Goal: Task Accomplishment & Management: Complete application form

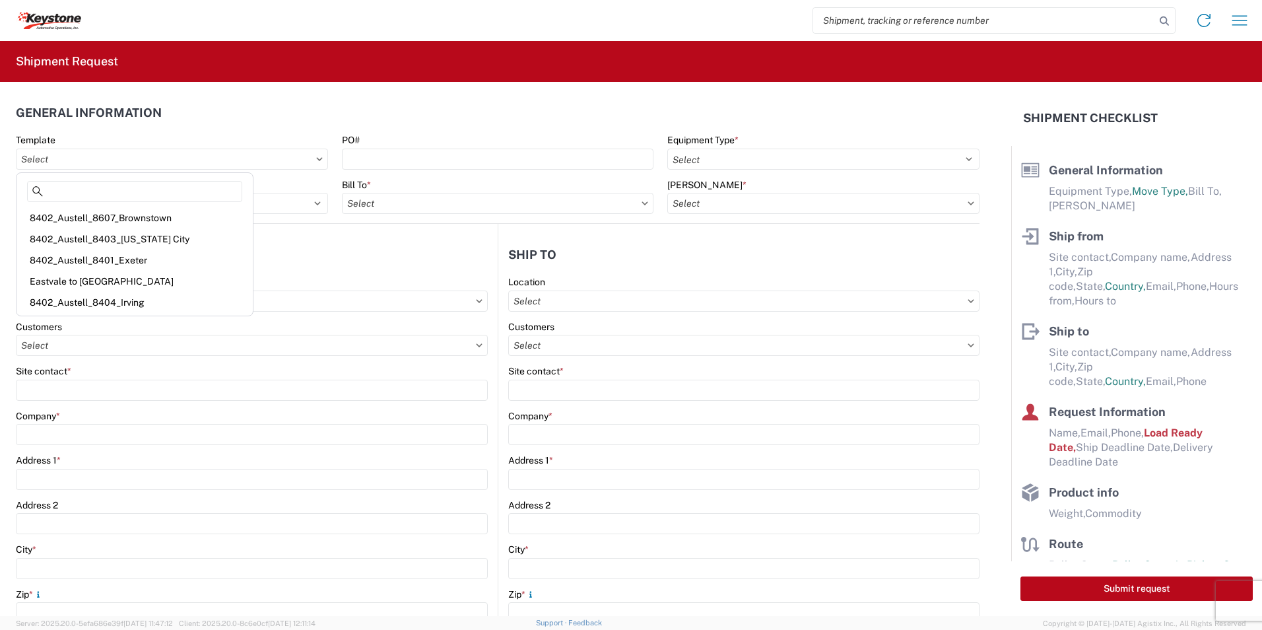
select select "FULL"
select select "US"
select select "LBS"
select select "IN"
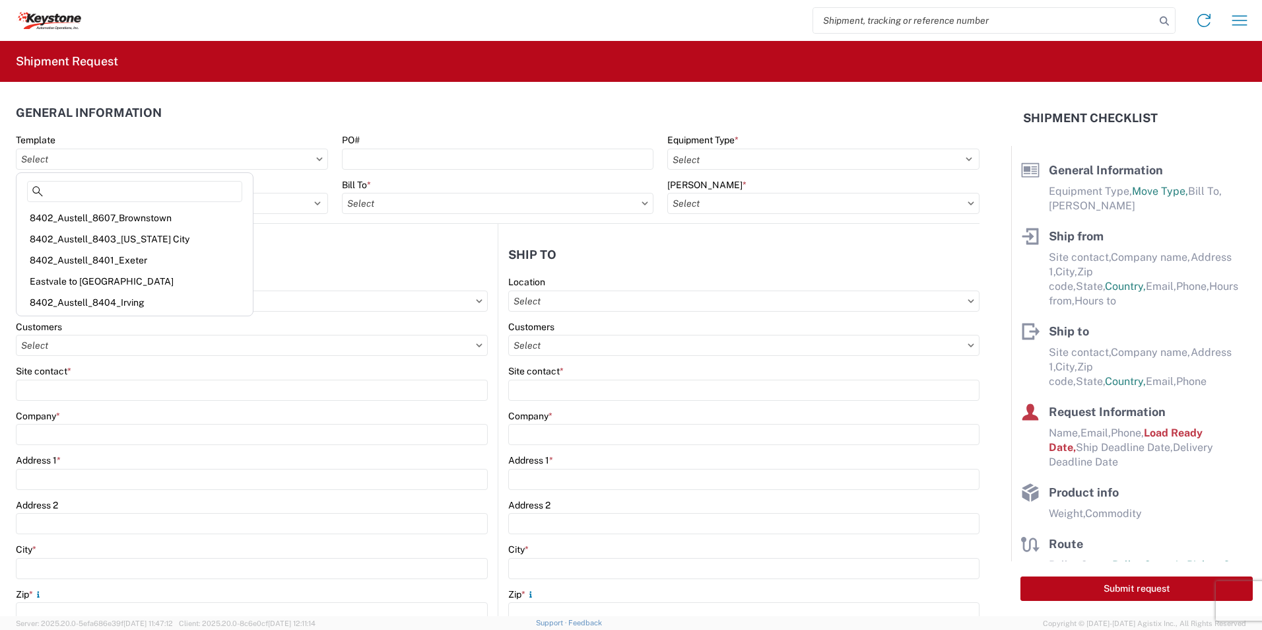
click at [290, 123] on header "General Information" at bounding box center [498, 113] width 964 height 30
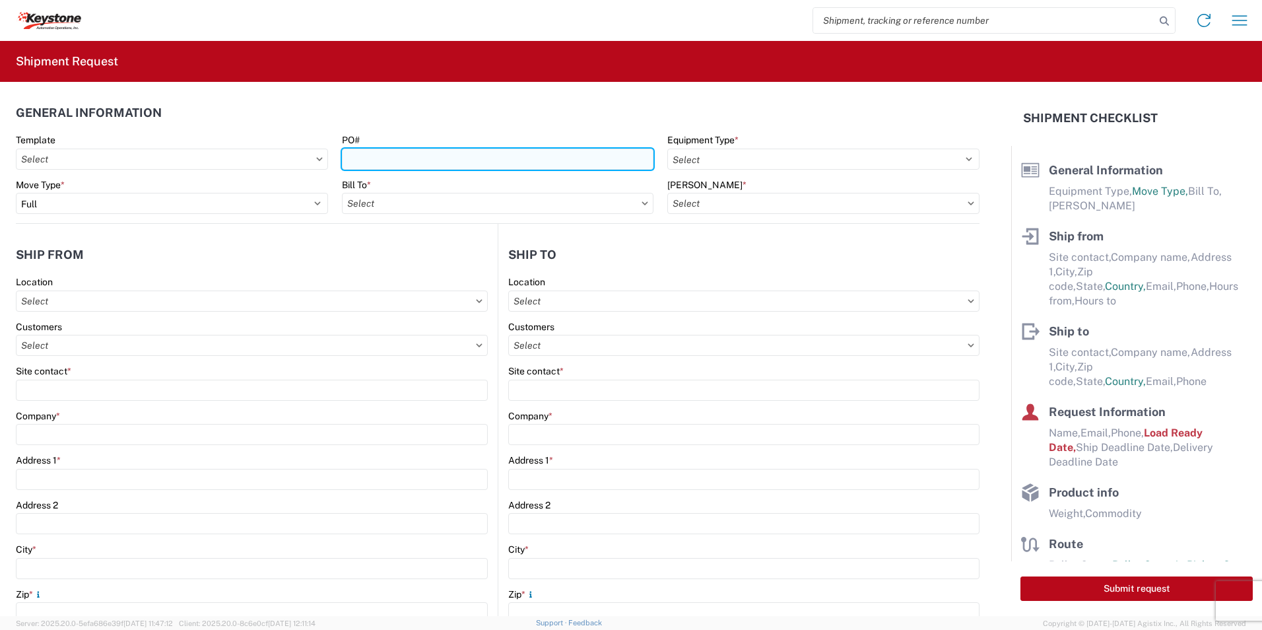
click at [432, 164] on input "PO#" at bounding box center [498, 158] width 312 height 21
type input "4371104"
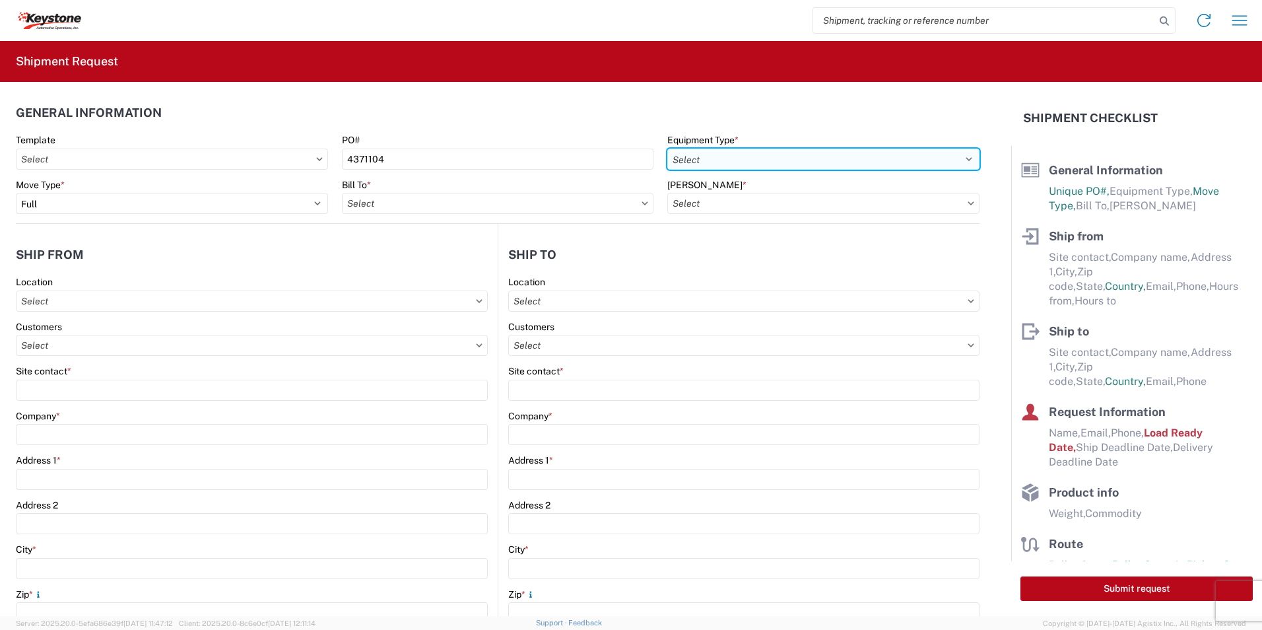
click at [755, 162] on select "Select 53’ Dry Van Flatbed Dropdeck (van) Lowboy (flatbed) Rail" at bounding box center [823, 158] width 312 height 21
select select "STDV"
click at [667, 148] on select "Select 53’ Dry Van Flatbed Dropdeck (van) Lowboy (flatbed) Rail" at bounding box center [823, 158] width 312 height 21
click at [718, 163] on select "Select 53’ Dry Van Flatbed Dropdeck (van) Lowboy (flatbed) Rail" at bounding box center [823, 158] width 312 height 21
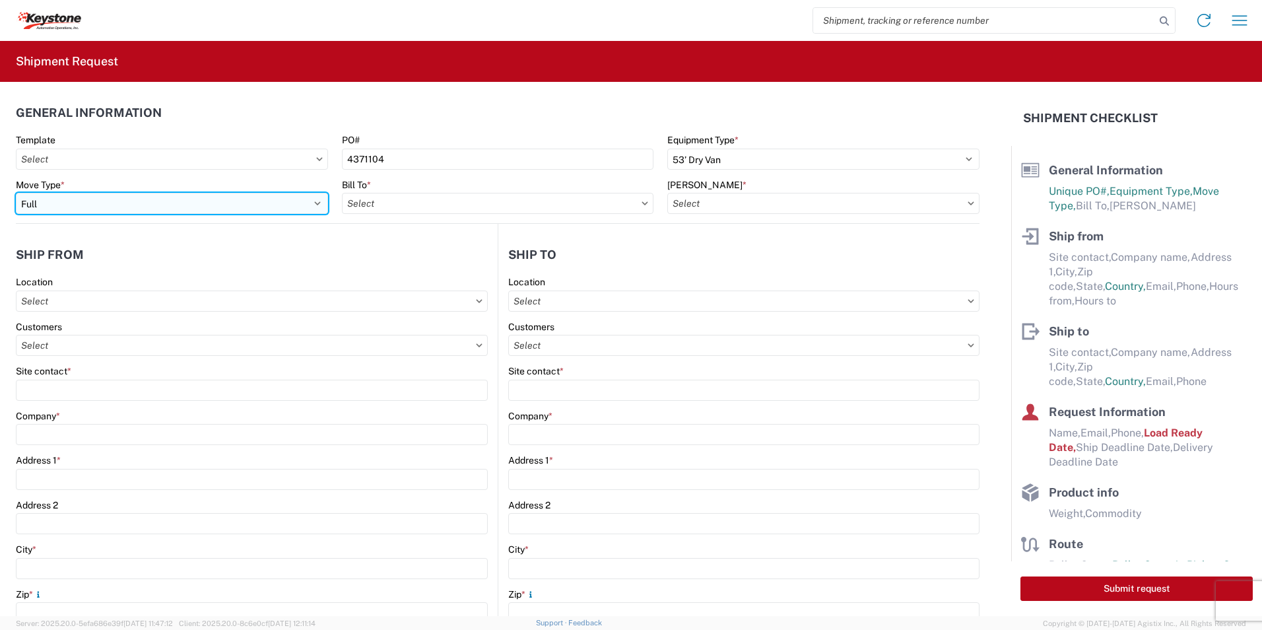
click at [44, 202] on select "Select Full Partial TL" at bounding box center [172, 203] width 312 height 21
click at [16, 193] on select "Select Full Partial TL" at bounding box center [172, 203] width 312 height 21
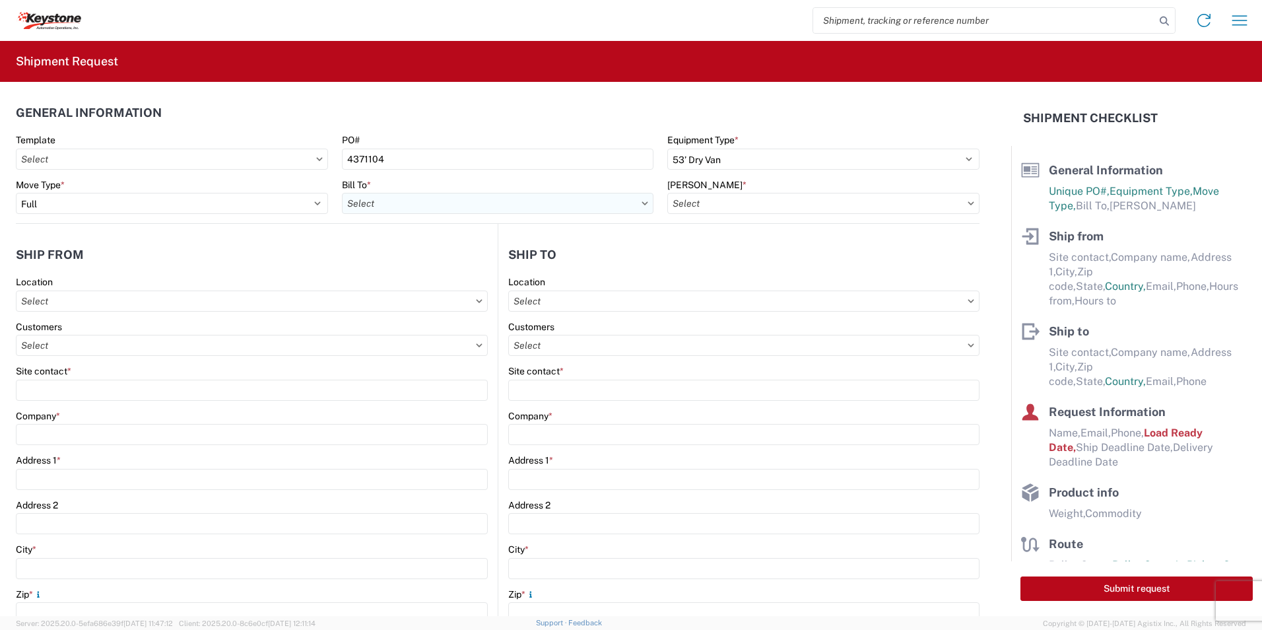
click at [440, 199] on input "text" at bounding box center [498, 203] width 312 height 21
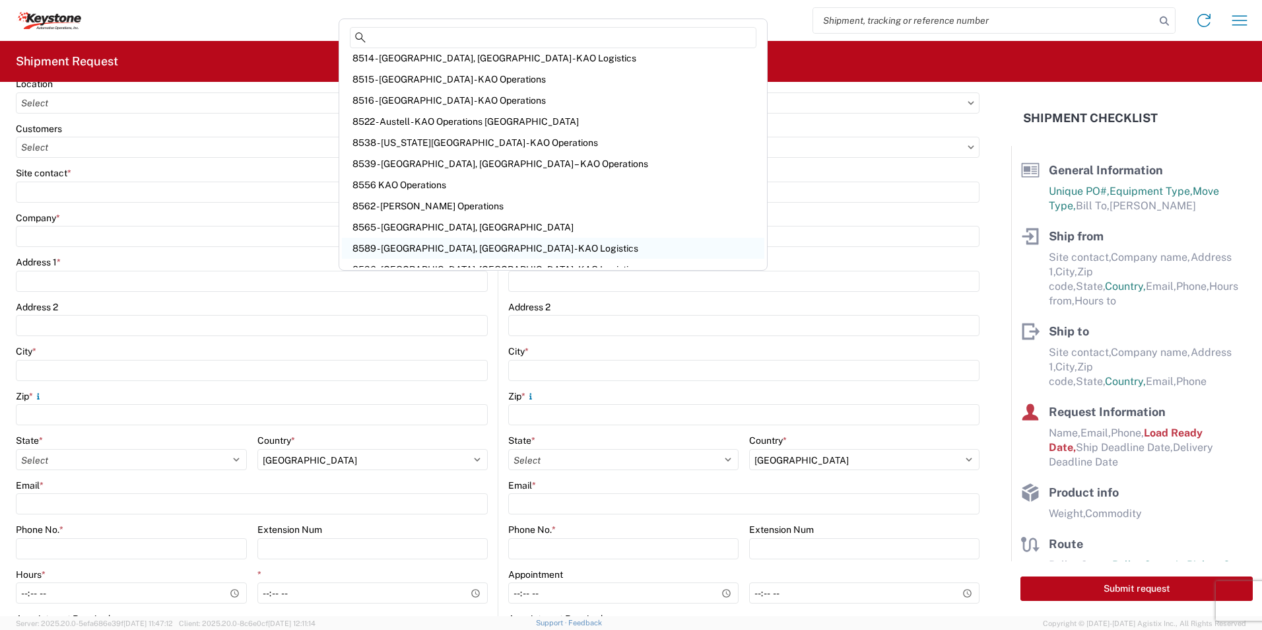
scroll to position [1386, 0]
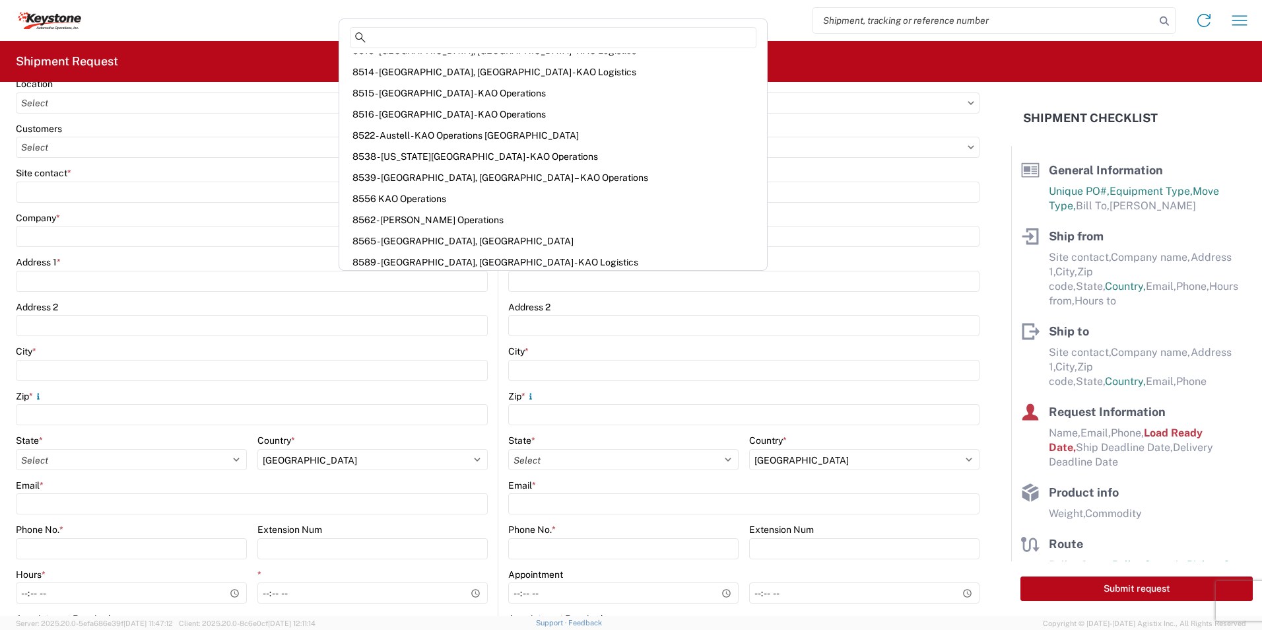
click at [678, 32] on div "Home Shipment request Shipment tracking" at bounding box center [669, 21] width 1176 height 32
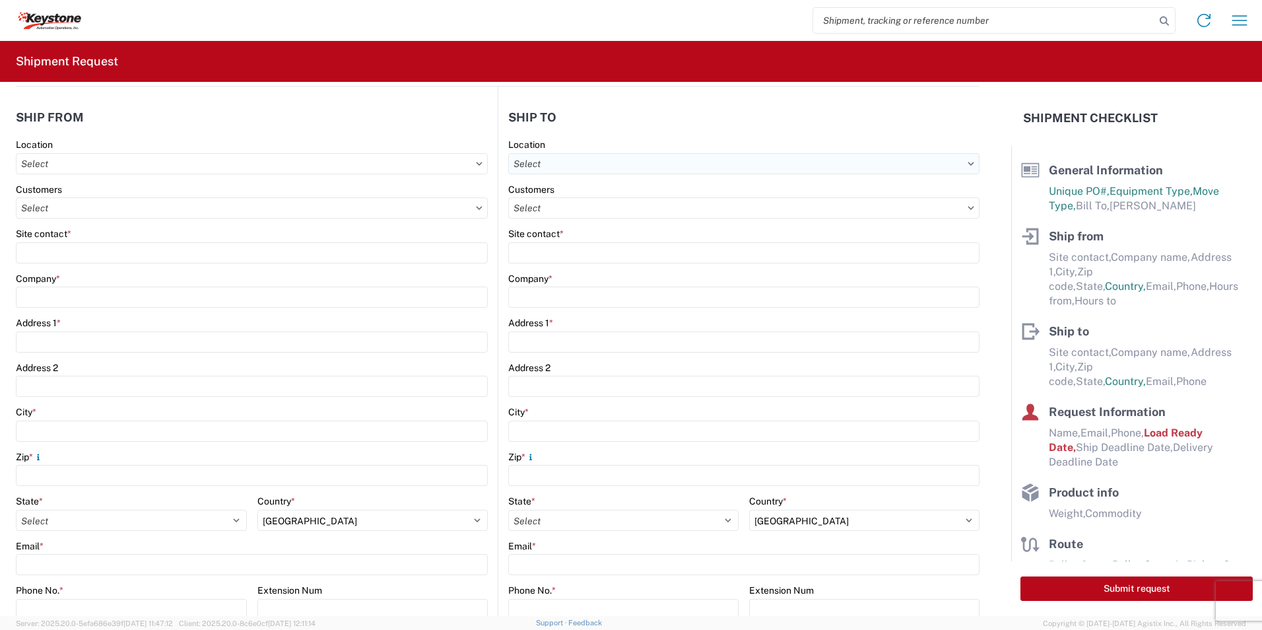
scroll to position [0, 0]
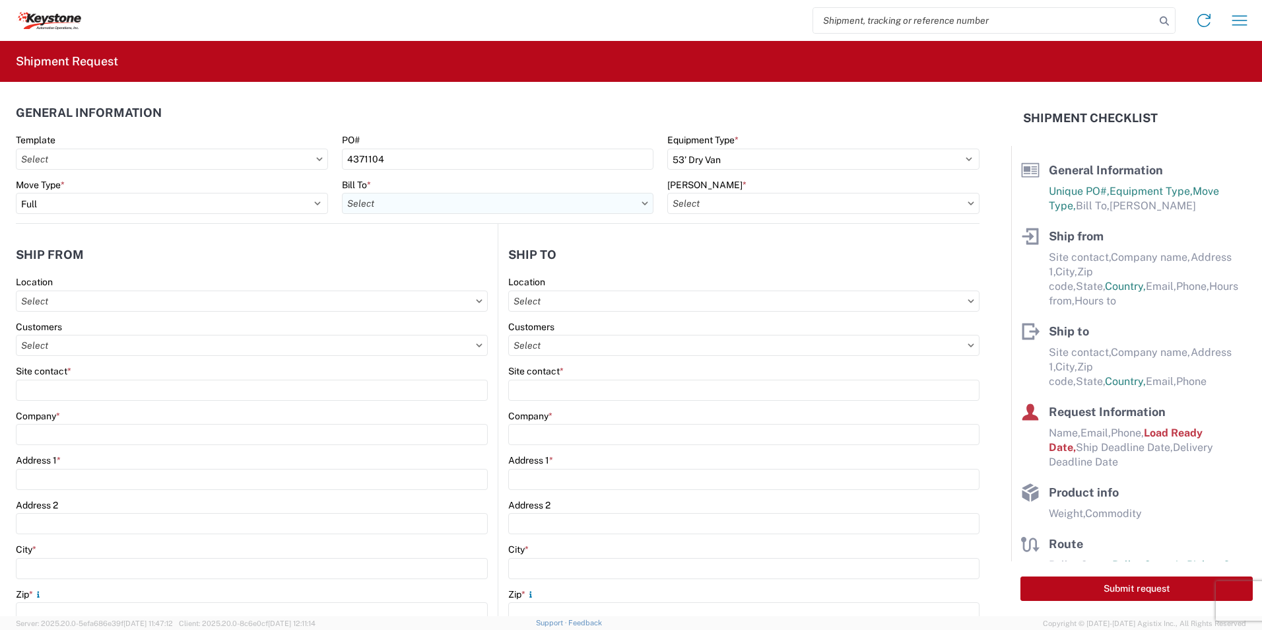
click at [388, 207] on input "text" at bounding box center [498, 203] width 312 height 21
click at [643, 205] on input "text" at bounding box center [498, 203] width 312 height 21
click at [641, 203] on icon at bounding box center [644, 203] width 7 height 4
click at [399, 207] on input "text" at bounding box center [498, 203] width 312 height 21
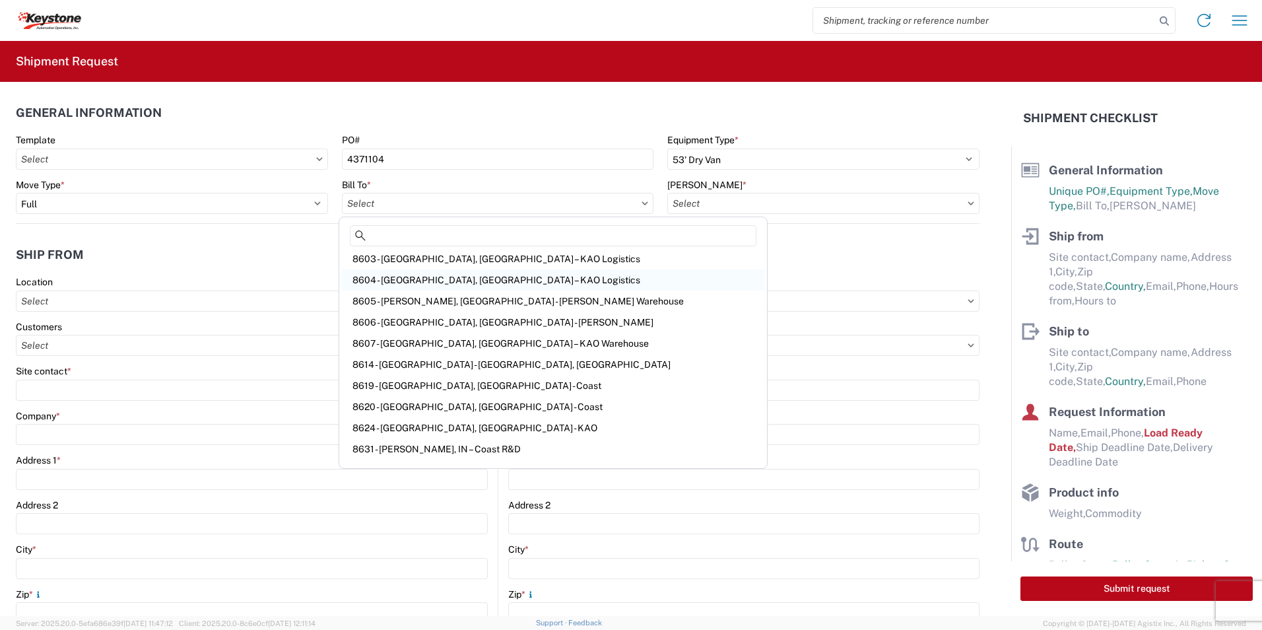
scroll to position [1716, 0]
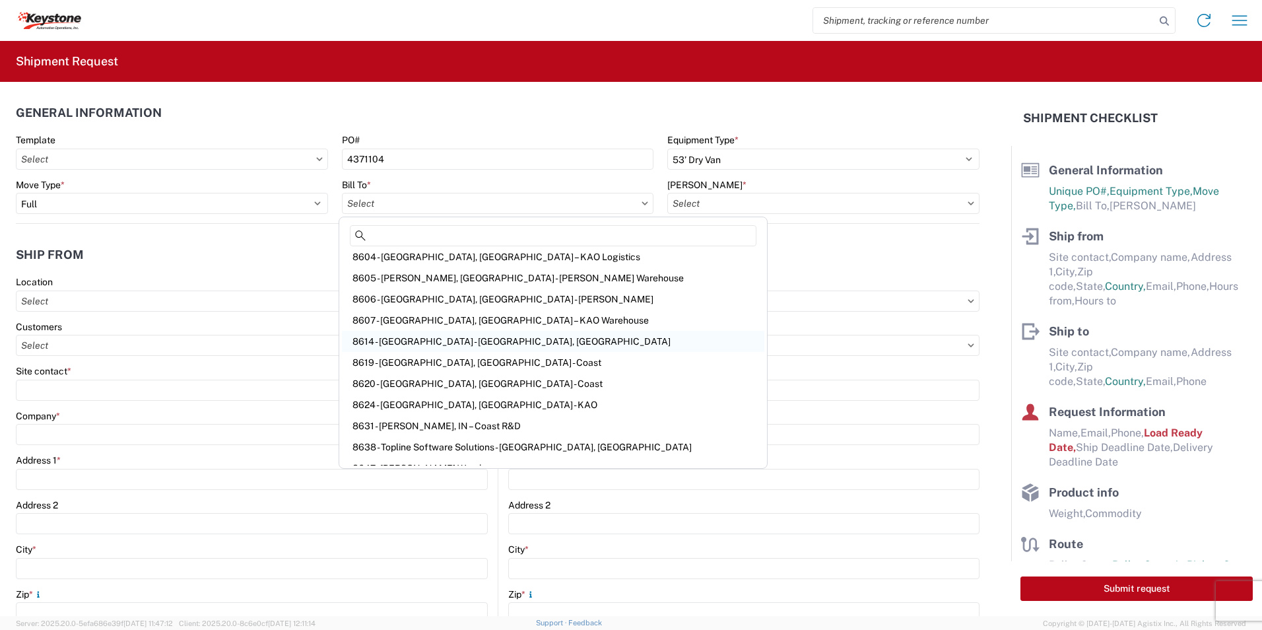
click at [484, 344] on div "8614 - [GEOGRAPHIC_DATA] - [GEOGRAPHIC_DATA], [GEOGRAPHIC_DATA]" at bounding box center [553, 341] width 422 height 21
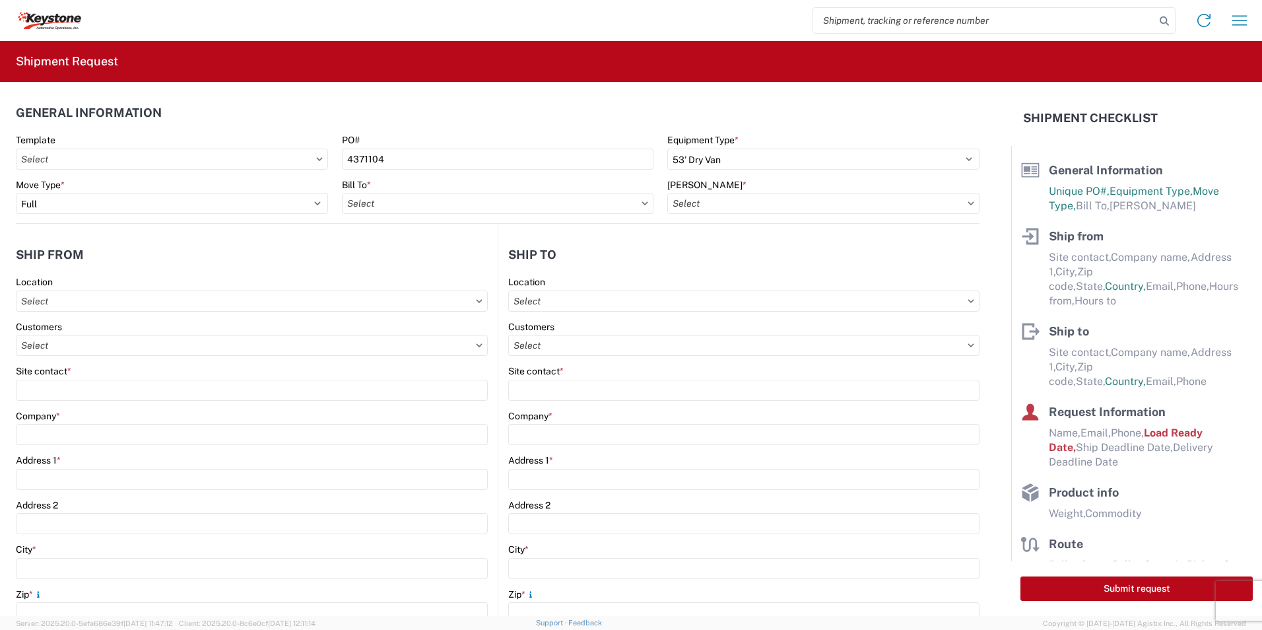
type input "8614 - [GEOGRAPHIC_DATA] - [GEOGRAPHIC_DATA], [GEOGRAPHIC_DATA]"
click at [697, 209] on input "text" at bounding box center [823, 203] width 312 height 21
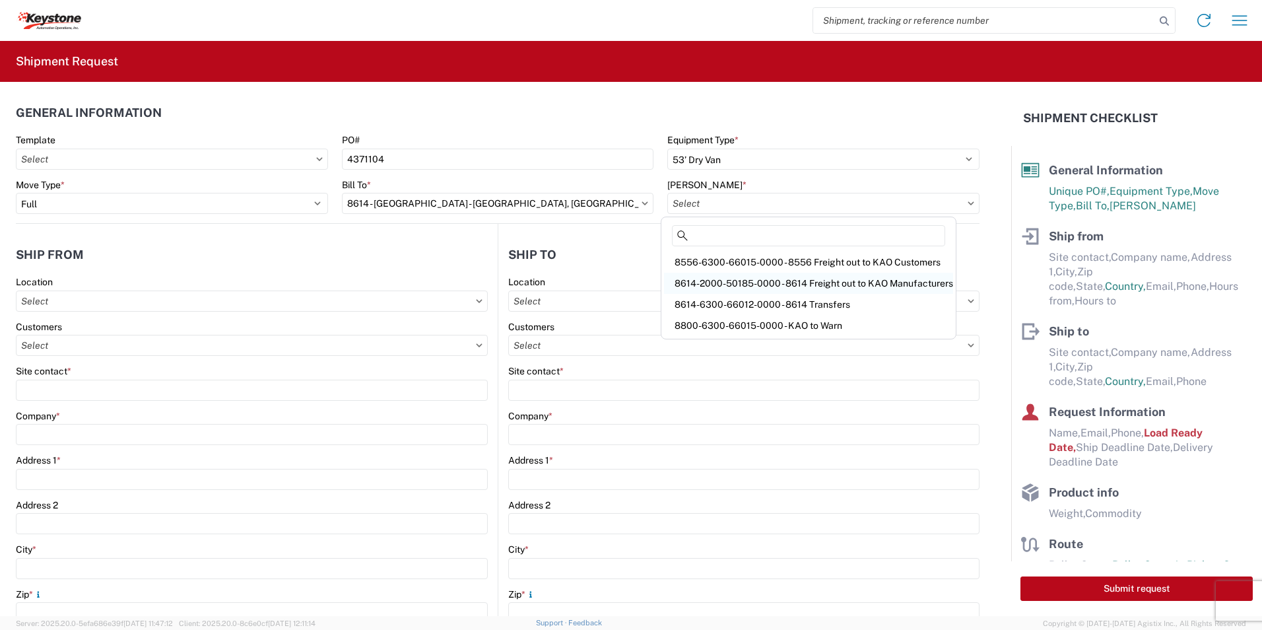
click at [872, 281] on div "8614-2000-50185-0000 - 8614 Freight out to KAO Manufacturers" at bounding box center [808, 283] width 289 height 21
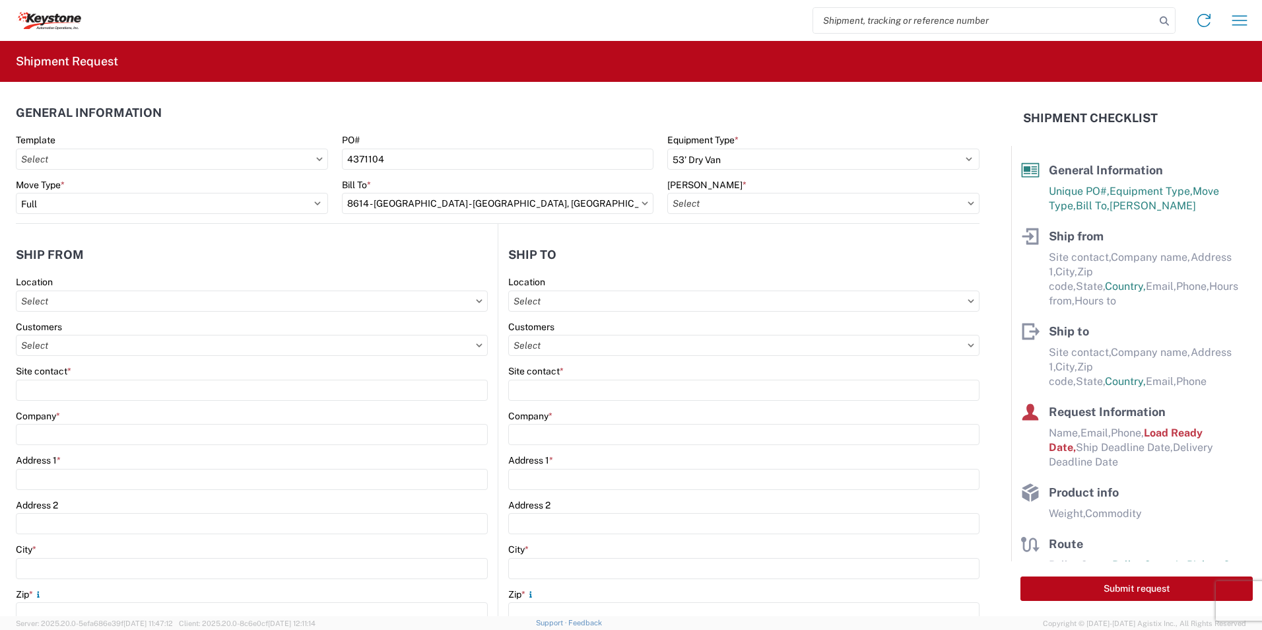
type input "8614-2000-50185-0000 - 8614 Freight out to KAO Manufacturers"
click at [82, 295] on input "text" at bounding box center [252, 300] width 472 height 21
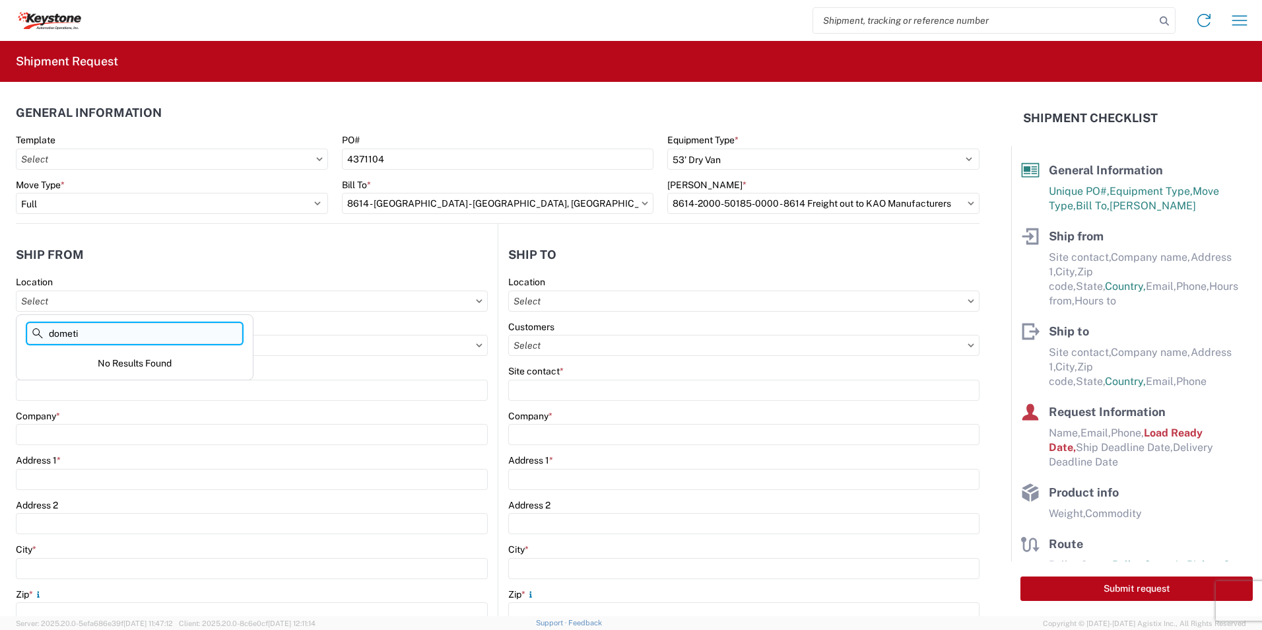
type input "dometic"
drag, startPoint x: 105, startPoint y: 331, endPoint x: -229, endPoint y: 294, distance: 336.0
click at [0, 294] on html "Home Shipment request Shipment tracking Shipment Request General Information Te…" at bounding box center [631, 315] width 1262 height 630
click at [94, 300] on input "text" at bounding box center [252, 300] width 472 height 21
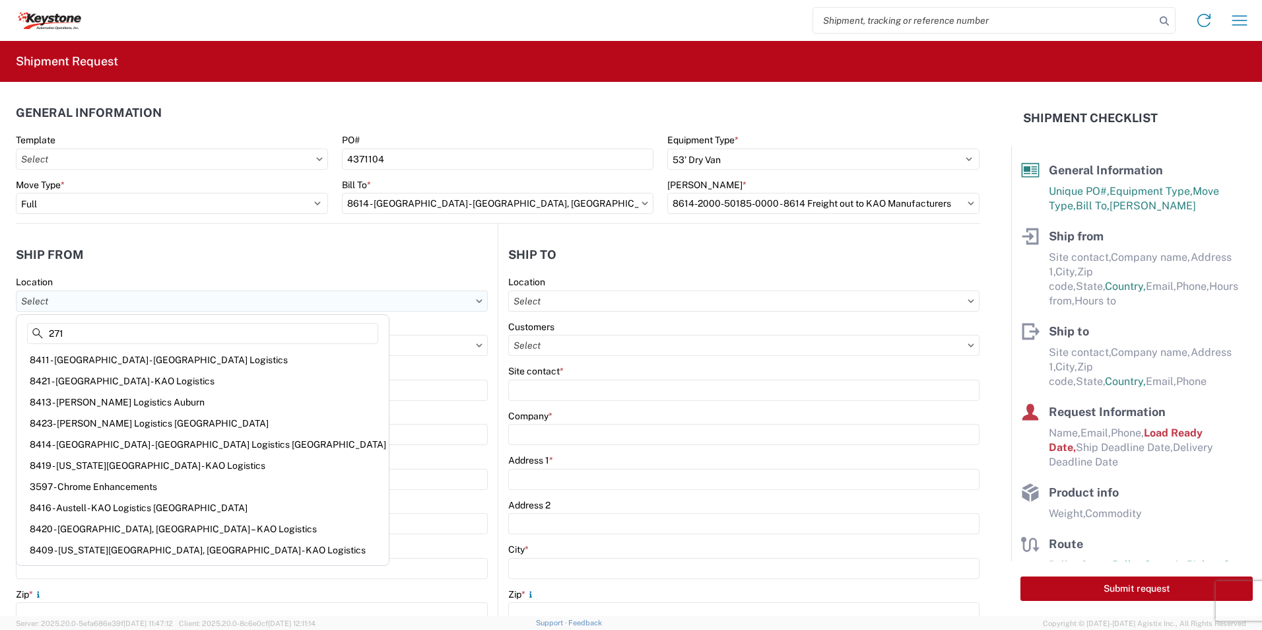
type input "2710"
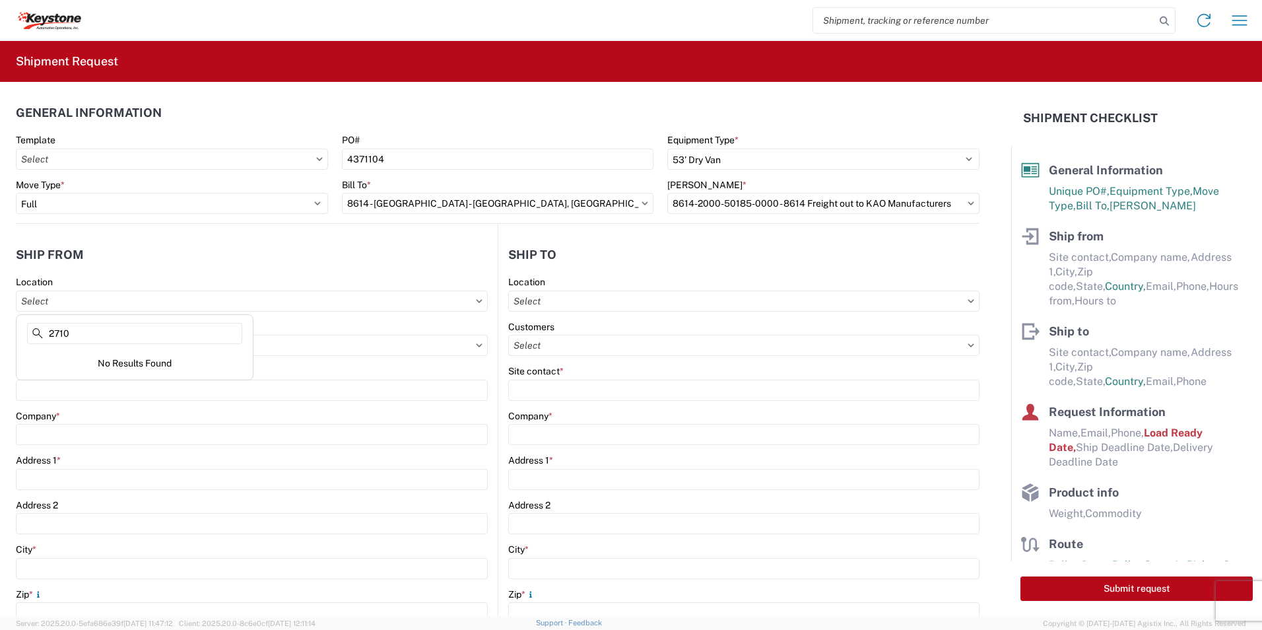
drag, startPoint x: -7, startPoint y: 319, endPoint x: -109, endPoint y: 310, distance: 102.8
click at [0, 310] on html "Home Shipment request Shipment tracking Shipment Request General Information Te…" at bounding box center [631, 315] width 1262 height 630
click at [65, 300] on input "text" at bounding box center [252, 300] width 472 height 21
type input "2"
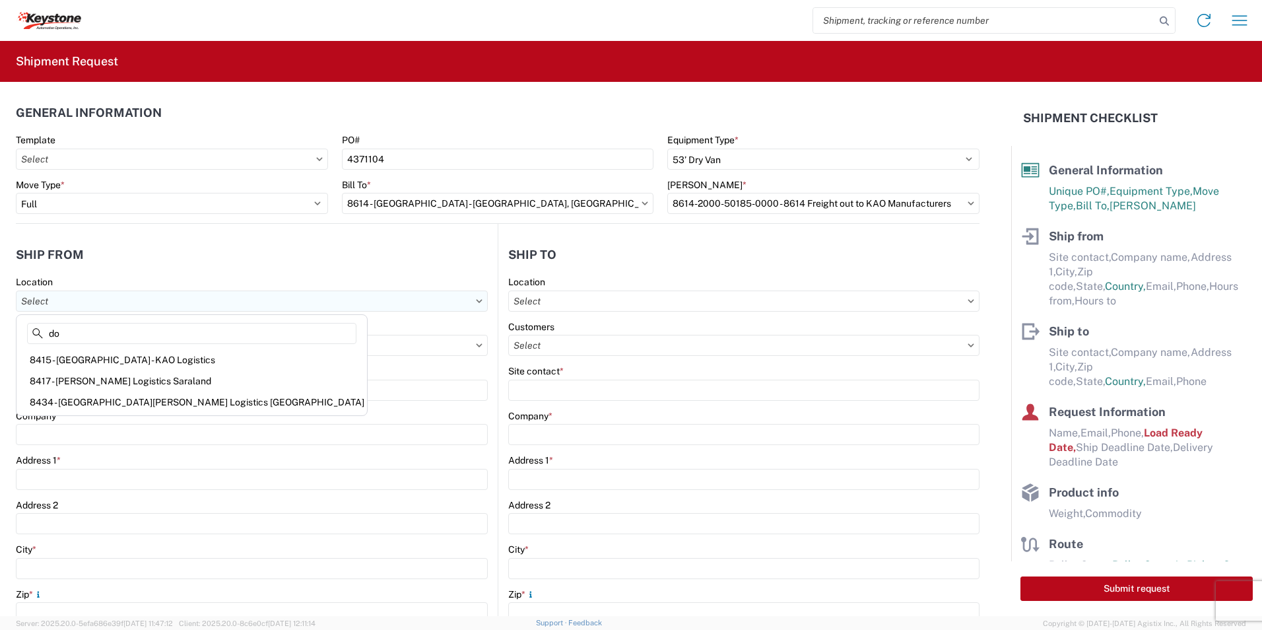
type input "d"
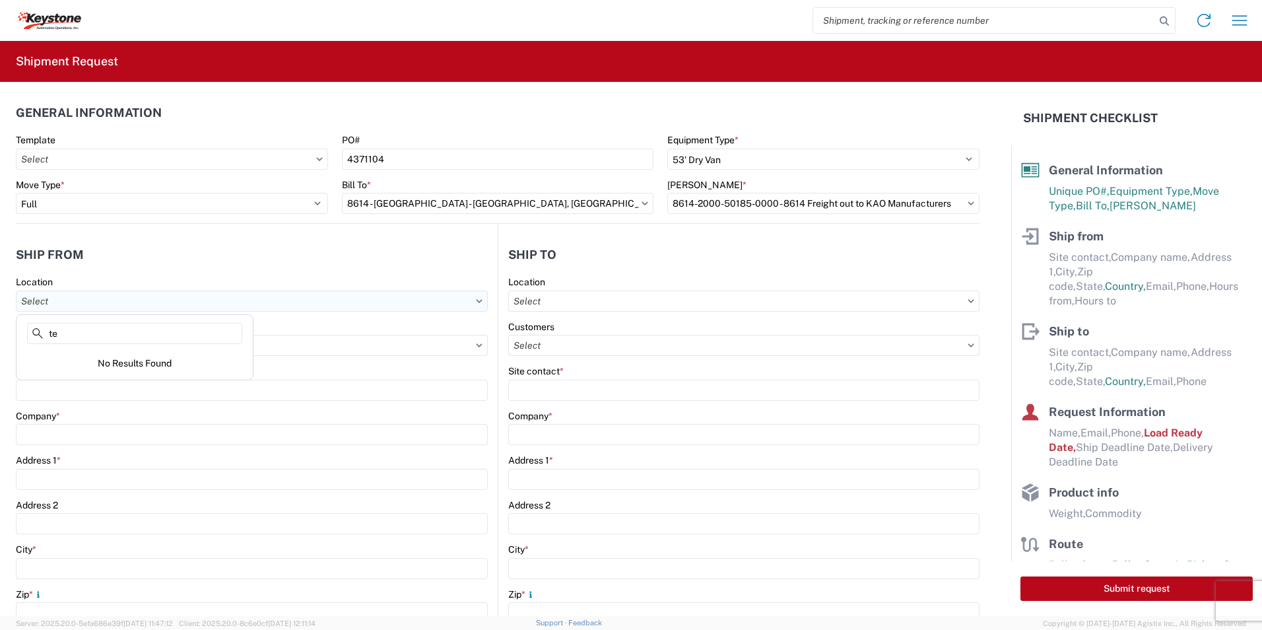
type input "t"
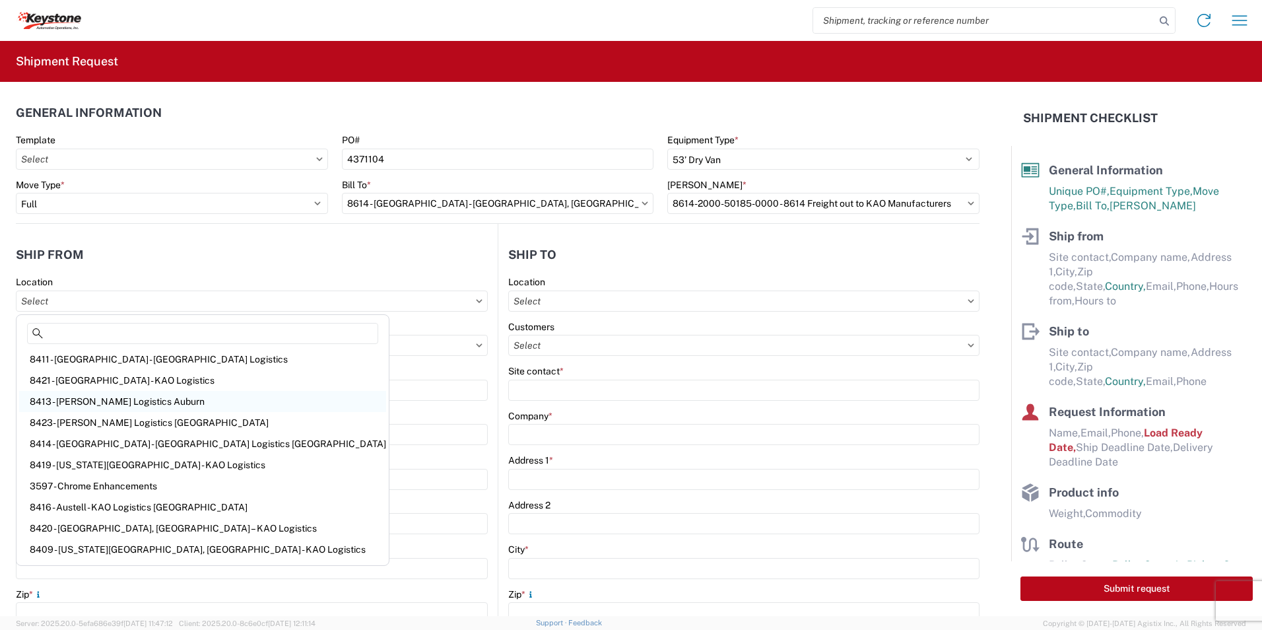
scroll to position [0, 0]
click at [55, 298] on input "text" at bounding box center [252, 300] width 472 height 21
click at [76, 300] on input "text" at bounding box center [252, 300] width 472 height 21
click at [476, 300] on icon at bounding box center [479, 300] width 6 height 3
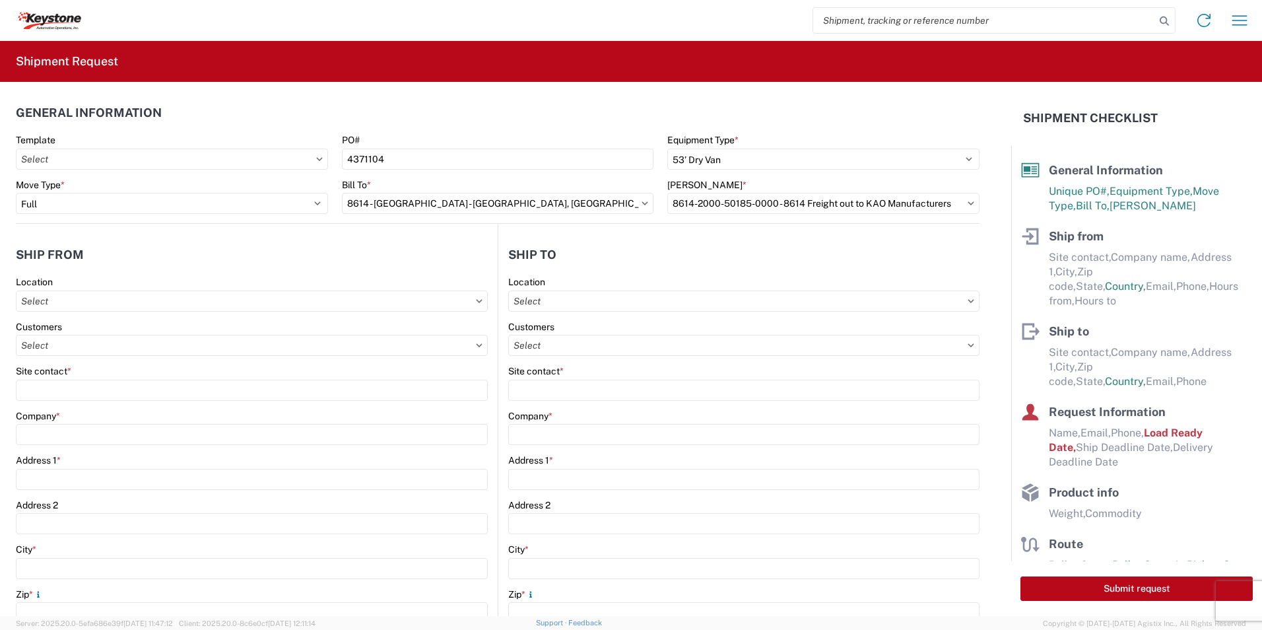
click at [476, 302] on icon at bounding box center [479, 301] width 7 height 4
click at [480, 300] on input "text" at bounding box center [252, 300] width 472 height 21
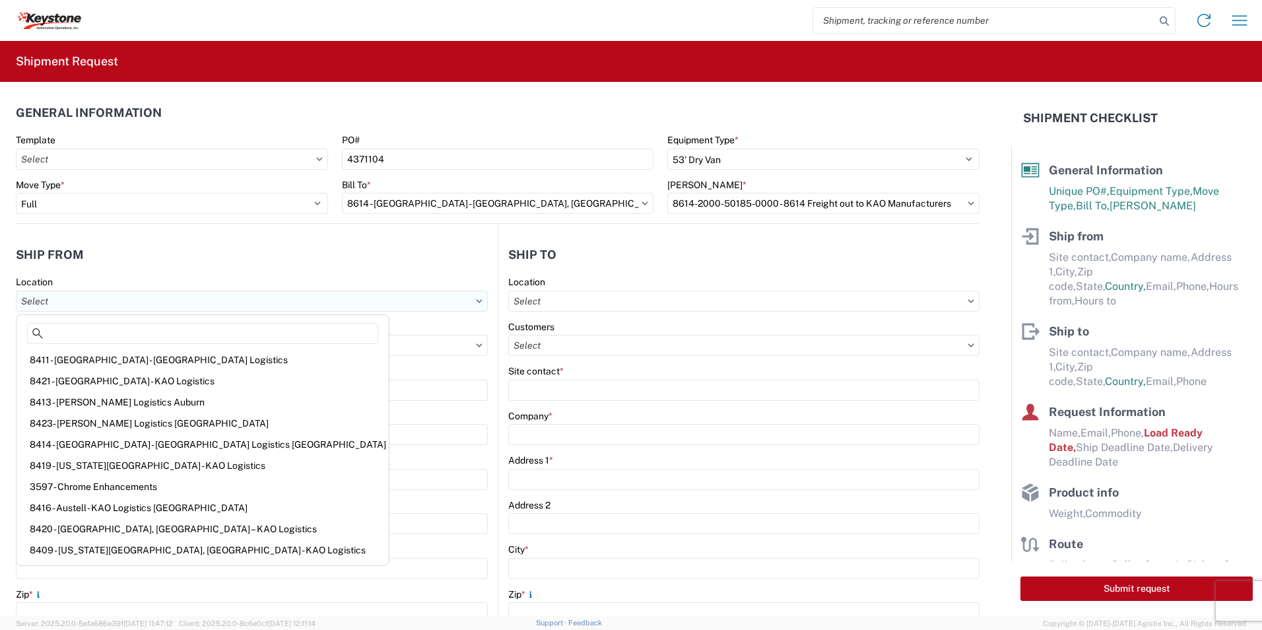
click at [313, 294] on input "text" at bounding box center [252, 300] width 472 height 21
click at [123, 332] on input at bounding box center [202, 333] width 351 height 21
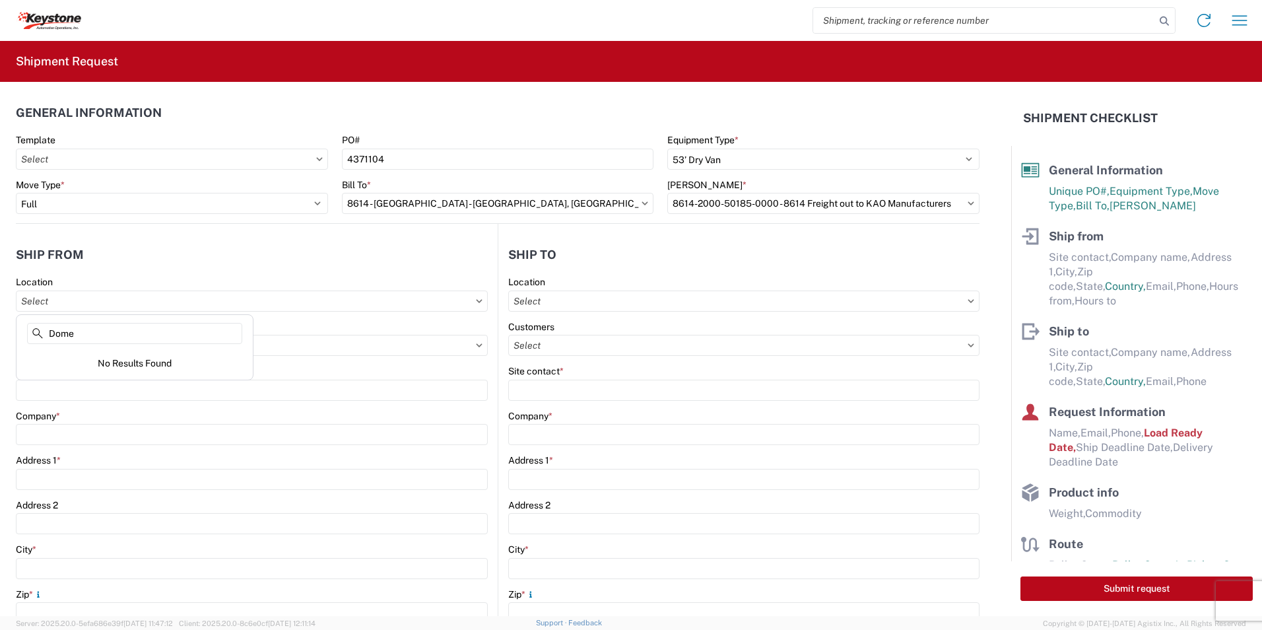
type input "Dome"
click at [125, 423] on div "Company *" at bounding box center [252, 428] width 472 height 36
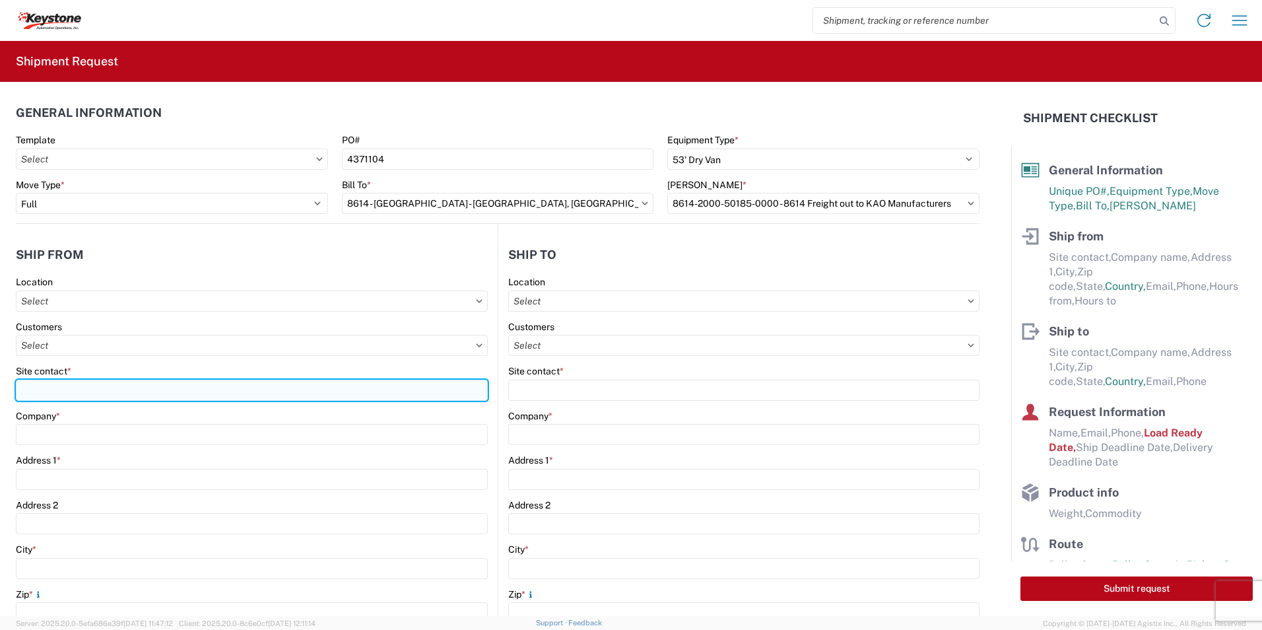
click at [51, 382] on input "Site contact *" at bounding box center [252, 389] width 472 height 21
type input "Dometic Corp"
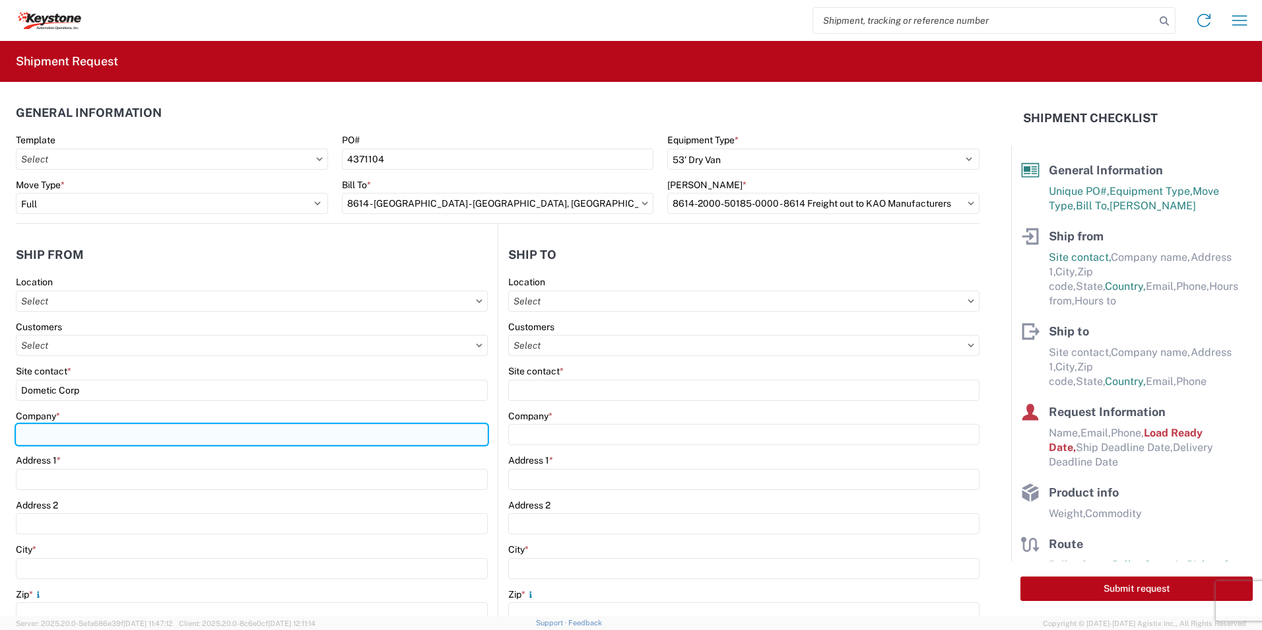
click at [55, 444] on input "Company *" at bounding box center [252, 434] width 472 height 21
paste input "[STREET_ADDRESS]"
type input "[STREET_ADDRESS]"
drag, startPoint x: 110, startPoint y: 427, endPoint x: -28, endPoint y: 422, distance: 138.0
click at [0, 422] on html "Home Shipment request Shipment tracking Shipment Request General Information Te…" at bounding box center [631, 315] width 1262 height 630
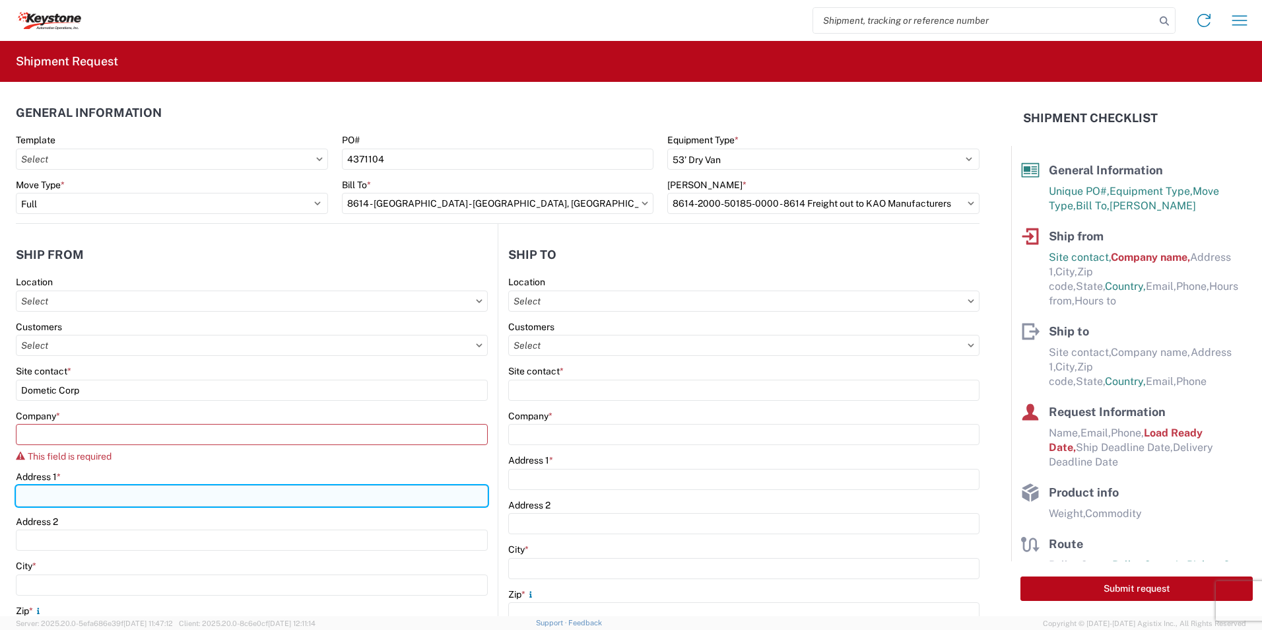
click at [58, 473] on div "Address 1 *" at bounding box center [252, 489] width 472 height 36
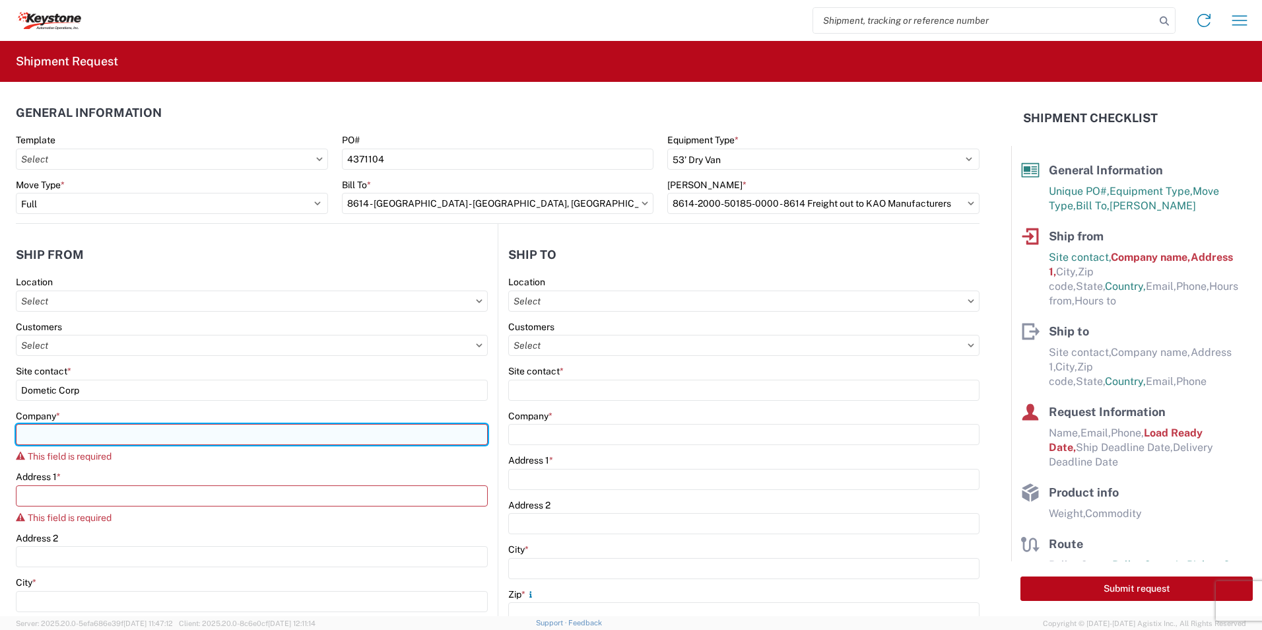
click at [42, 434] on input "Company *" at bounding box center [252, 434] width 472 height 21
paste input "[STREET_ADDRESS]"
type input "[STREET_ADDRESS]"
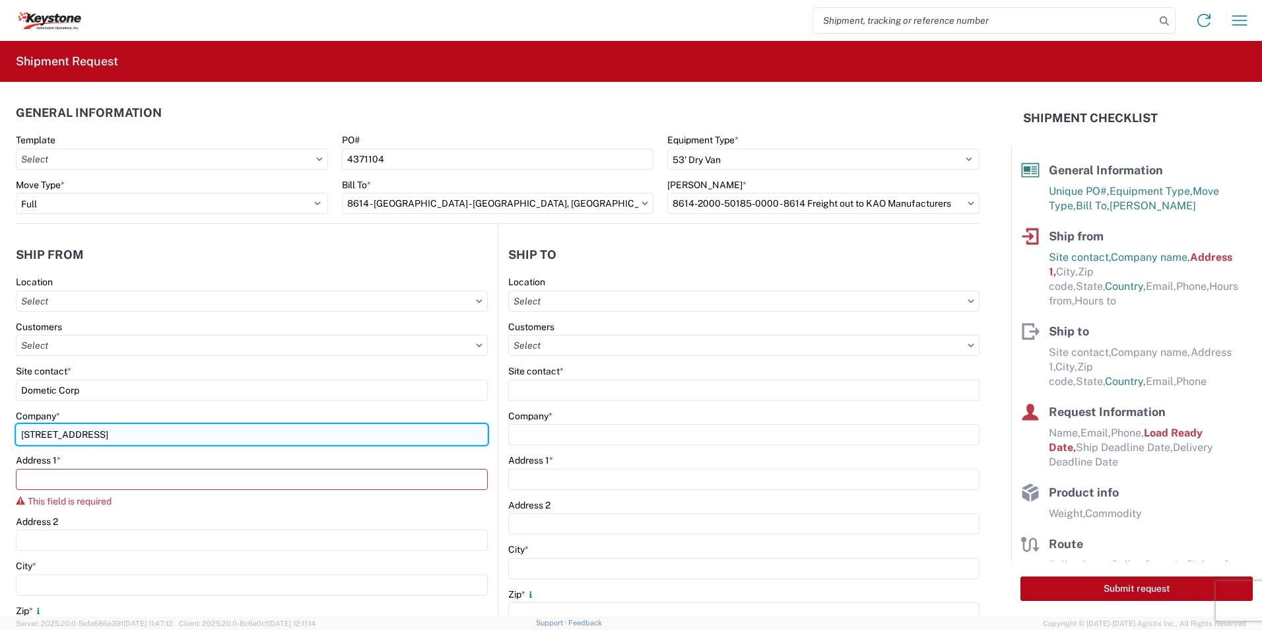
drag, startPoint x: 114, startPoint y: 432, endPoint x: 47, endPoint y: 430, distance: 67.3
click at [0, 432] on html "Home Shipment request Shipment tracking Shipment Request General Information Te…" at bounding box center [631, 315] width 1262 height 630
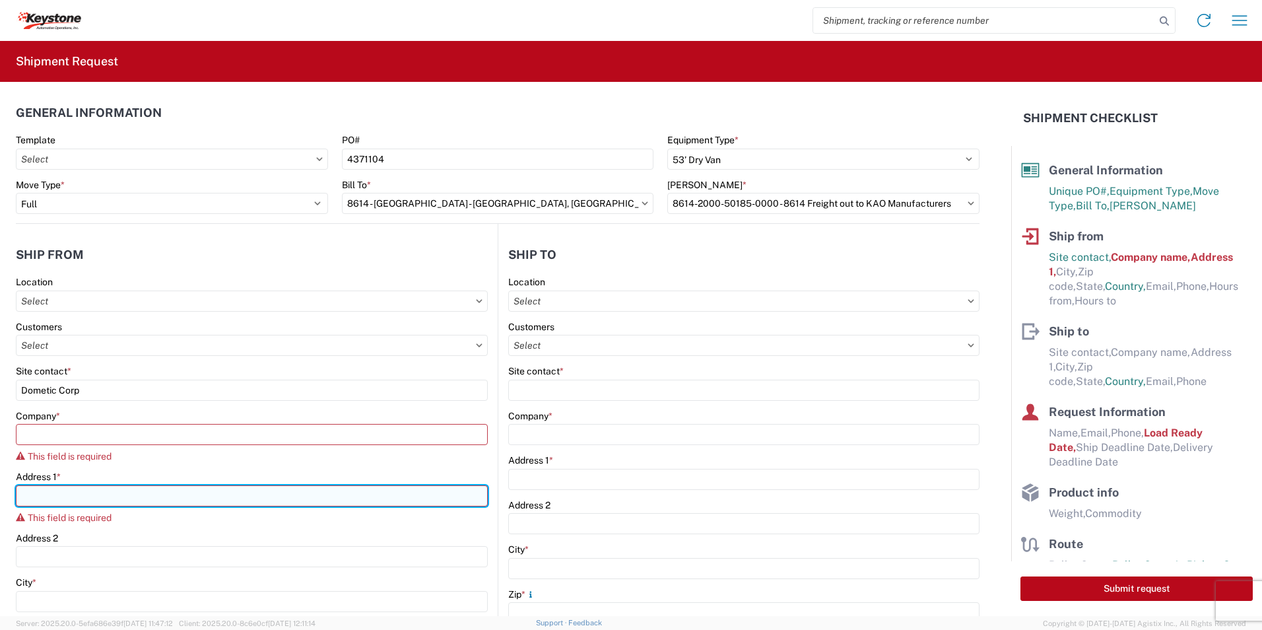
click at [65, 496] on input "Address 1 *" at bounding box center [252, 495] width 472 height 21
paste input "[STREET_ADDRESS]"
type input "[STREET_ADDRESS]"
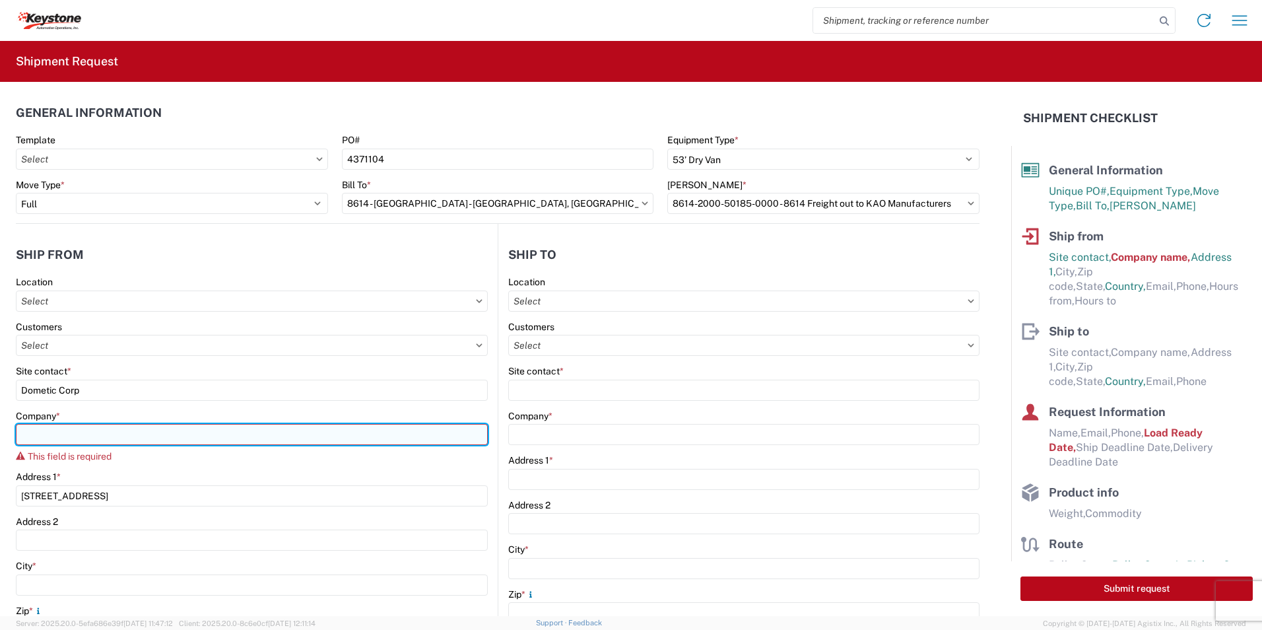
click at [47, 428] on input "Company *" at bounding box center [252, 434] width 472 height 21
paste input "Dometic Corp"
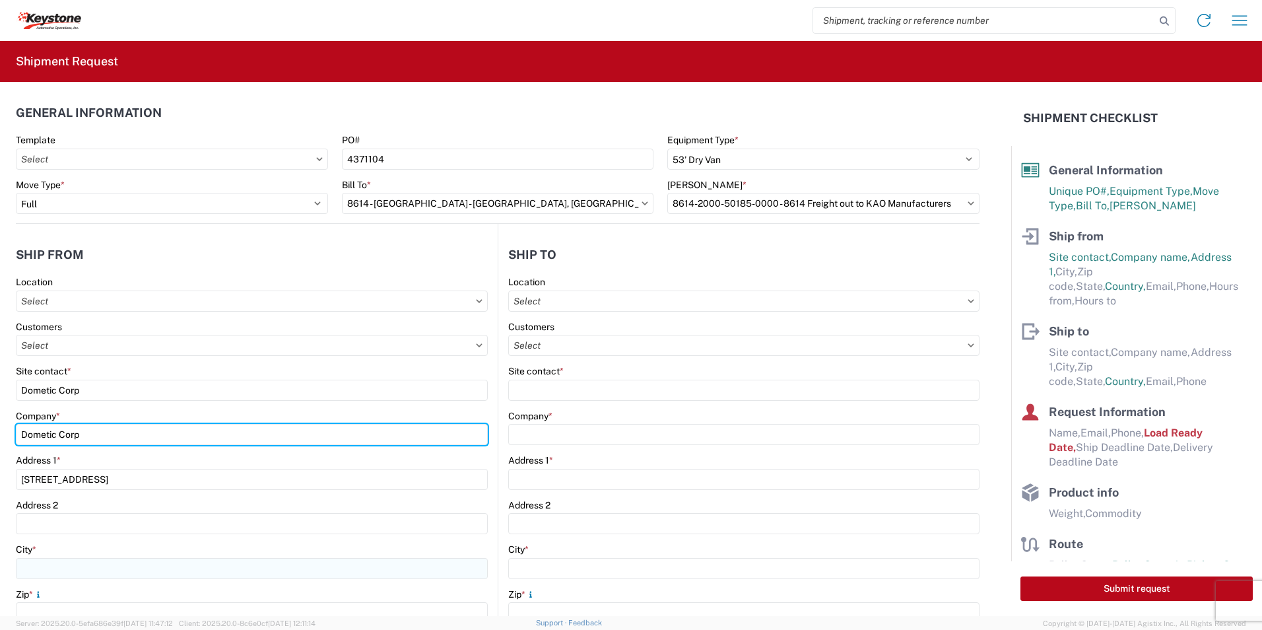
type input "Dometic Corp"
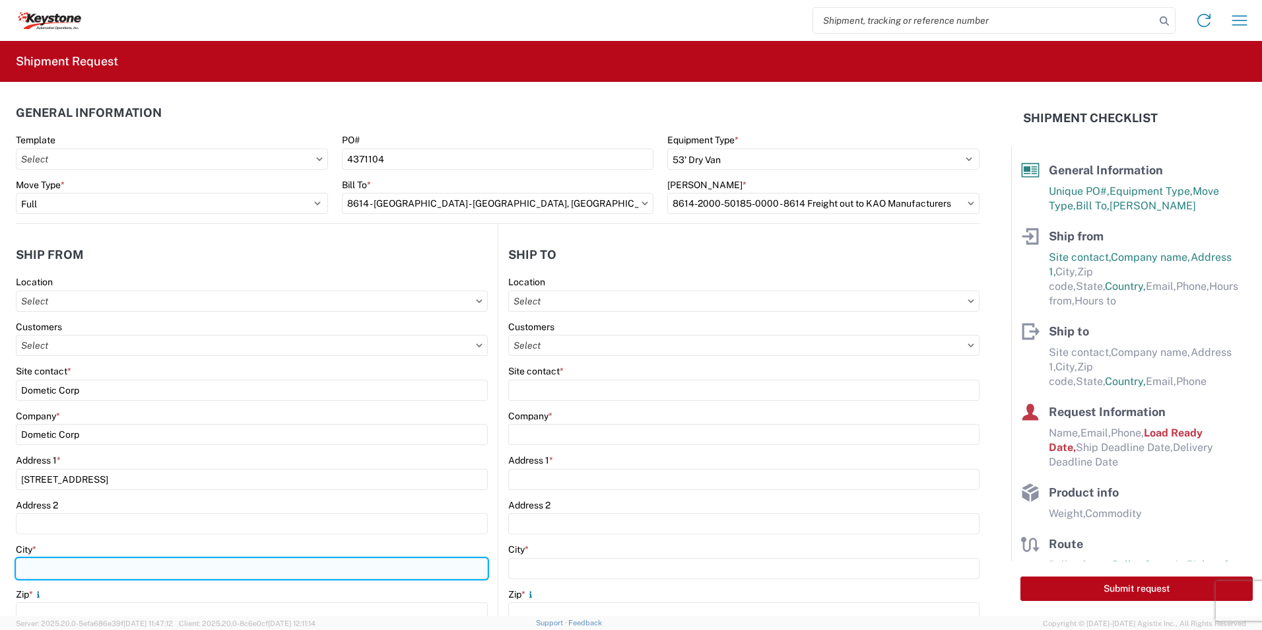
click at [100, 573] on input "City *" at bounding box center [252, 568] width 472 height 21
click at [168, 574] on input "City *" at bounding box center [252, 568] width 472 height 21
paste input "[GEOGRAPHIC_DATA],"
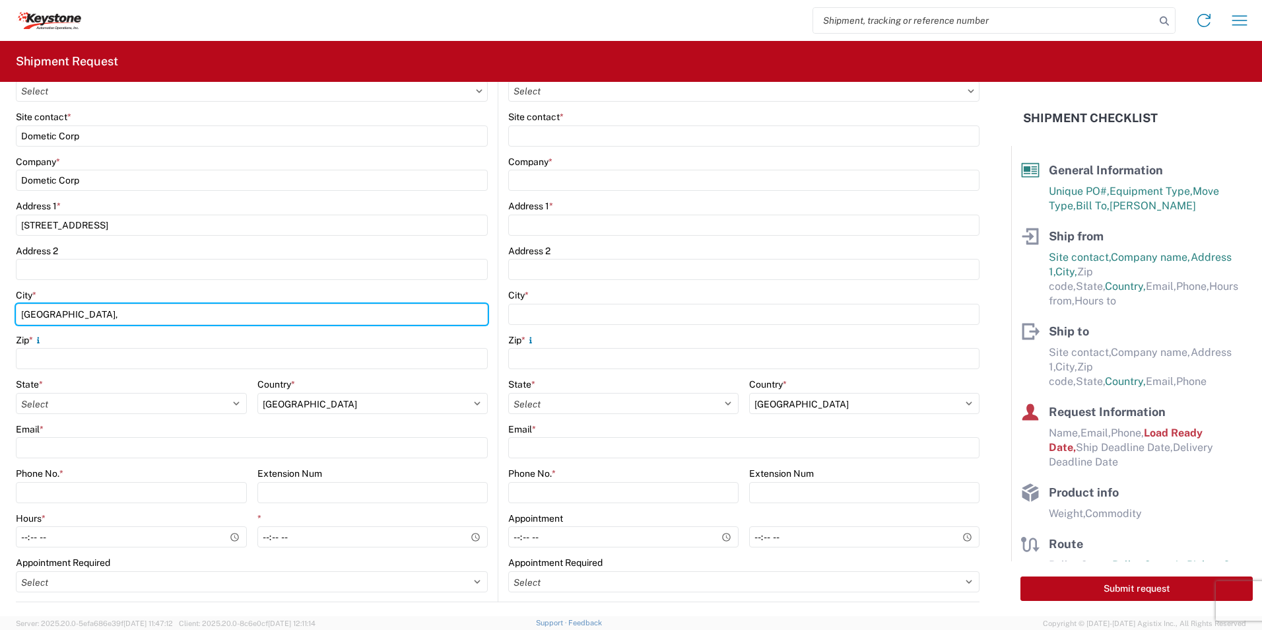
scroll to position [264, 0]
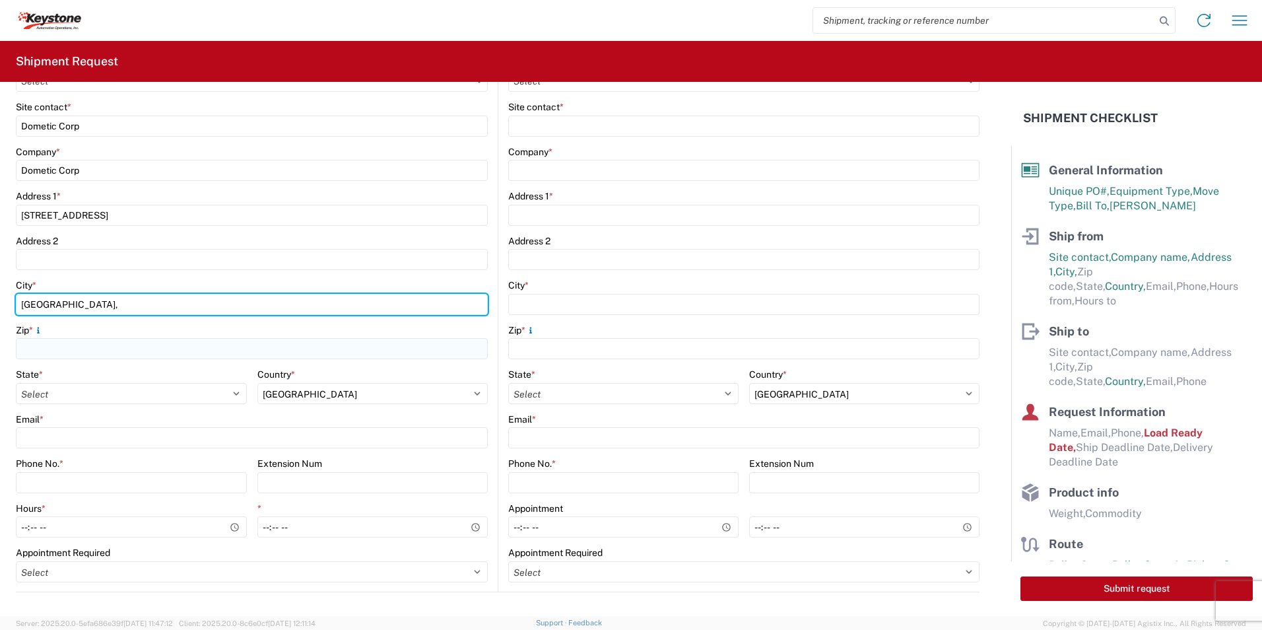
type input "[GEOGRAPHIC_DATA],"
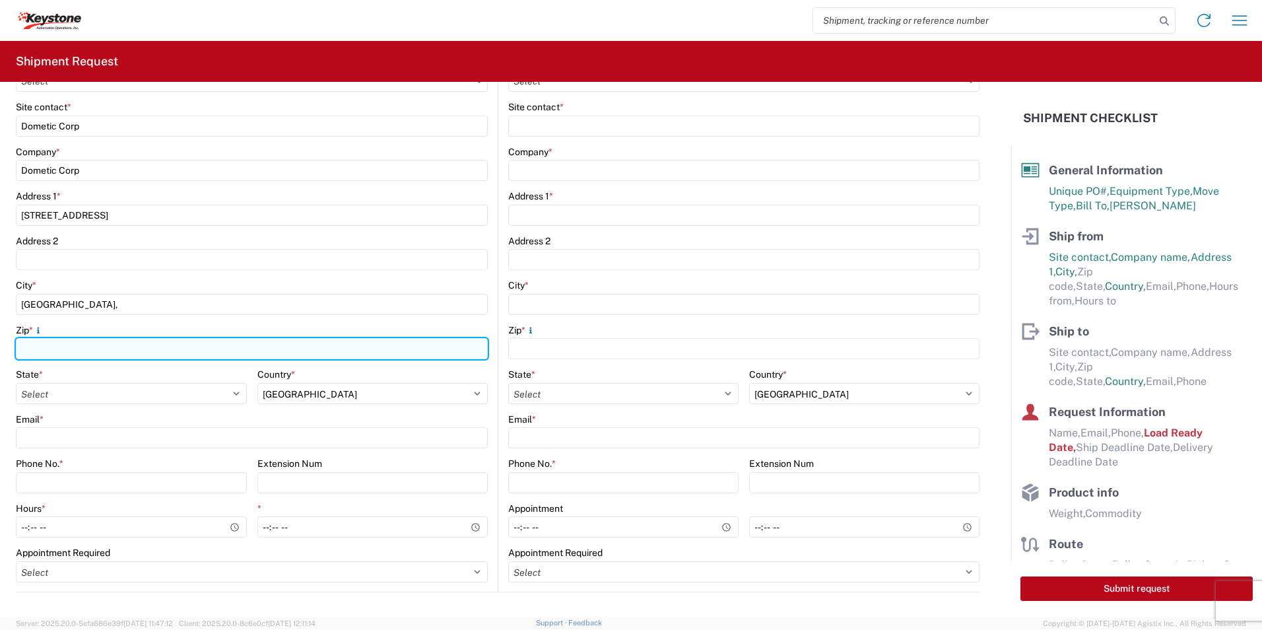
click at [53, 346] on input "Zip *" at bounding box center [252, 348] width 472 height 21
type input "75052"
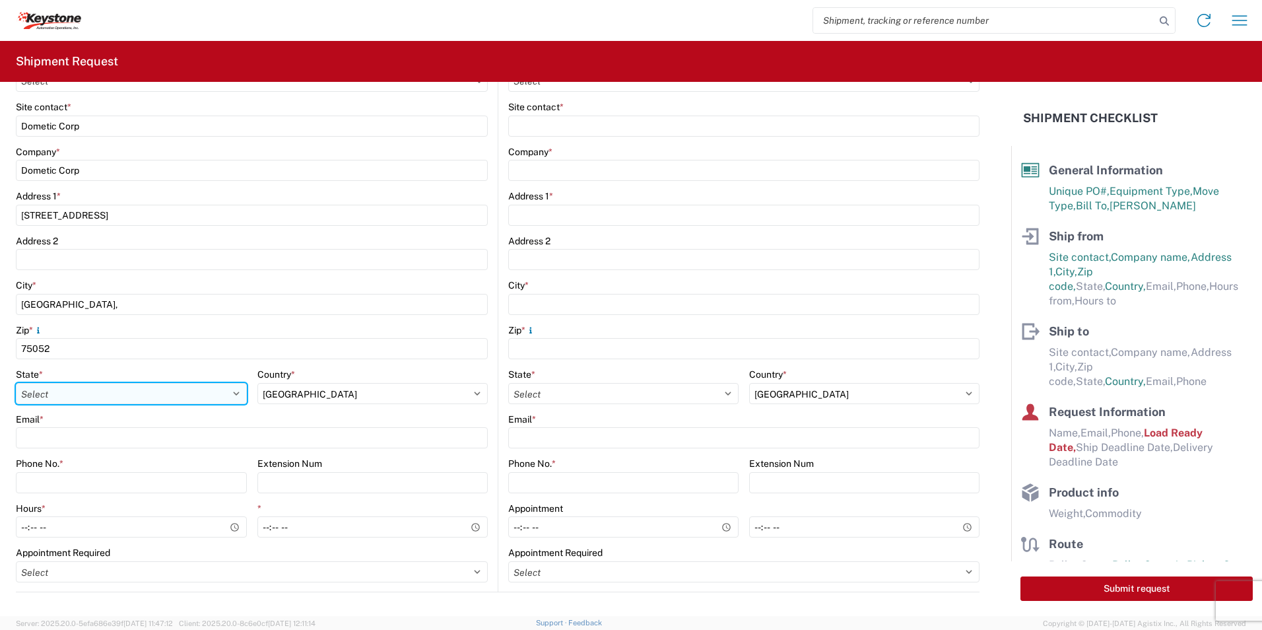
click at [40, 398] on select "Select [US_STATE] [US_STATE] [US_STATE] [US_STATE] Armed Forces Americas Armed …" at bounding box center [131, 393] width 231 height 21
select select "[GEOGRAPHIC_DATA]"
click at [16, 383] on select "Select [US_STATE] [US_STATE] [US_STATE] [US_STATE] Armed Forces Americas Armed …" at bounding box center [131, 393] width 231 height 21
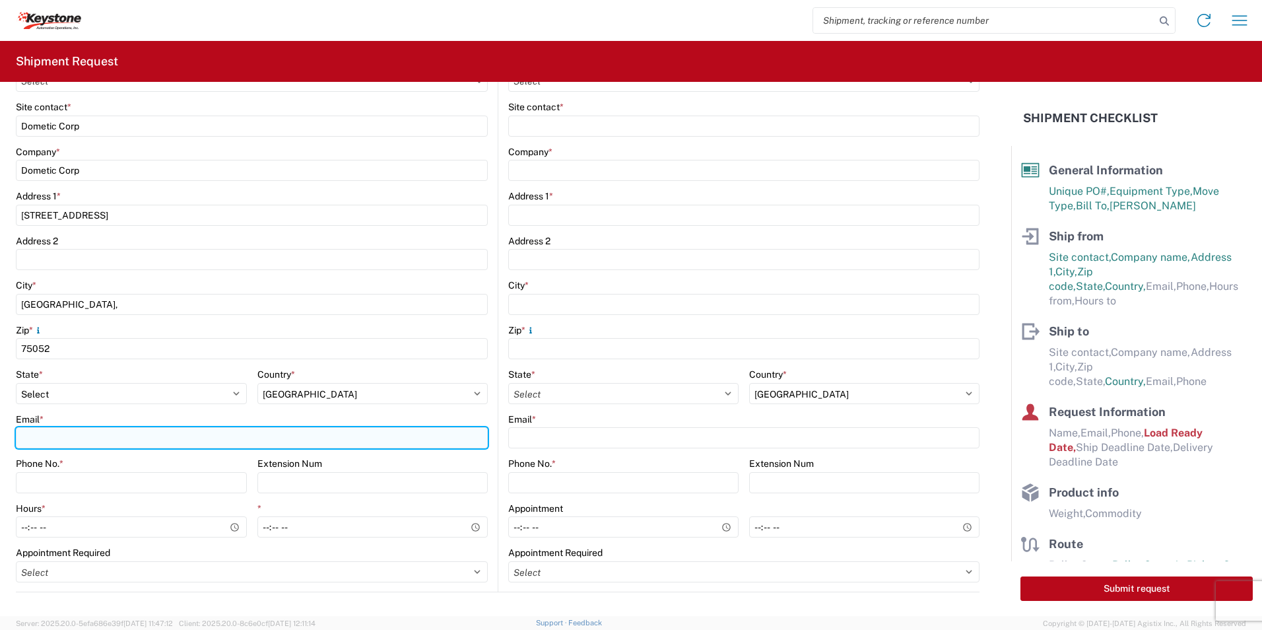
click at [39, 441] on input "Email *" at bounding box center [252, 437] width 472 height 21
type input "[PERSON_NAME][EMAIL_ADDRESS][DOMAIN_NAME]"
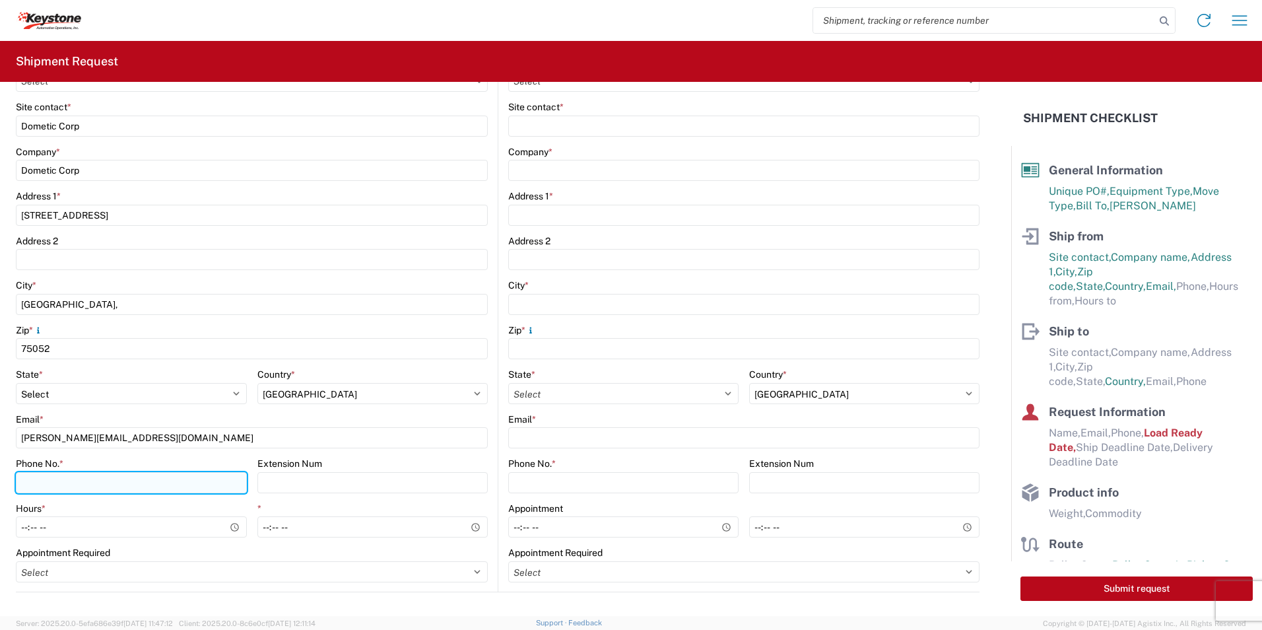
click at [119, 480] on input "Phone No. *" at bounding box center [131, 482] width 231 height 21
type input "9726819797"
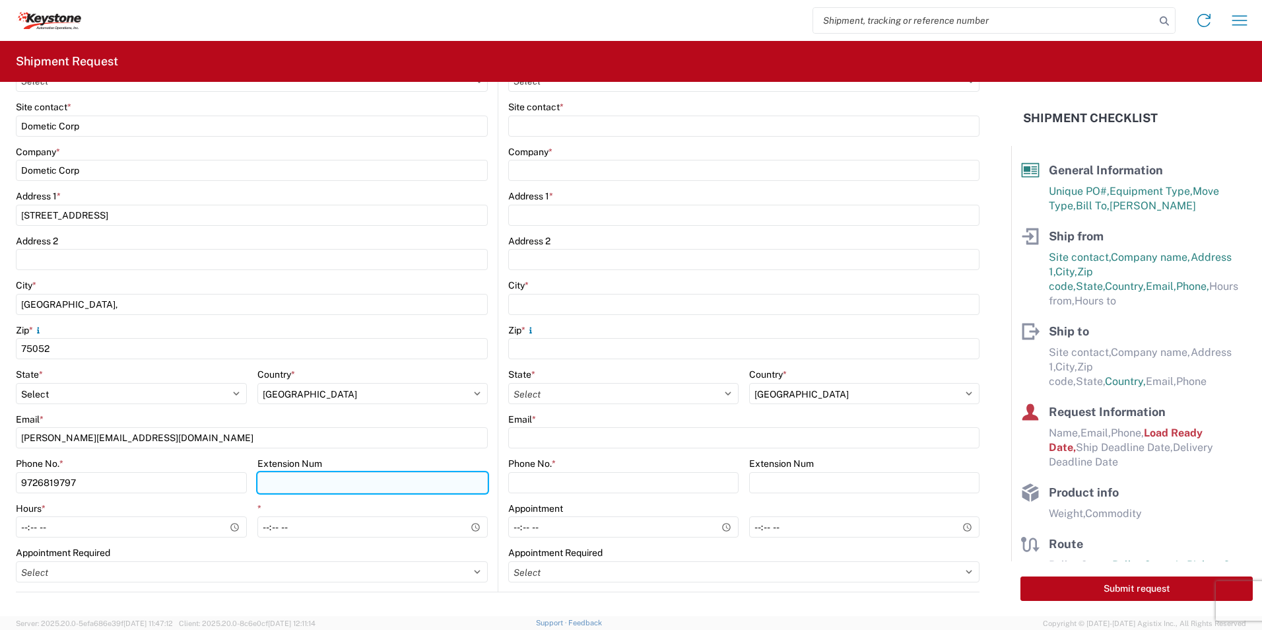
click at [337, 488] on input "Extension Num" at bounding box center [372, 482] width 231 height 21
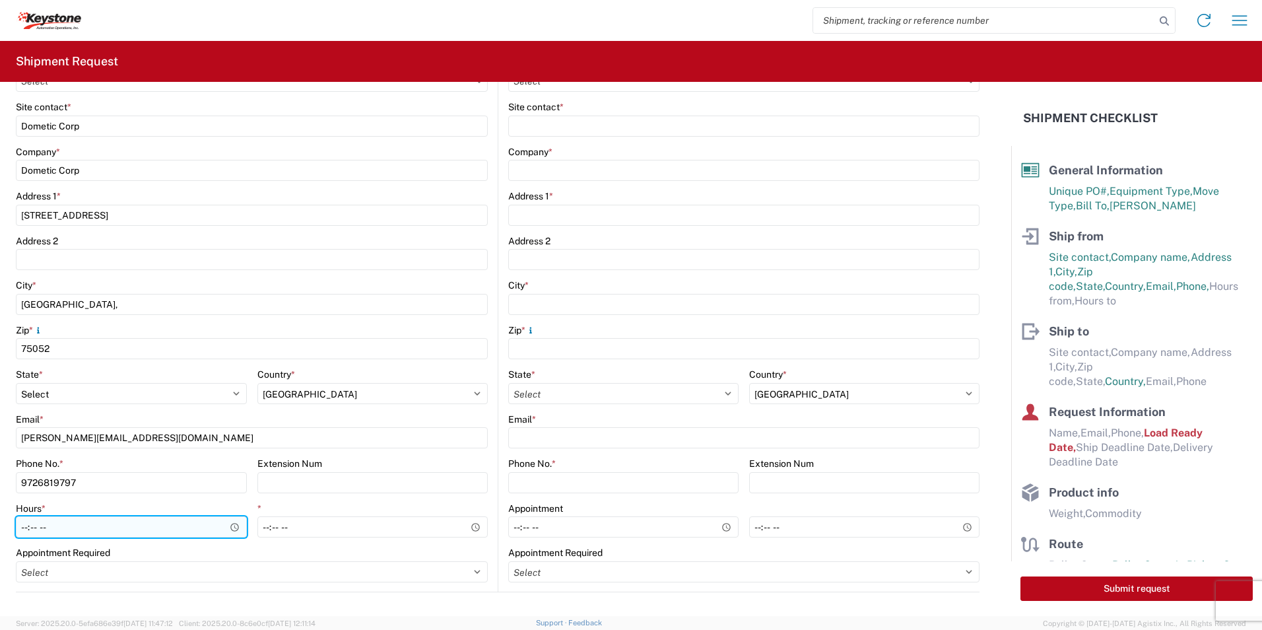
click at [90, 534] on input "Hours *" at bounding box center [131, 526] width 231 height 21
click at [228, 526] on input "Hours *" at bounding box center [131, 526] width 231 height 21
click at [145, 528] on input "08:00" at bounding box center [131, 526] width 231 height 21
click at [73, 529] on input "08:00" at bounding box center [131, 526] width 231 height 21
click at [69, 524] on input "08:00" at bounding box center [131, 526] width 231 height 21
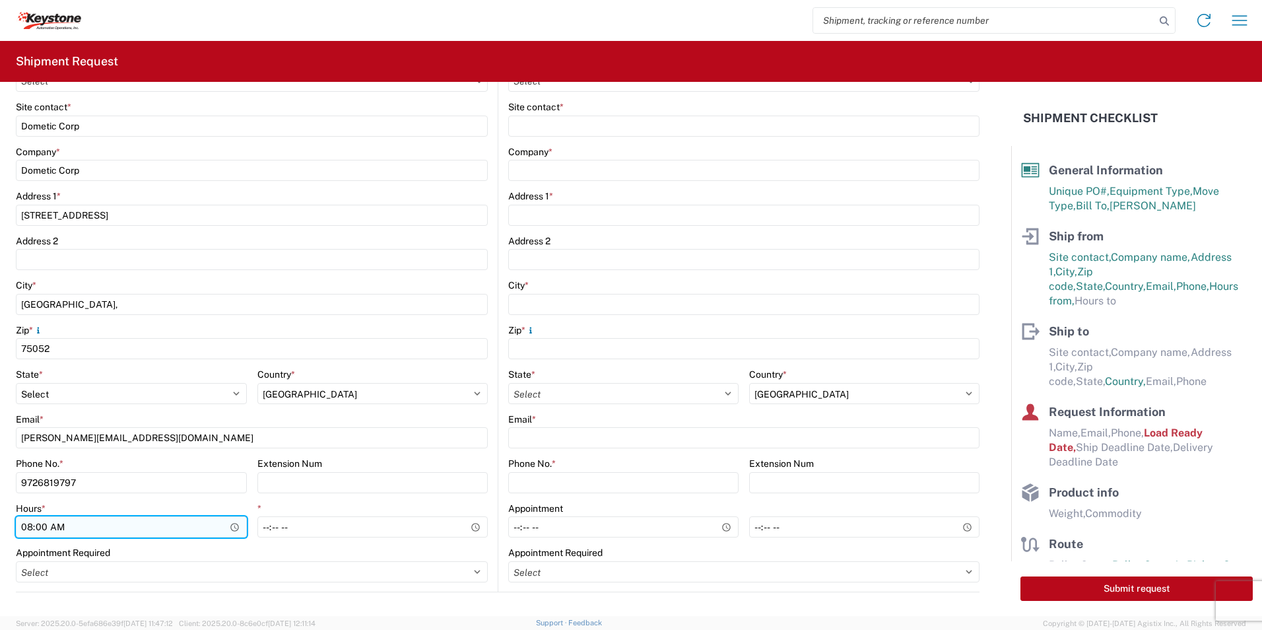
click at [34, 527] on input "08:00" at bounding box center [131, 526] width 231 height 21
click at [73, 524] on input "08:00" at bounding box center [131, 526] width 231 height 21
click at [29, 527] on input "08:00" at bounding box center [131, 526] width 231 height 21
click at [236, 529] on input "08:00" at bounding box center [131, 526] width 231 height 21
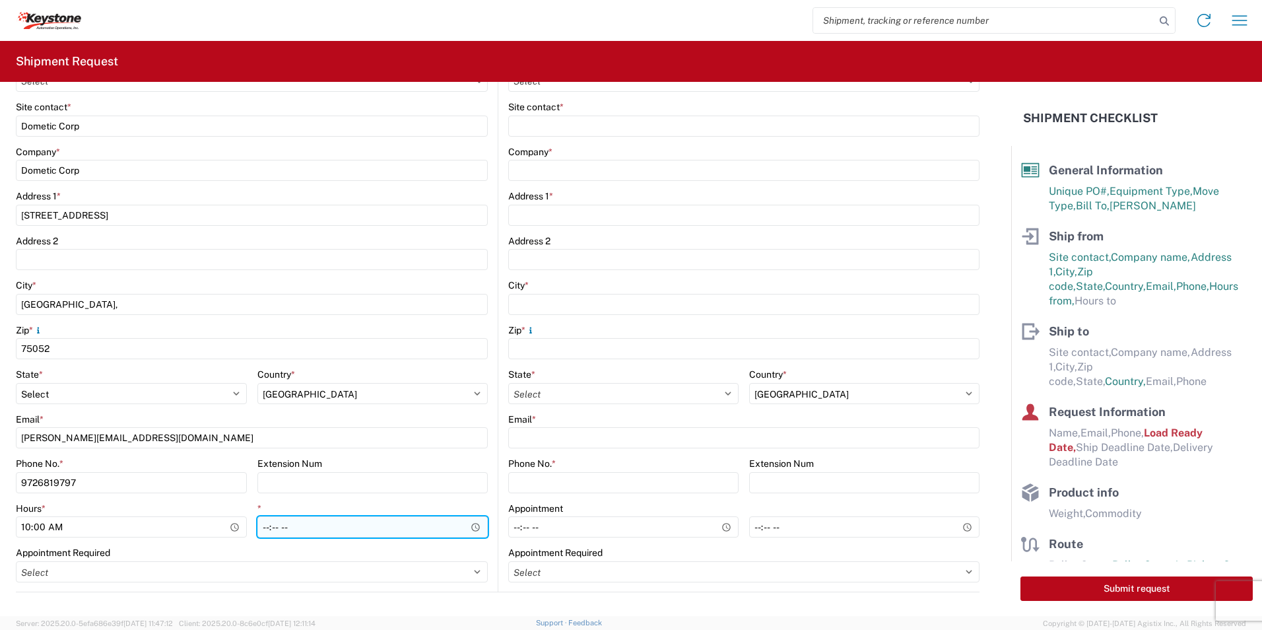
type input "10:00"
click at [313, 534] on input "*" at bounding box center [372, 526] width 231 height 21
click at [329, 530] on input "*" at bounding box center [372, 526] width 231 height 21
click at [471, 525] on input "*" at bounding box center [372, 526] width 231 height 21
click at [321, 533] on input "06:48" at bounding box center [372, 526] width 231 height 21
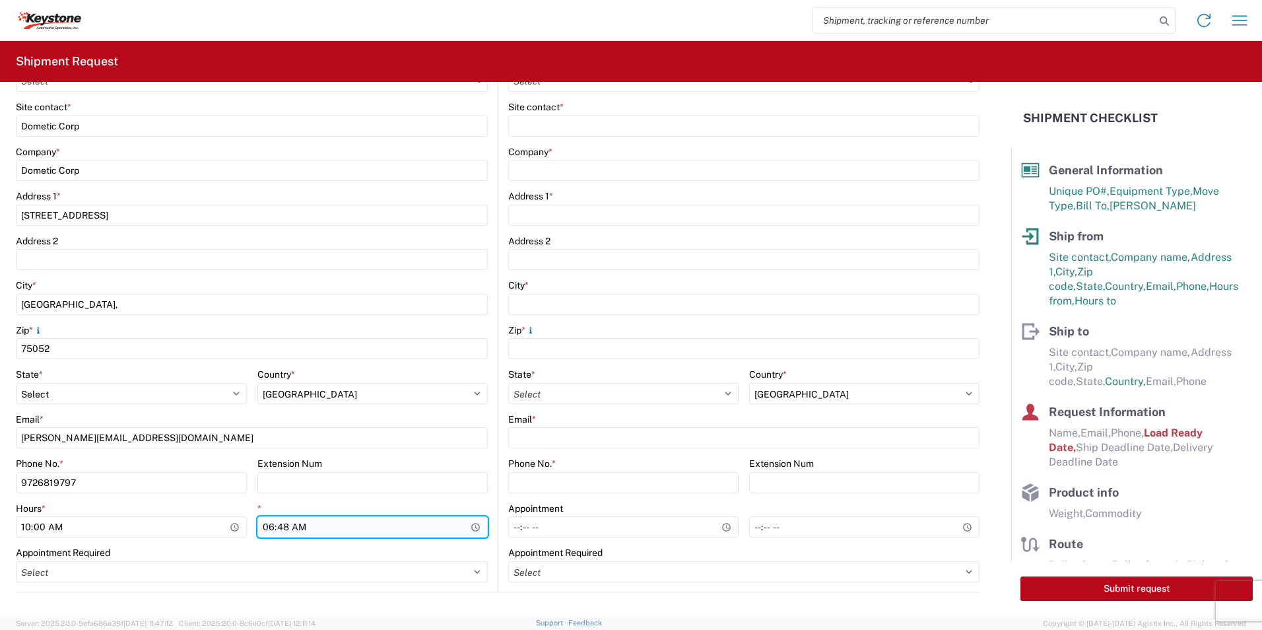
click at [302, 525] on input "06:48" at bounding box center [372, 526] width 231 height 21
drag, startPoint x: 278, startPoint y: 525, endPoint x: 354, endPoint y: 531, distance: 76.8
click at [279, 525] on input "06:48" at bounding box center [372, 526] width 231 height 21
click at [473, 527] on input "06:48" at bounding box center [372, 526] width 231 height 21
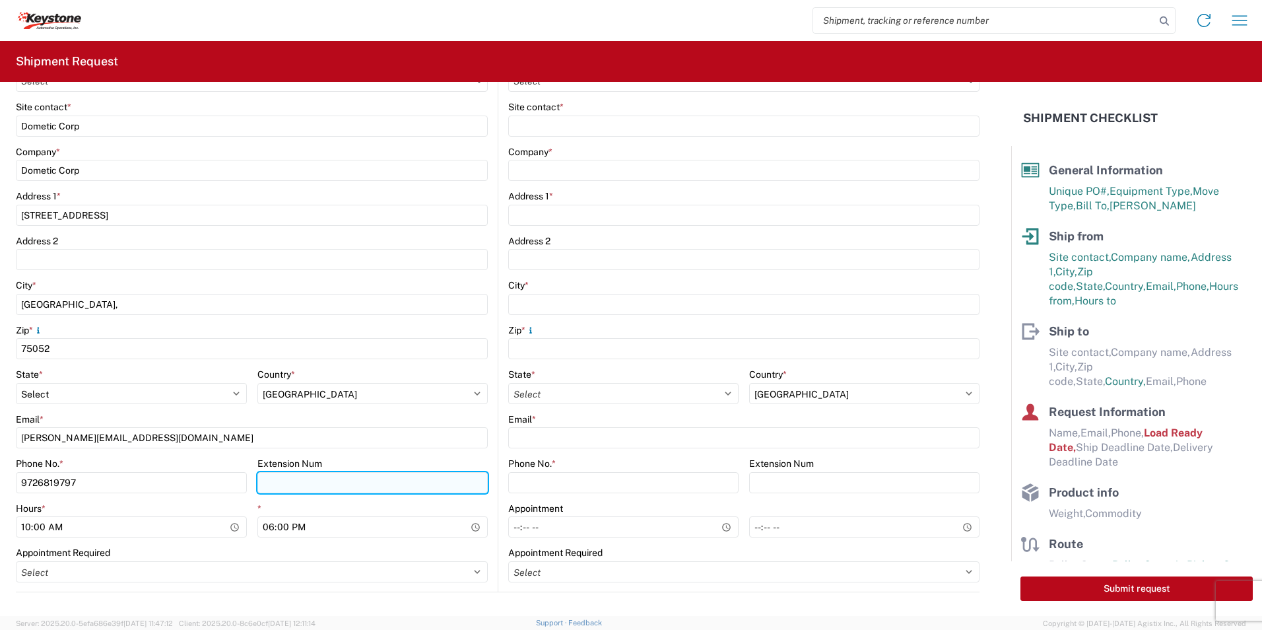
type input "18:00"
click at [407, 473] on input "Extension Num" at bounding box center [372, 482] width 231 height 21
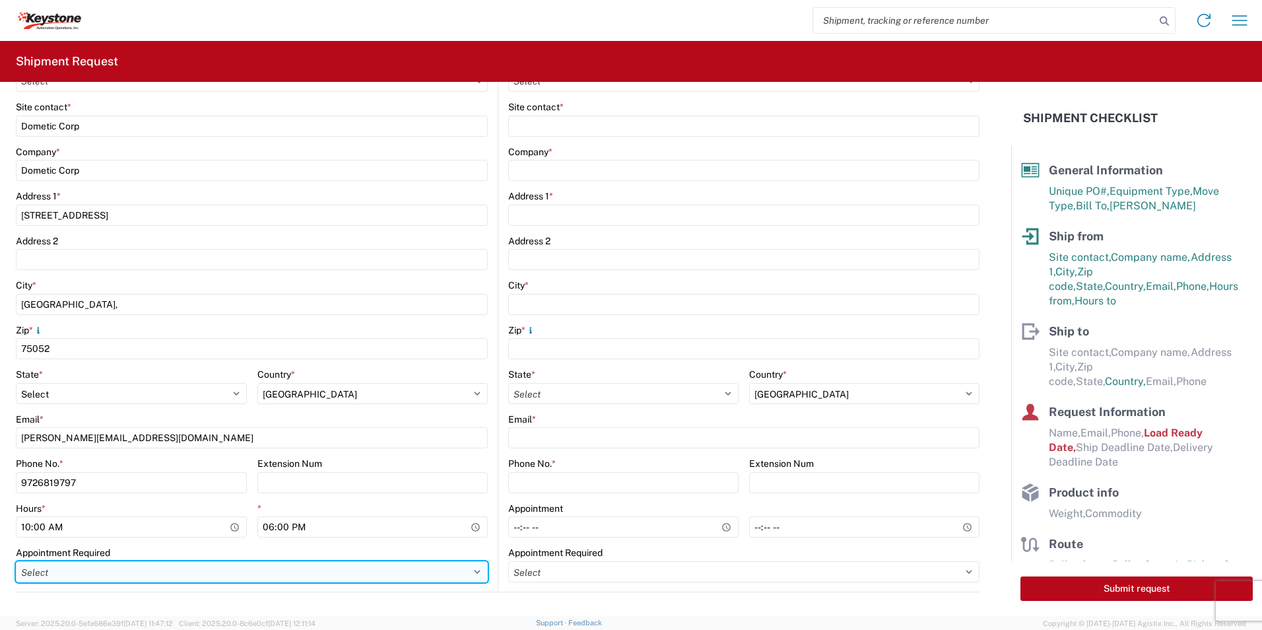
click at [94, 572] on select "Select Appt Required Appt Not Required Appt - First available" at bounding box center [252, 571] width 472 height 21
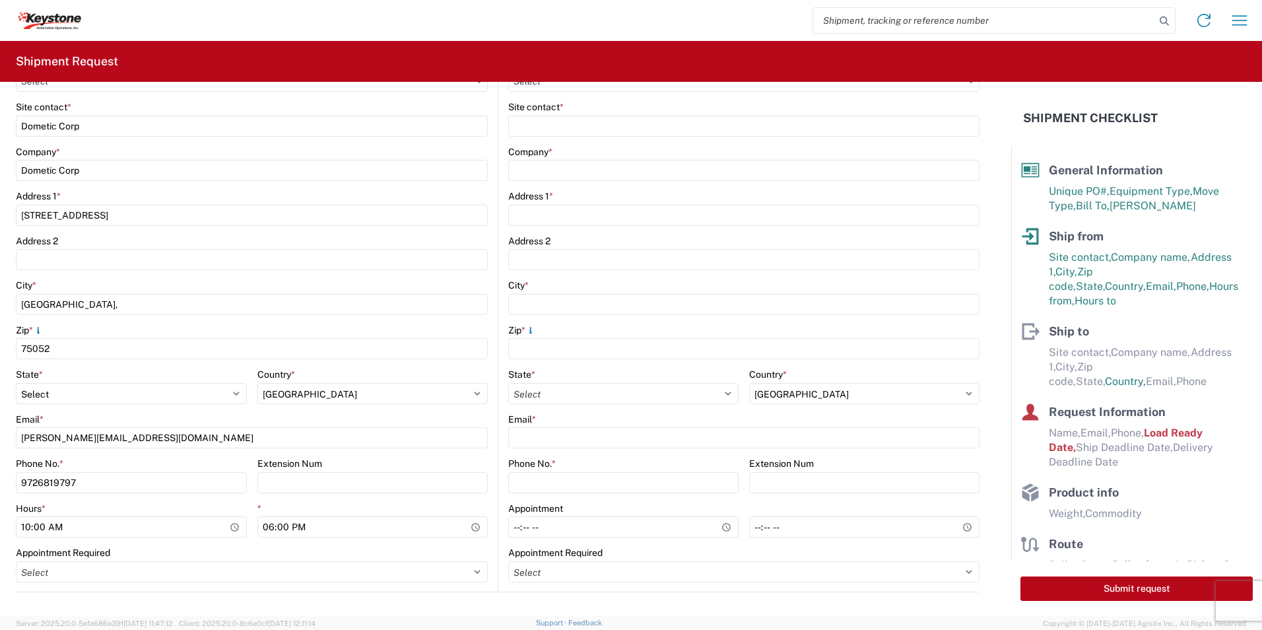
click at [137, 368] on div "State *" at bounding box center [131, 374] width 231 height 12
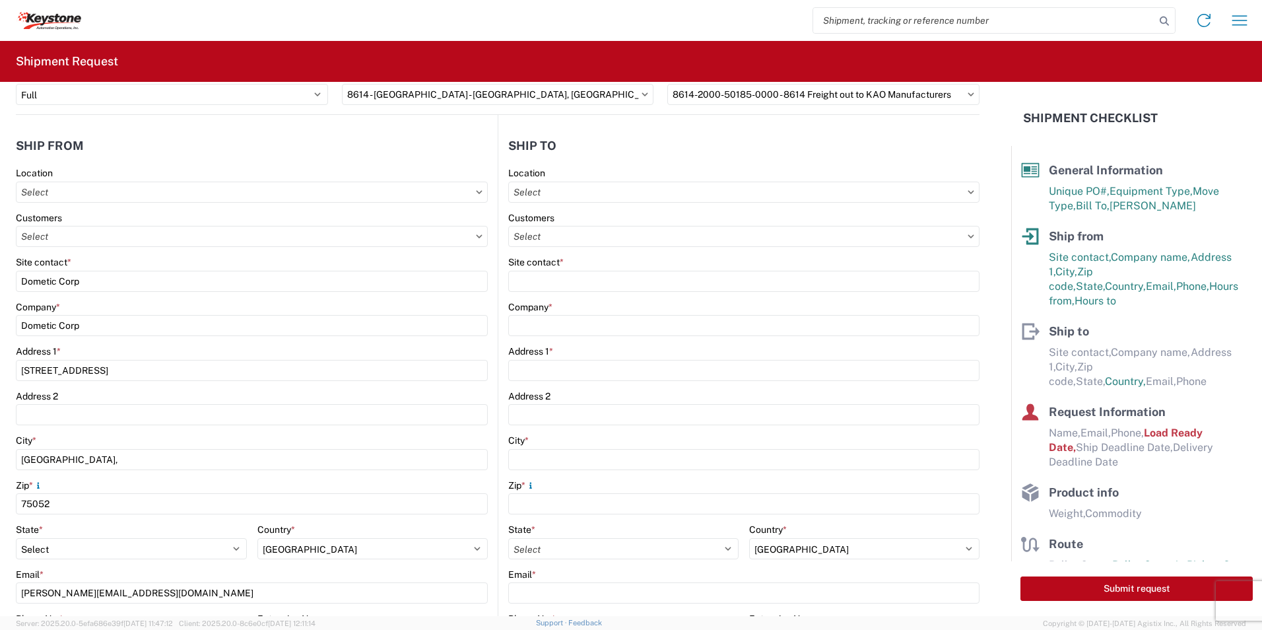
scroll to position [0, 0]
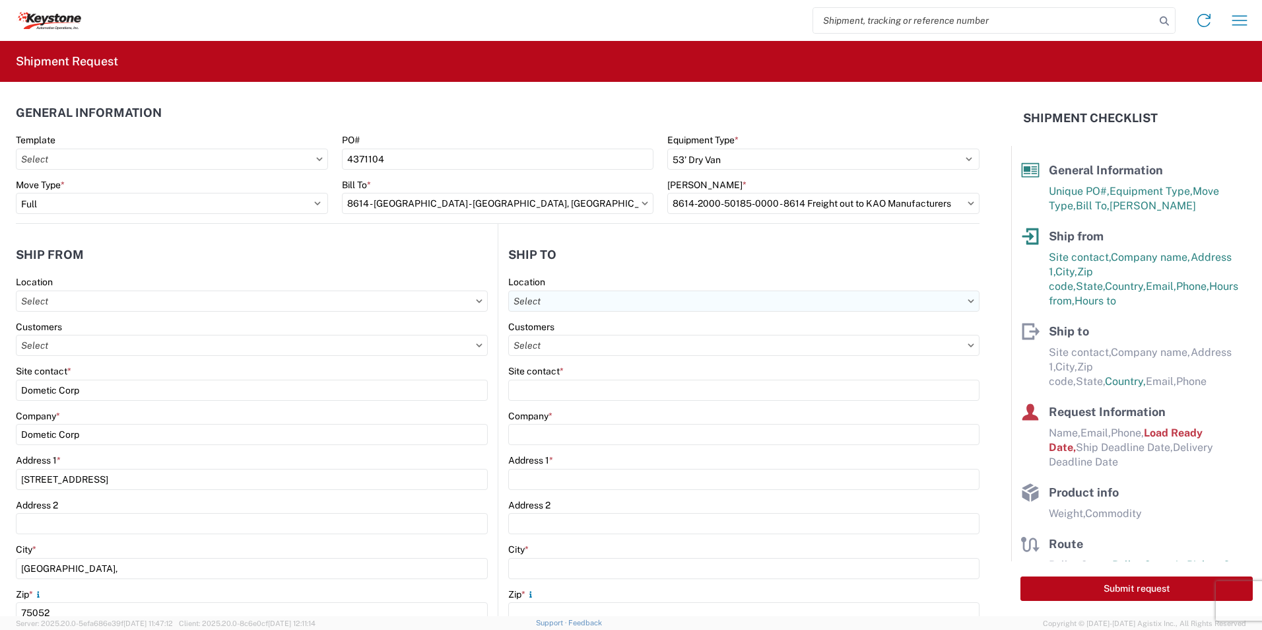
click at [538, 295] on input "text" at bounding box center [743, 300] width 471 height 21
click at [966, 344] on input "text" at bounding box center [743, 345] width 471 height 21
click at [561, 344] on input "text" at bounding box center [743, 345] width 471 height 21
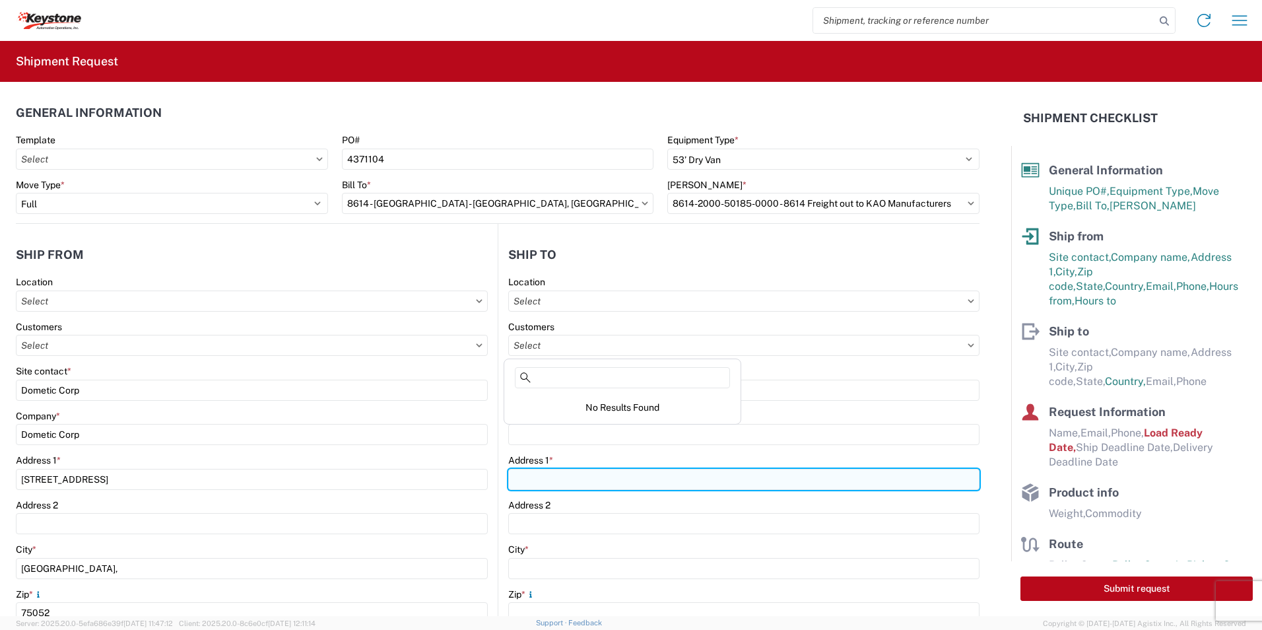
click at [566, 474] on input "Address 1 *" at bounding box center [743, 479] width 471 height 21
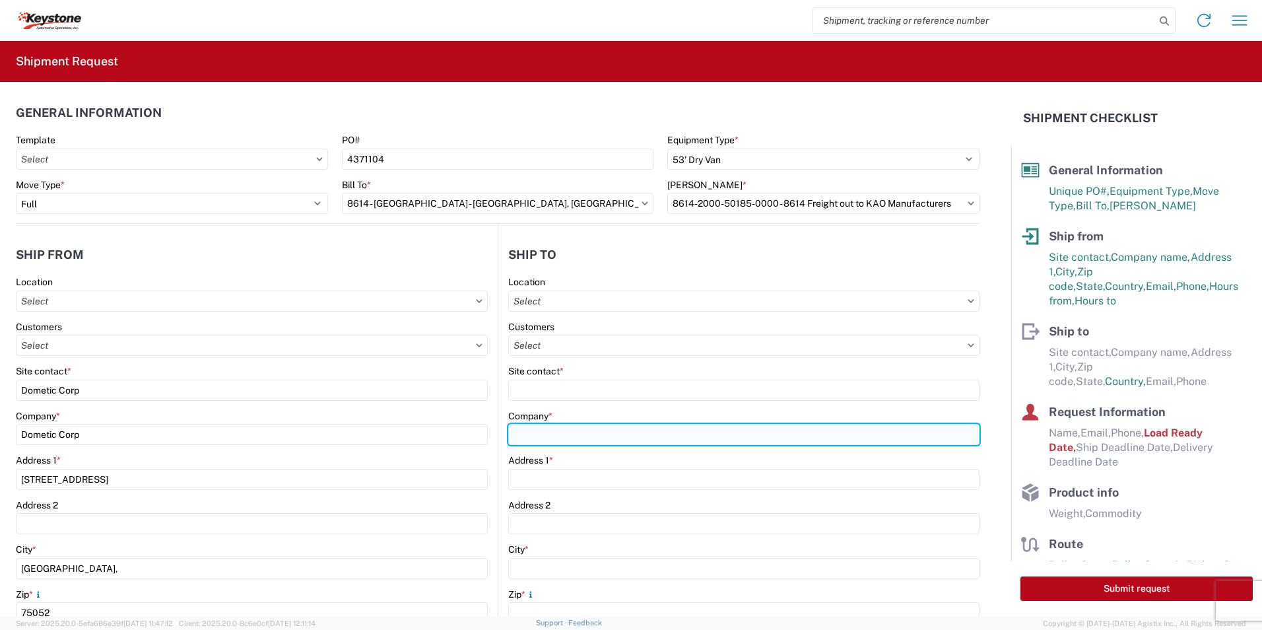
click at [554, 442] on input "Company *" at bounding box center [743, 434] width 471 height 21
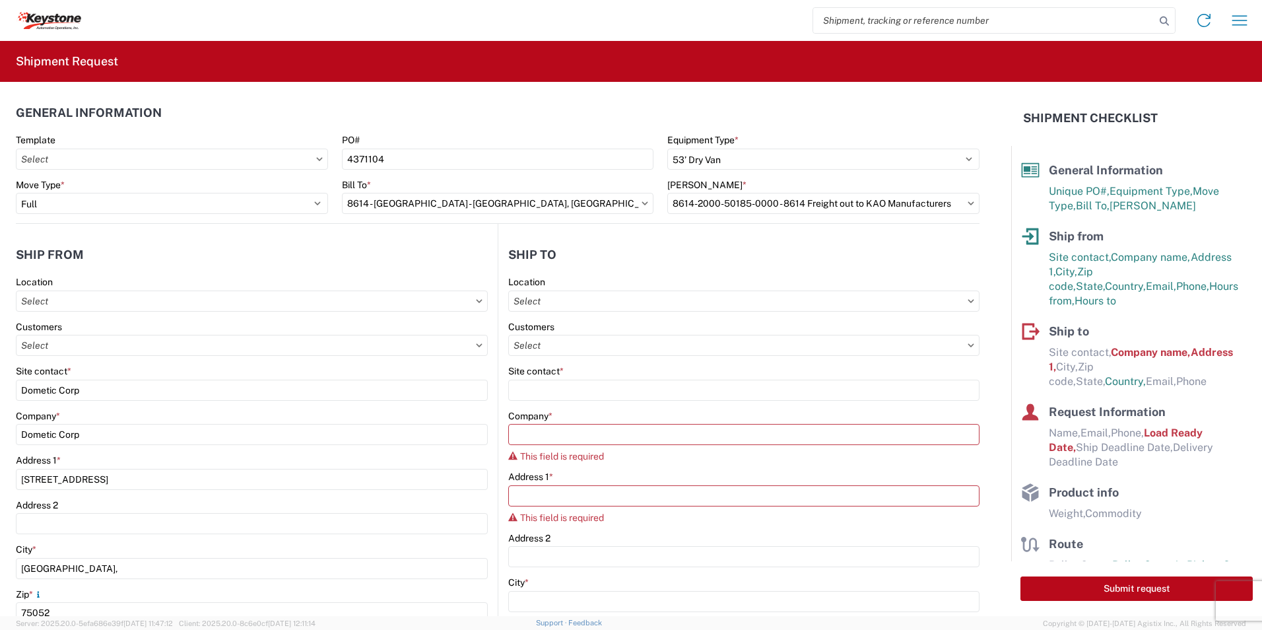
click at [968, 346] on icon at bounding box center [971, 344] width 6 height 3
click at [968, 300] on icon at bounding box center [971, 300] width 6 height 3
click at [742, 296] on input "text" at bounding box center [743, 300] width 471 height 21
type input "861"
click at [568, 360] on div "8614 - [GEOGRAPHIC_DATA] - [GEOGRAPHIC_DATA], [GEOGRAPHIC_DATA]" at bounding box center [671, 359] width 329 height 21
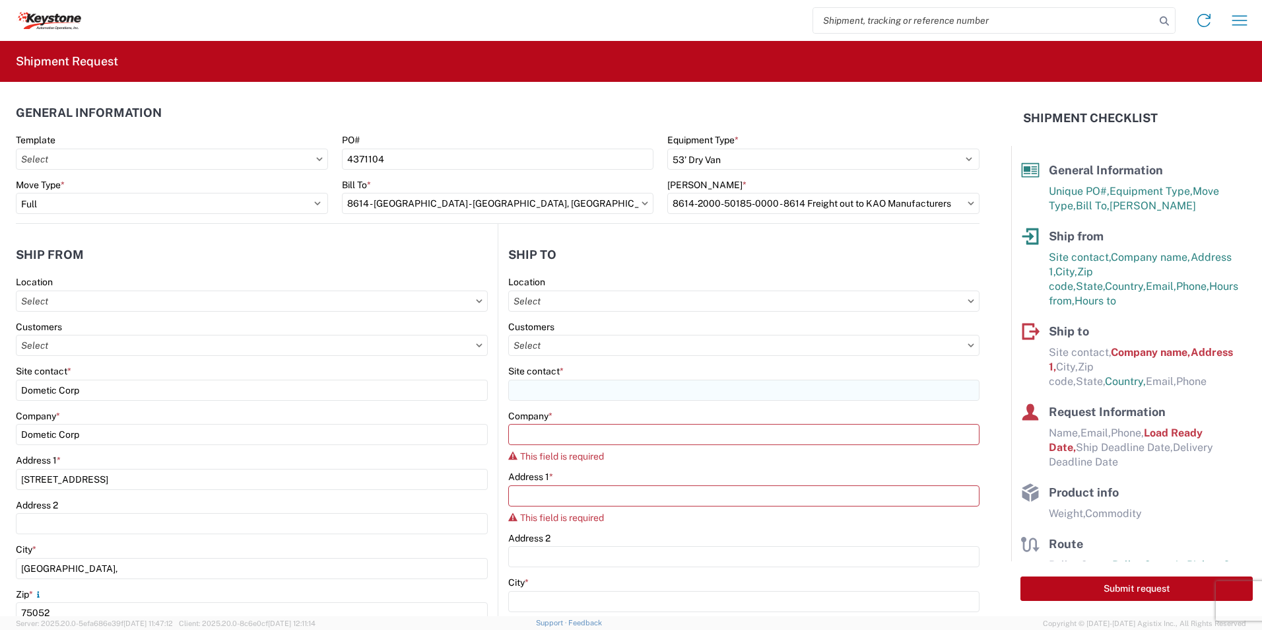
type input "8614 - [GEOGRAPHIC_DATA] - [GEOGRAPHIC_DATA], [GEOGRAPHIC_DATA]"
type input "KAO"
type input "[STREET_ADDRESS][PERSON_NAME]"
type input "Eastvale"
type input "91752"
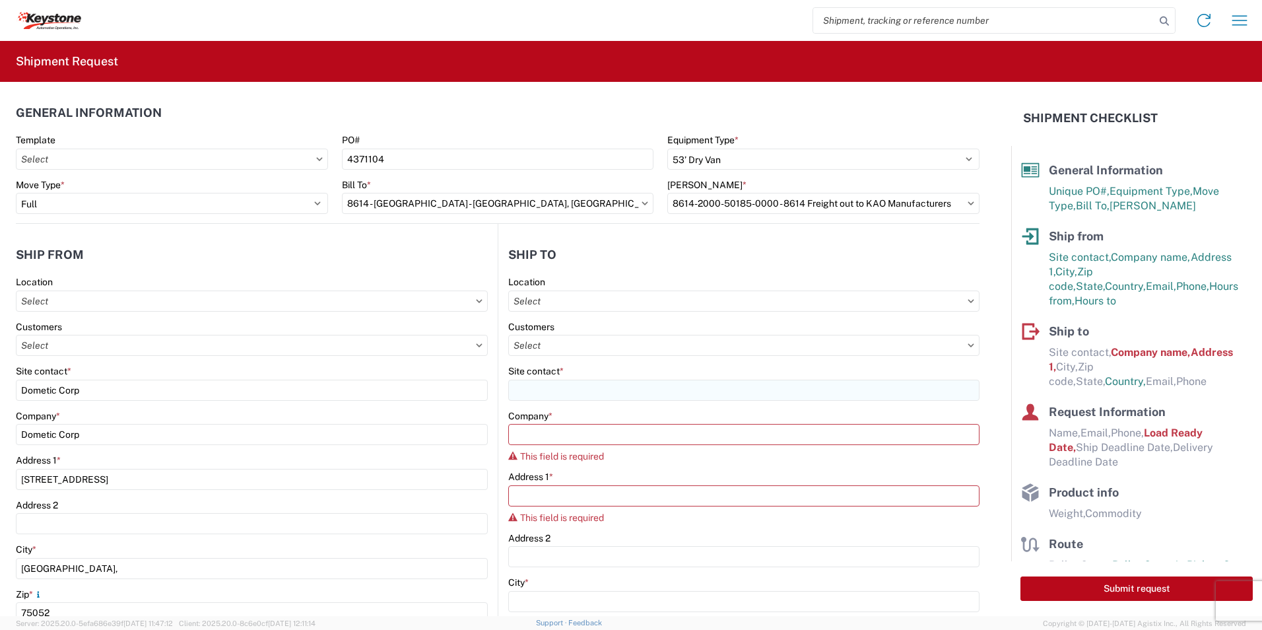
type input "07:00"
type input "17:00"
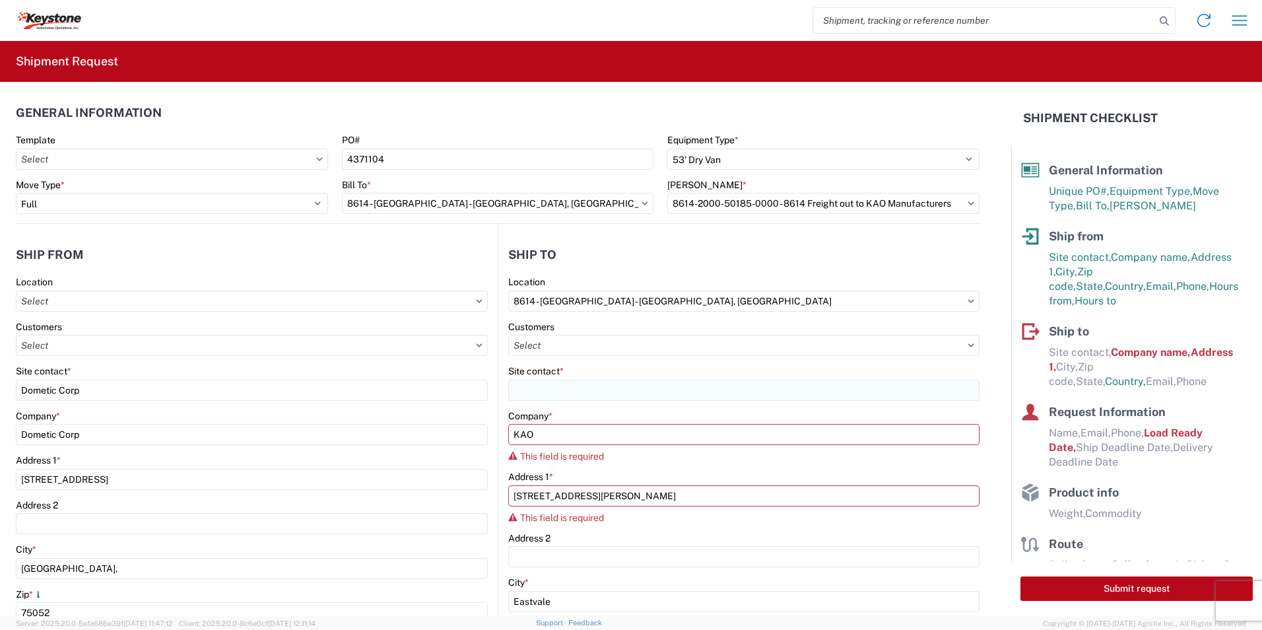
select select
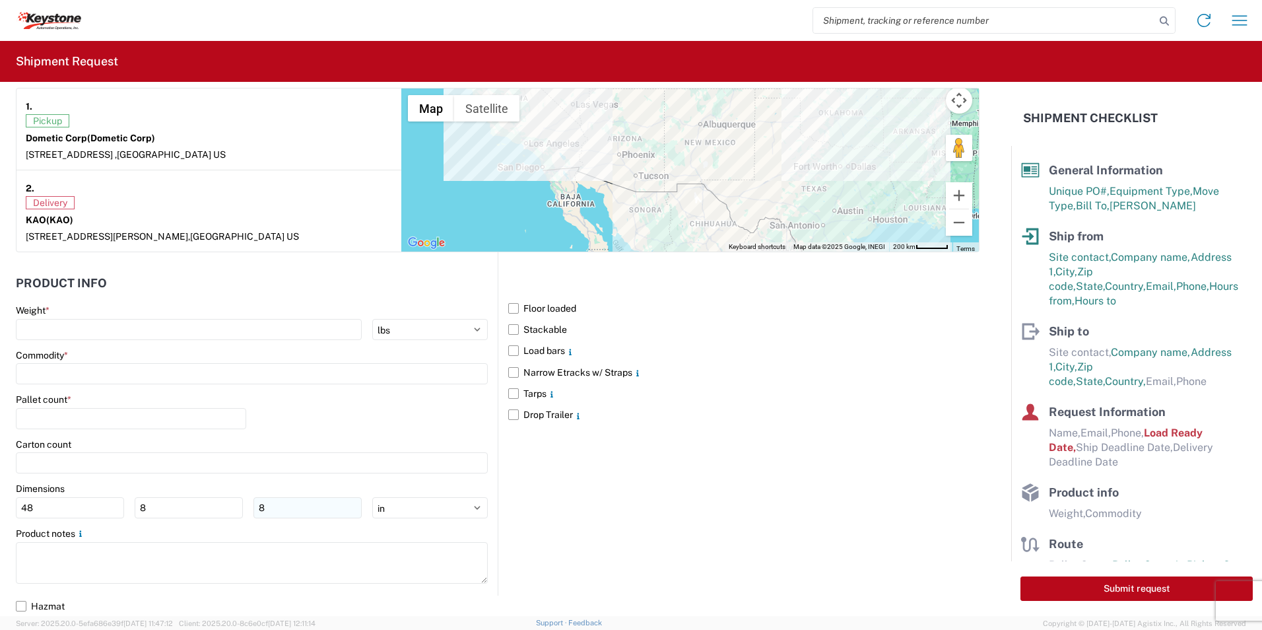
scroll to position [1128, 0]
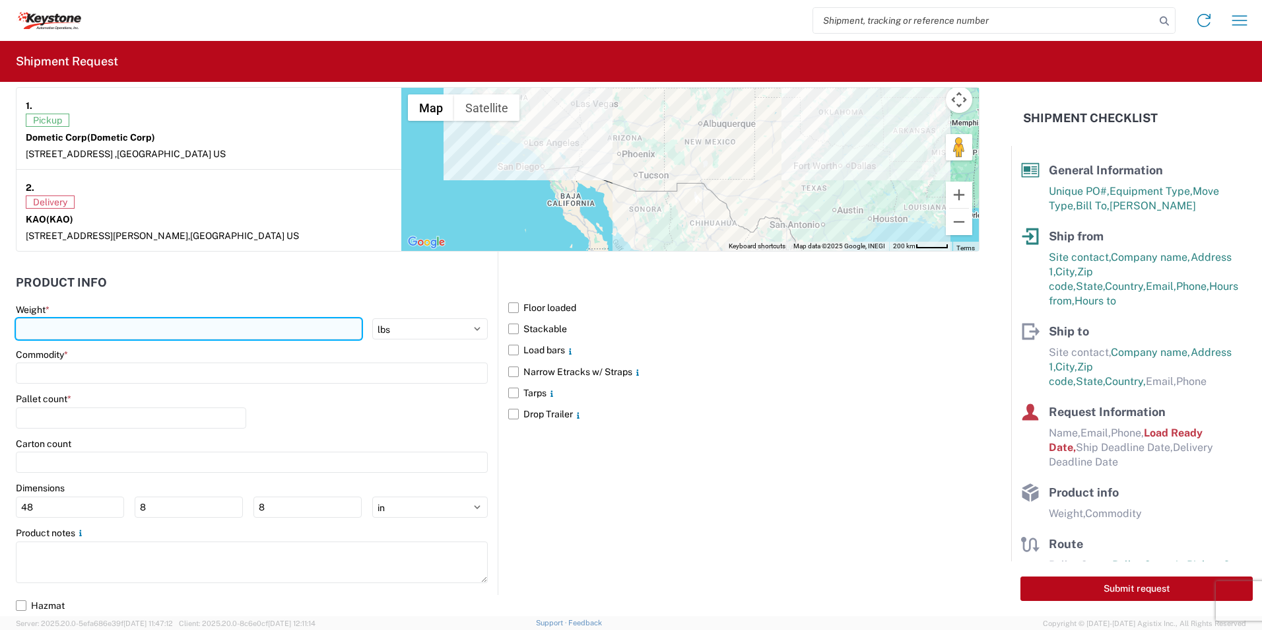
click at [110, 333] on input "number" at bounding box center [189, 328] width 346 height 21
type input "15000"
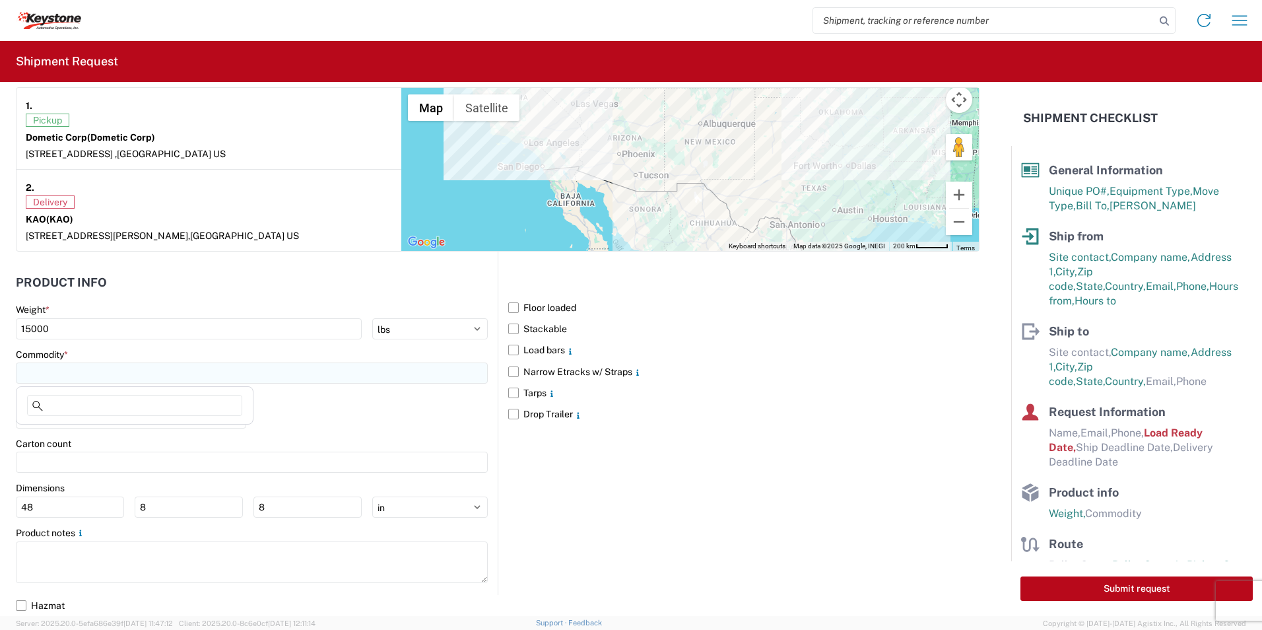
click at [95, 376] on input at bounding box center [252, 372] width 472 height 21
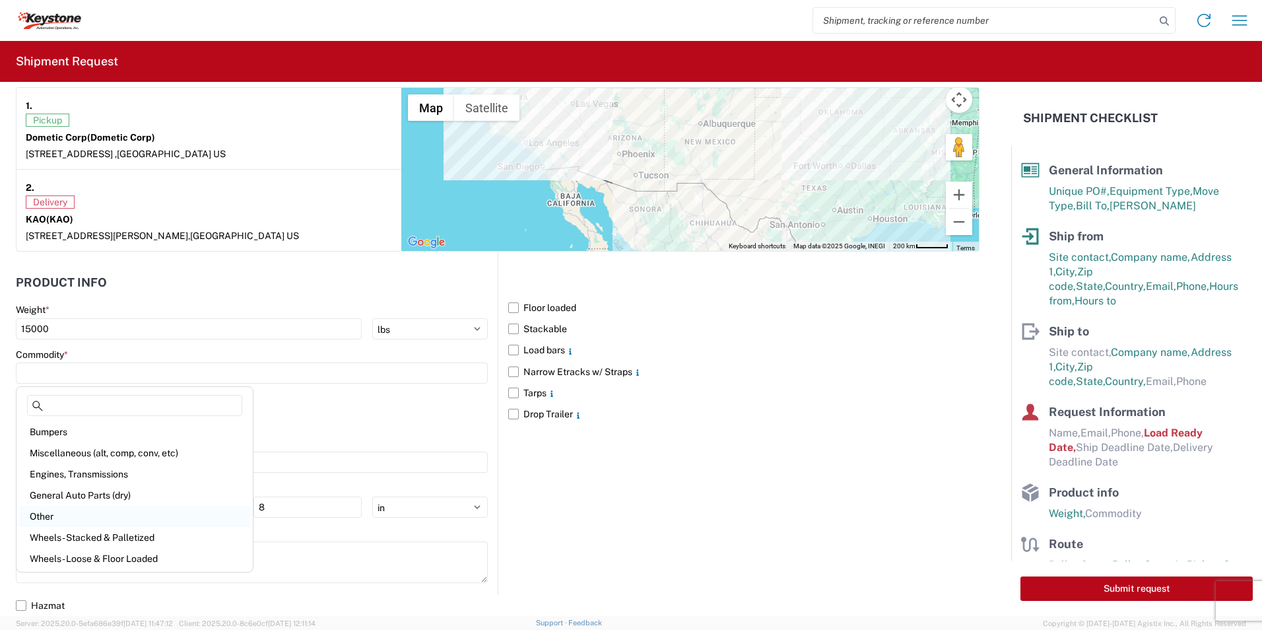
click at [42, 515] on div "Other" at bounding box center [134, 516] width 231 height 21
type input "Other"
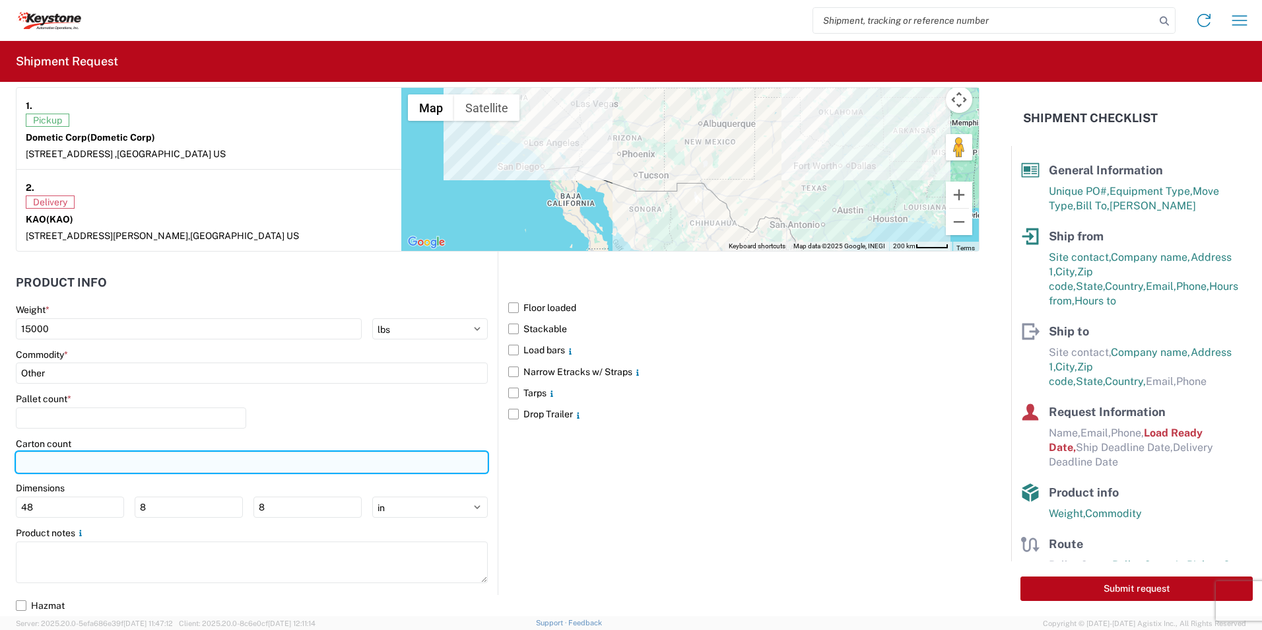
click at [57, 459] on input "number" at bounding box center [252, 461] width 472 height 21
drag, startPoint x: 57, startPoint y: 458, endPoint x: -8, endPoint y: 457, distance: 64.7
click at [0, 457] on html "Home Shipment request Shipment tracking Shipment Request General Information Te…" at bounding box center [631, 315] width 1262 height 630
type input "19"
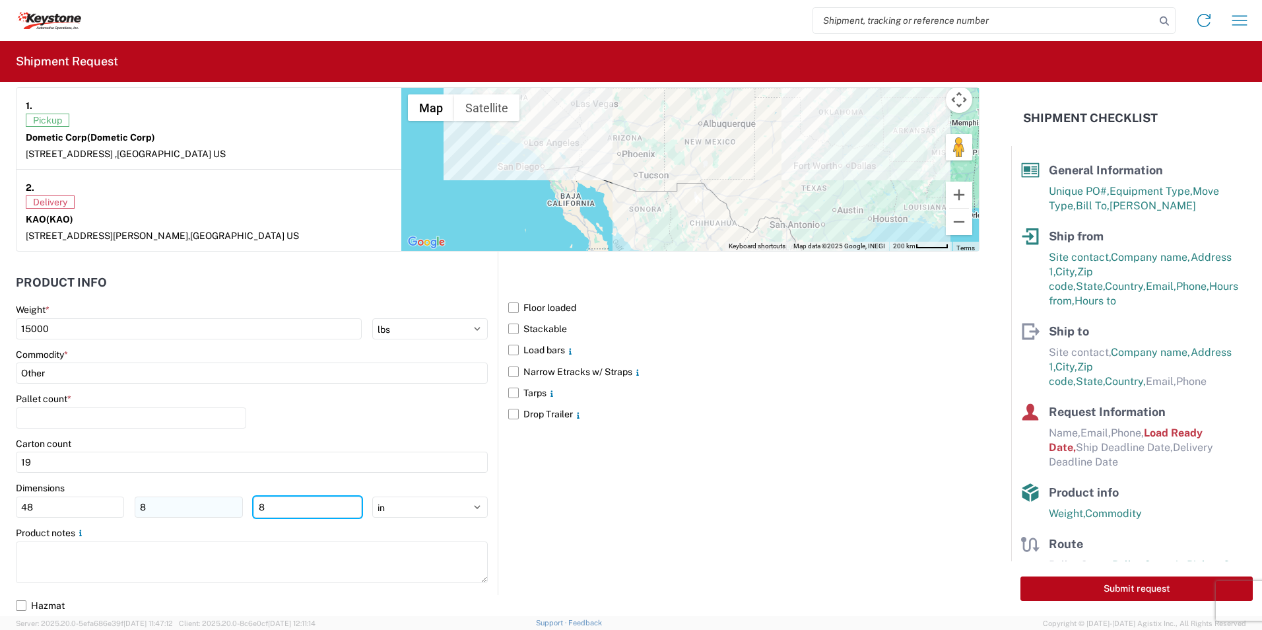
drag, startPoint x: 333, startPoint y: 511, endPoint x: 221, endPoint y: 504, distance: 112.4
click at [221, 504] on div "48 8 8" at bounding box center [189, 506] width 346 height 21
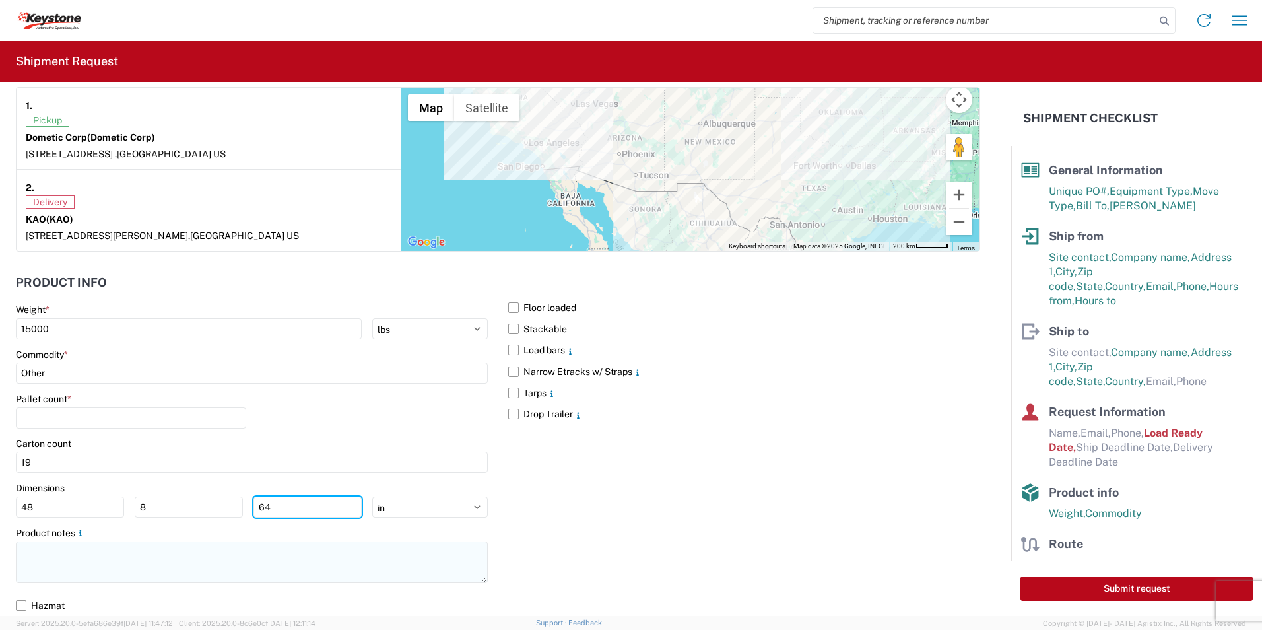
type input "64"
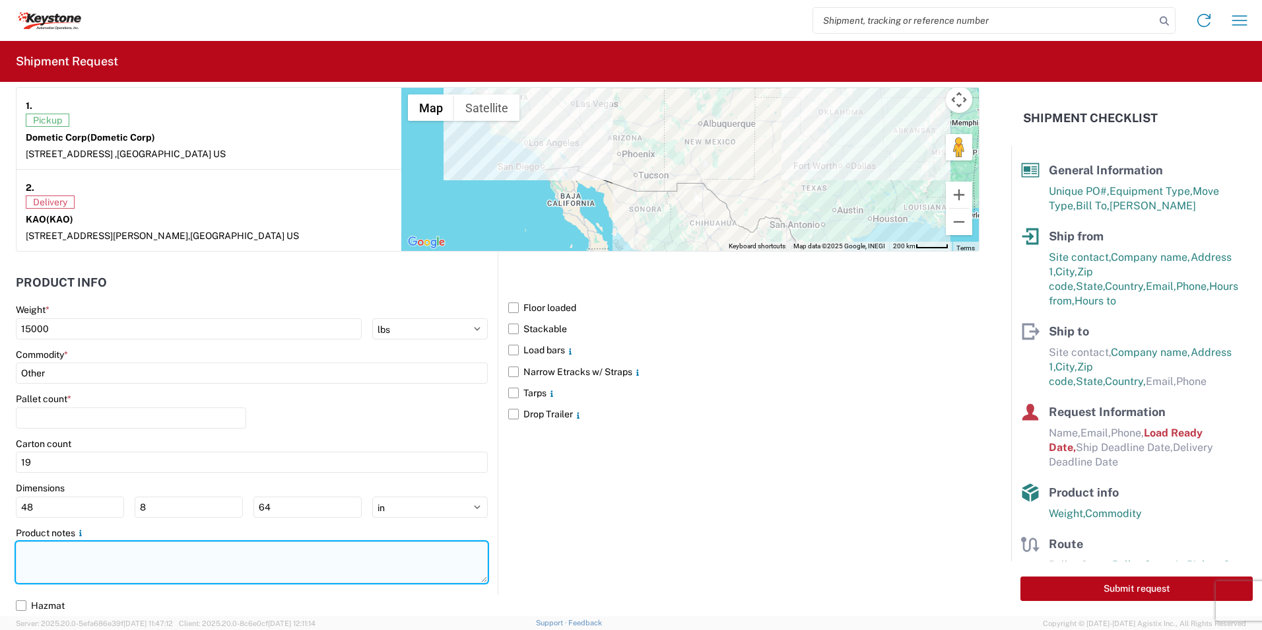
click at [174, 562] on textarea at bounding box center [252, 562] width 472 height 42
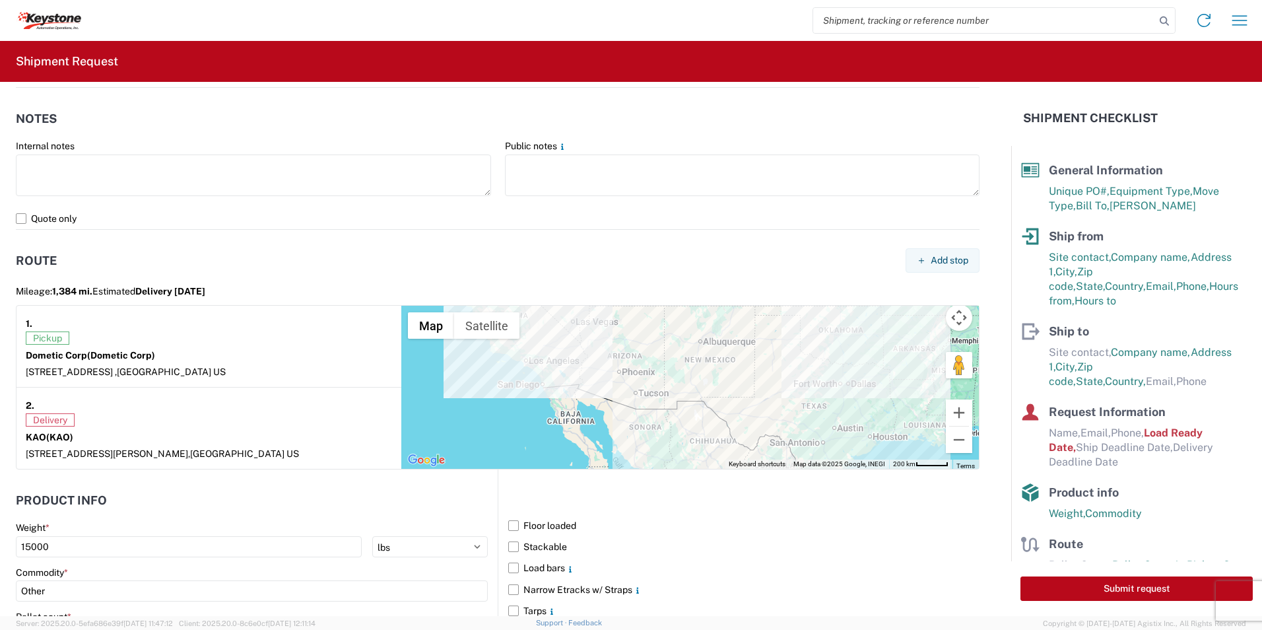
scroll to position [864, 0]
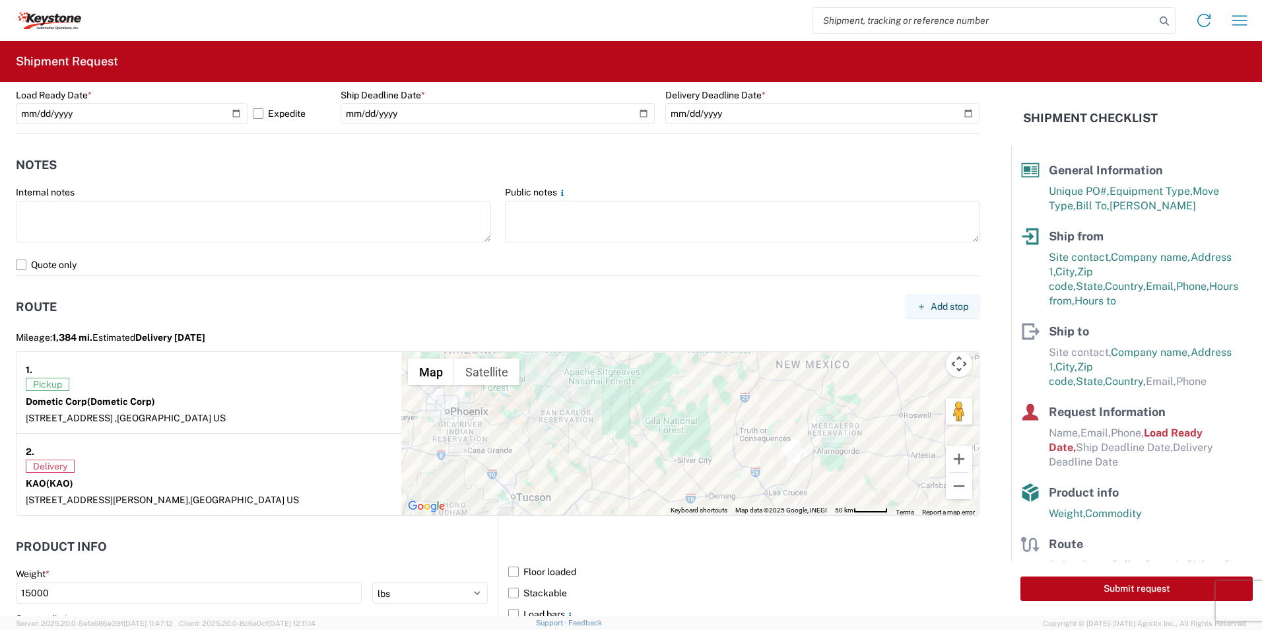
click at [605, 297] on header "Route Add stop" at bounding box center [498, 307] width 964 height 30
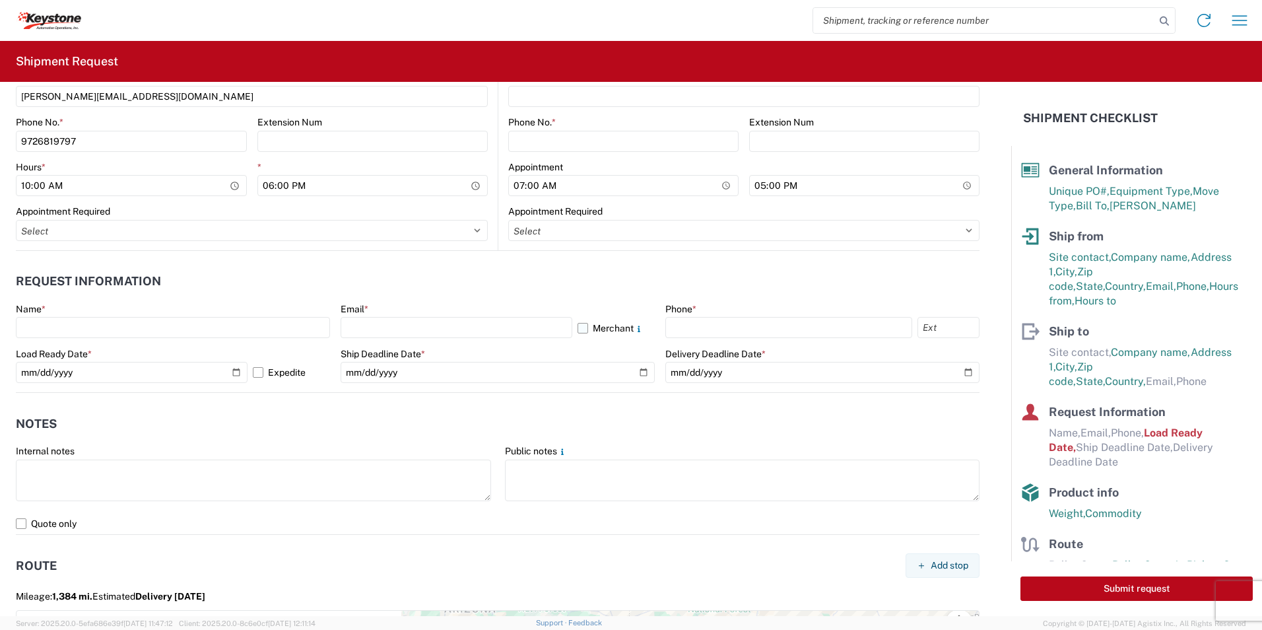
scroll to position [600, 0]
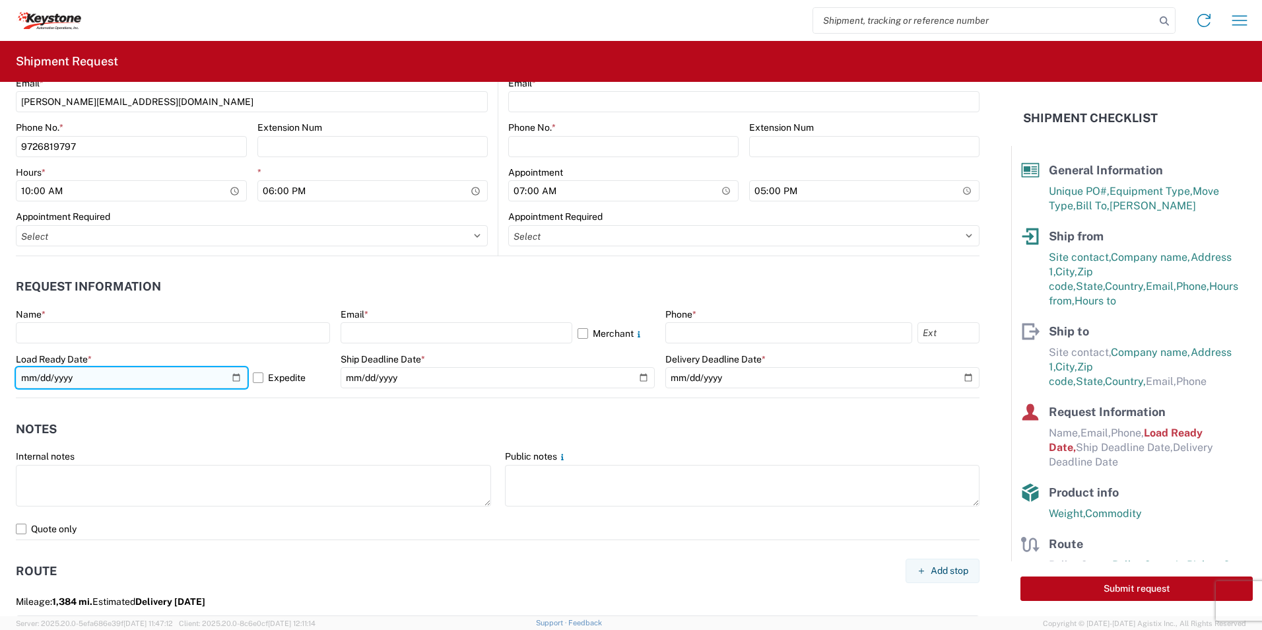
click at [230, 380] on input "[DATE]" at bounding box center [132, 377] width 232 height 21
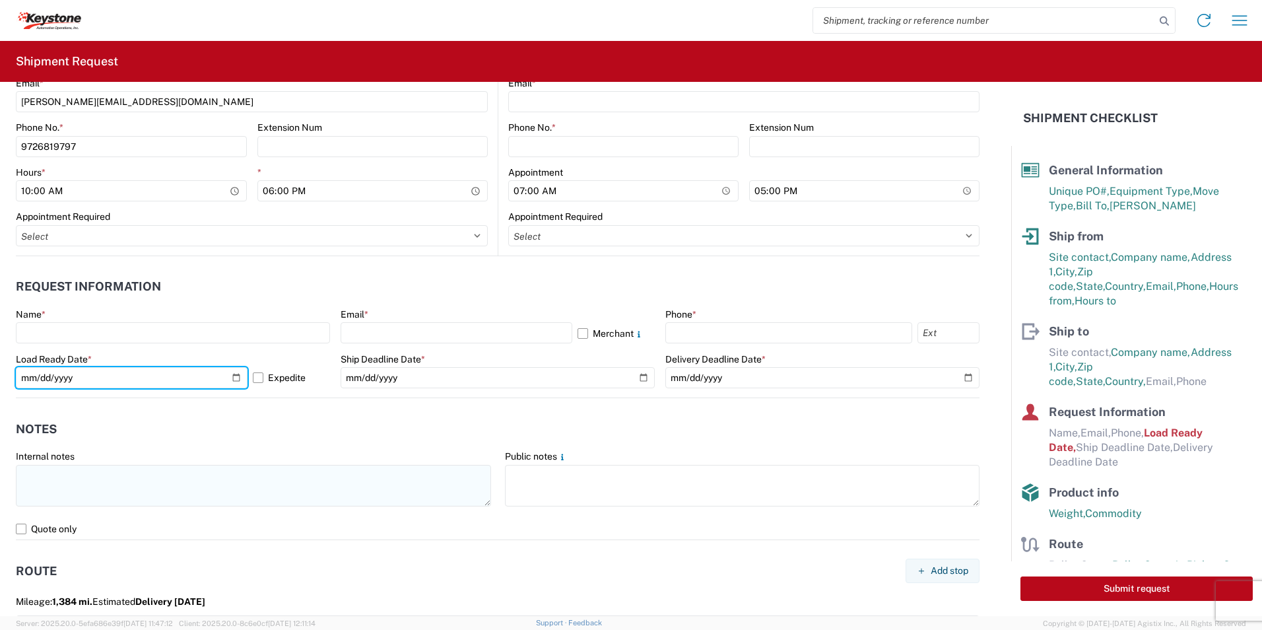
type input "[DATE]"
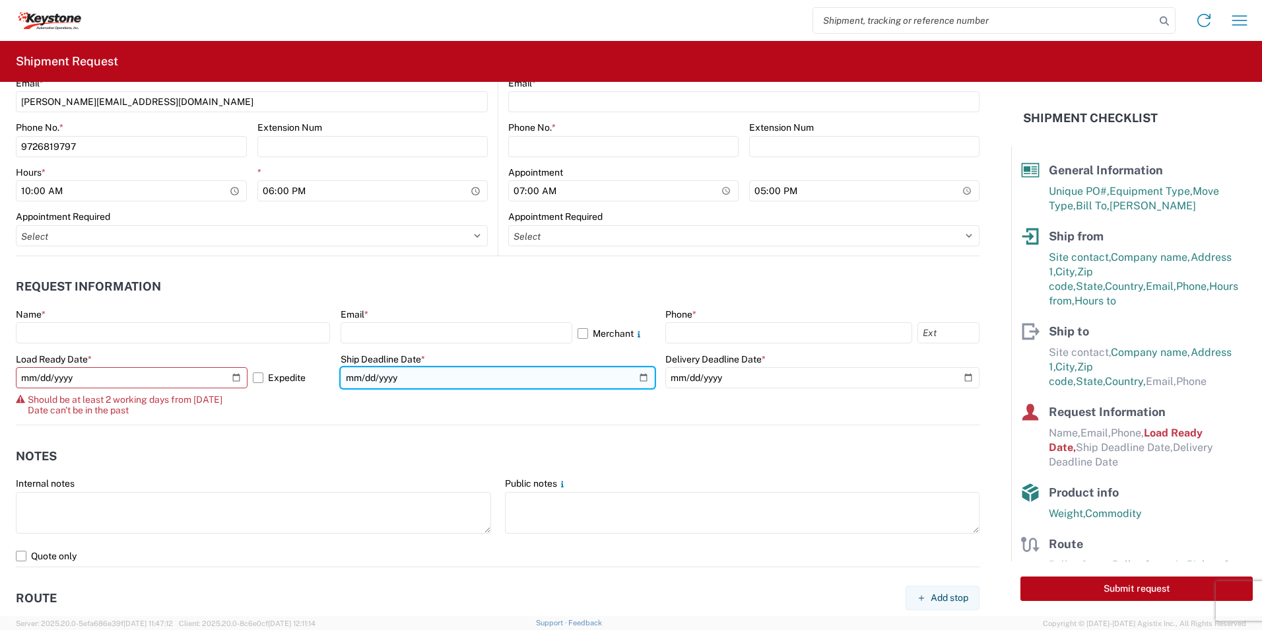
drag, startPoint x: 636, startPoint y: 380, endPoint x: 604, endPoint y: 380, distance: 31.7
click at [635, 380] on input "date" at bounding box center [498, 377] width 314 height 21
type input "[DATE]"
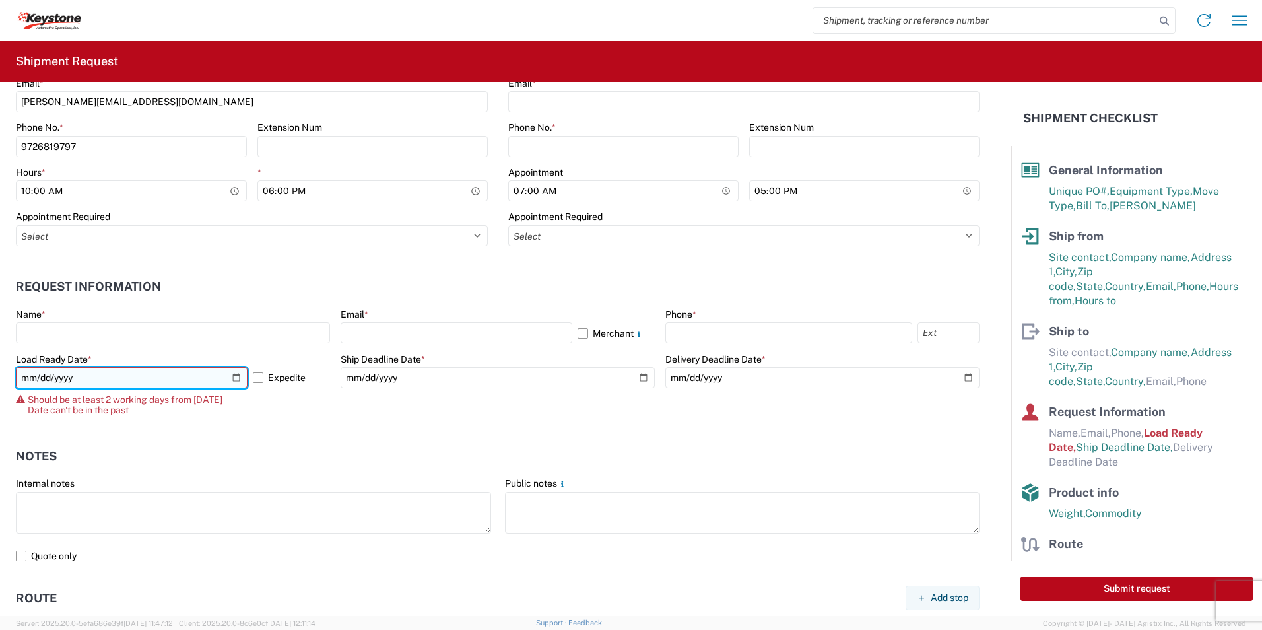
click at [234, 376] on input "[DATE]" at bounding box center [132, 377] width 232 height 21
click at [237, 377] on input "[DATE]" at bounding box center [132, 377] width 232 height 21
type input "[DATE]"
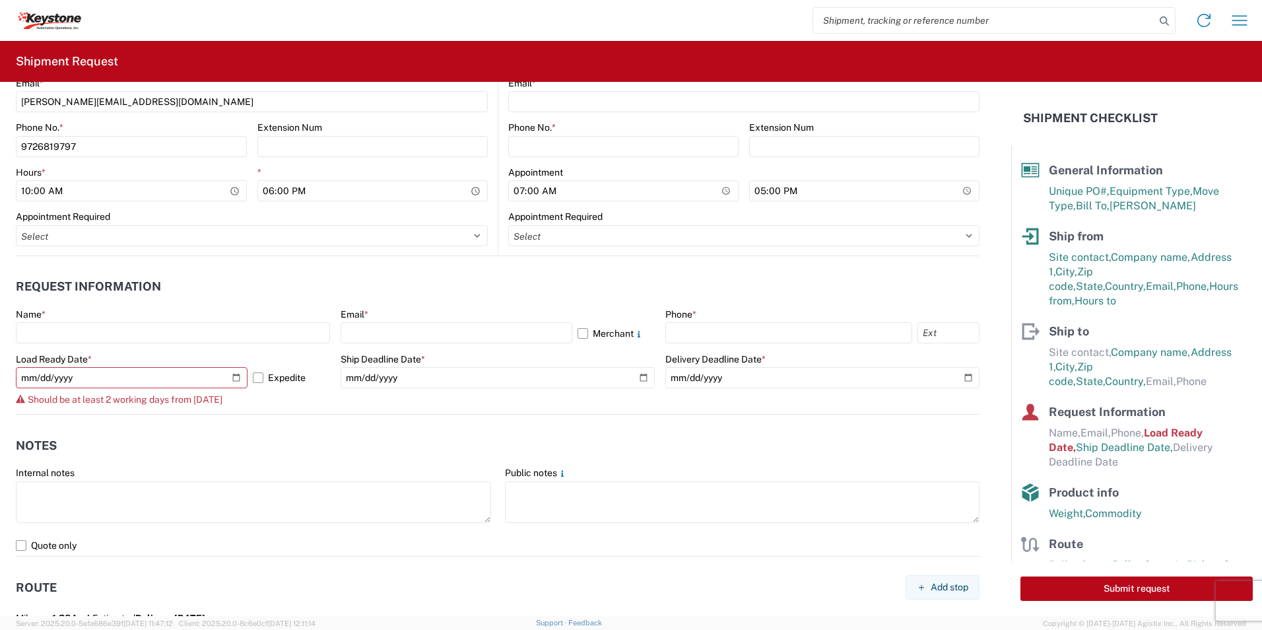
click at [249, 429] on agx-notes "Notes Internal notes Public notes Quote only" at bounding box center [498, 485] width 964 height 142
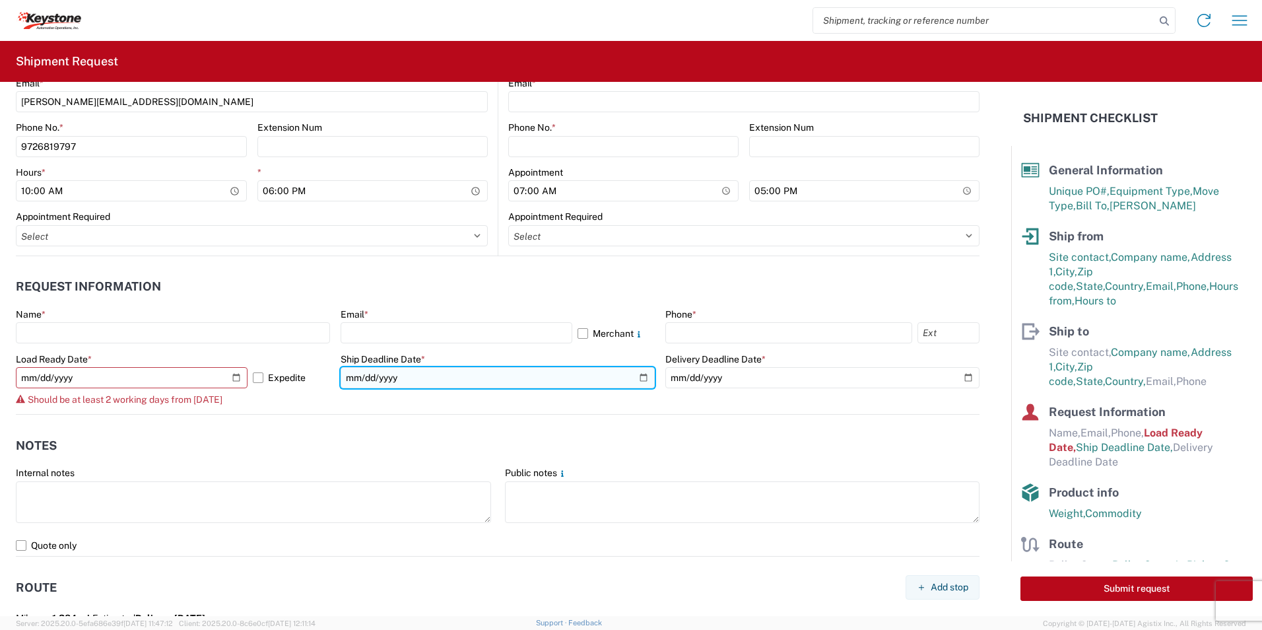
click at [601, 384] on input "[DATE]" at bounding box center [498, 377] width 314 height 21
click at [636, 377] on input "[DATE]" at bounding box center [498, 377] width 314 height 21
type input "[DATE]"
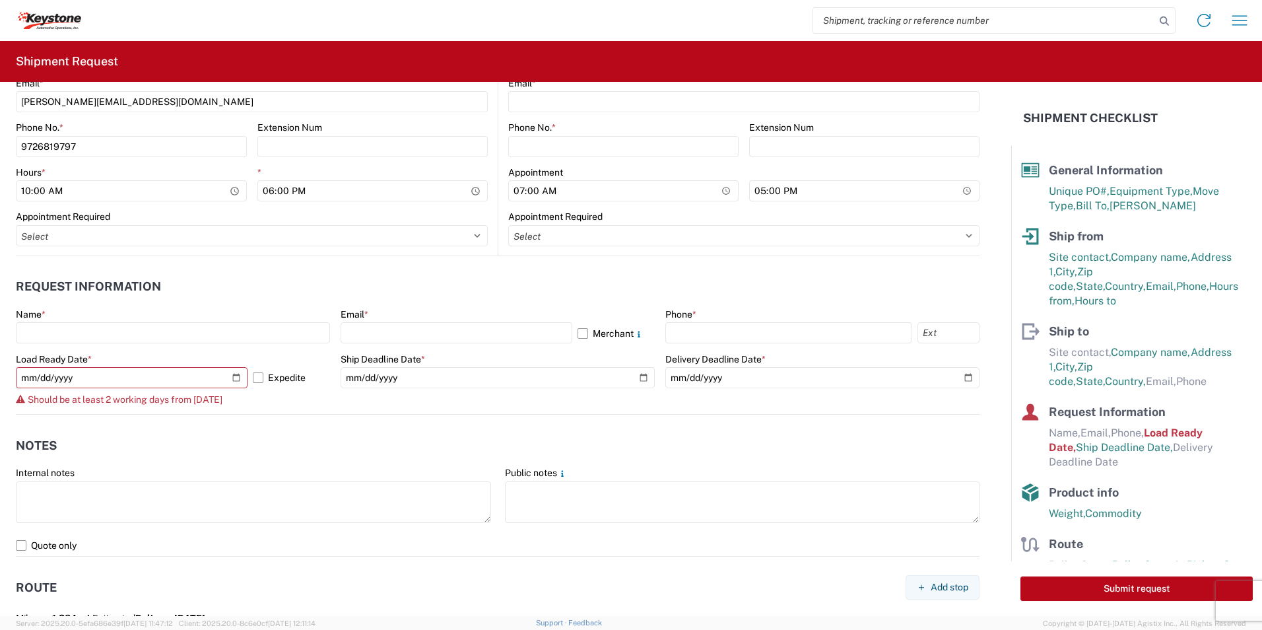
click at [369, 277] on header "Request Information" at bounding box center [498, 287] width 964 height 30
click at [237, 376] on input "[DATE]" at bounding box center [132, 377] width 232 height 21
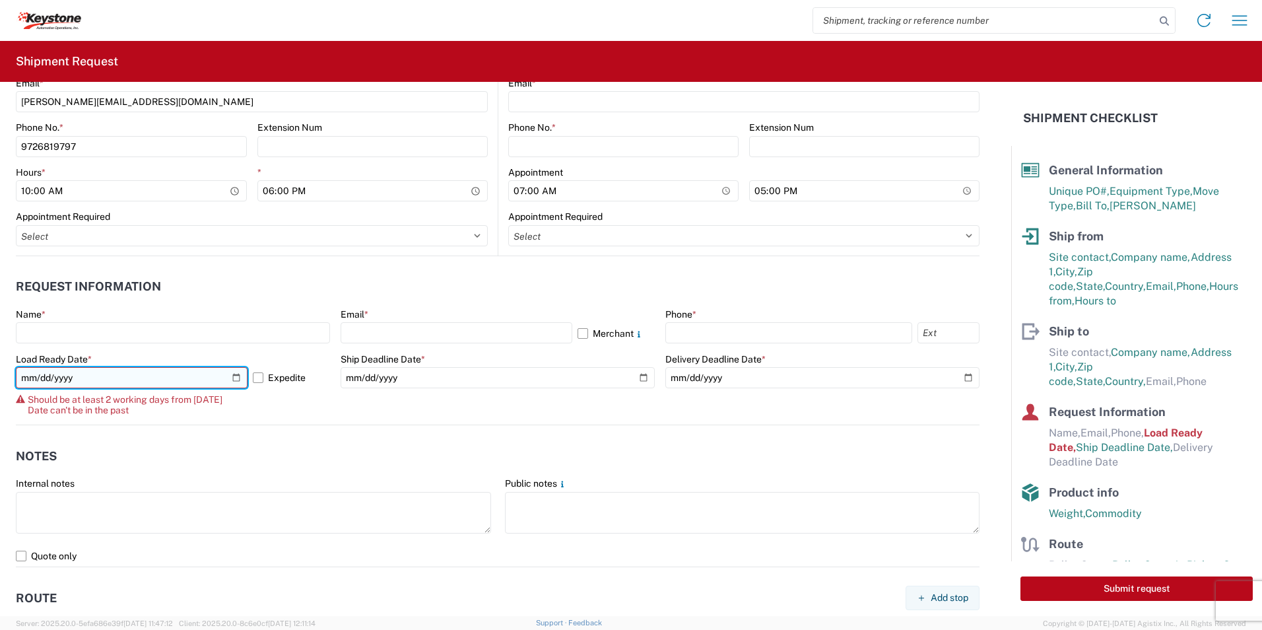
click at [228, 379] on input "[DATE]" at bounding box center [132, 377] width 232 height 21
type input "[DATE]"
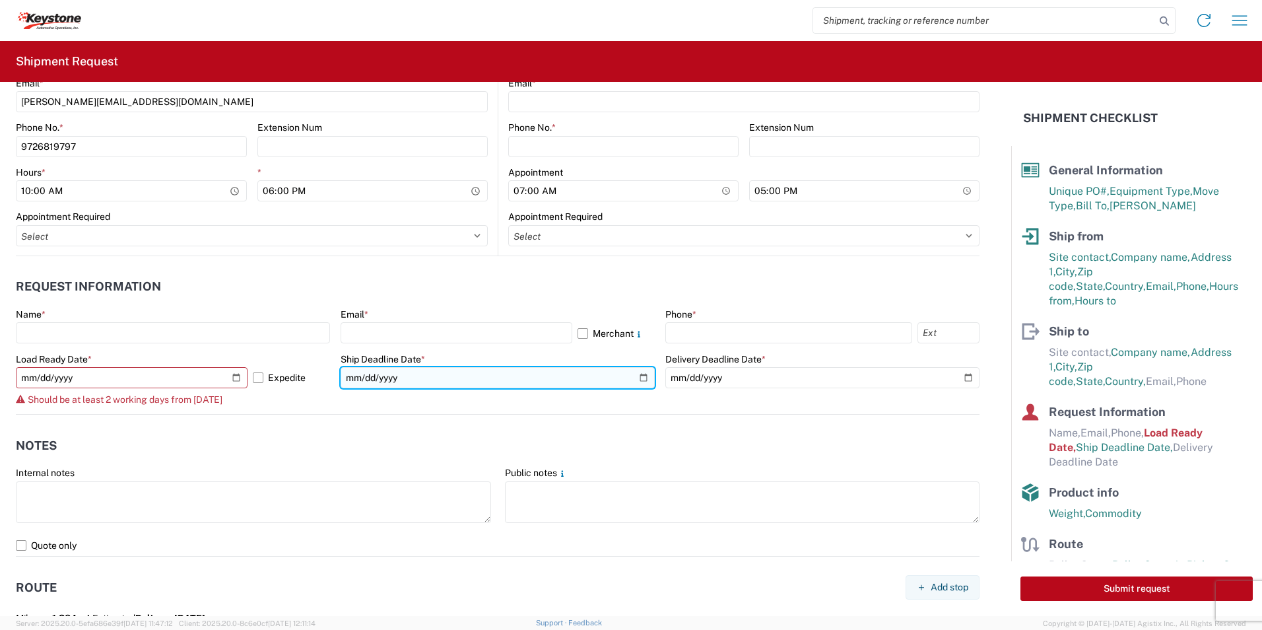
click at [641, 377] on input "[DATE]" at bounding box center [498, 377] width 314 height 21
type input "[DATE]"
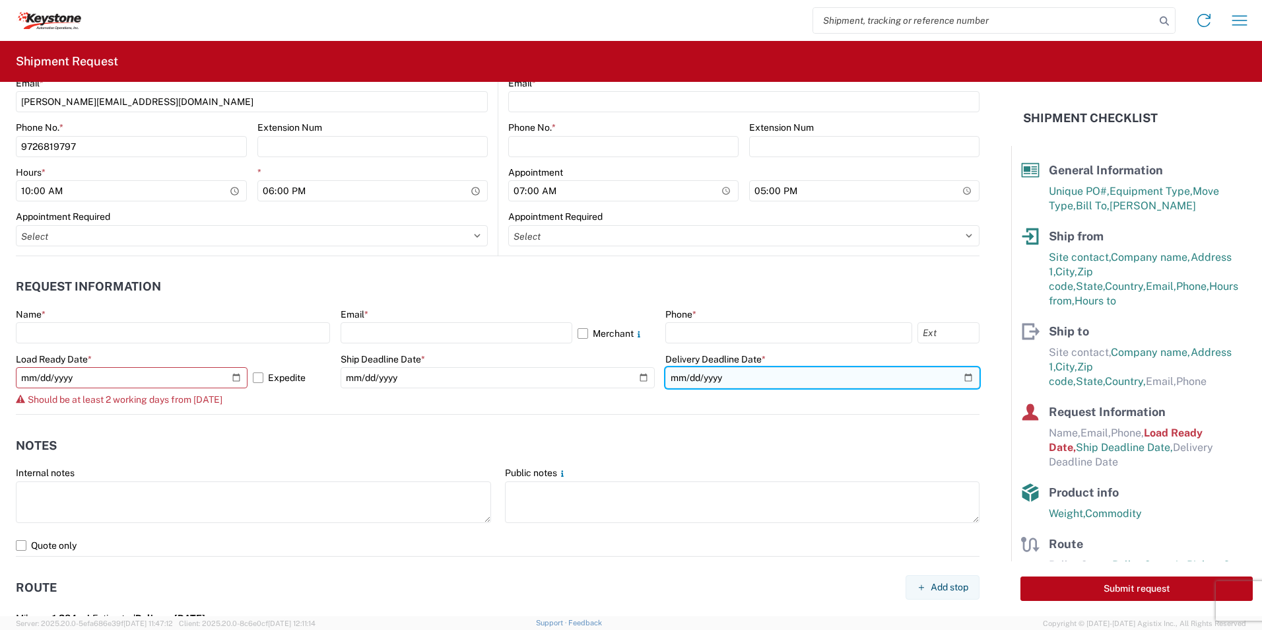
click at [956, 377] on input "date" at bounding box center [822, 377] width 314 height 21
type input "[DATE]"
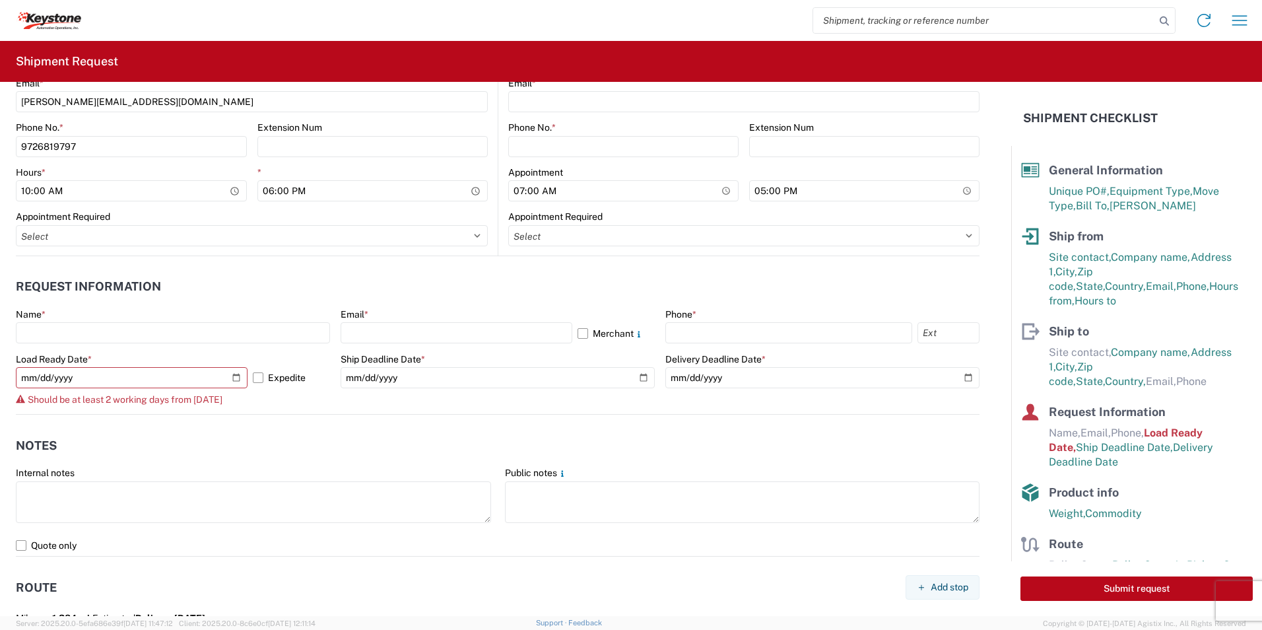
click at [287, 416] on agx-notes "Notes Internal notes Public notes Quote only" at bounding box center [498, 485] width 964 height 142
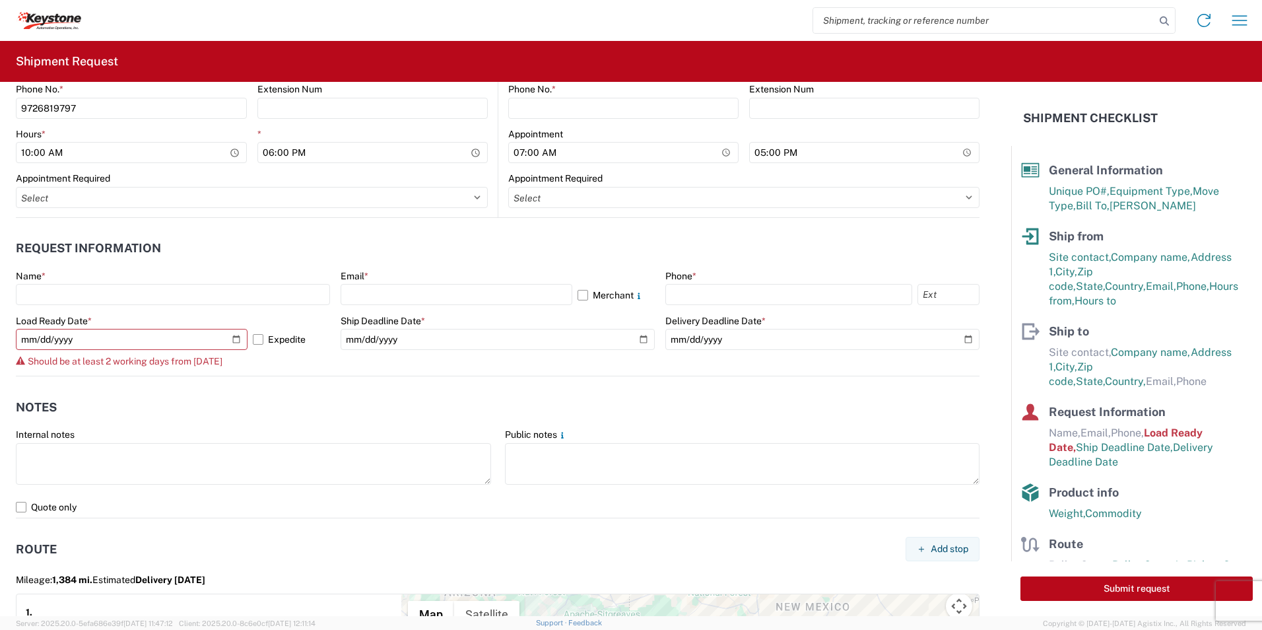
scroll to position [930, 0]
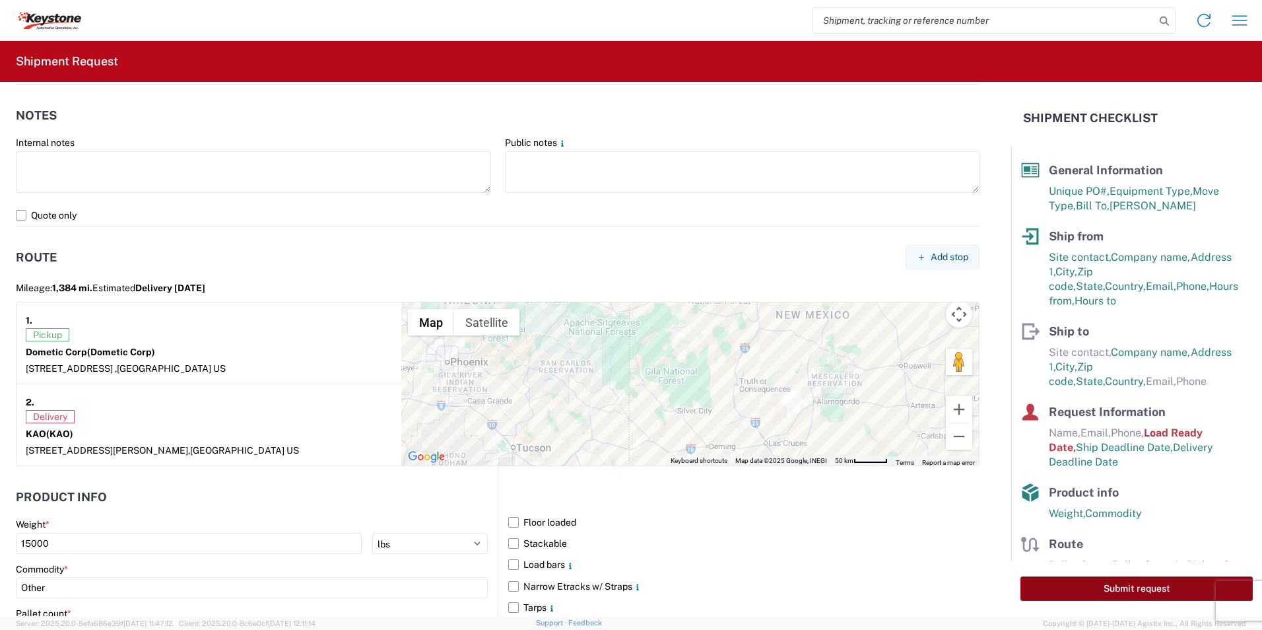
click at [1127, 584] on button "Submit request" at bounding box center [1136, 588] width 232 height 24
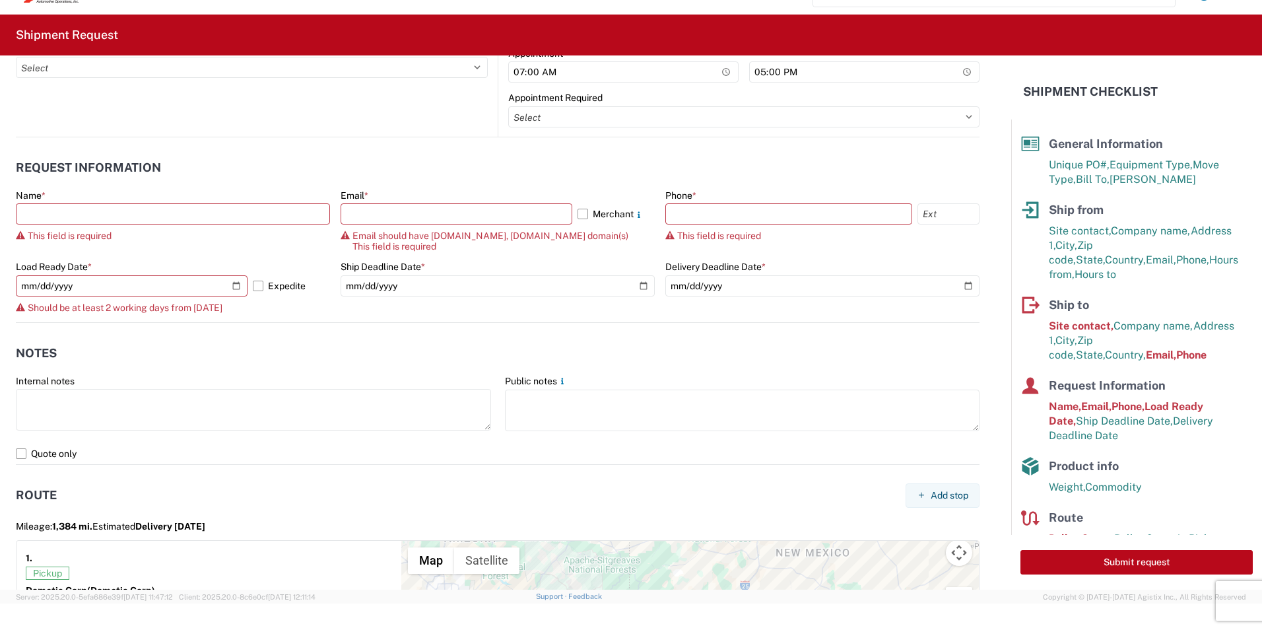
scroll to position [478, 0]
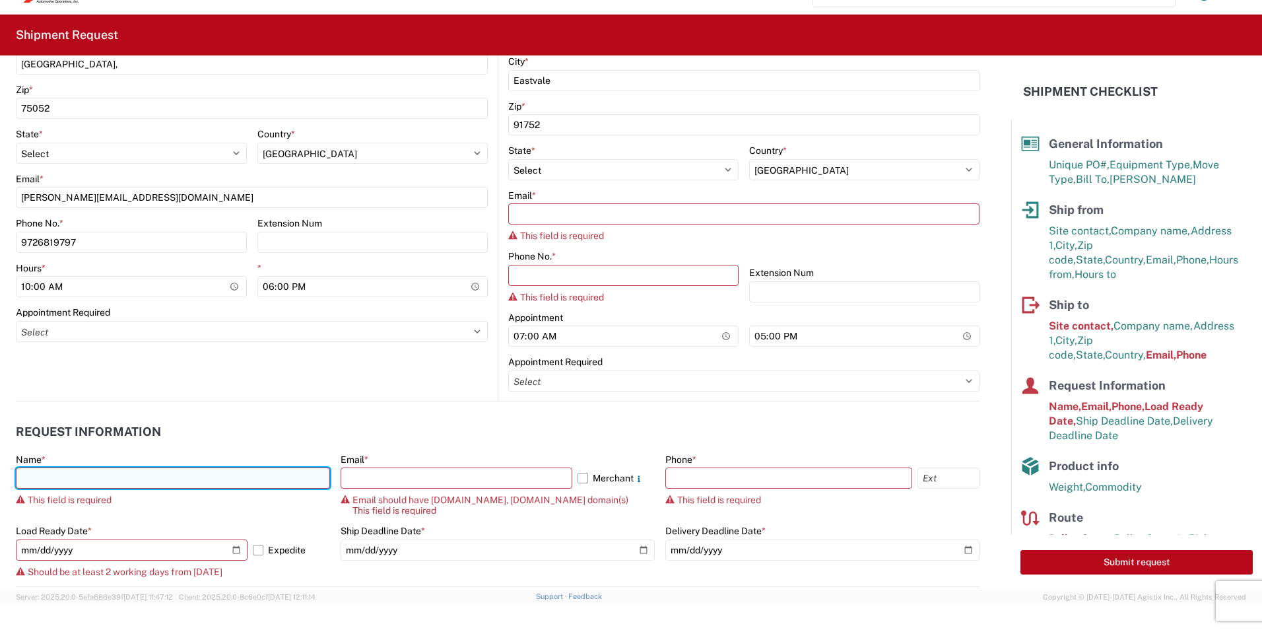
click at [140, 475] on input "text" at bounding box center [173, 477] width 314 height 21
type input "[PERSON_NAME]"
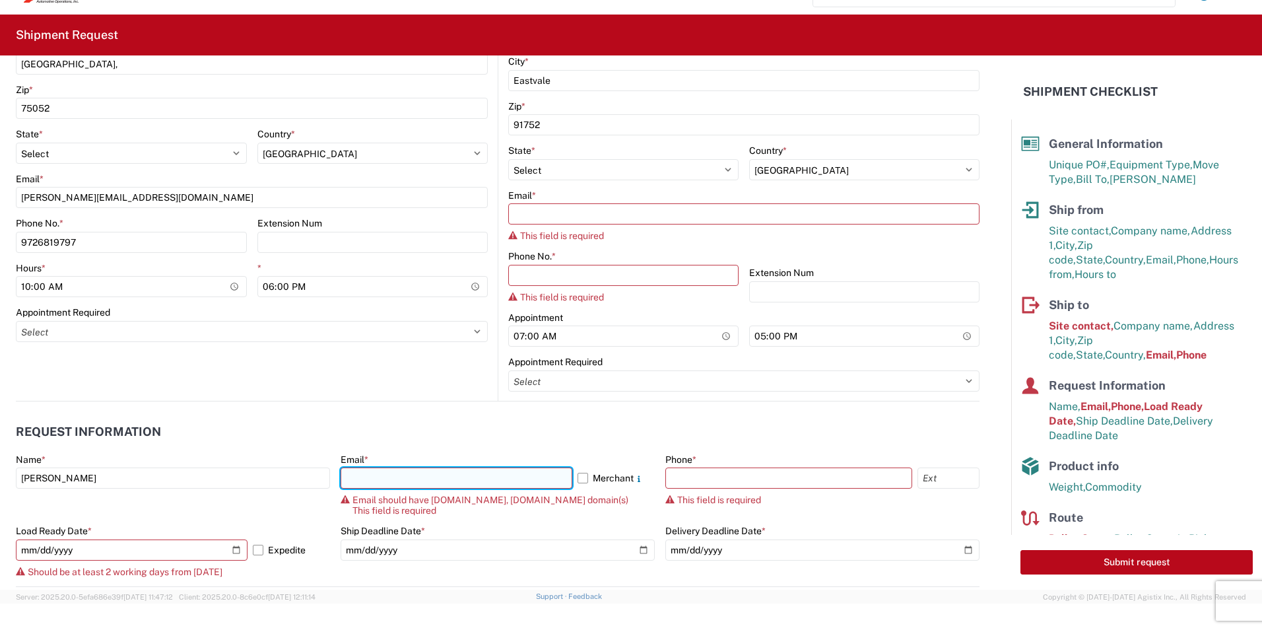
click at [399, 479] on input "text" at bounding box center [457, 477] width 232 height 21
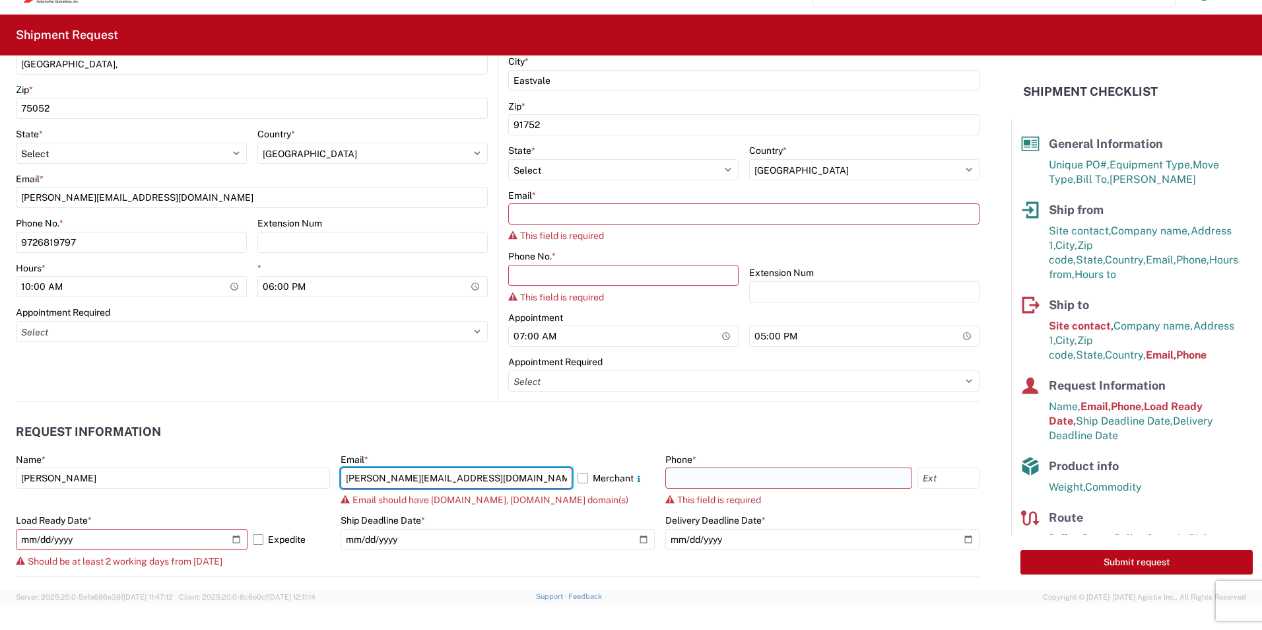
type input "[PERSON_NAME][EMAIL_ADDRESS][DOMAIN_NAME]"
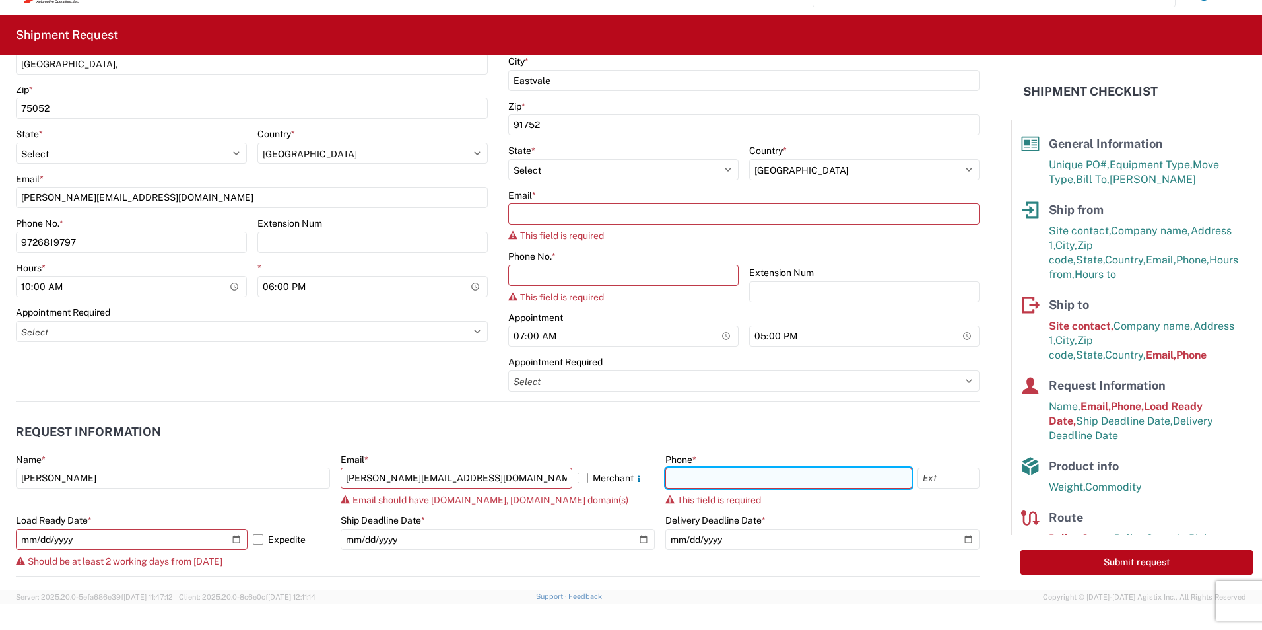
click at [730, 476] on input "text" at bounding box center [788, 477] width 247 height 21
type input "976819797"
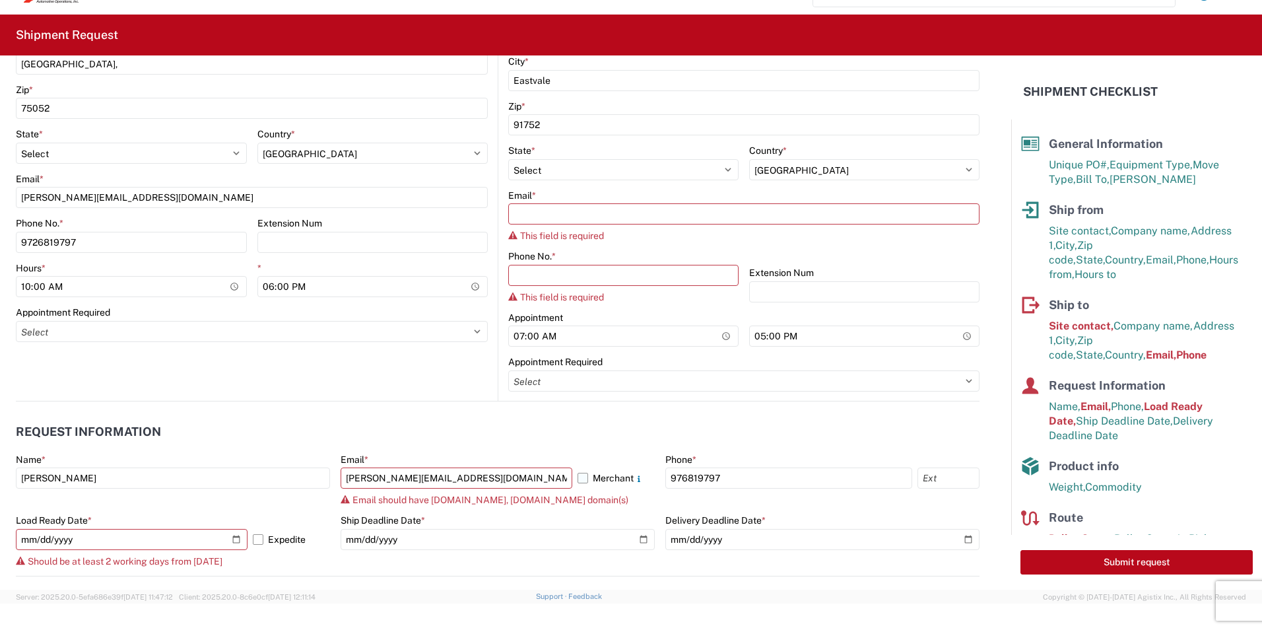
click at [577, 481] on label "Merchant" at bounding box center [615, 477] width 77 height 21
click at [0, 0] on input "Merchant" at bounding box center [0, 0] width 0 height 0
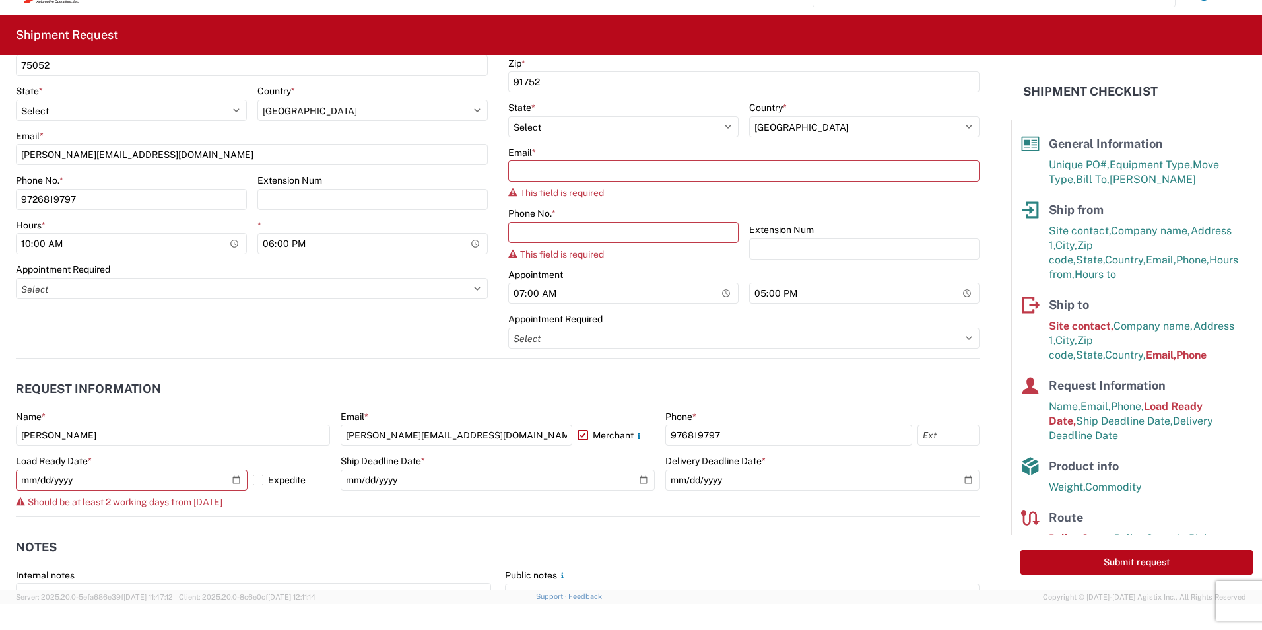
scroll to position [544, 0]
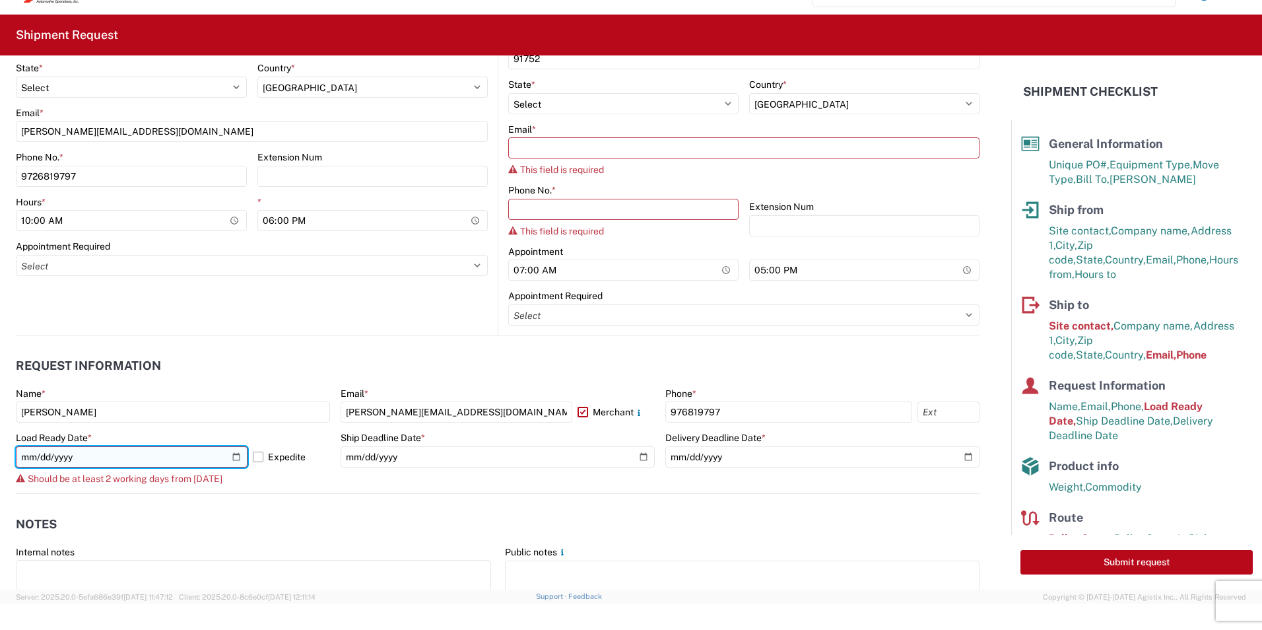
click at [234, 455] on input "[DATE]" at bounding box center [132, 456] width 232 height 21
type input "[DATE]"
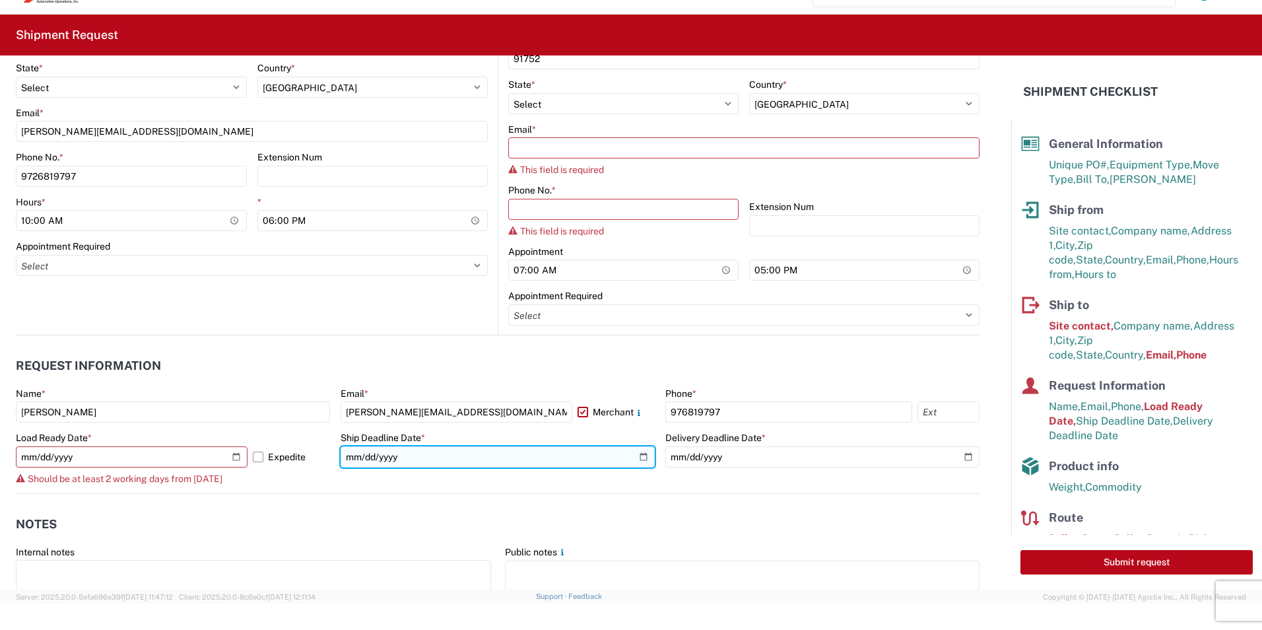
click at [641, 459] on input "[DATE]" at bounding box center [498, 456] width 314 height 21
type input "[DATE]"
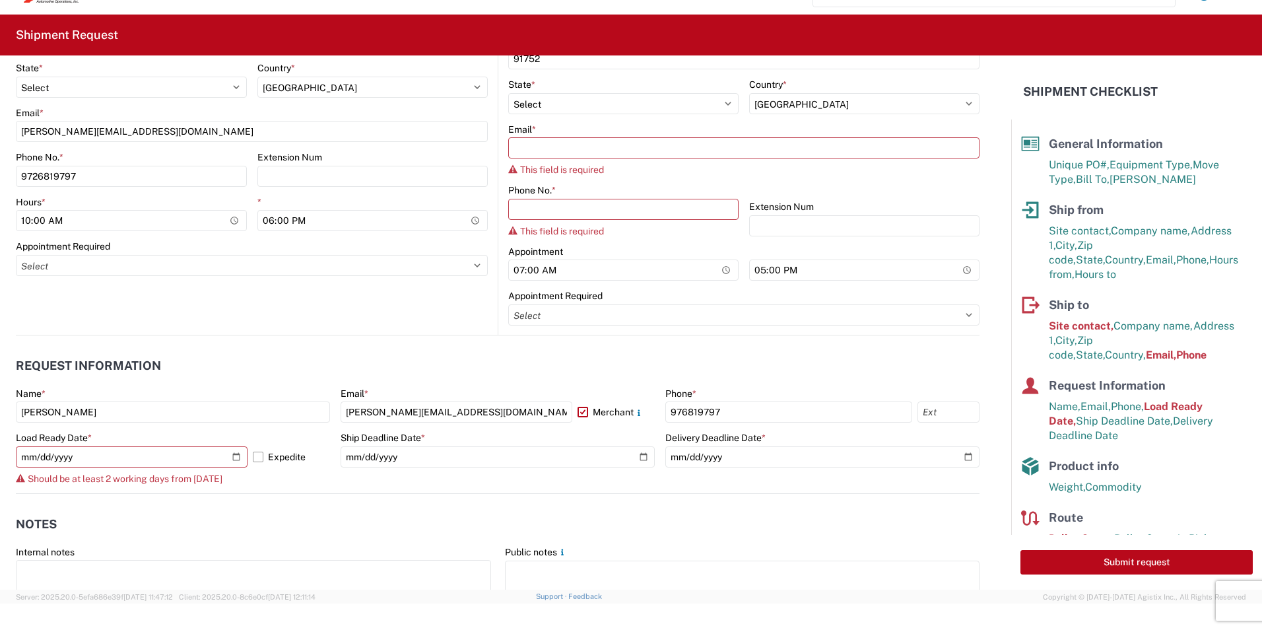
drag, startPoint x: 397, startPoint y: 486, endPoint x: 839, endPoint y: 470, distance: 441.8
click at [398, 486] on agx-form-control-wrapper-v2 "Ship Deadline Date * [DATE]" at bounding box center [498, 462] width 314 height 61
click at [260, 456] on label "Expedite" at bounding box center [291, 456] width 77 height 21
click at [0, 0] on input "Expedite" at bounding box center [0, 0] width 0 height 0
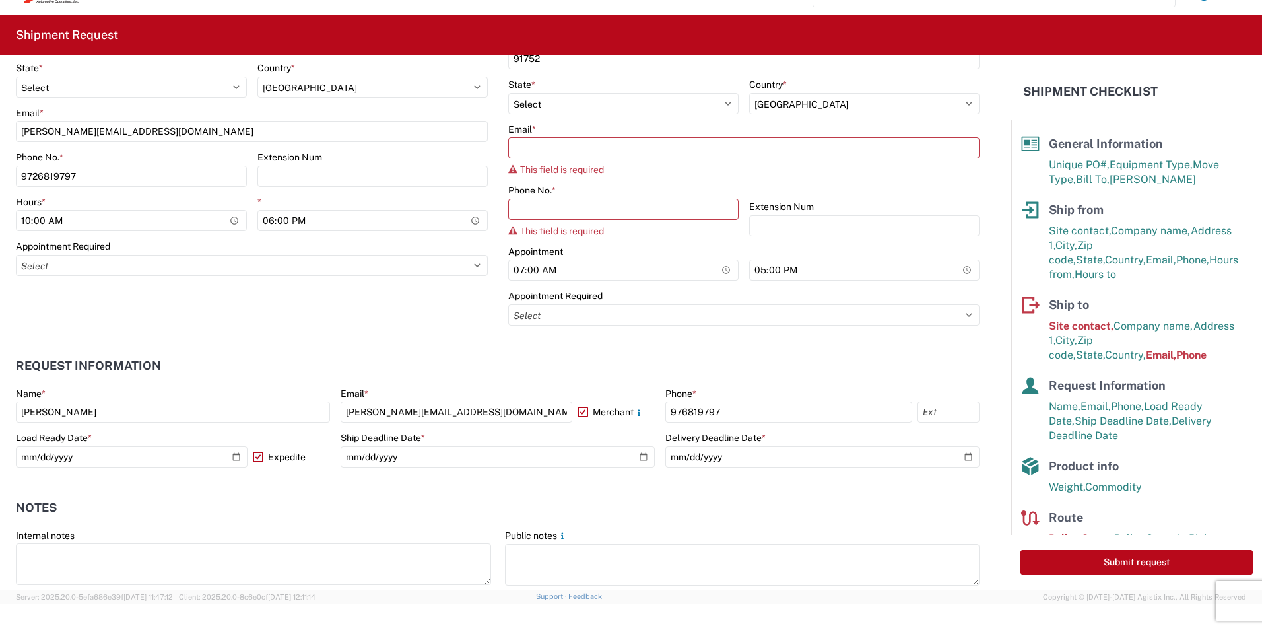
click at [260, 456] on label "Expedite" at bounding box center [291, 456] width 77 height 21
click at [0, 0] on input "Expedite" at bounding box center [0, 0] width 0 height 0
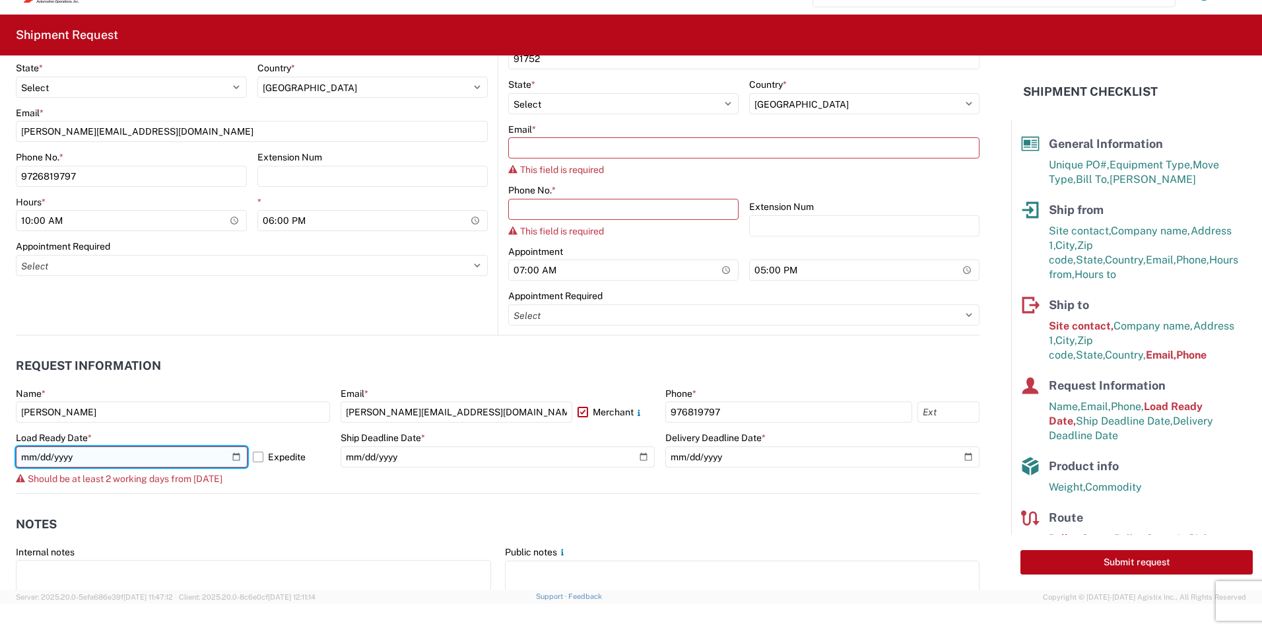
click at [85, 465] on input "[DATE]" at bounding box center [132, 456] width 232 height 21
click at [266, 477] on div "Should be at least 2 working days from [DATE]" at bounding box center [173, 478] width 314 height 11
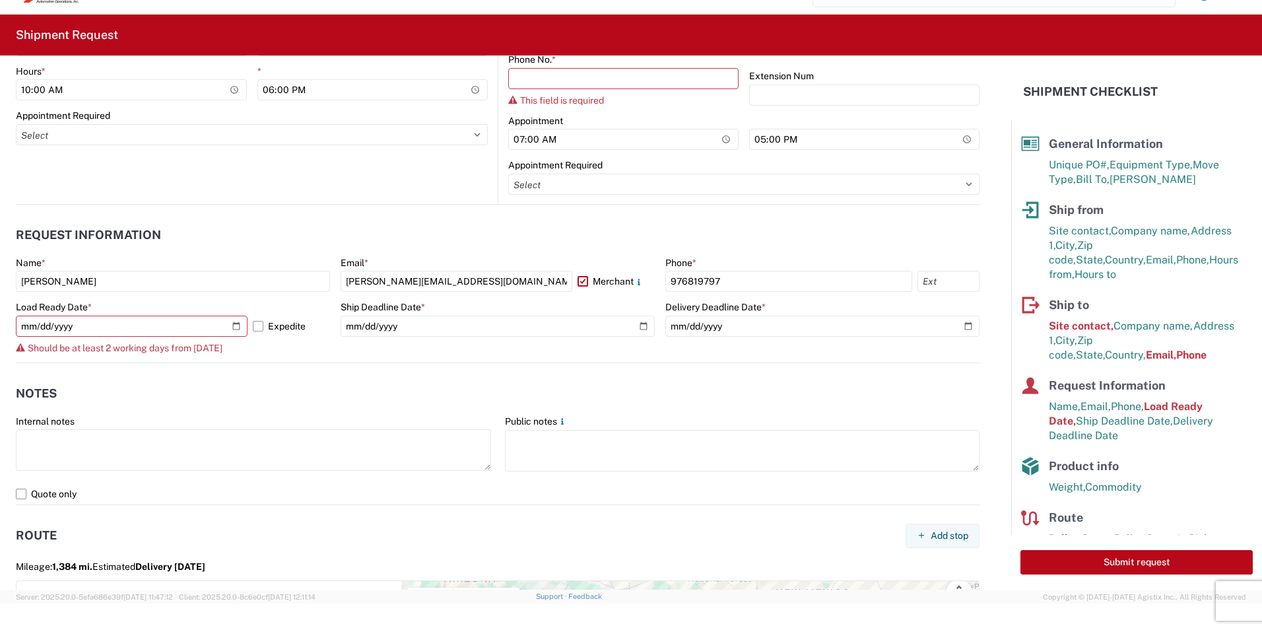
scroll to position [676, 0]
click at [1124, 564] on button "Submit request" at bounding box center [1136, 562] width 232 height 24
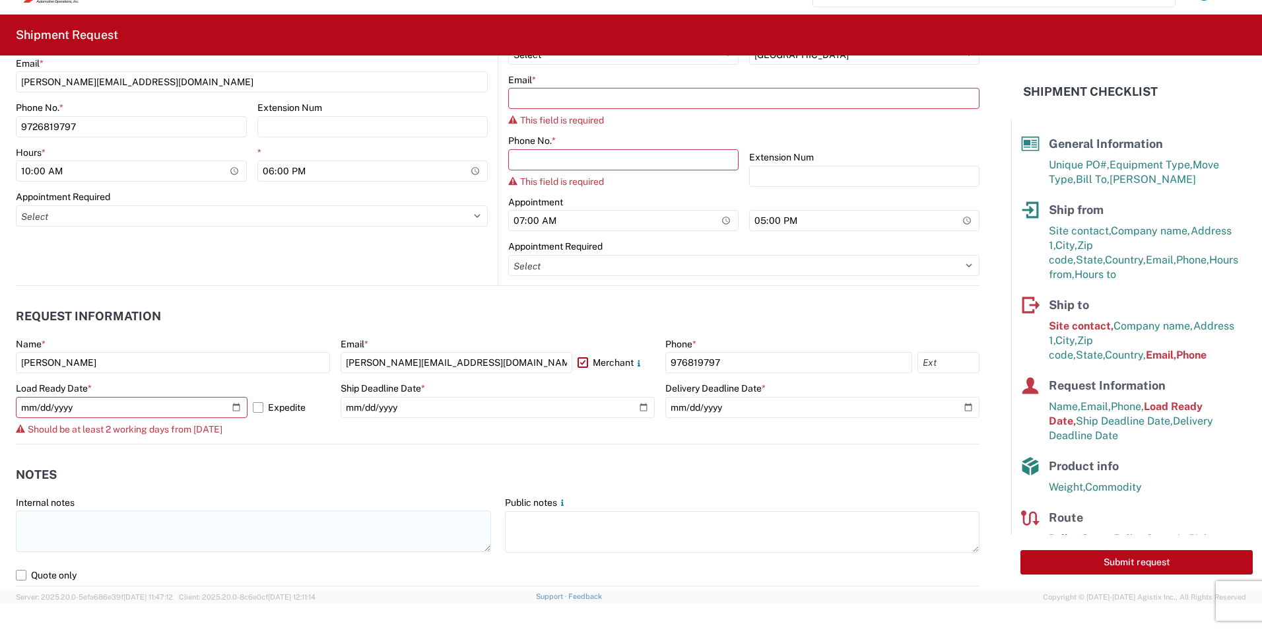
scroll to position [594, 0]
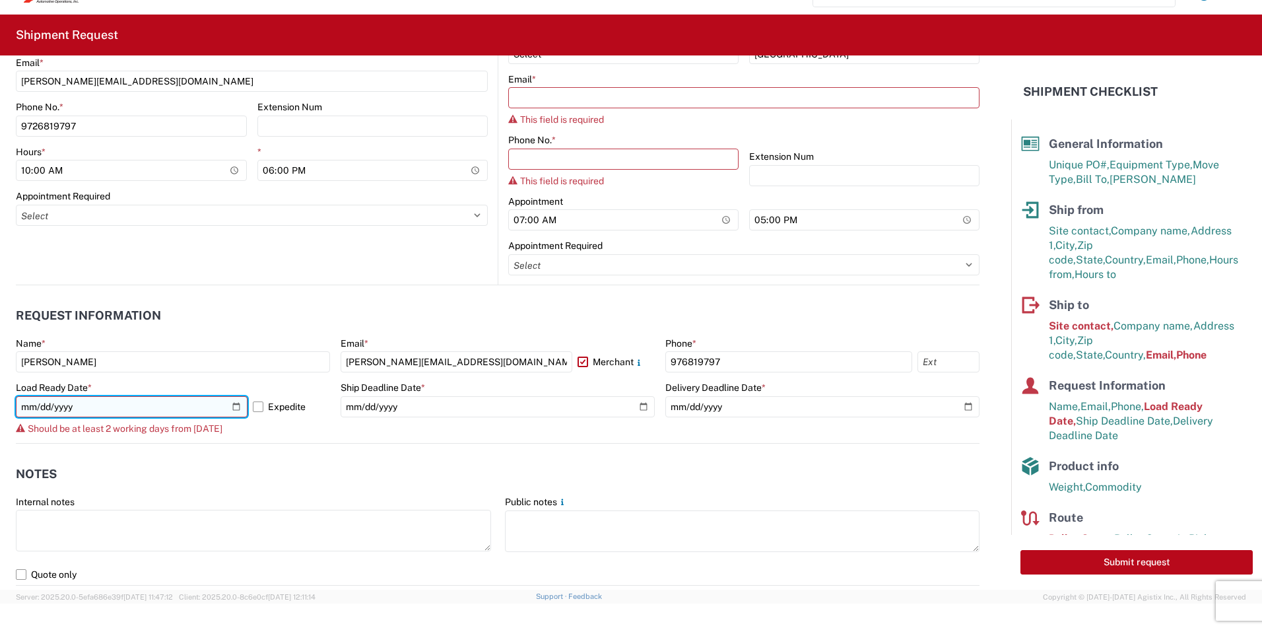
click at [60, 412] on input "[DATE]" at bounding box center [132, 406] width 232 height 21
click at [92, 408] on input "[DATE]" at bounding box center [132, 406] width 232 height 21
click at [230, 409] on input "[DATE]" at bounding box center [132, 406] width 232 height 21
click at [238, 409] on input "[DATE]" at bounding box center [132, 406] width 232 height 21
type input "[DATE]"
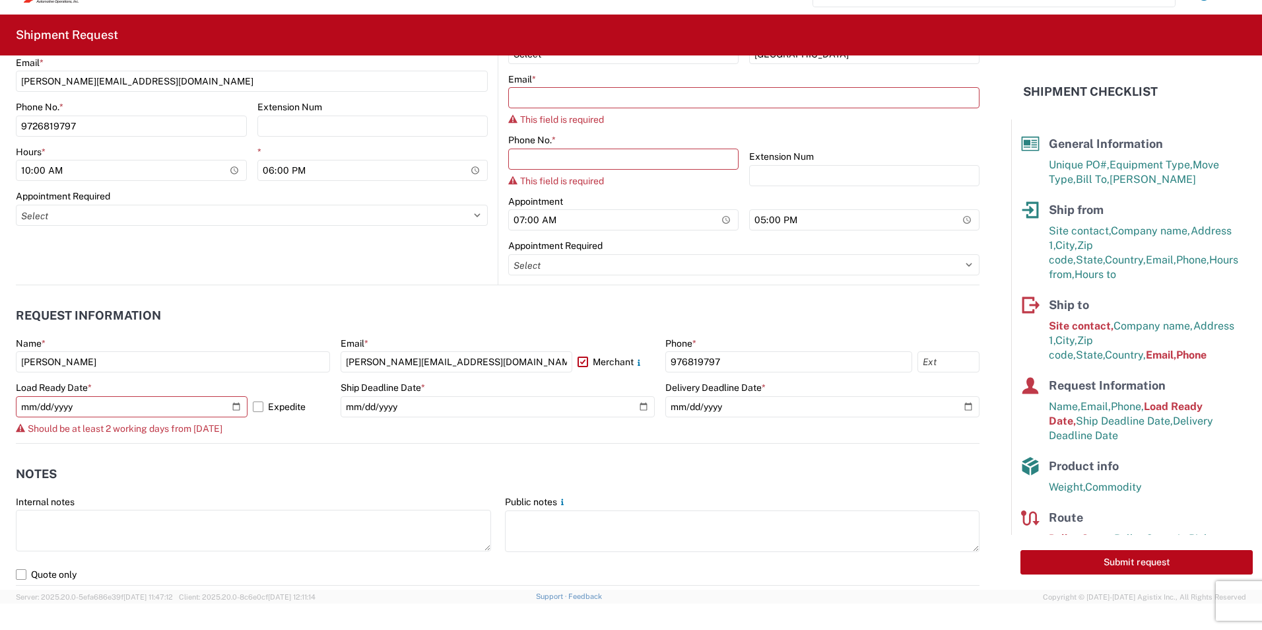
click at [306, 434] on agx-form-control-wrapper-v2 "Load Ready Date * [DATE] Expedite Should be at least 2 working days from [DATE]" at bounding box center [173, 411] width 314 height 61
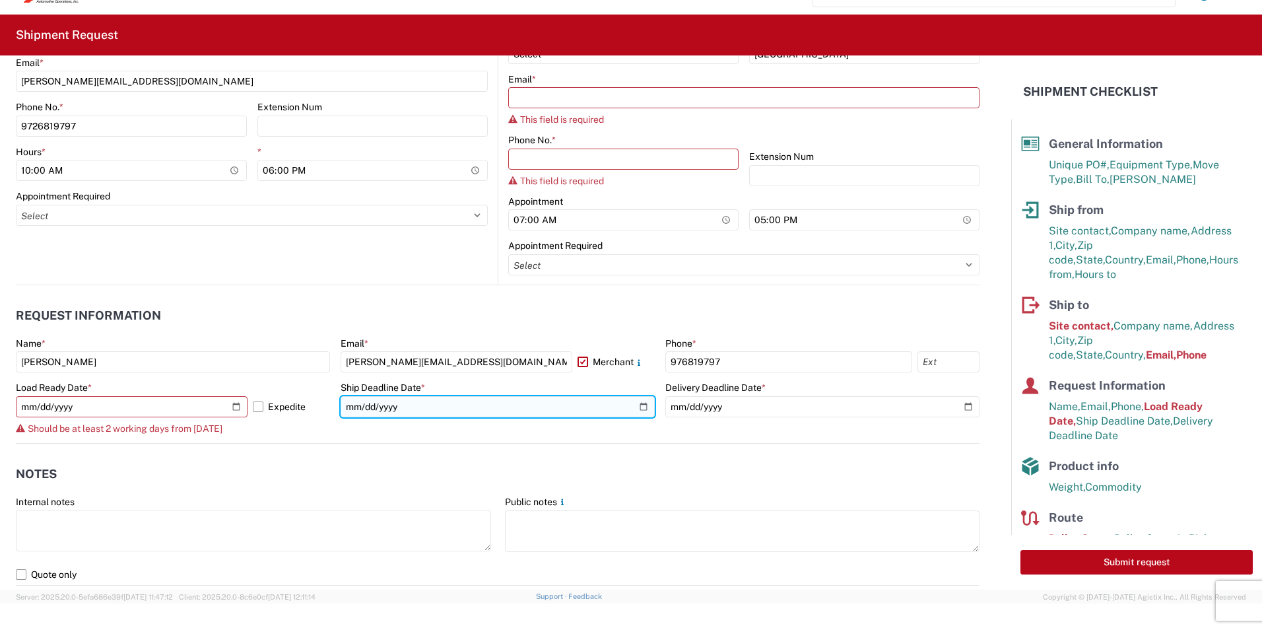
click at [637, 406] on input "[DATE]" at bounding box center [498, 406] width 314 height 21
type input "[DATE]"
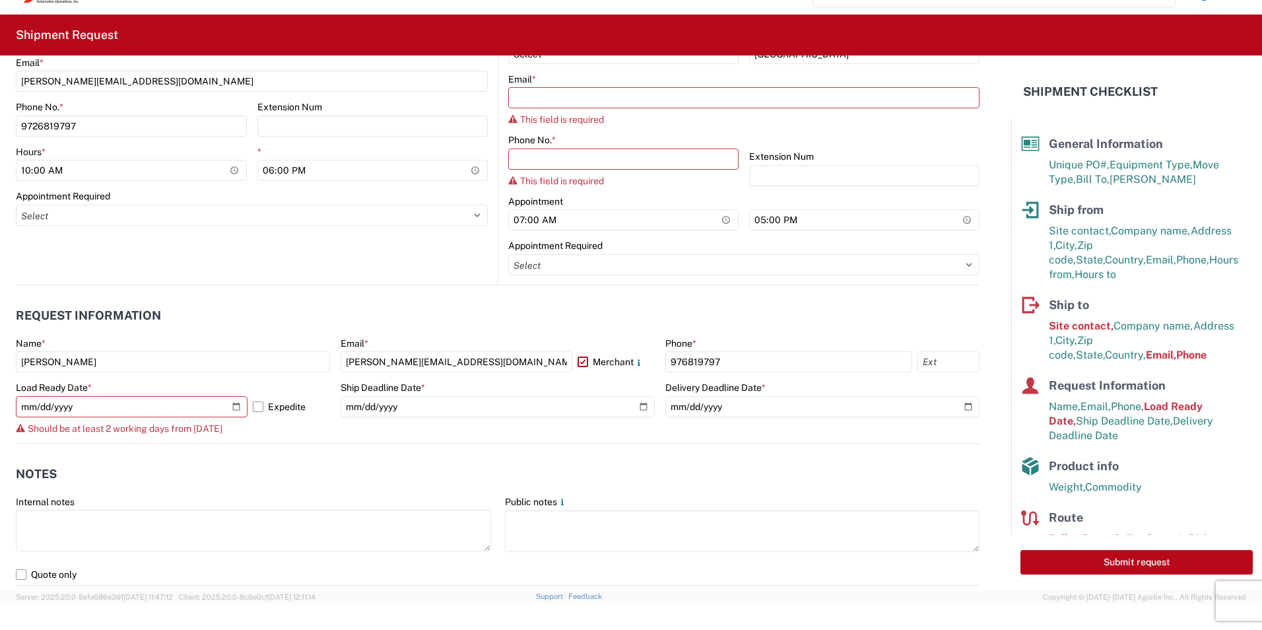
click at [629, 438] on agx-form-control-wrapper-v2 "Ship Deadline Date * [DATE]" at bounding box center [498, 411] width 314 height 61
click at [24, 431] on icon at bounding box center [20, 428] width 9 height 8
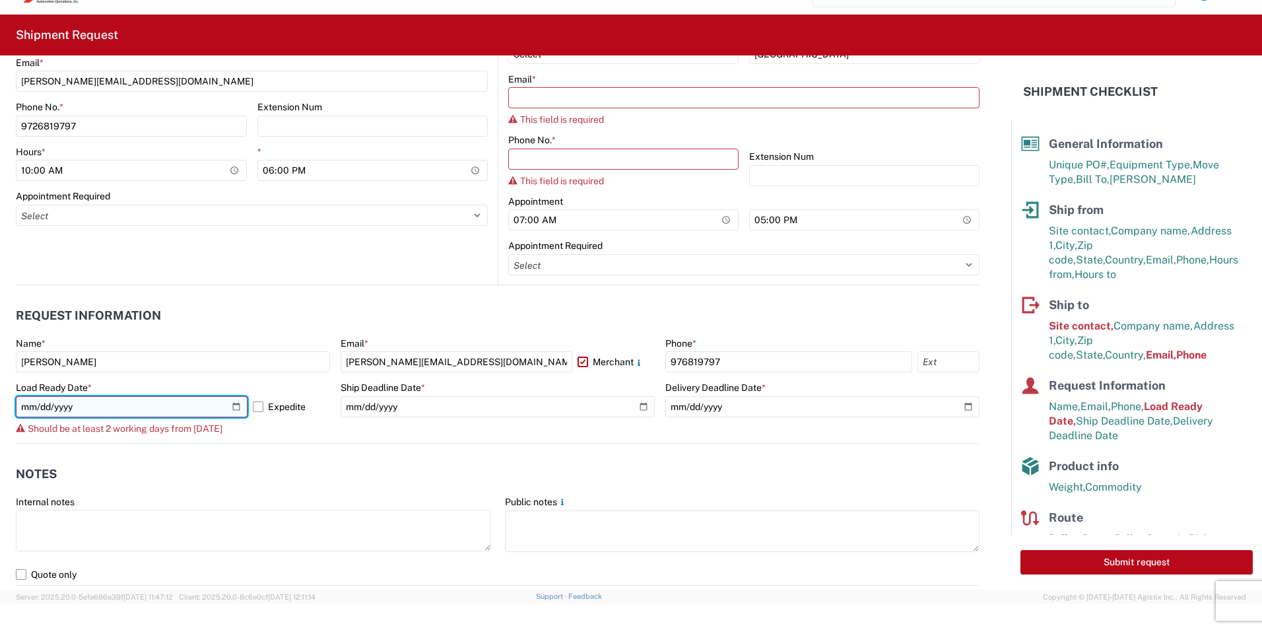
click at [237, 408] on input "[DATE]" at bounding box center [132, 406] width 232 height 21
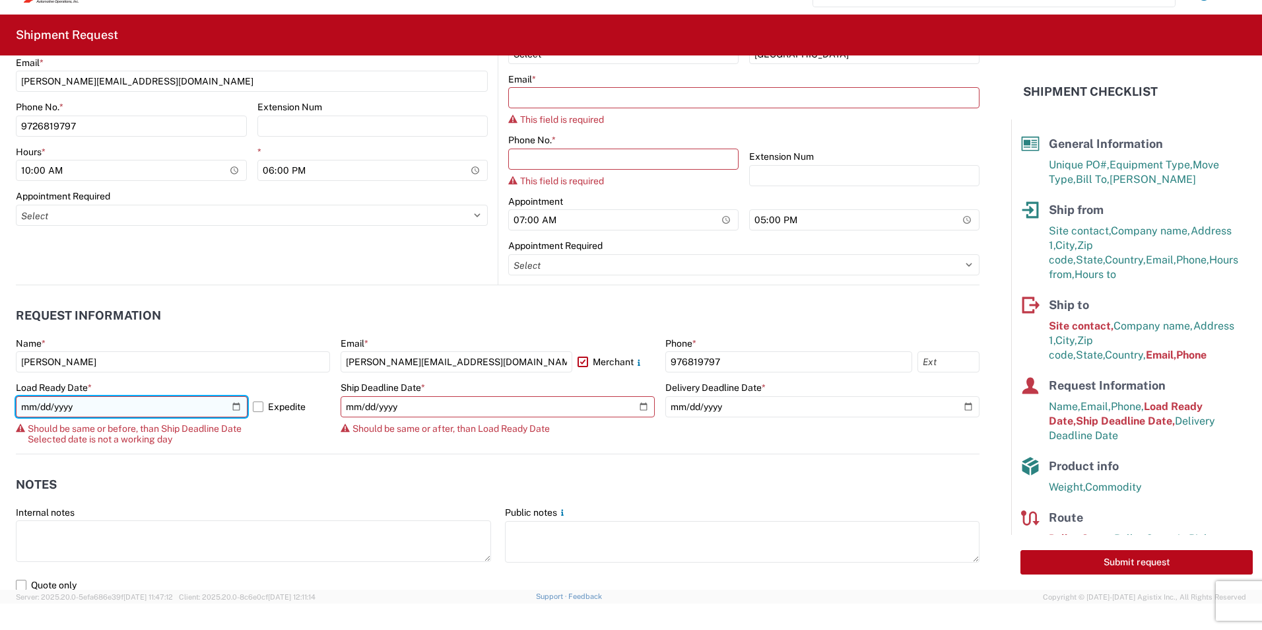
click at [232, 409] on input "[DATE]" at bounding box center [132, 406] width 232 height 21
type input "[DATE]"
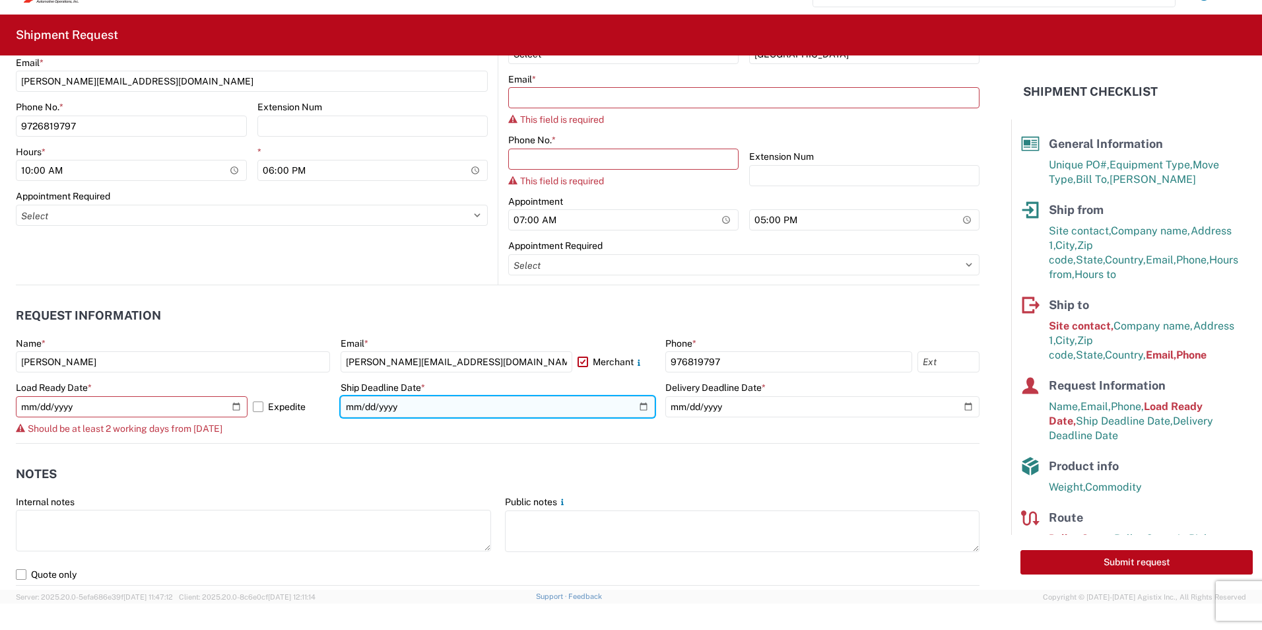
click at [640, 406] on input "[DATE]" at bounding box center [498, 406] width 314 height 21
type input "[DATE]"
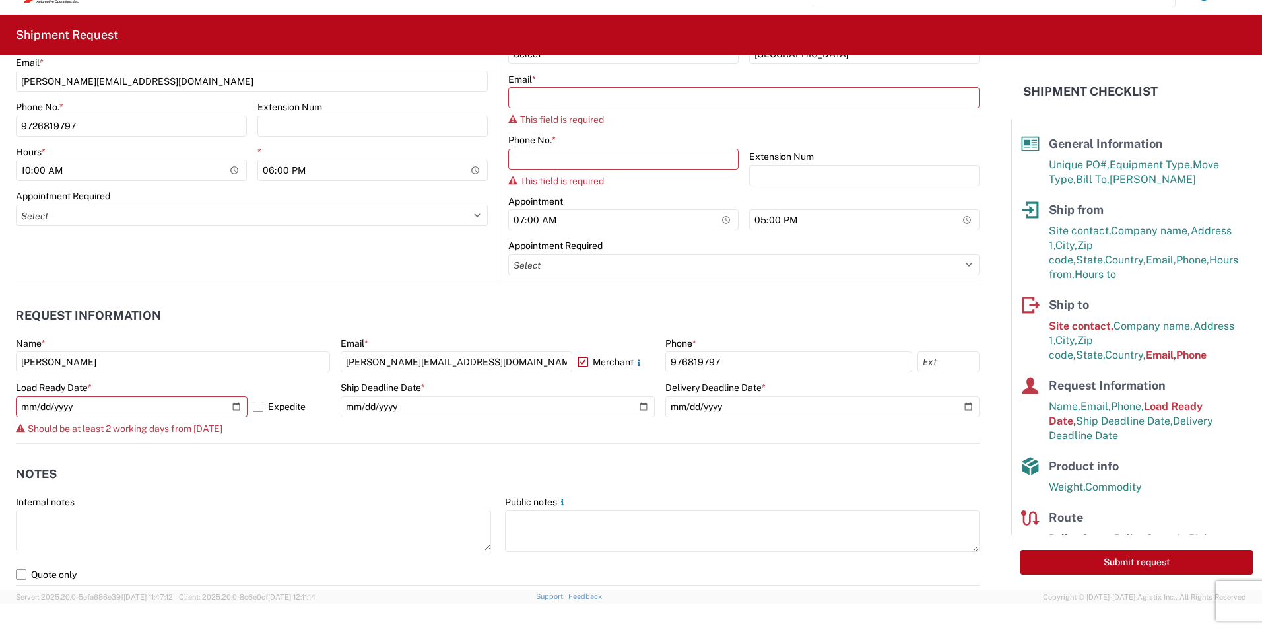
click at [330, 438] on div "Name * [PERSON_NAME] Email * [PERSON_NAME][EMAIL_ADDRESS][DOMAIN_NAME] Merchant…" at bounding box center [498, 390] width 964 height 106
click at [1146, 560] on button "Submit request" at bounding box center [1136, 562] width 232 height 24
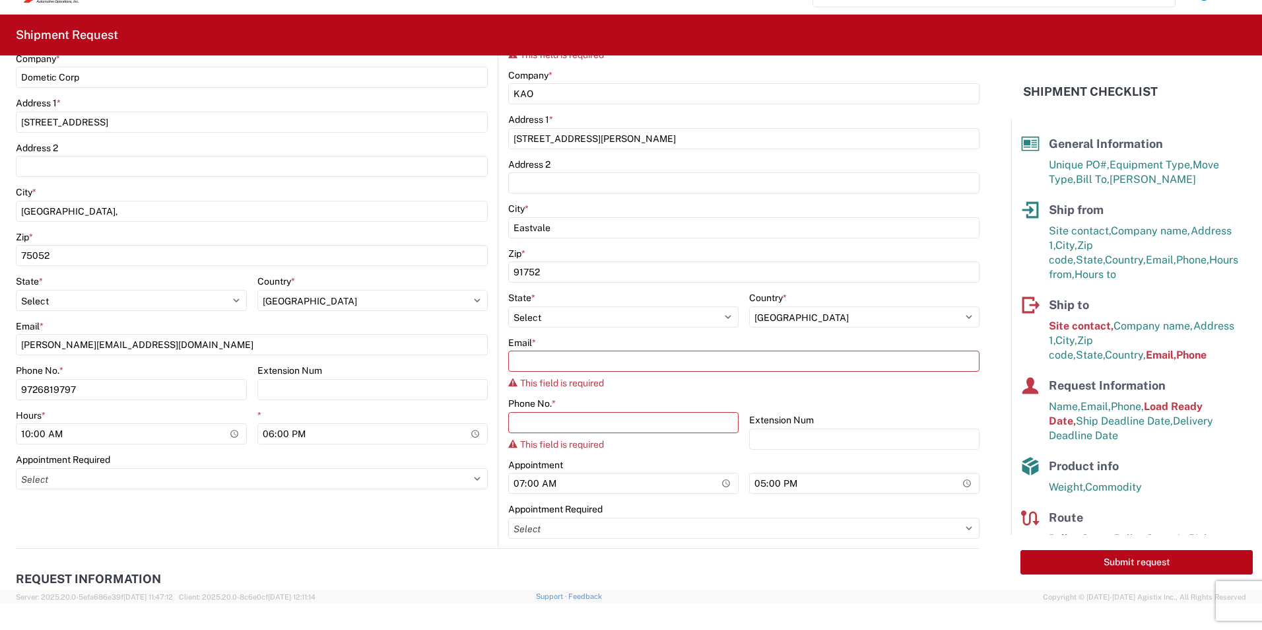
scroll to position [330, 0]
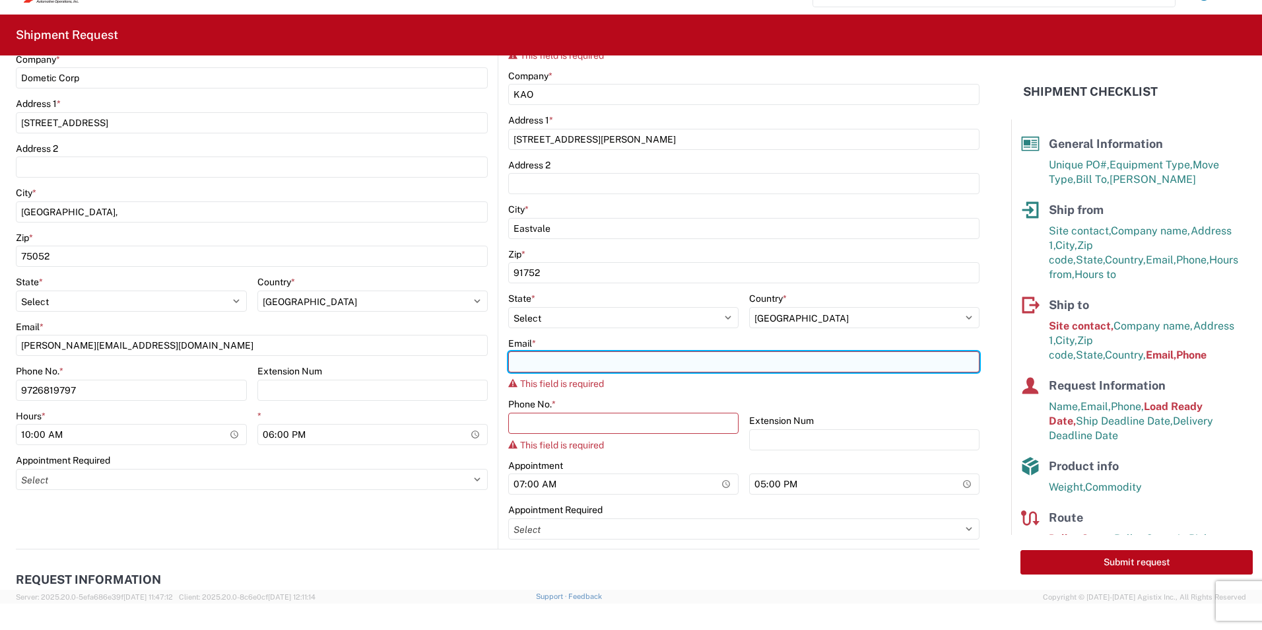
click at [521, 362] on input "Email *" at bounding box center [743, 361] width 471 height 21
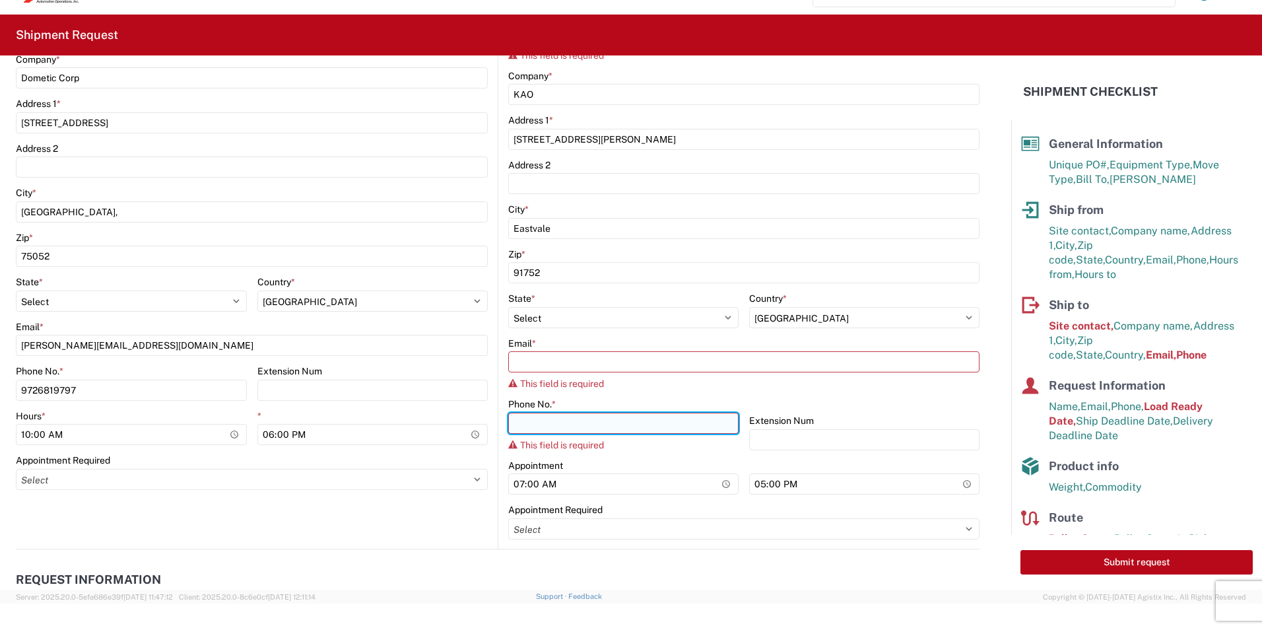
click at [529, 418] on input "Phone No. *" at bounding box center [623, 422] width 230 height 21
paste input "[PHONE_NUMBER]"
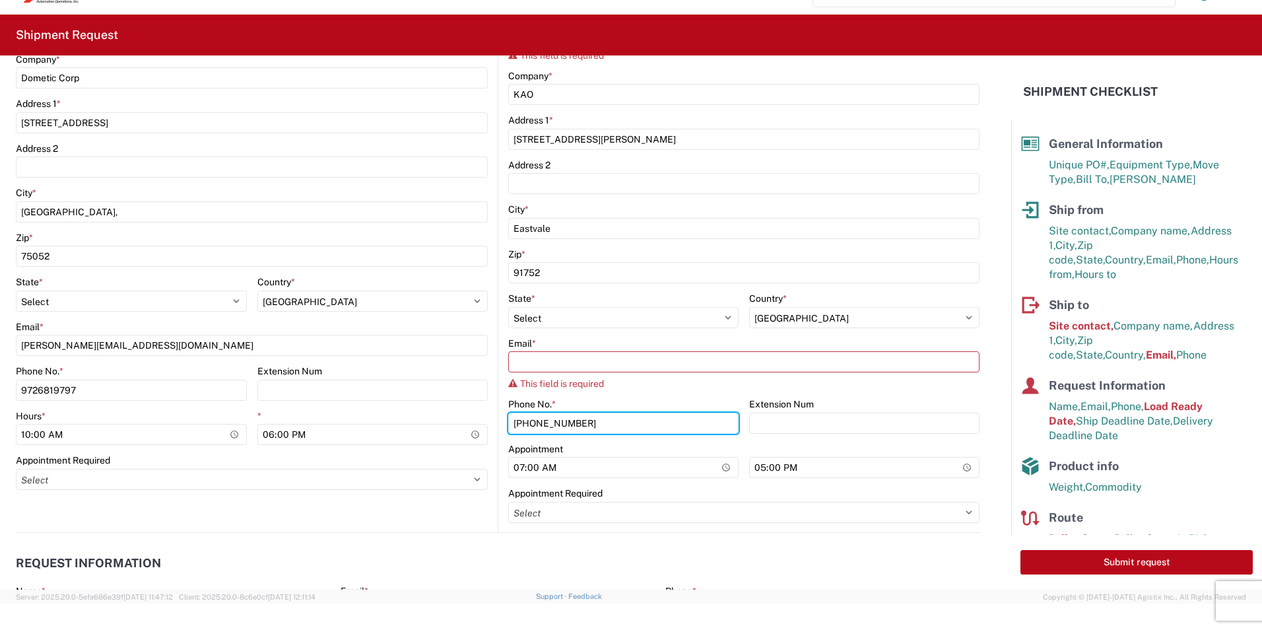
type input "[PHONE_NUMBER]"
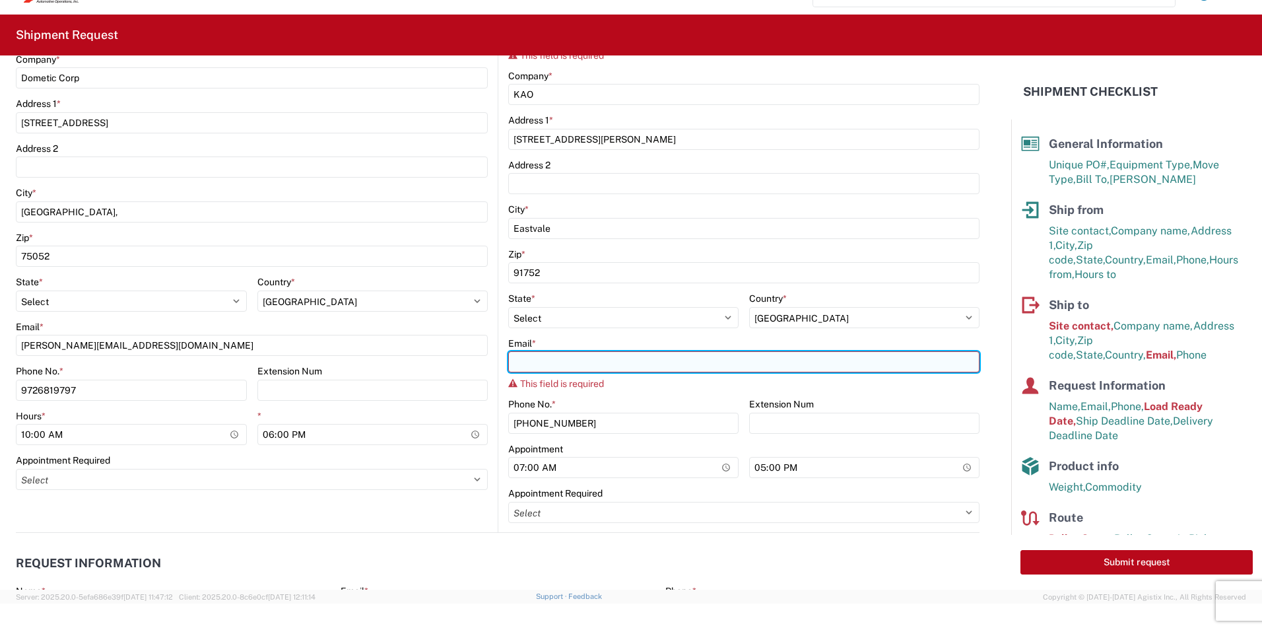
click at [536, 365] on input "Email *" at bounding box center [743, 361] width 471 height 21
paste input "[EMAIL_ADDRESS][DOMAIN_NAME]"
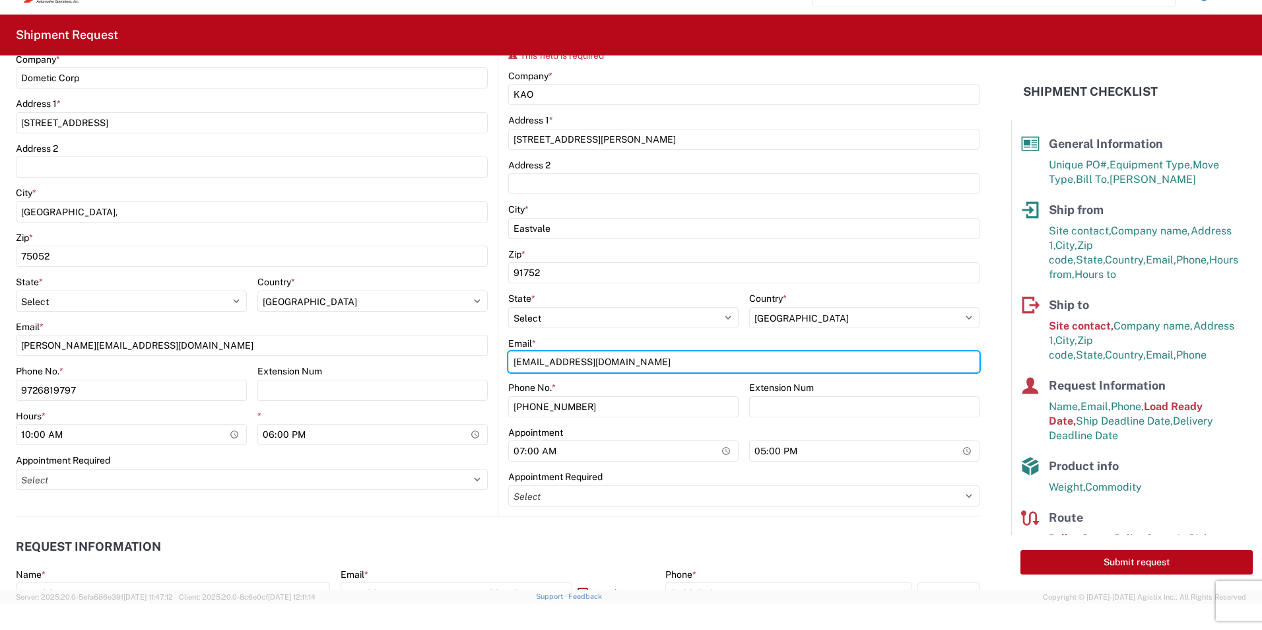
type input "[EMAIL_ADDRESS][DOMAIN_NAME]"
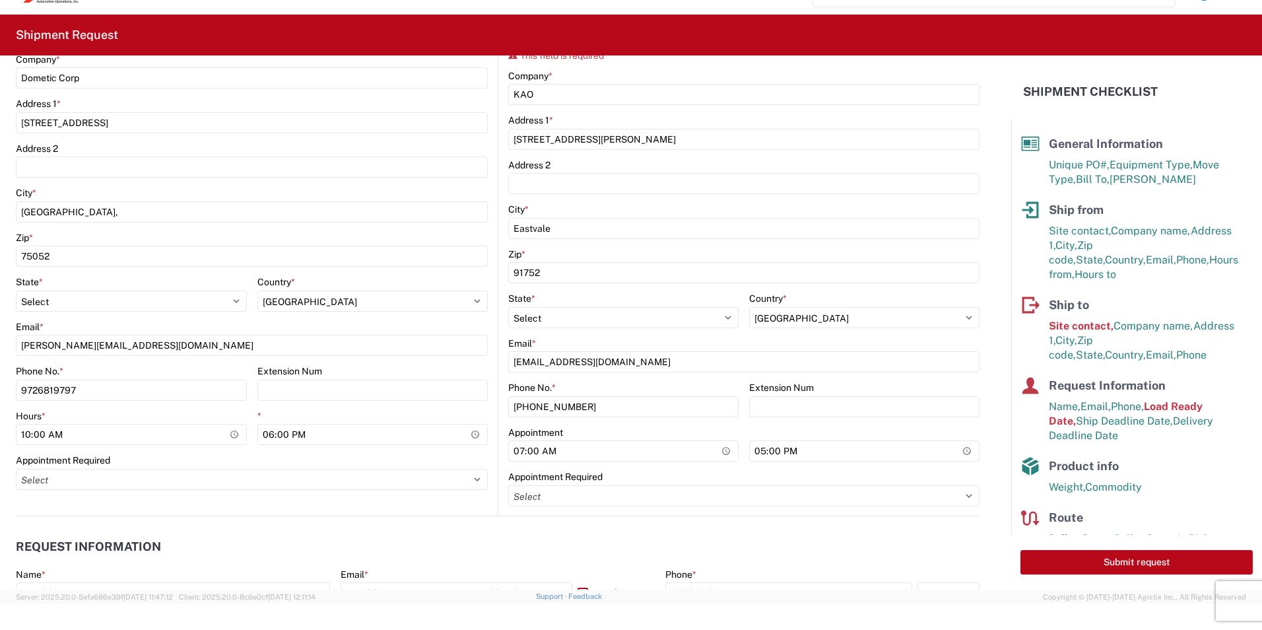
click at [399, 504] on agx-form-section "Ship from Location Customers Site contact * Dometic Corp Company * Dometic Corp…" at bounding box center [257, 199] width 482 height 632
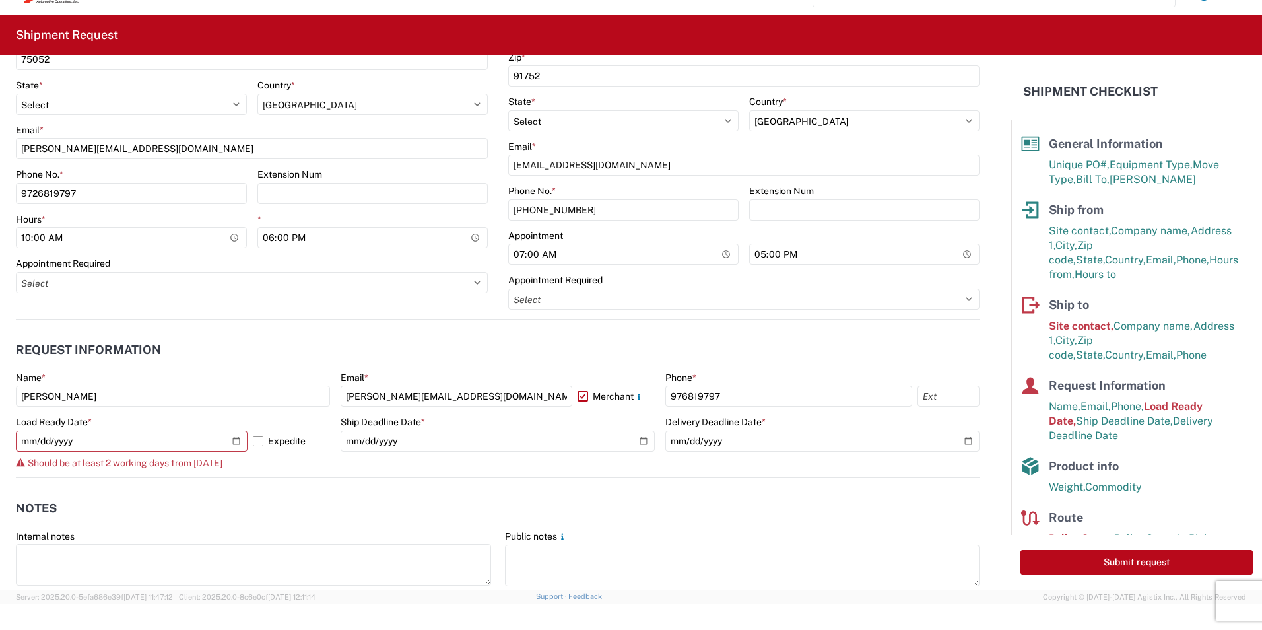
scroll to position [528, 0]
click at [1171, 566] on button "Submit request" at bounding box center [1136, 562] width 232 height 24
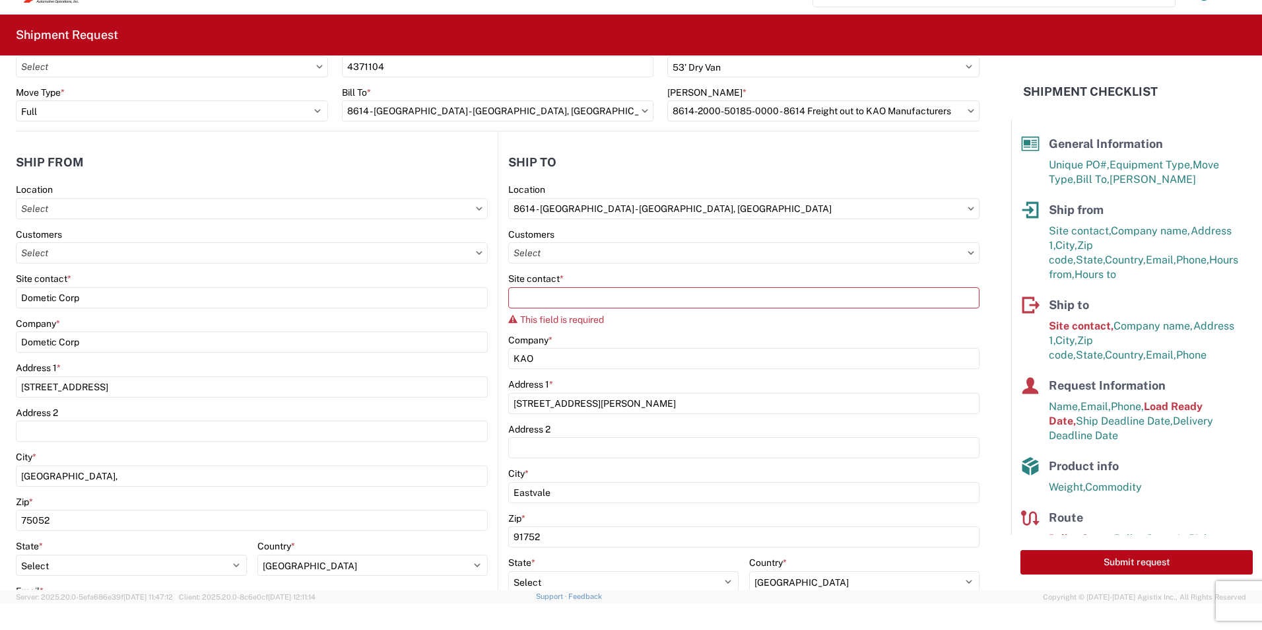
scroll to position [0, 0]
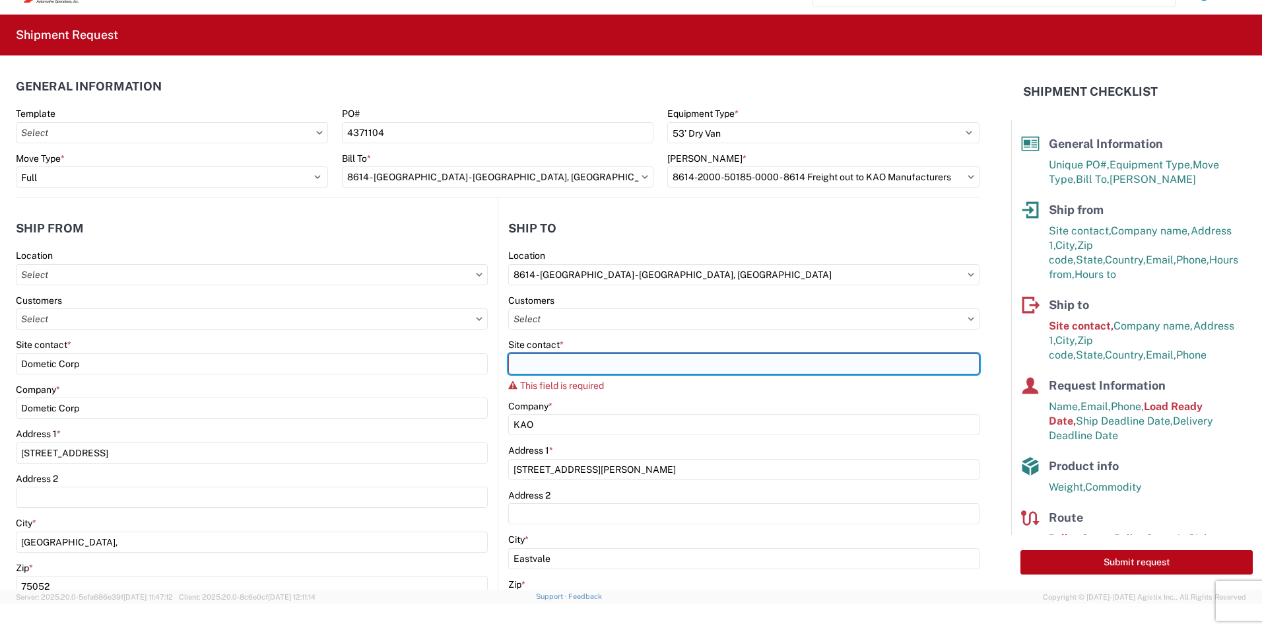
click at [550, 370] on input "Site contact *" at bounding box center [743, 363] width 471 height 21
click at [566, 358] on input "Site contact *" at bounding box center [743, 363] width 471 height 21
paste input "KEYSTONE AUTO OPERATIONS RV"
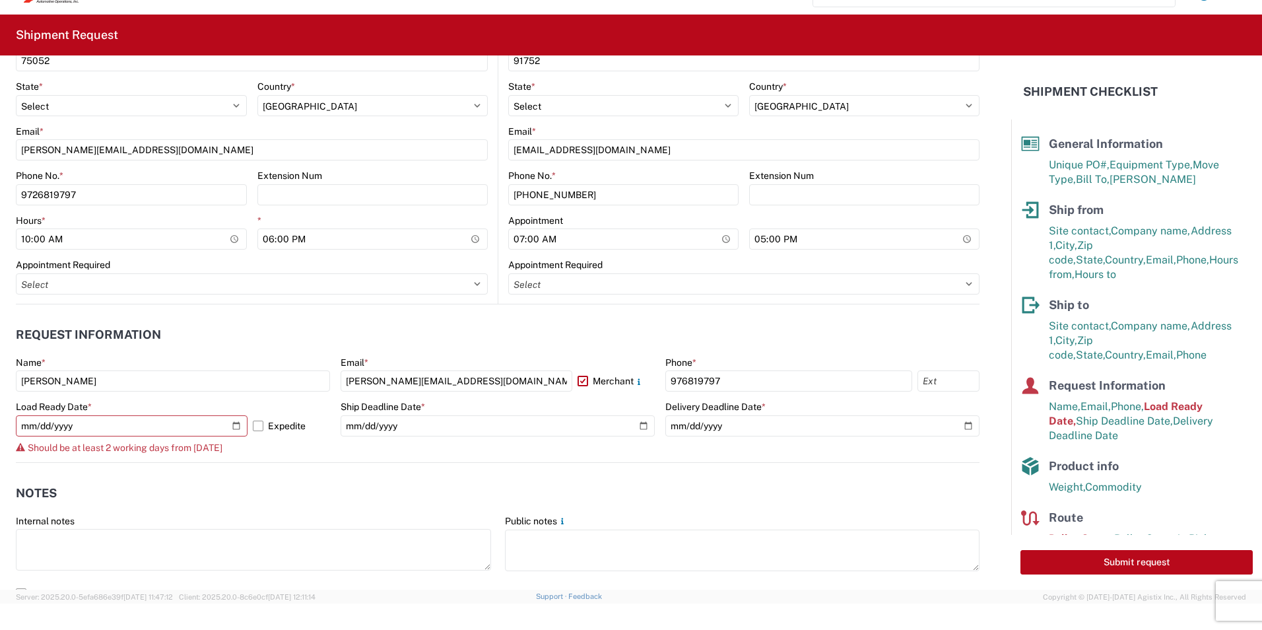
scroll to position [594, 0]
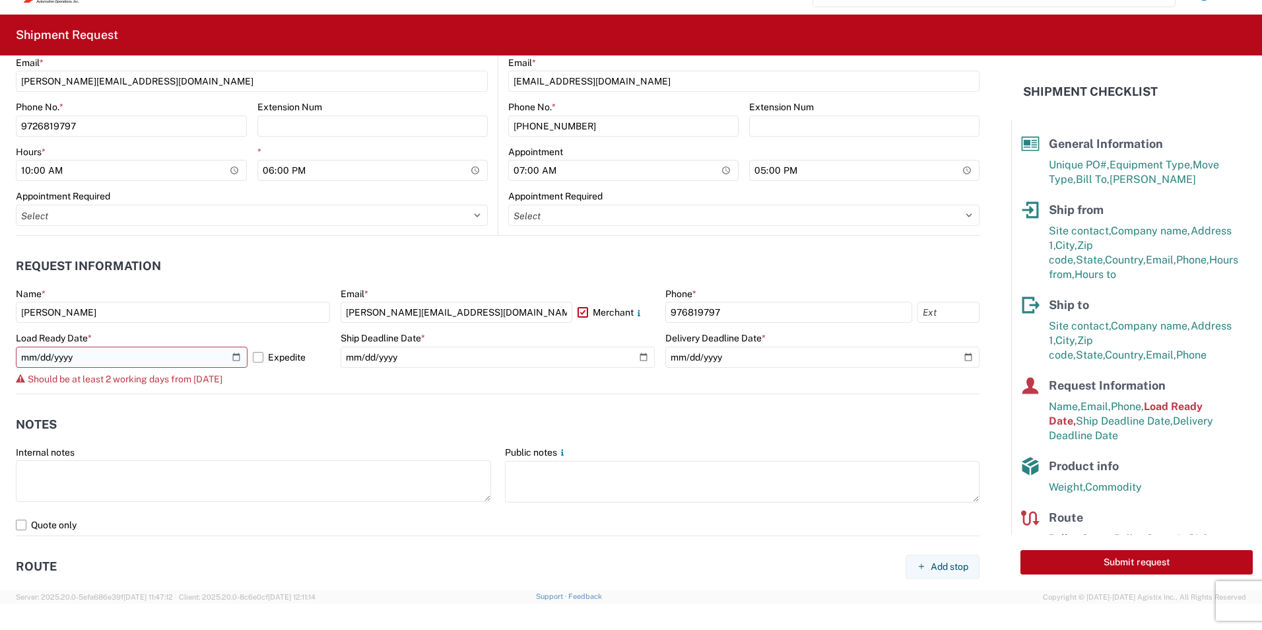
type input "KEYSTONE AUTO OPERATIONS RV"
click at [236, 356] on input "[DATE]" at bounding box center [132, 356] width 232 height 21
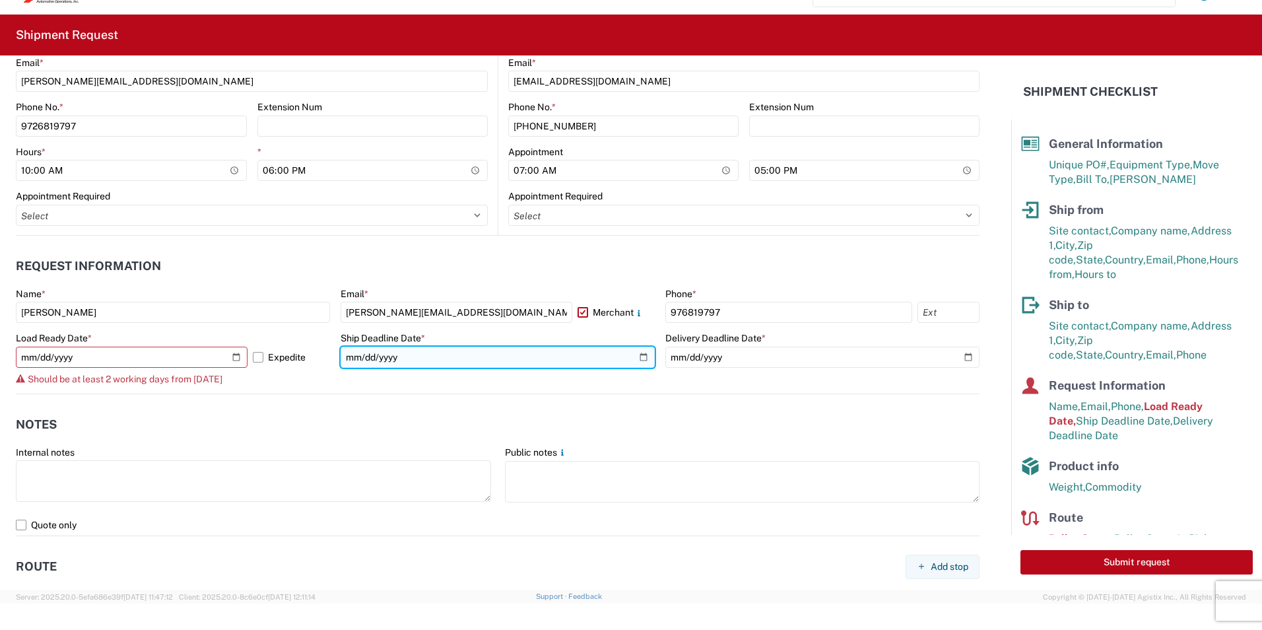
click at [635, 355] on input "[DATE]" at bounding box center [498, 356] width 314 height 21
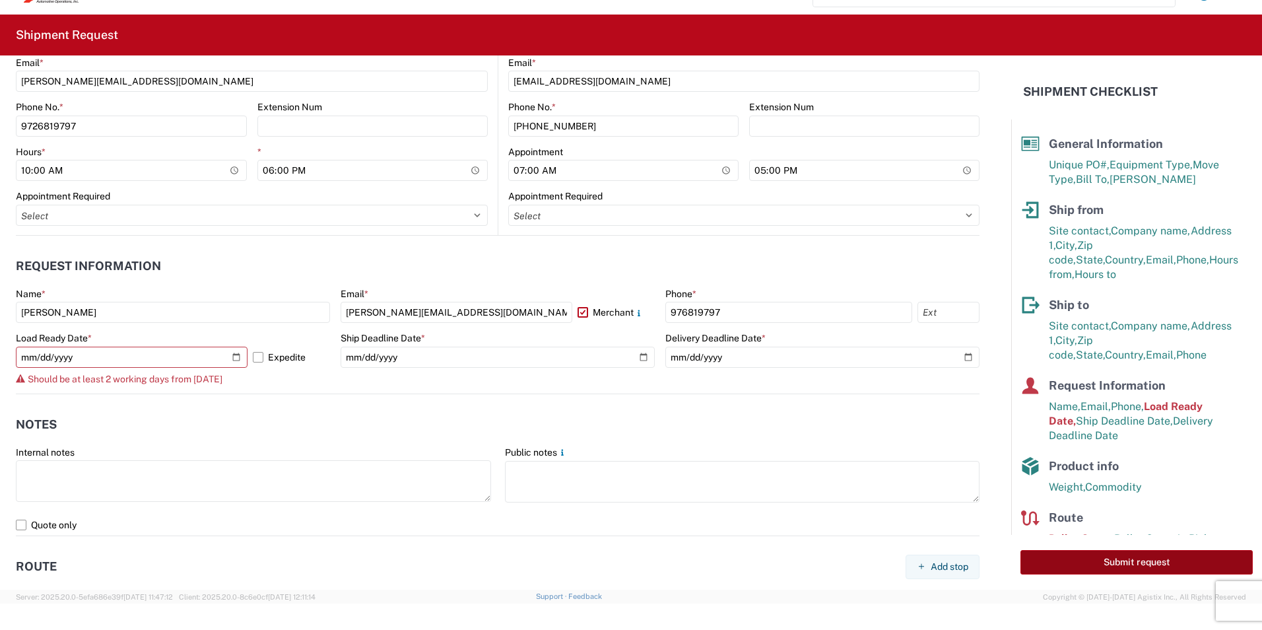
click at [1118, 558] on button "Submit request" at bounding box center [1136, 562] width 232 height 24
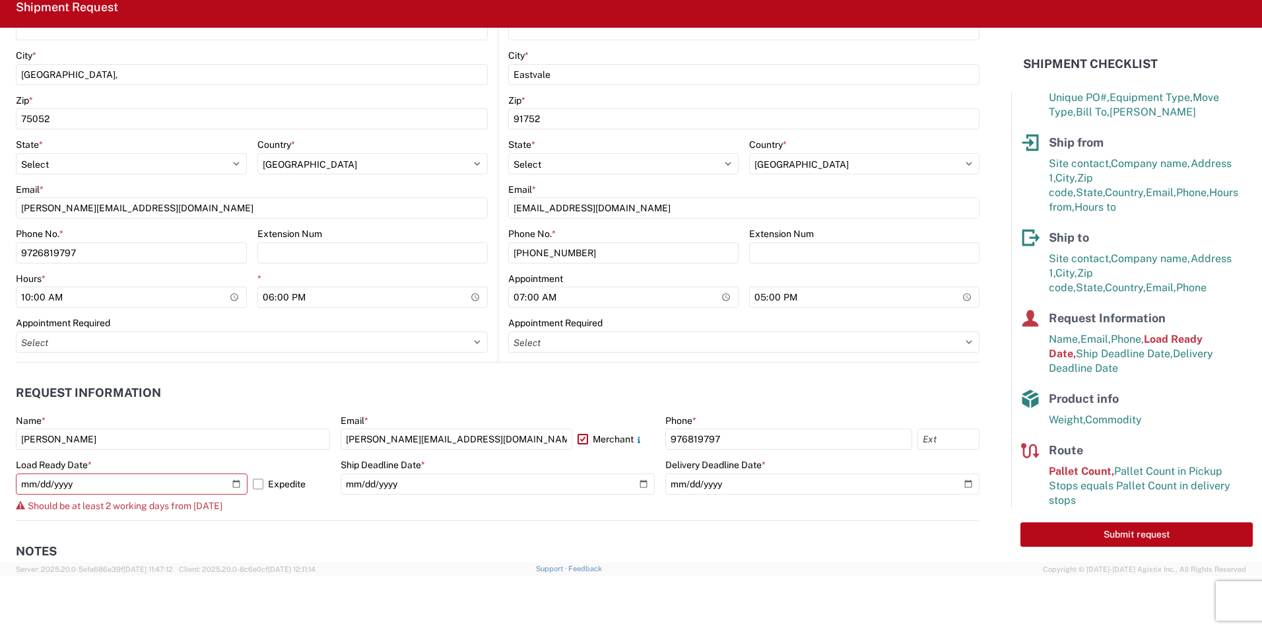
scroll to position [462, 0]
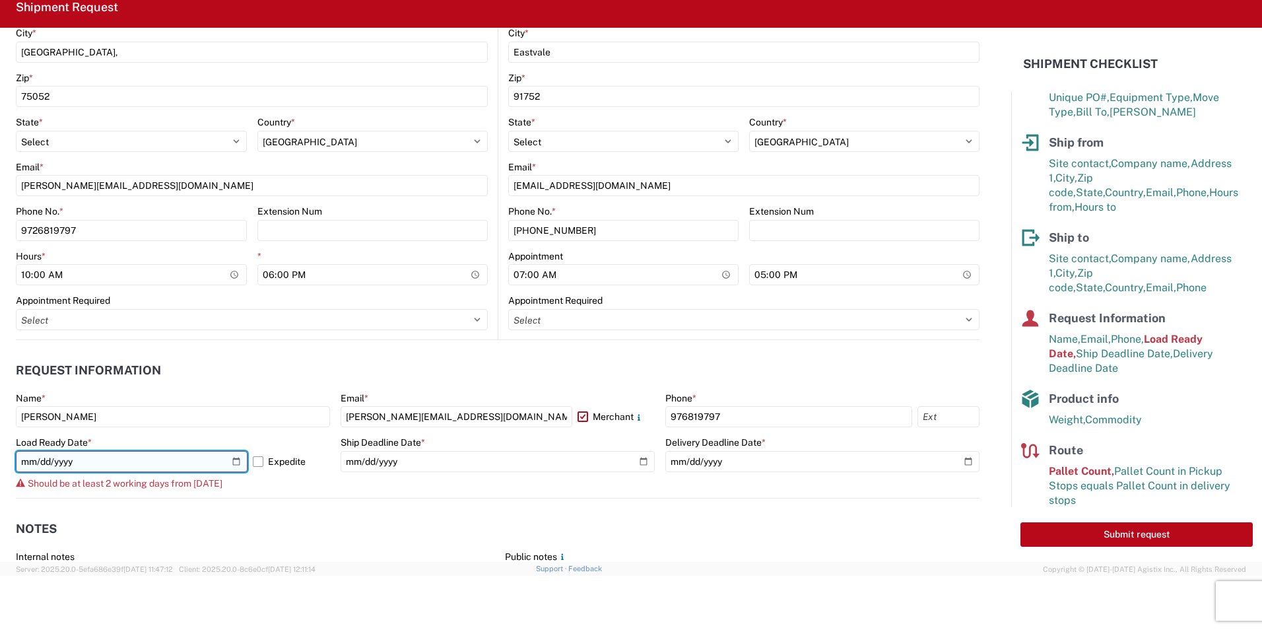
click at [232, 463] on input "[DATE]" at bounding box center [132, 461] width 232 height 21
click at [237, 461] on input "[DATE]" at bounding box center [132, 461] width 232 height 21
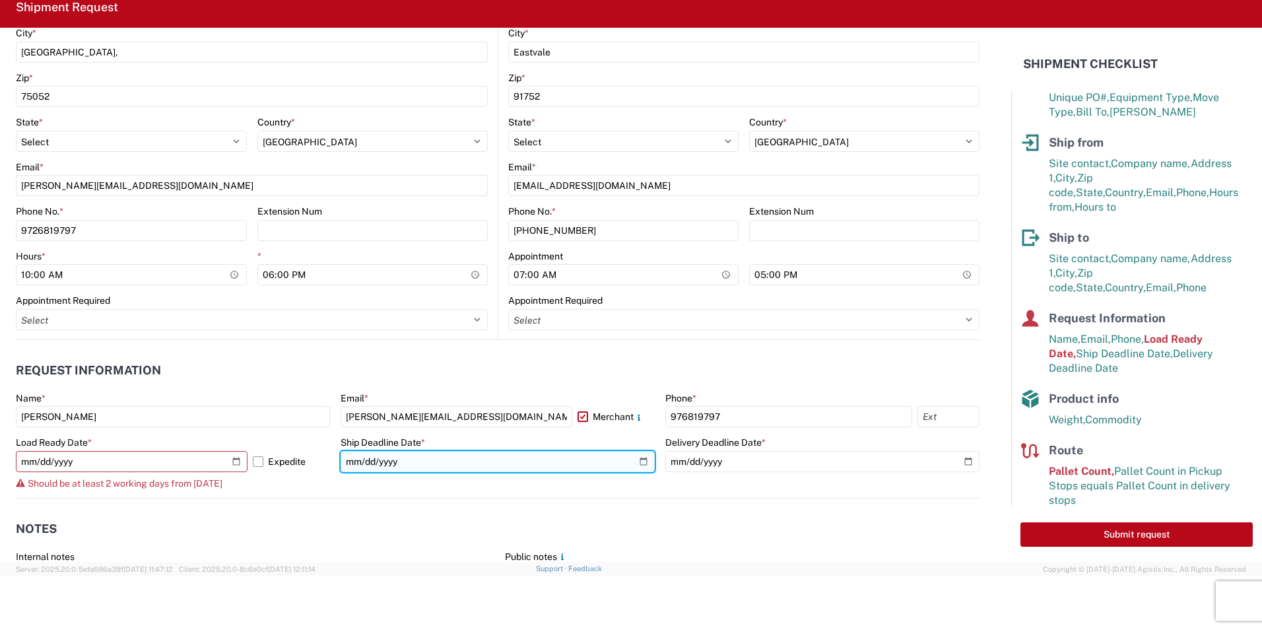
click at [641, 460] on input "[DATE]" at bounding box center [498, 461] width 314 height 21
type input "[DATE]"
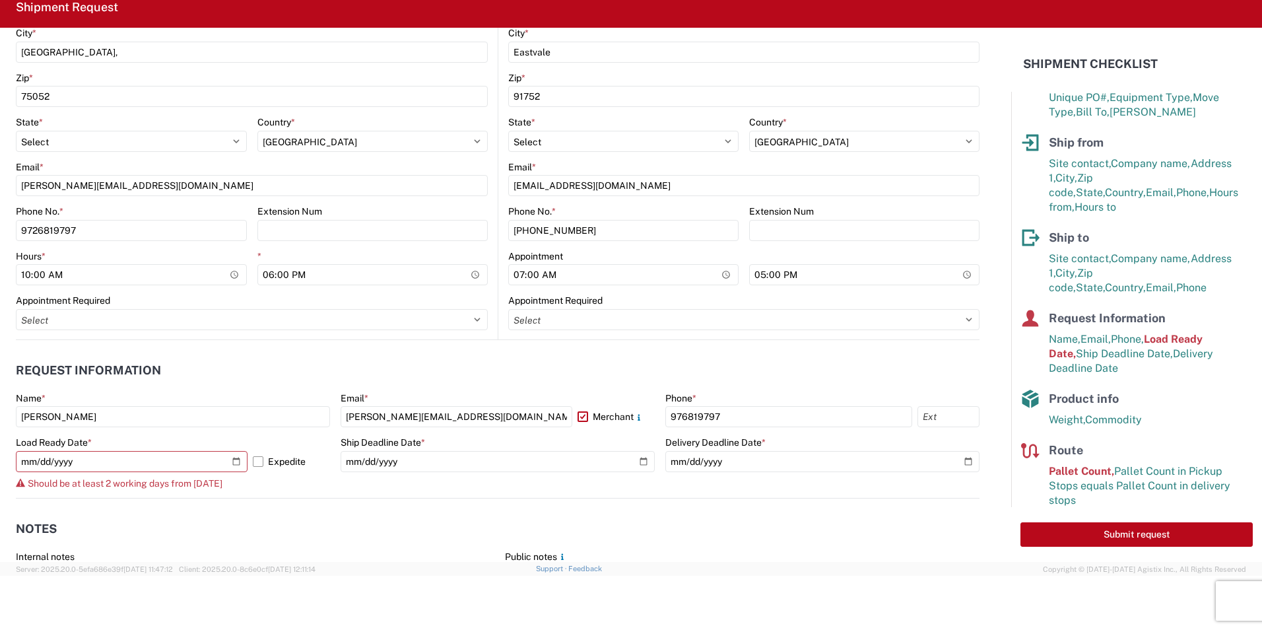
click at [451, 491] on agx-form-control-wrapper-v2 "Ship Deadline Date * [DATE]" at bounding box center [498, 466] width 314 height 61
click at [1132, 530] on button "Submit request" at bounding box center [1136, 534] width 232 height 24
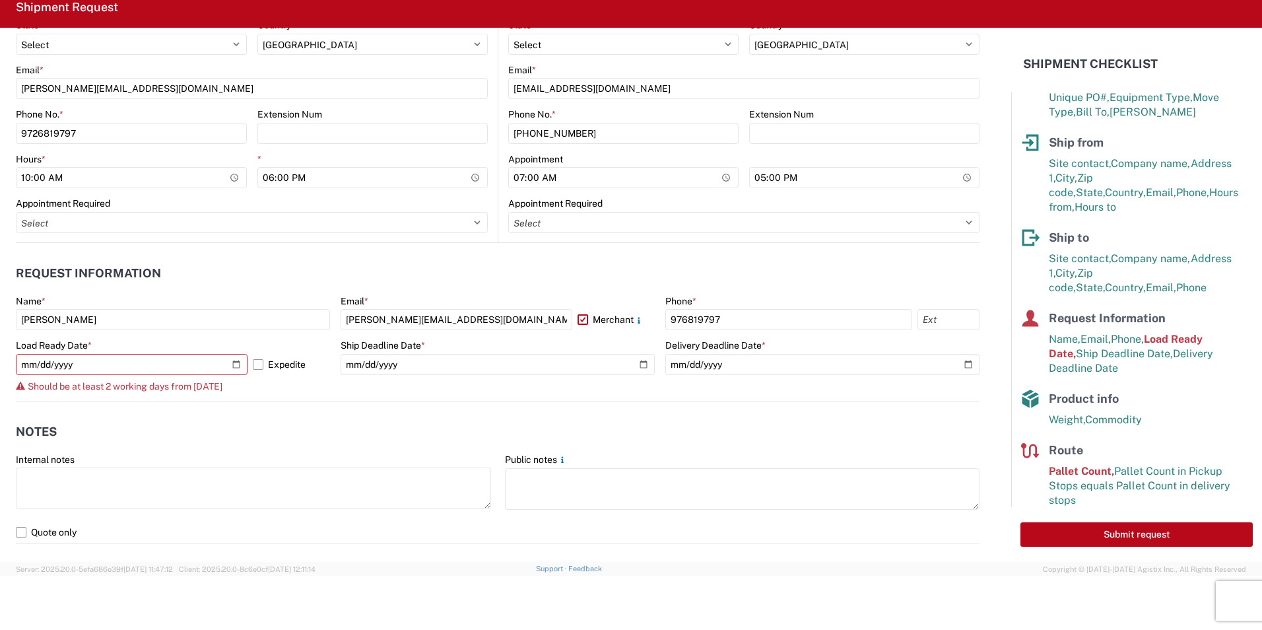
scroll to position [528, 0]
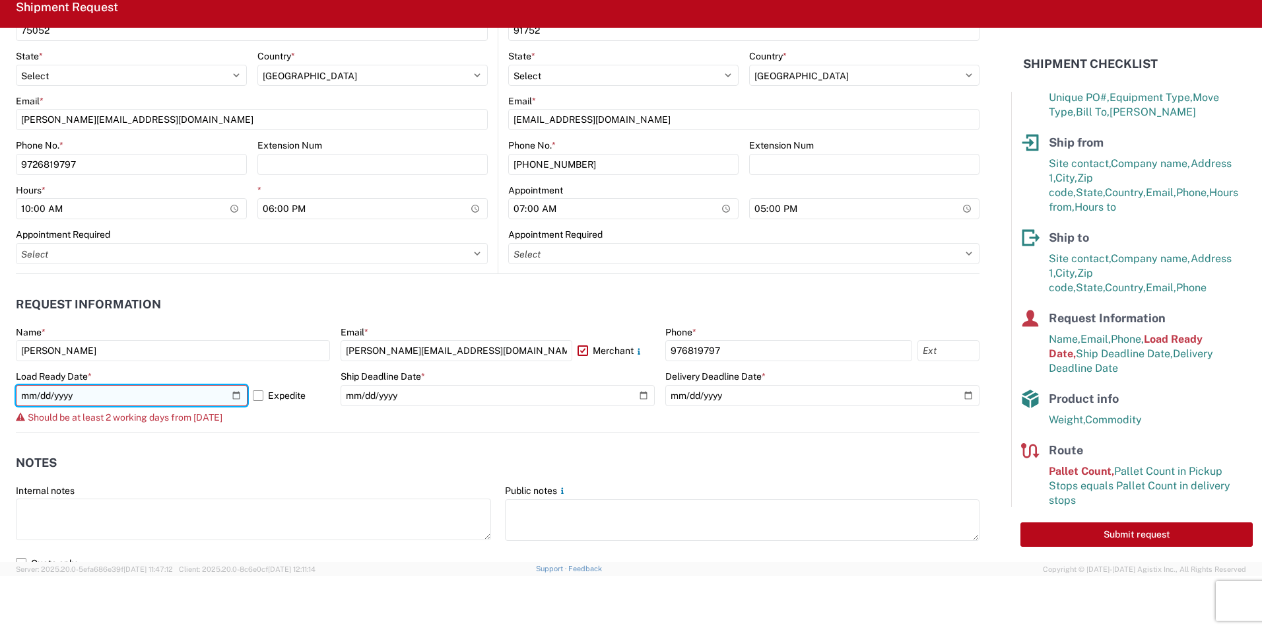
click at [108, 400] on input "[DATE]" at bounding box center [132, 395] width 232 height 21
click at [28, 395] on input "[DATE]" at bounding box center [132, 395] width 232 height 21
click at [96, 398] on input "[DATE]" at bounding box center [132, 395] width 232 height 21
click at [231, 395] on input "[DATE]" at bounding box center [132, 395] width 232 height 21
click at [238, 395] on input "[DATE]" at bounding box center [132, 395] width 232 height 21
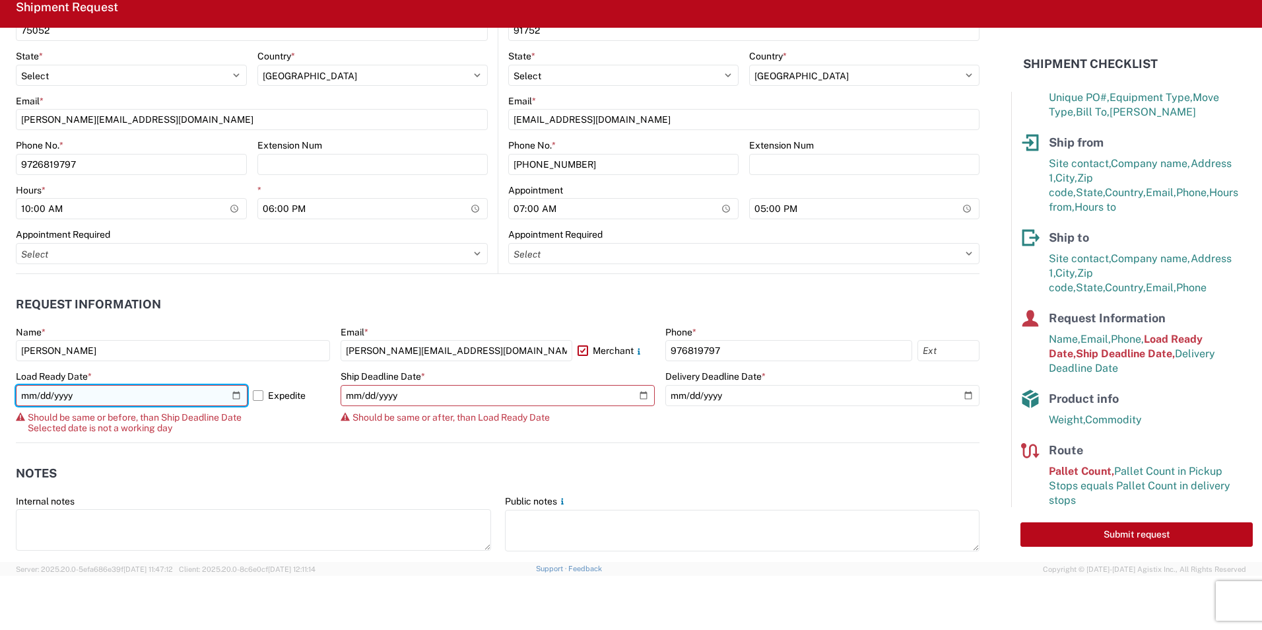
click at [234, 394] on input "[DATE]" at bounding box center [132, 395] width 232 height 21
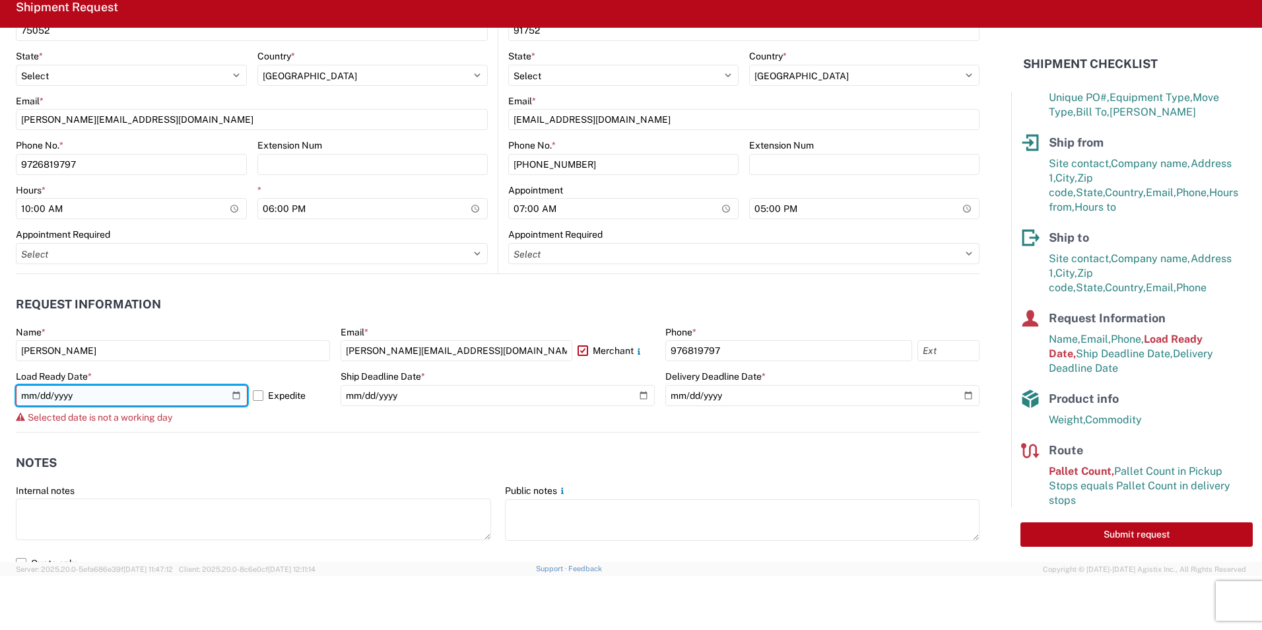
click at [234, 393] on input "[DATE]" at bounding box center [132, 395] width 232 height 21
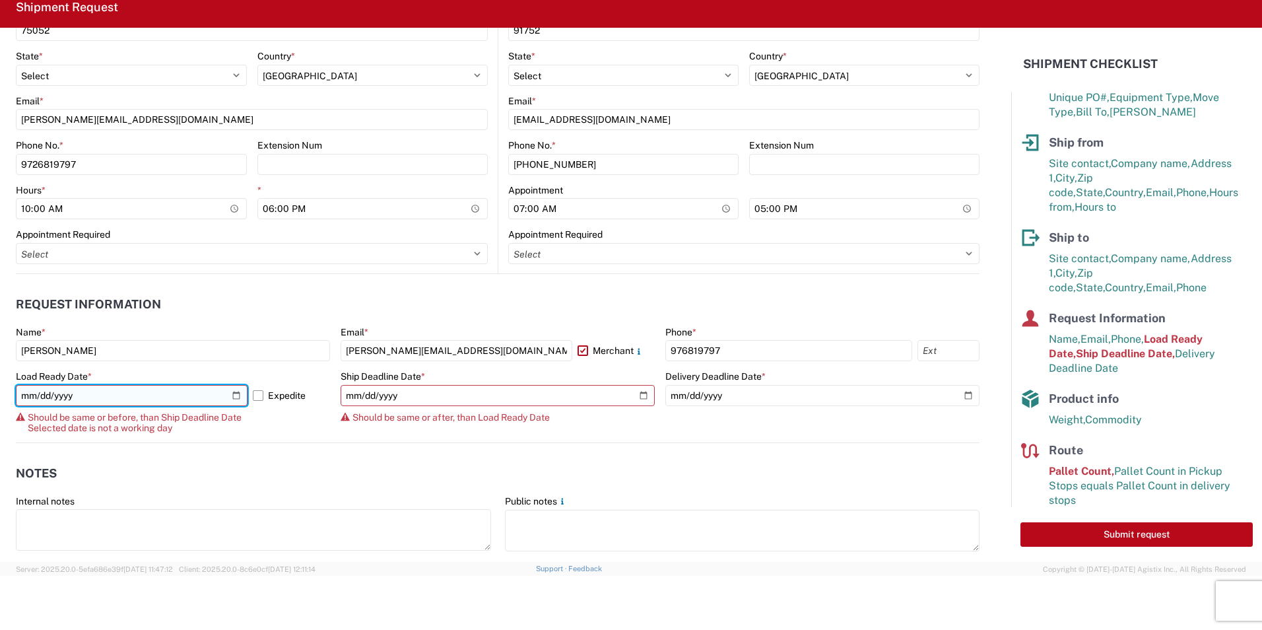
click at [237, 395] on input "[DATE]" at bounding box center [132, 395] width 232 height 21
type input "[DATE]"
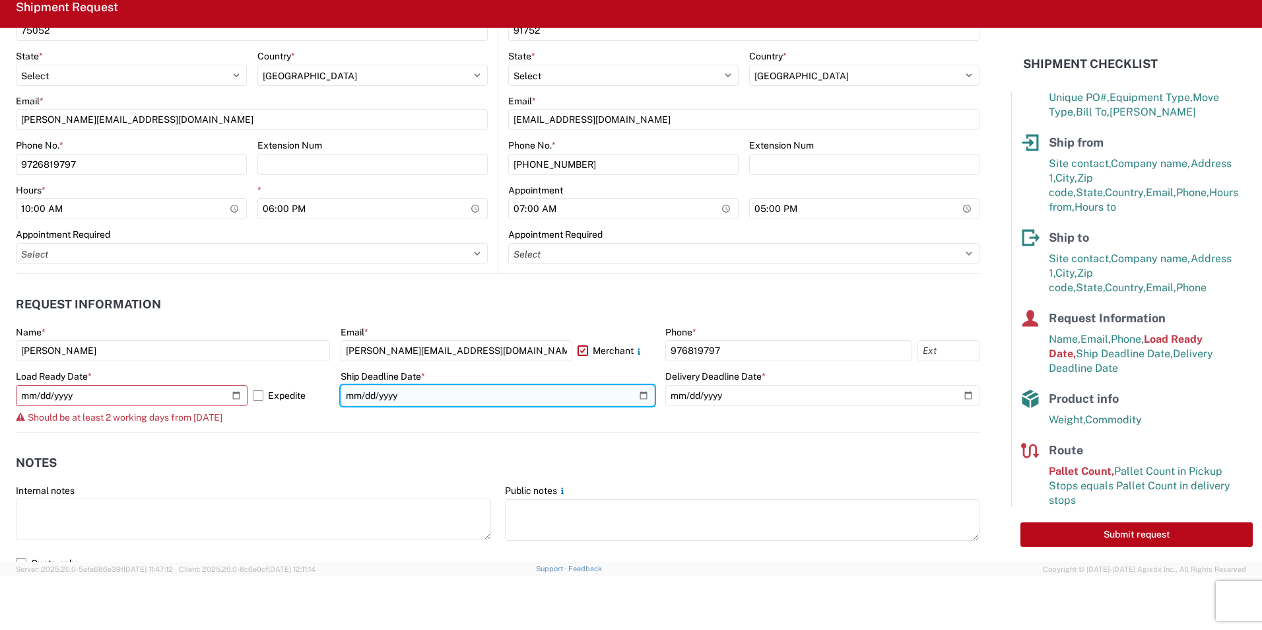
click at [632, 398] on input "[DATE]" at bounding box center [498, 395] width 314 height 21
type input "[DATE]"
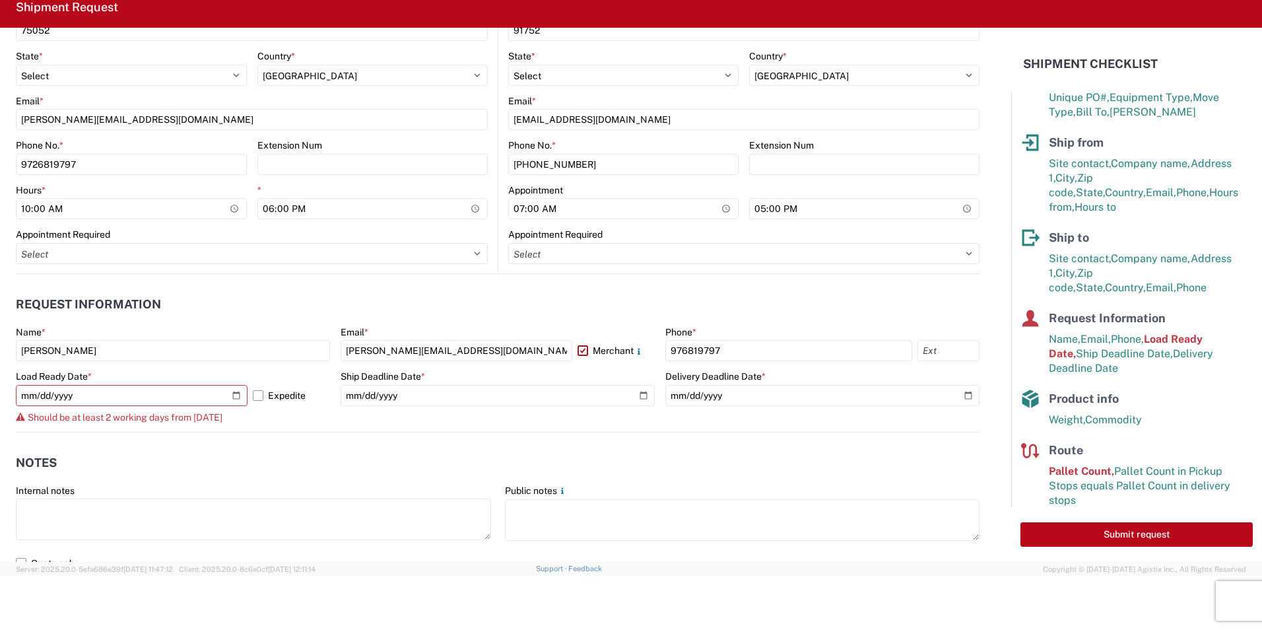
click at [333, 424] on div "Name * [PERSON_NAME] Email * [PERSON_NAME][EMAIL_ADDRESS][DOMAIN_NAME] Merchant…" at bounding box center [498, 379] width 964 height 106
click at [1138, 538] on button "Submit request" at bounding box center [1136, 534] width 232 height 24
click at [234, 397] on input "[DATE]" at bounding box center [132, 395] width 232 height 21
type input "[DATE]"
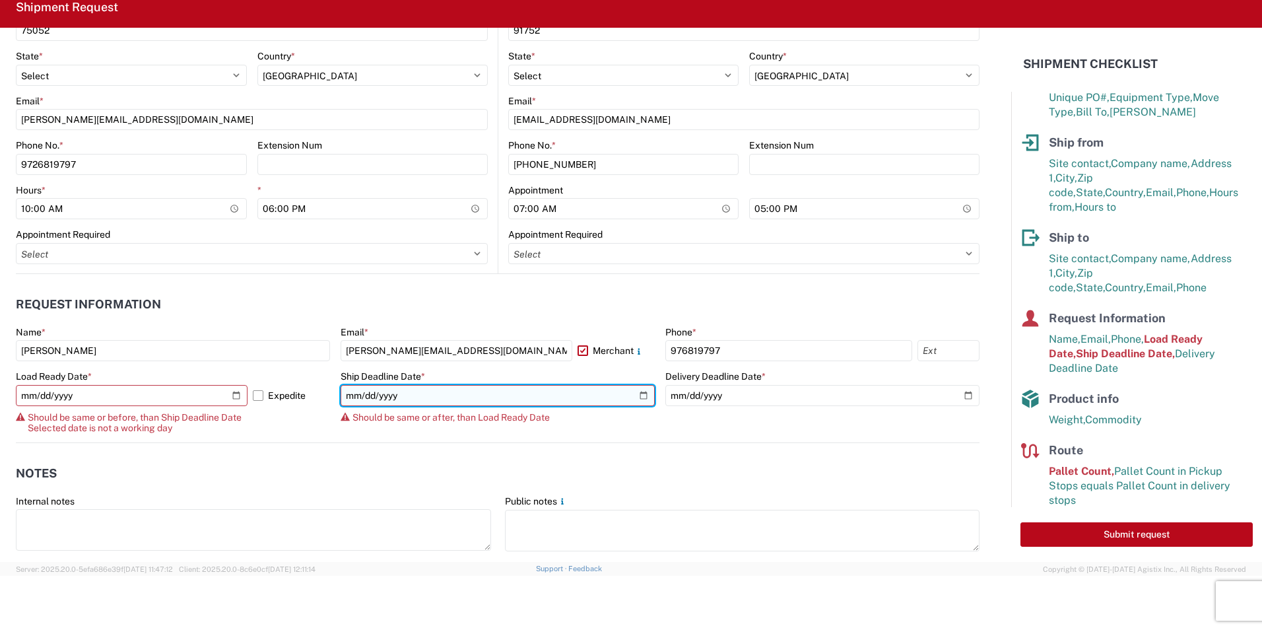
click at [636, 397] on input "[DATE]" at bounding box center [498, 395] width 314 height 21
type input "[DATE]"
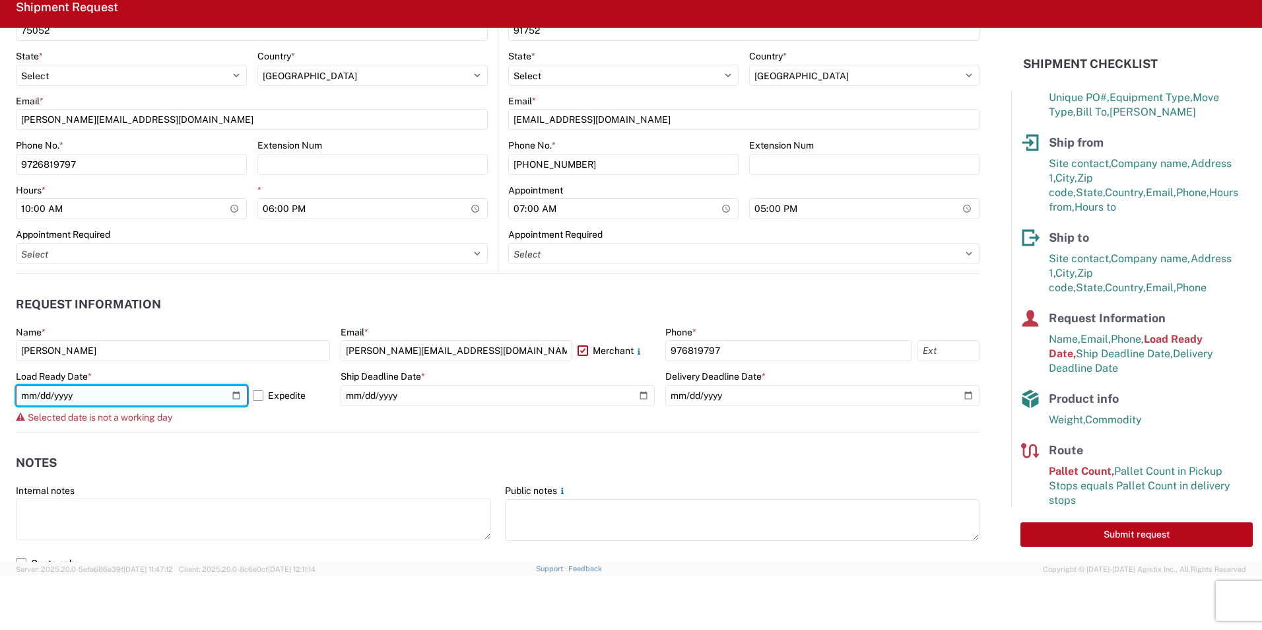
click at [234, 393] on input "[DATE]" at bounding box center [132, 395] width 232 height 21
type input "[DATE]"
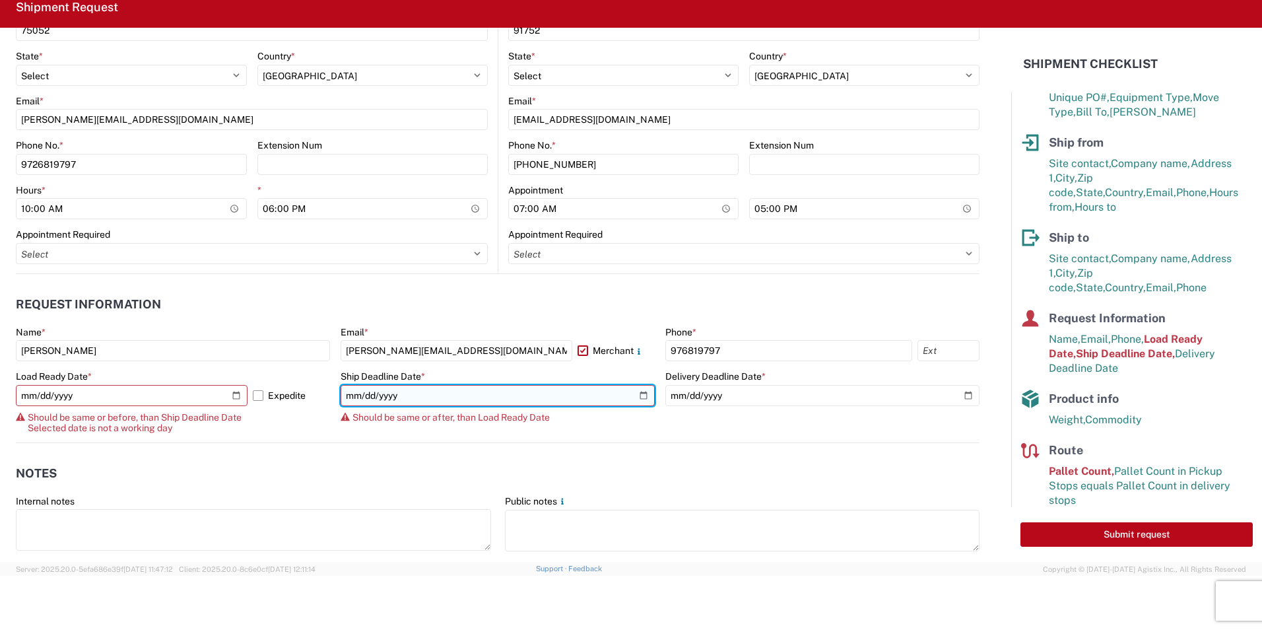
click at [644, 393] on input "[DATE]" at bounding box center [498, 395] width 314 height 21
click at [638, 391] on input "[DATE]" at bounding box center [498, 395] width 314 height 21
type input "[DATE]"
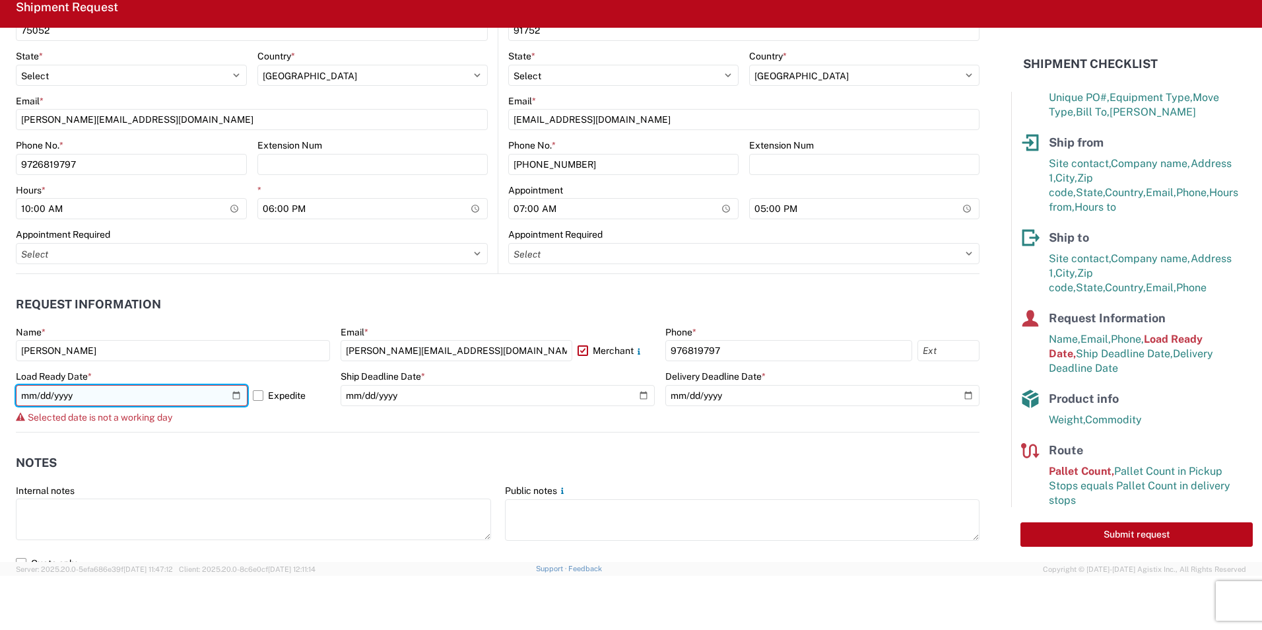
click at [234, 392] on input "[DATE]" at bounding box center [132, 395] width 232 height 21
click at [234, 396] on input "[DATE]" at bounding box center [132, 395] width 232 height 21
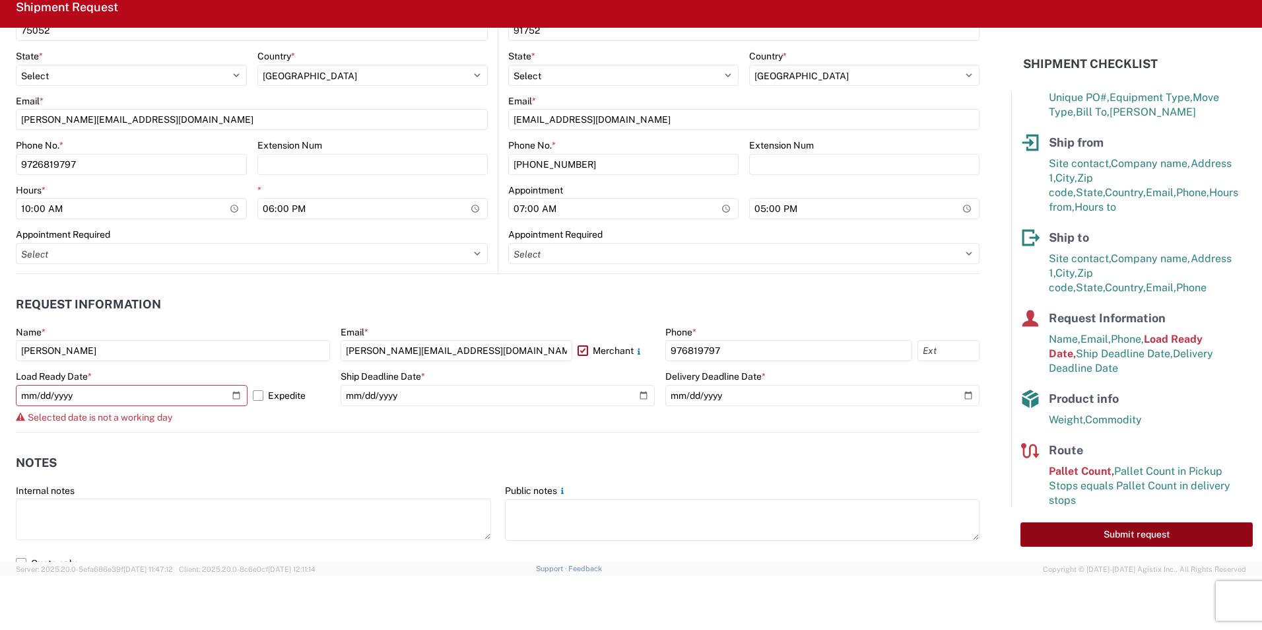
click at [1139, 535] on button "Submit request" at bounding box center [1136, 534] width 232 height 24
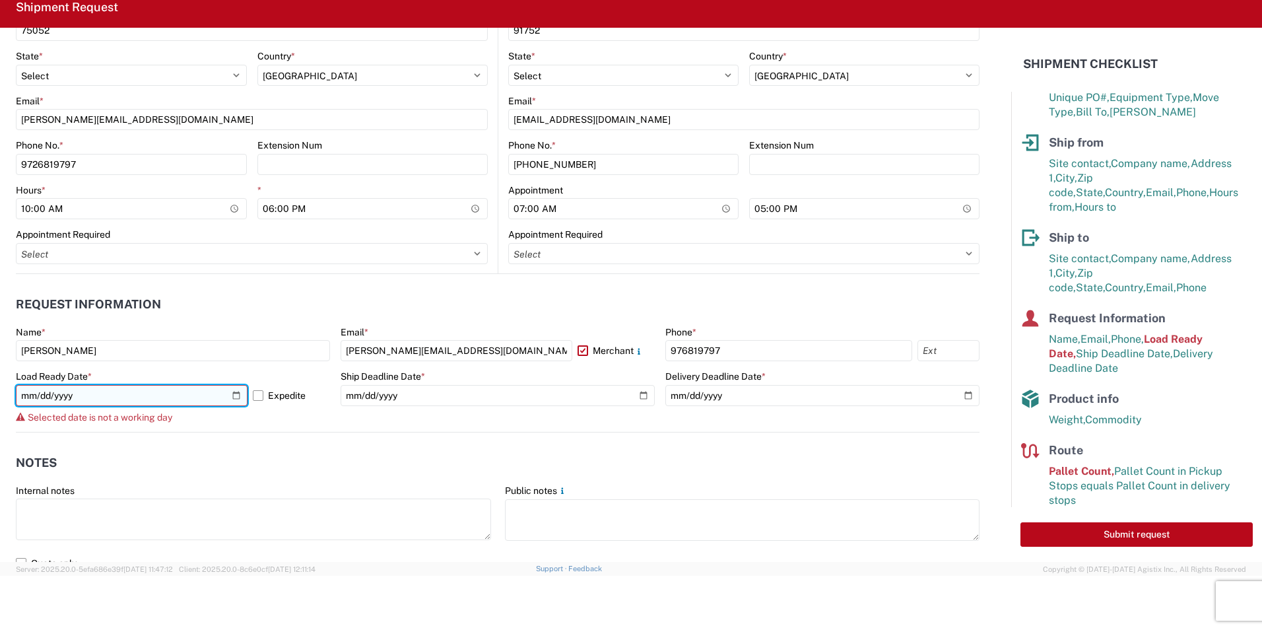
click at [231, 399] on input "[DATE]" at bounding box center [132, 395] width 232 height 21
click at [237, 391] on input "[DATE]" at bounding box center [132, 395] width 232 height 21
click at [236, 391] on input "[DATE]" at bounding box center [132, 395] width 232 height 21
type input "[DATE]"
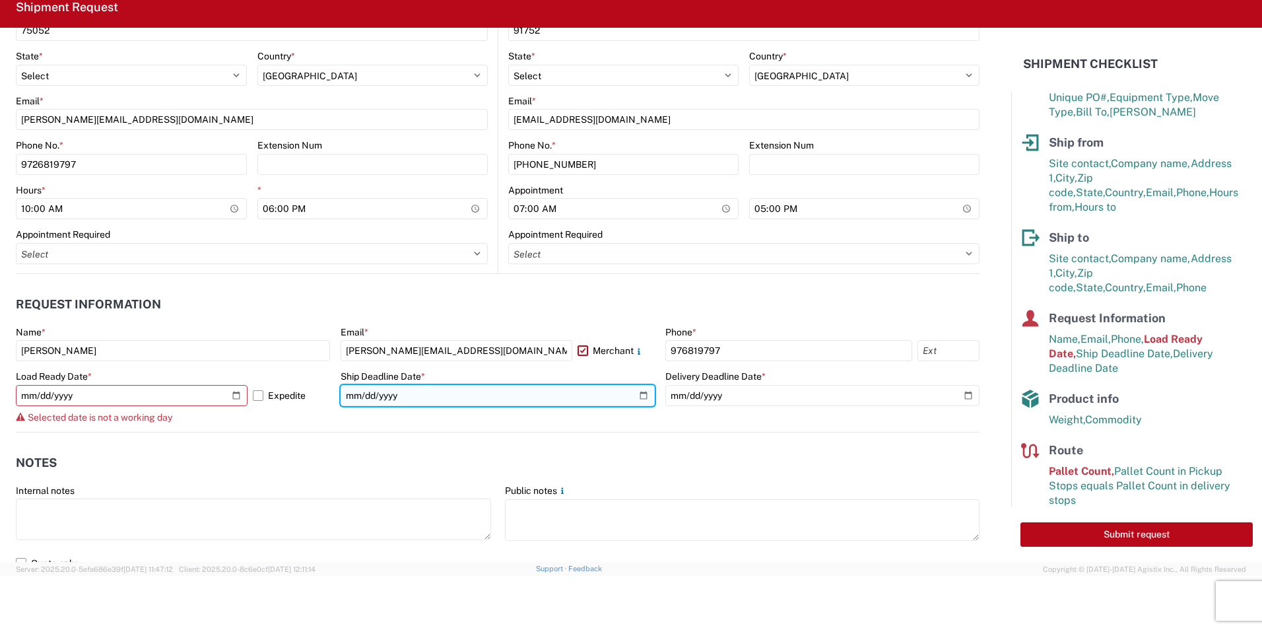
click at [639, 396] on input "[DATE]" at bounding box center [498, 395] width 314 height 21
type input "[DATE]"
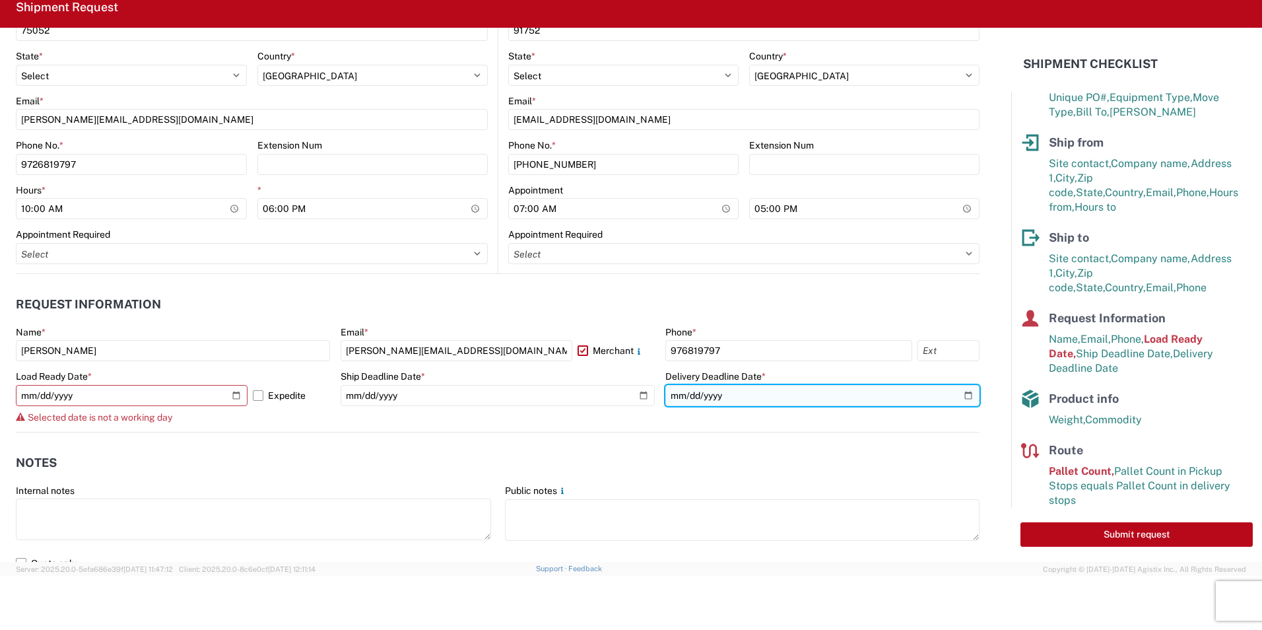
click at [957, 391] on input "[DATE]" at bounding box center [822, 395] width 314 height 21
type input "[DATE]"
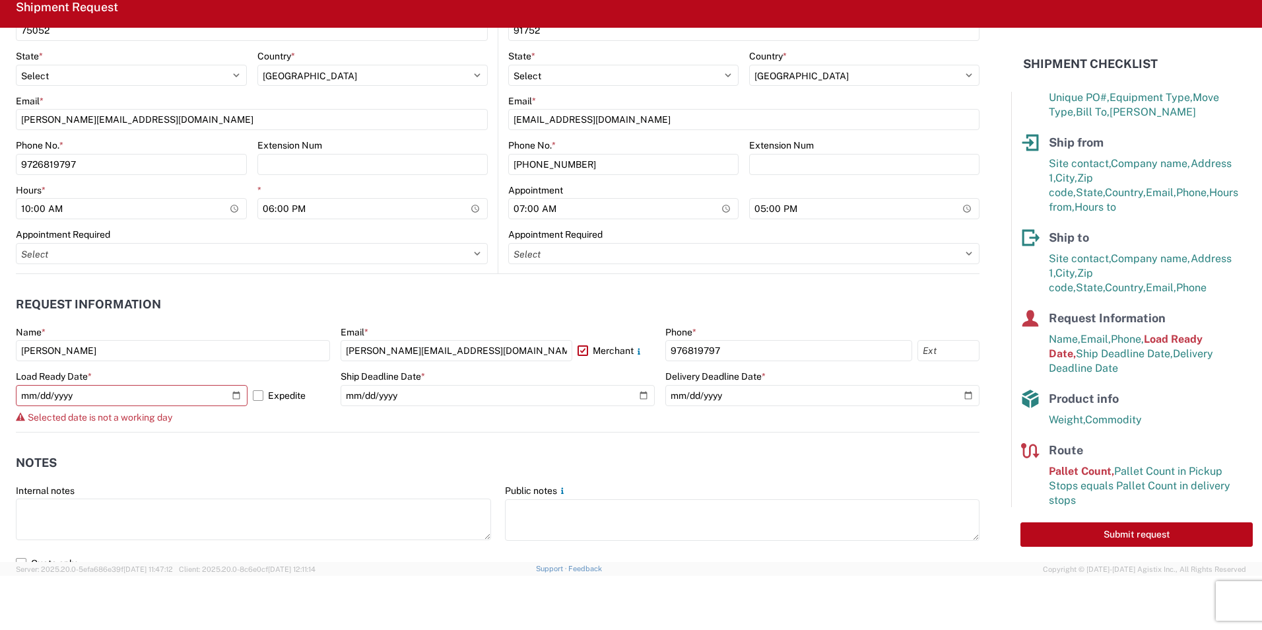
click at [420, 433] on agx-notes "Notes Internal notes Public notes Quote only" at bounding box center [498, 503] width 964 height 142
click at [1178, 527] on button "Submit request" at bounding box center [1136, 534] width 232 height 24
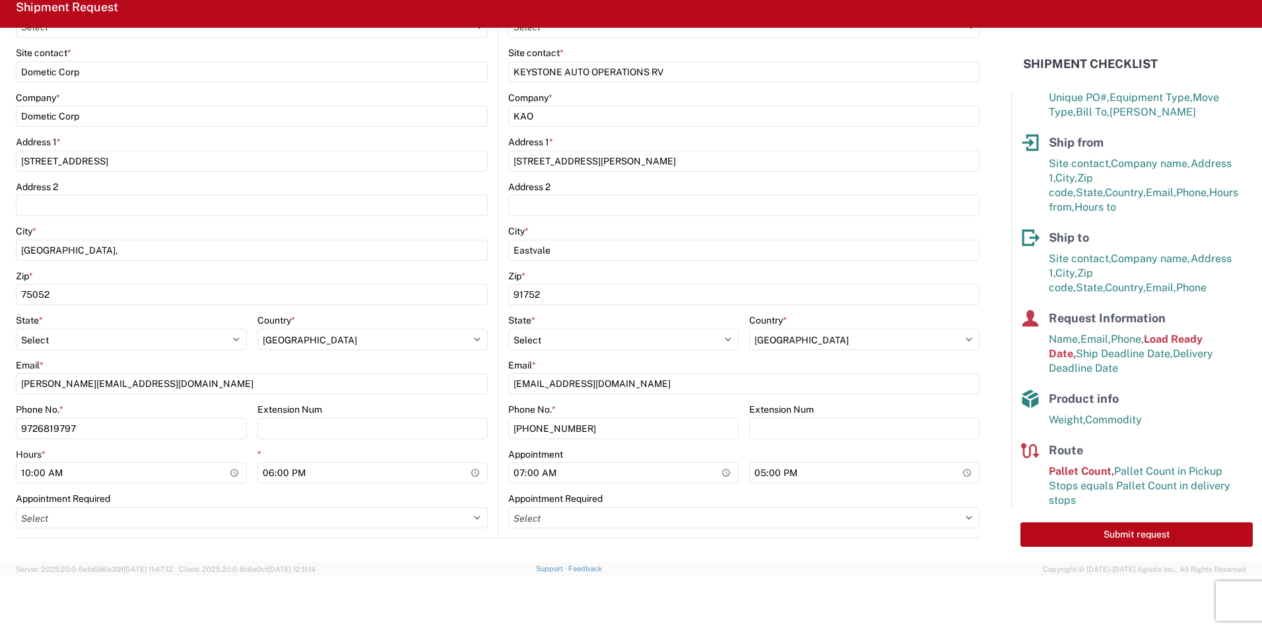
scroll to position [0, 0]
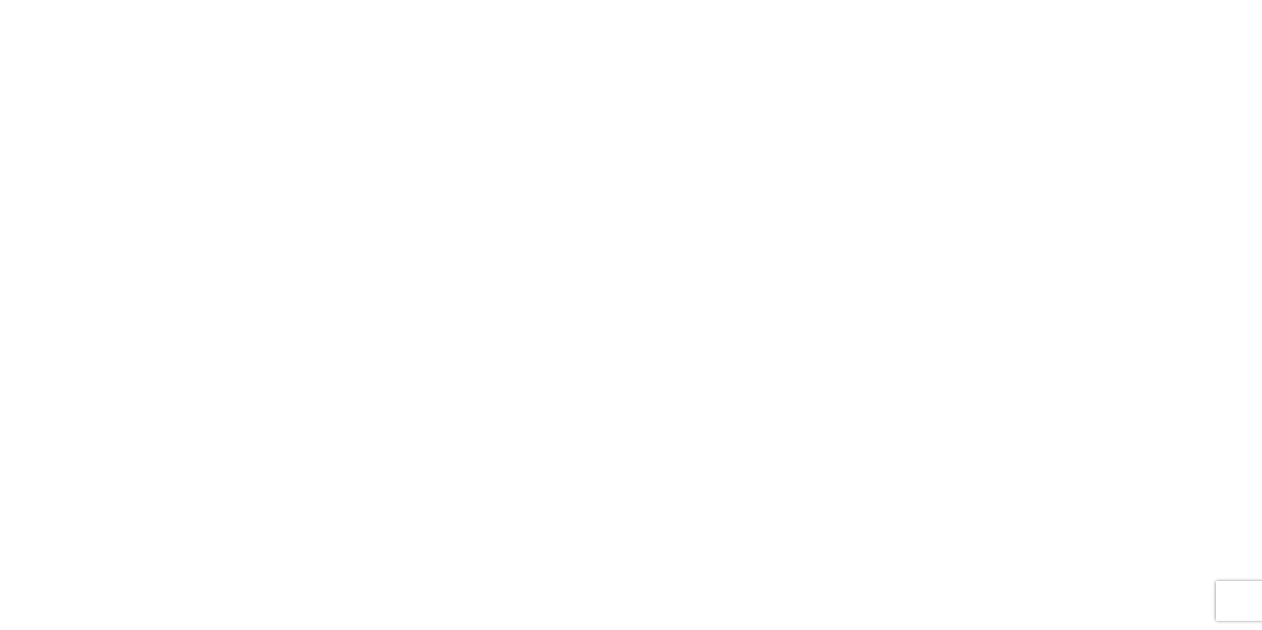
select select "FULL"
select select "LBS"
select select "IN"
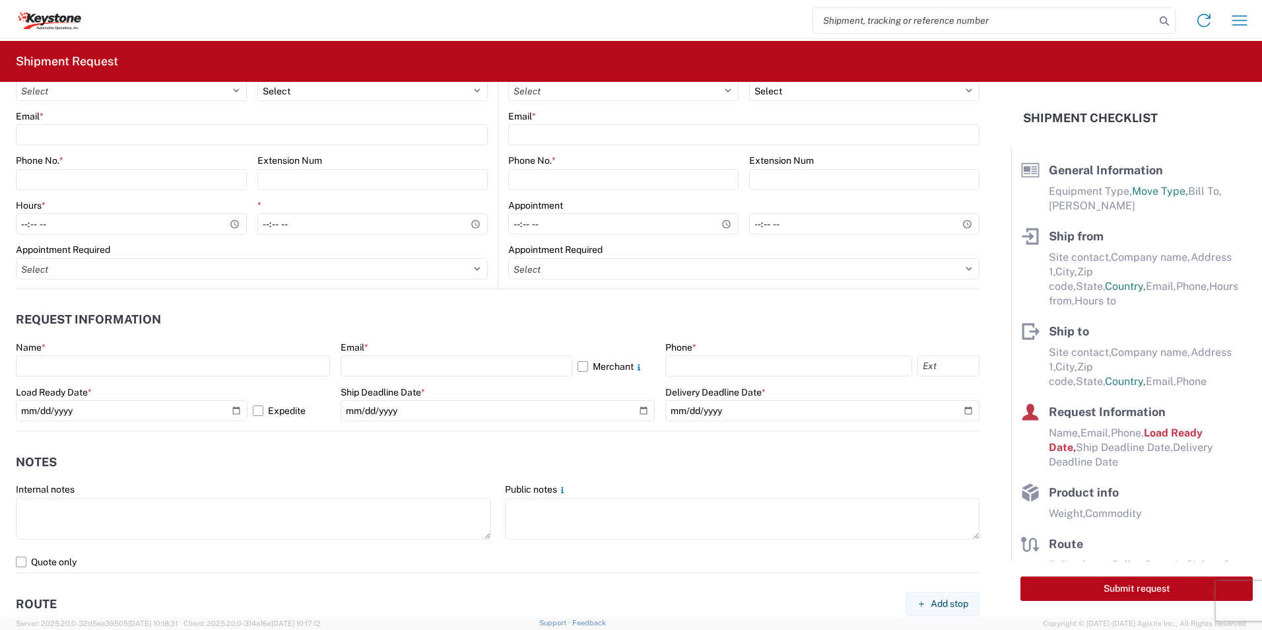
scroll to position [594, 0]
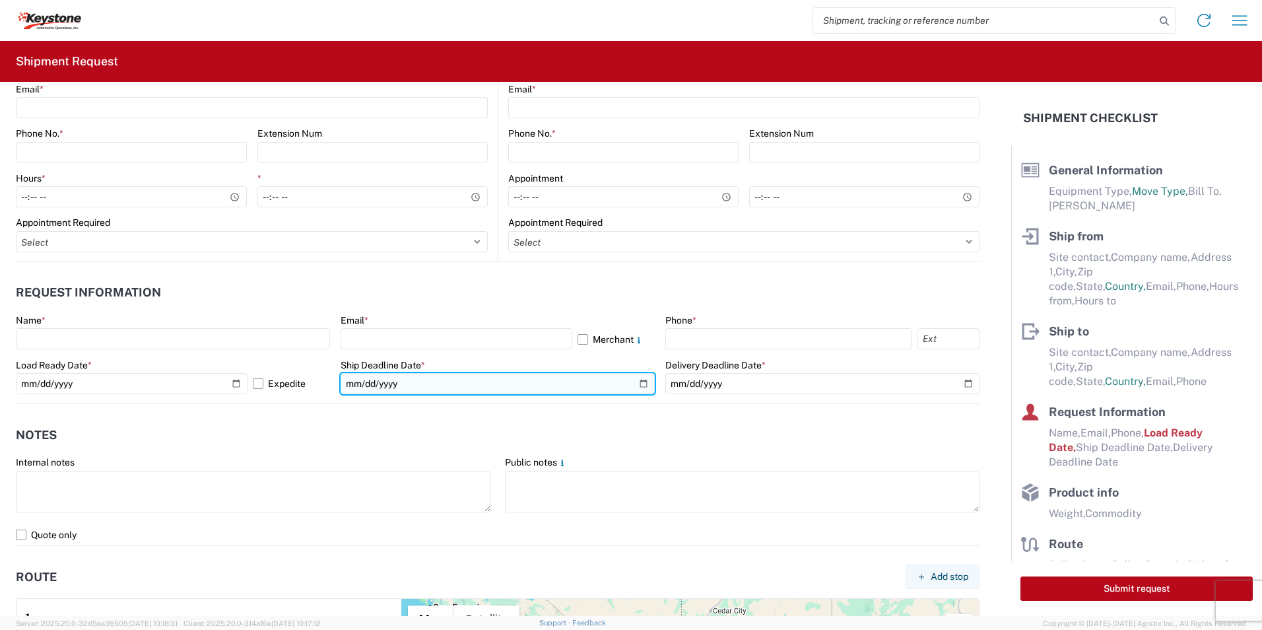
click at [634, 386] on input "date" at bounding box center [498, 383] width 314 height 21
type input "[DATE]"
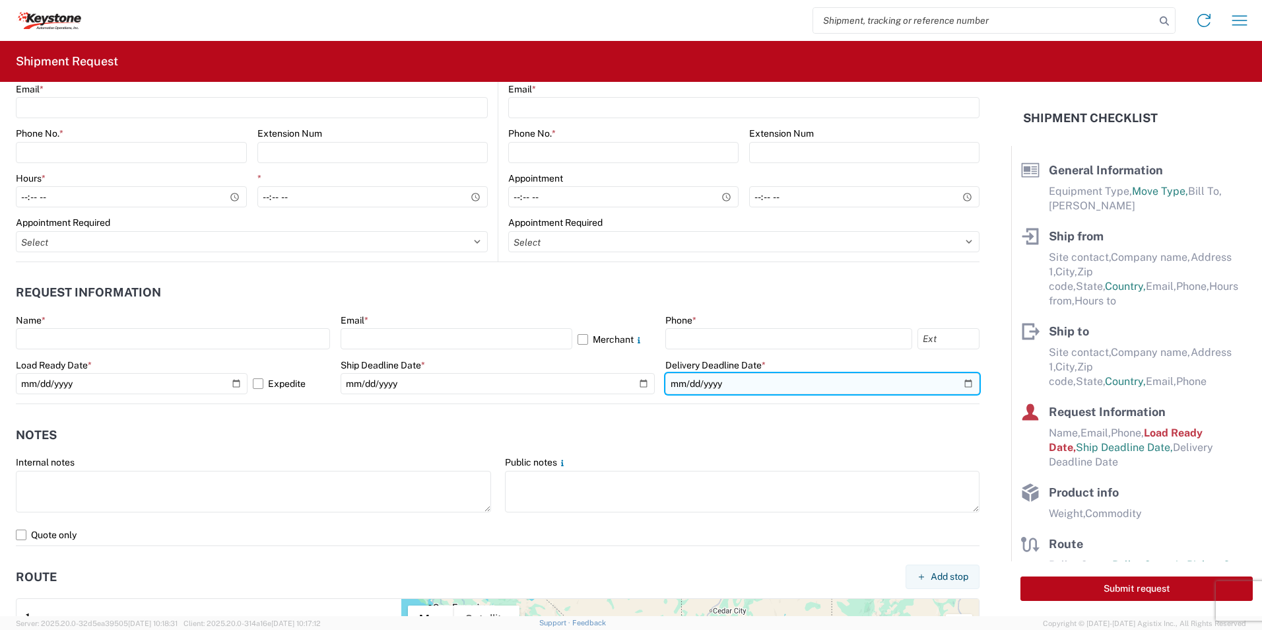
click at [962, 383] on input "date" at bounding box center [822, 383] width 314 height 21
type input "[DATE]"
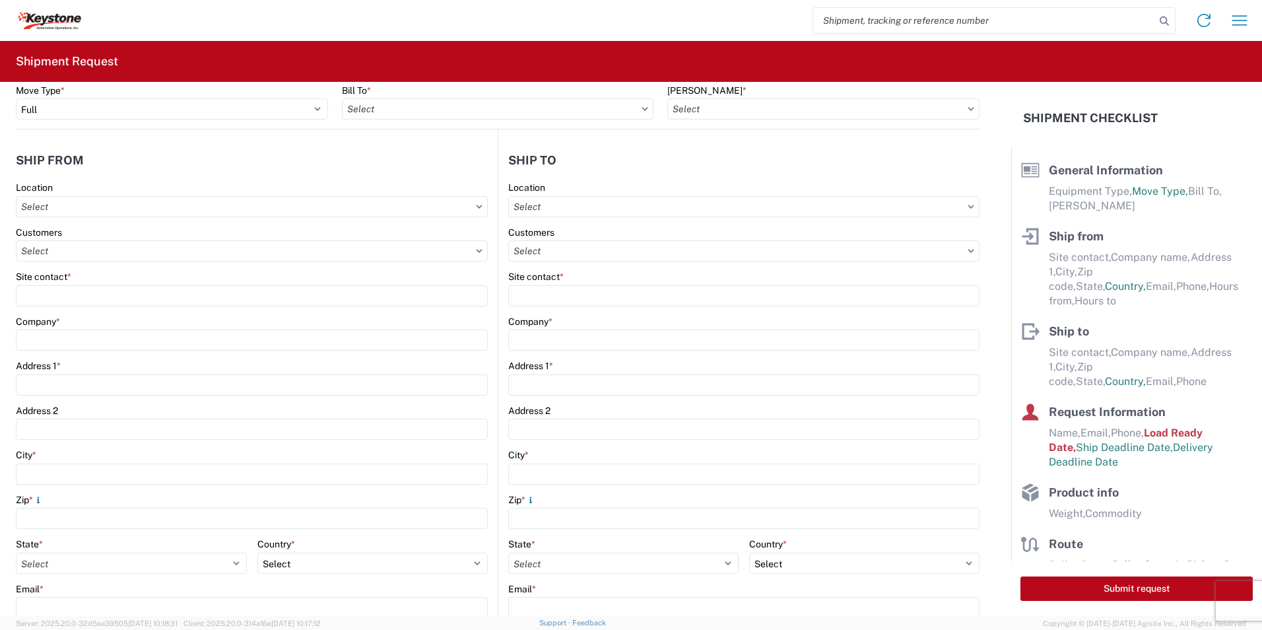
scroll to position [0, 0]
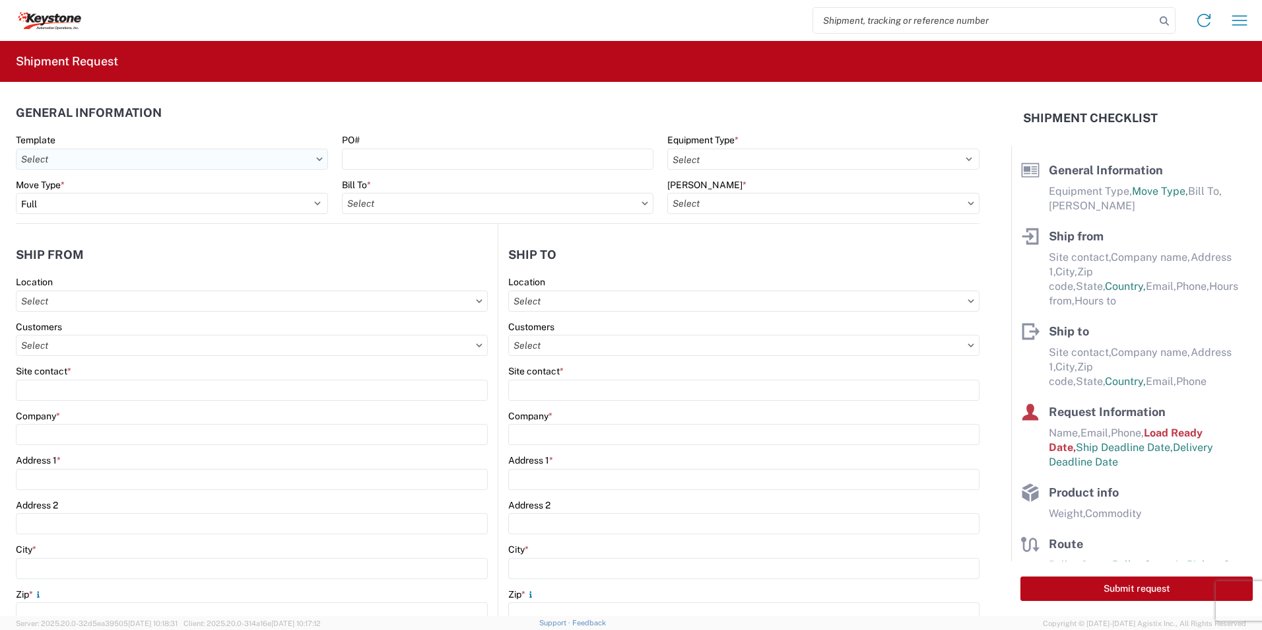
click at [56, 160] on input "text" at bounding box center [172, 158] width 312 height 21
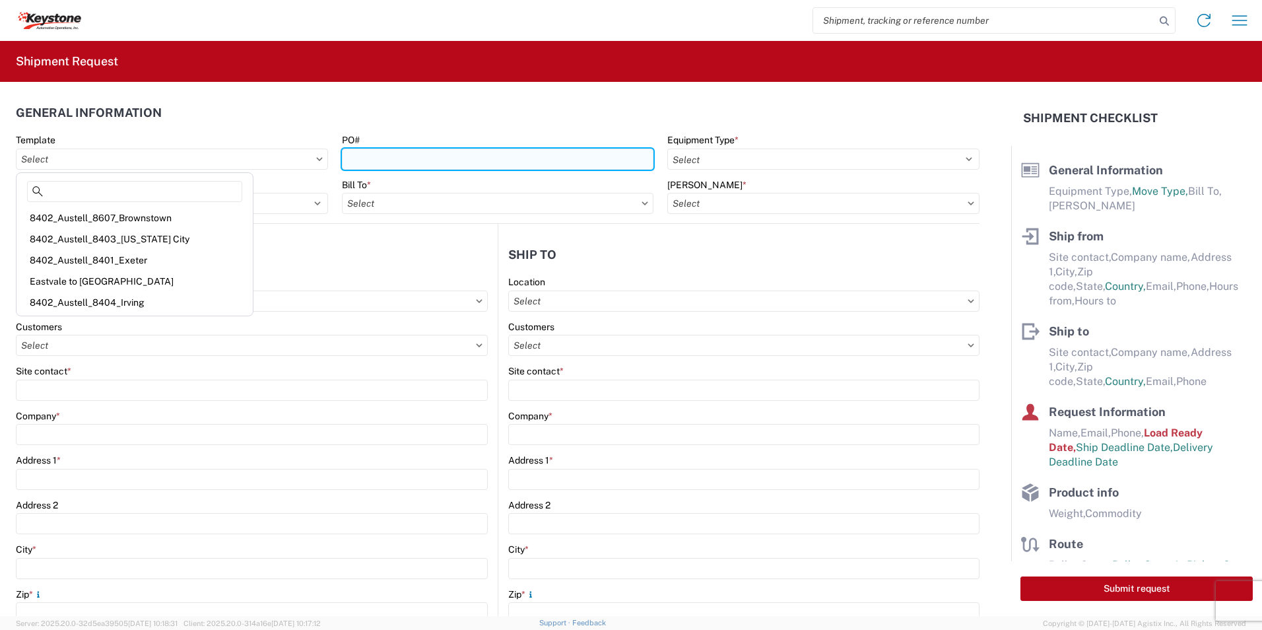
click at [387, 162] on input "PO#" at bounding box center [498, 158] width 312 height 21
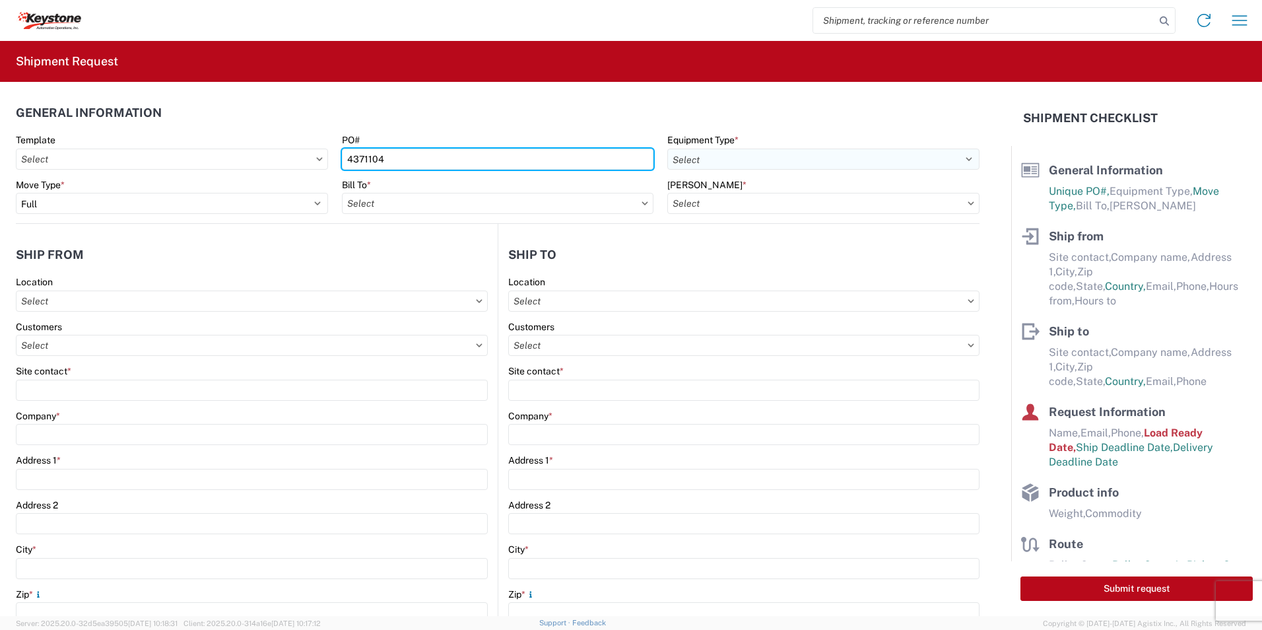
type input "4371104"
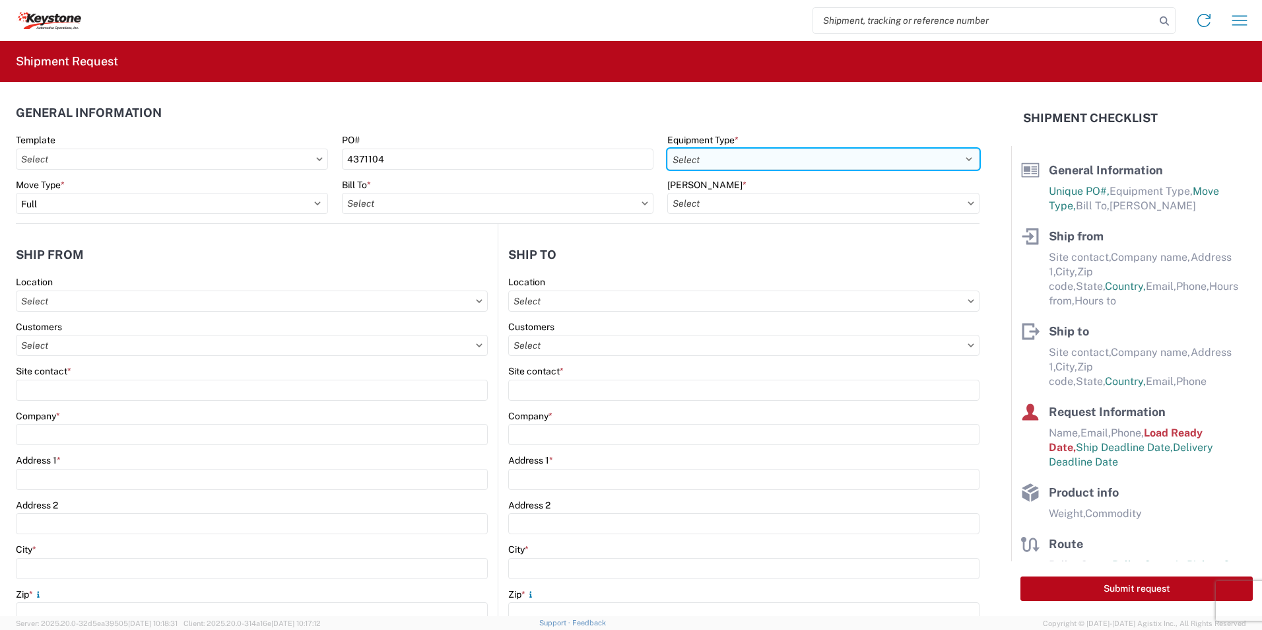
drag, startPoint x: 770, startPoint y: 148, endPoint x: 771, endPoint y: 159, distance: 11.3
click at [770, 148] on select "Select 53’ Dry Van Flatbed Dropdeck (van) Lowboy (flatbed) Rail" at bounding box center [823, 158] width 312 height 21
select select "STDV"
click at [667, 148] on select "Select 53’ Dry Van Flatbed Dropdeck (van) Lowboy (flatbed) Rail" at bounding box center [823, 158] width 312 height 21
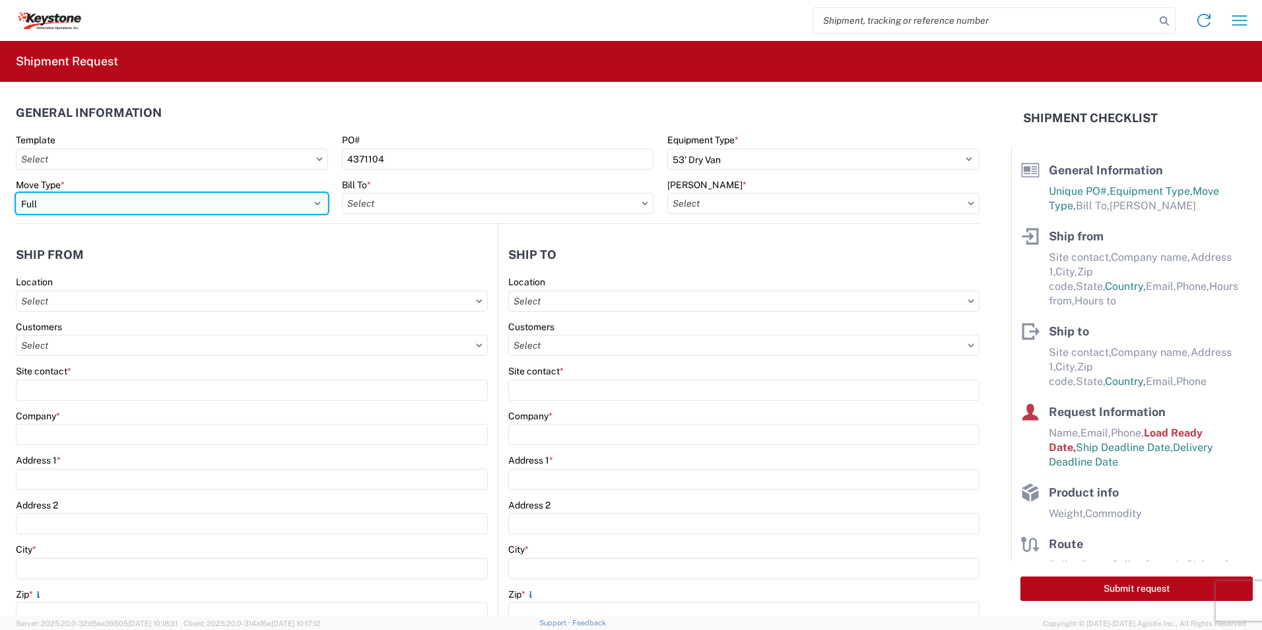
click at [89, 199] on select "Select Full Partial TL" at bounding box center [172, 203] width 312 height 21
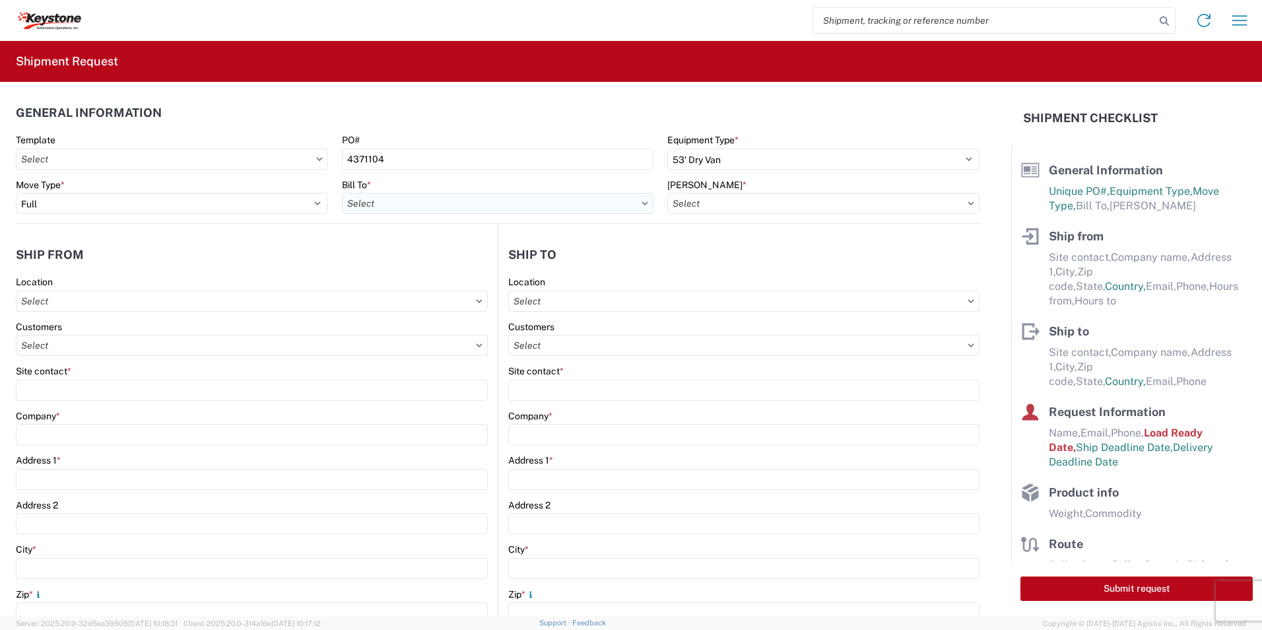
click at [393, 209] on input "text" at bounding box center [498, 203] width 312 height 21
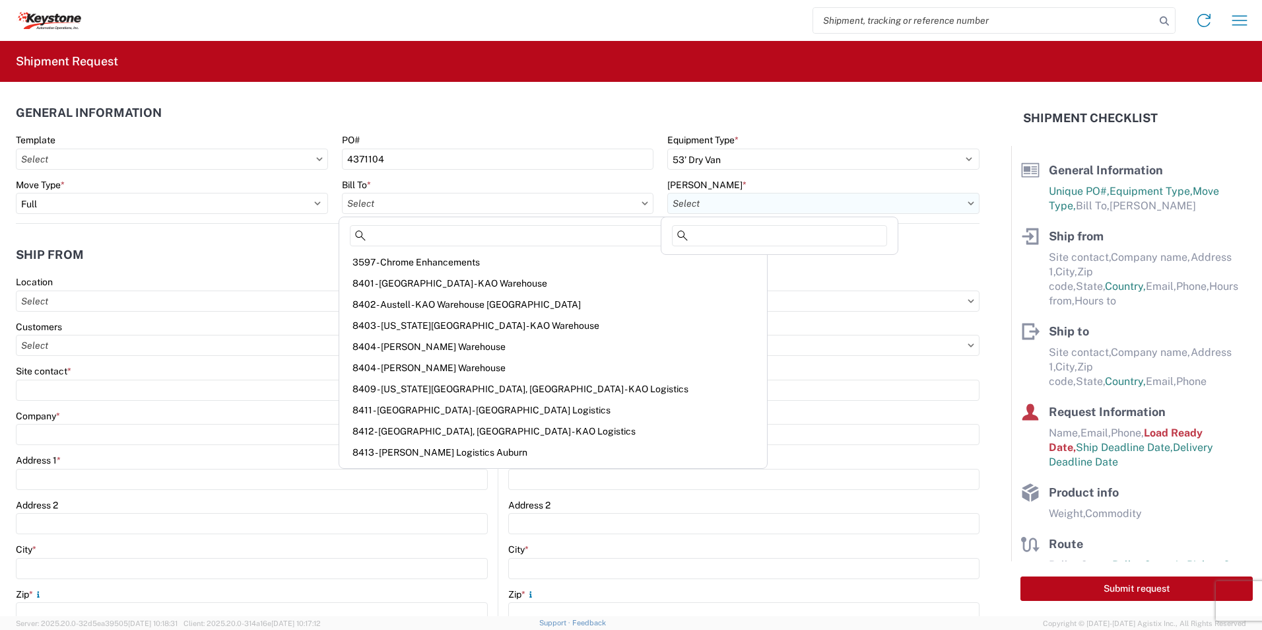
click at [735, 207] on input "text" at bounding box center [823, 203] width 312 height 21
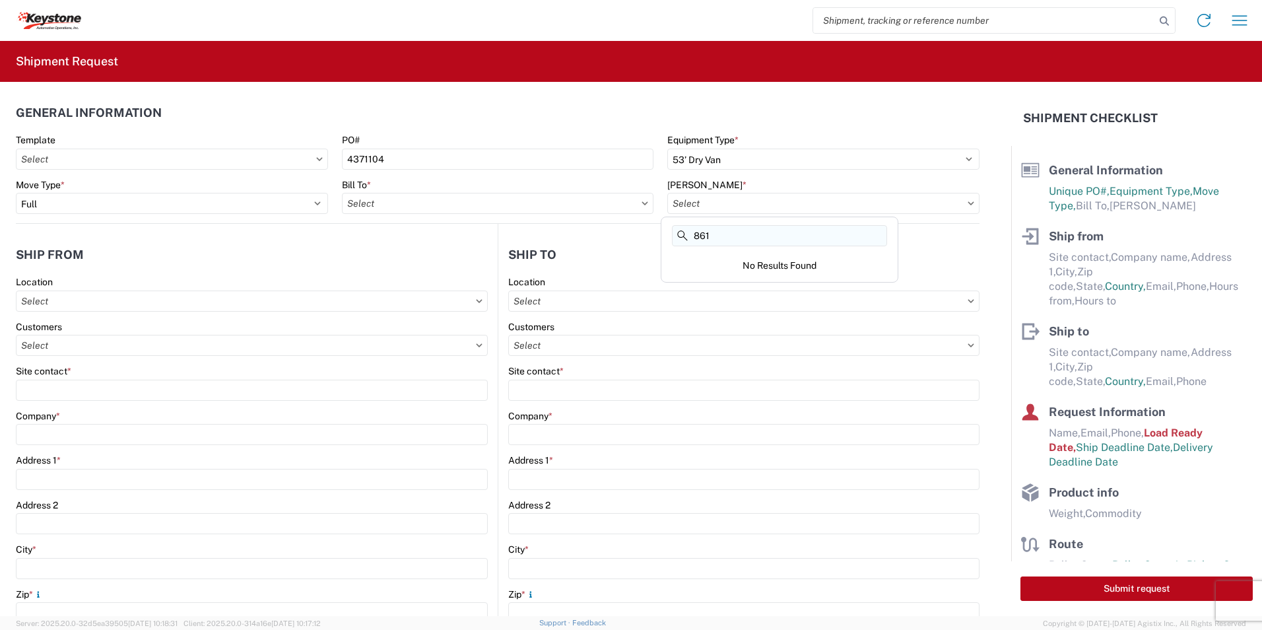
type input "8614"
drag, startPoint x: 725, startPoint y: 237, endPoint x: 666, endPoint y: 235, distance: 59.4
click at [666, 235] on div "8614" at bounding box center [779, 238] width 231 height 26
click at [420, 205] on input "text" at bounding box center [498, 203] width 312 height 21
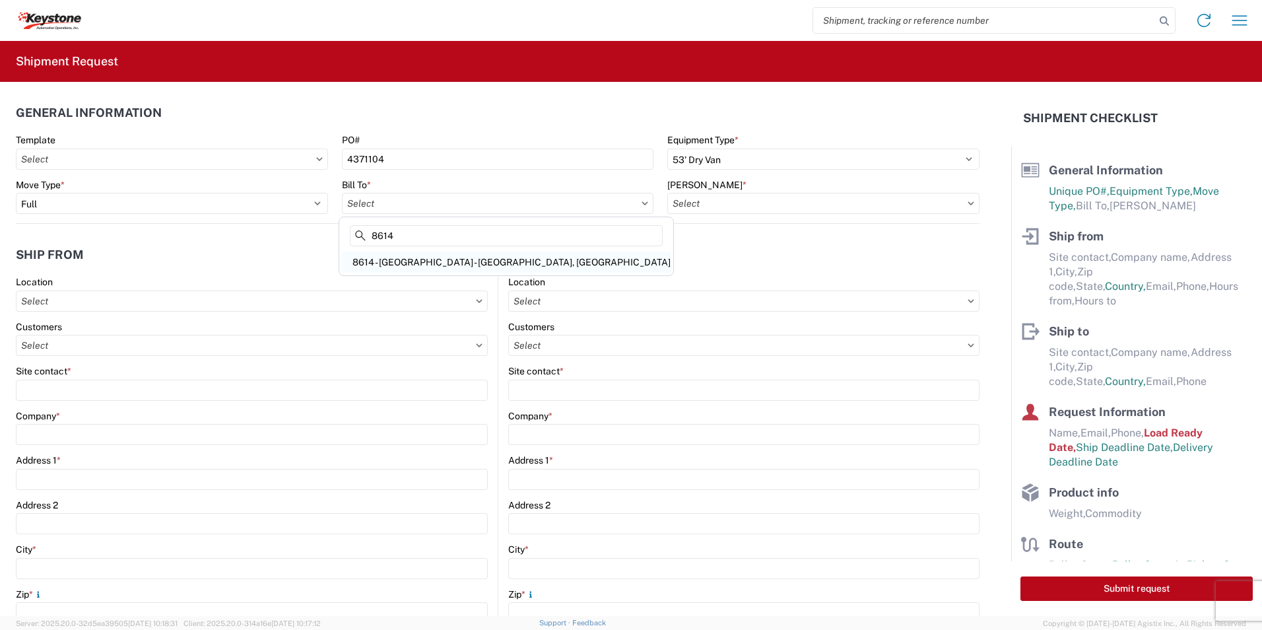
type input "8614"
click at [473, 267] on div "8614 - [GEOGRAPHIC_DATA] - [GEOGRAPHIC_DATA], [GEOGRAPHIC_DATA]" at bounding box center [506, 261] width 329 height 21
type input "8614 - [GEOGRAPHIC_DATA] - [GEOGRAPHIC_DATA], [GEOGRAPHIC_DATA]"
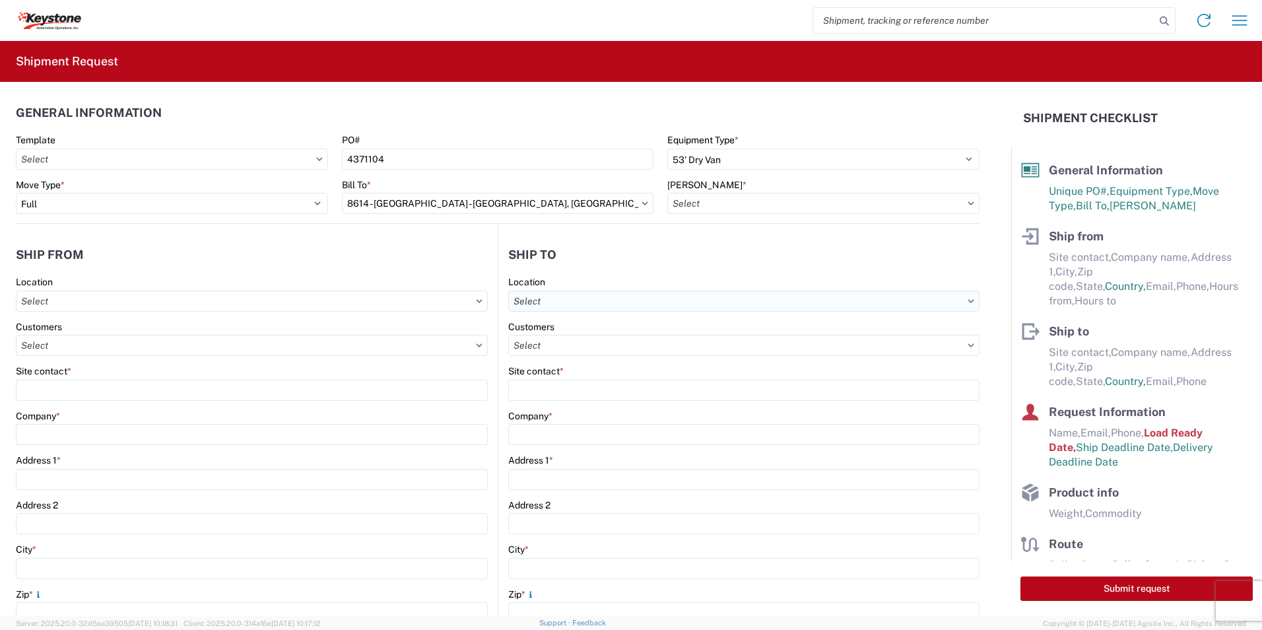
click at [585, 306] on input "text" at bounding box center [743, 300] width 471 height 21
type input "8614"
click at [630, 359] on div "8614 - [GEOGRAPHIC_DATA] - [GEOGRAPHIC_DATA], [GEOGRAPHIC_DATA]" at bounding box center [671, 359] width 329 height 21
type input "8614 - [GEOGRAPHIC_DATA] - [GEOGRAPHIC_DATA], [GEOGRAPHIC_DATA]"
type input "KAO"
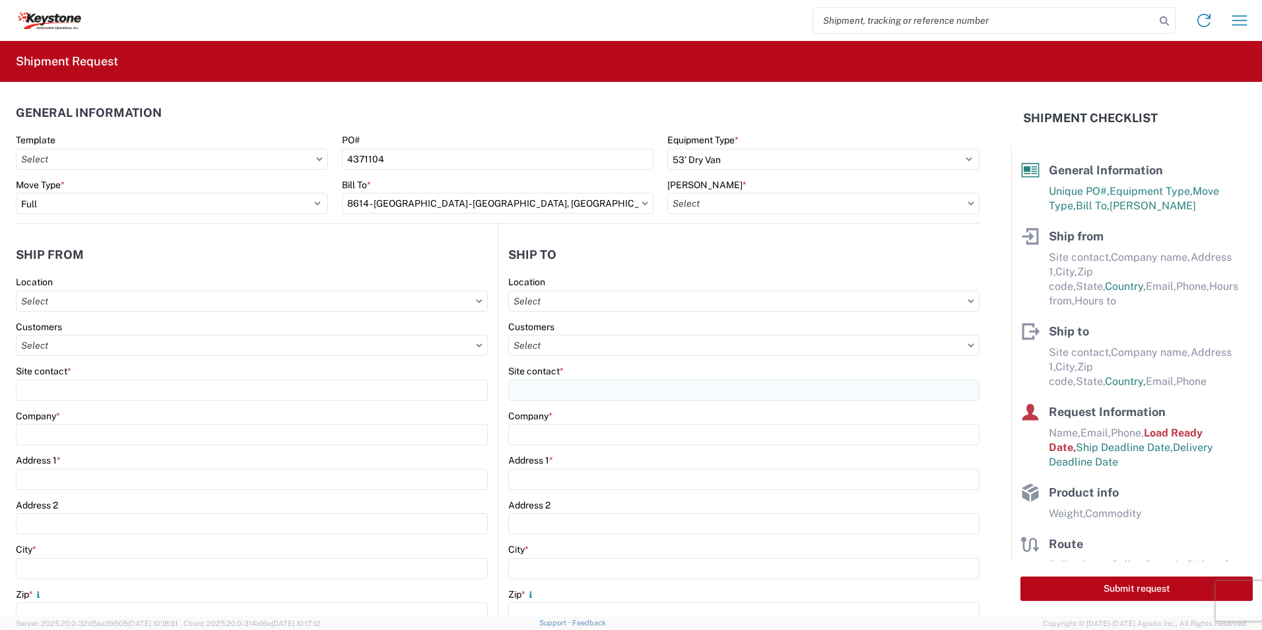
type input "[STREET_ADDRESS][PERSON_NAME]"
type input "Eastvale"
type input "91752"
select select "US"
type input "07:00"
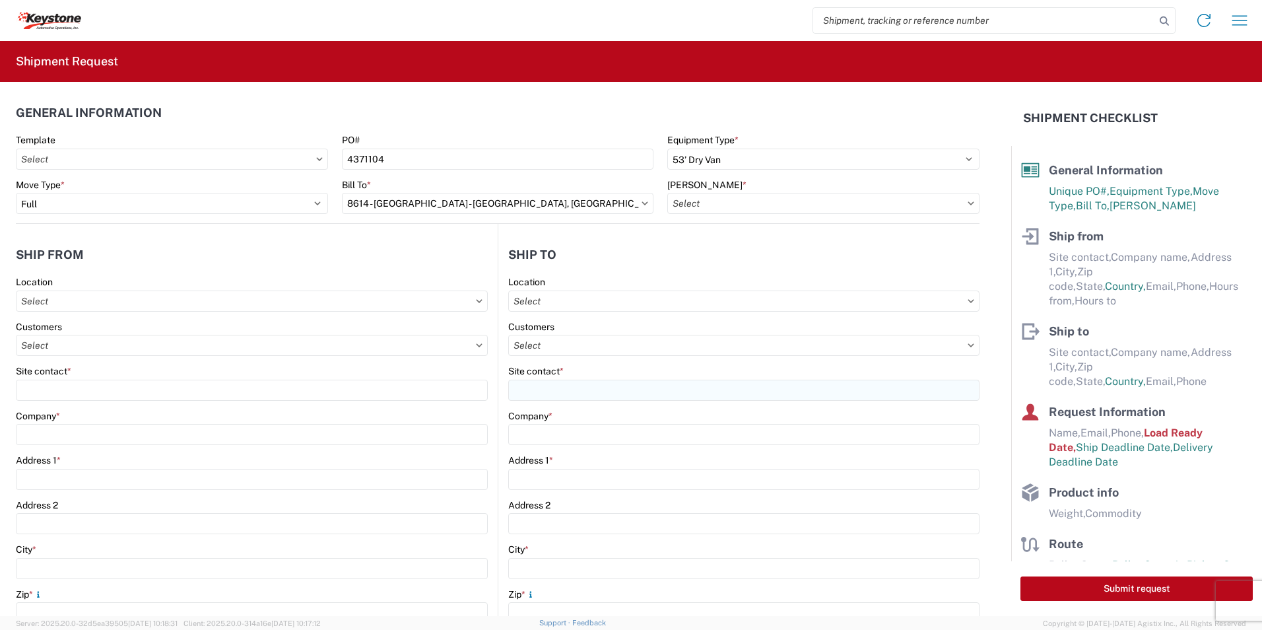
type input "17:00"
select select "CA"
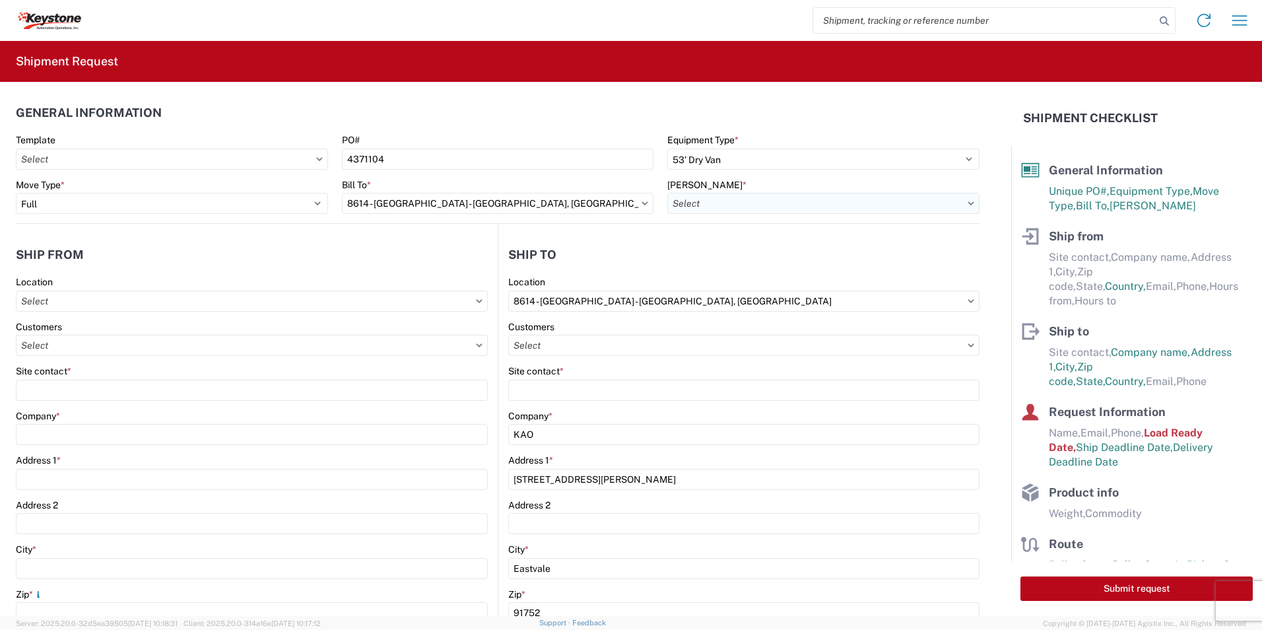
click at [709, 207] on input "text" at bounding box center [823, 203] width 312 height 21
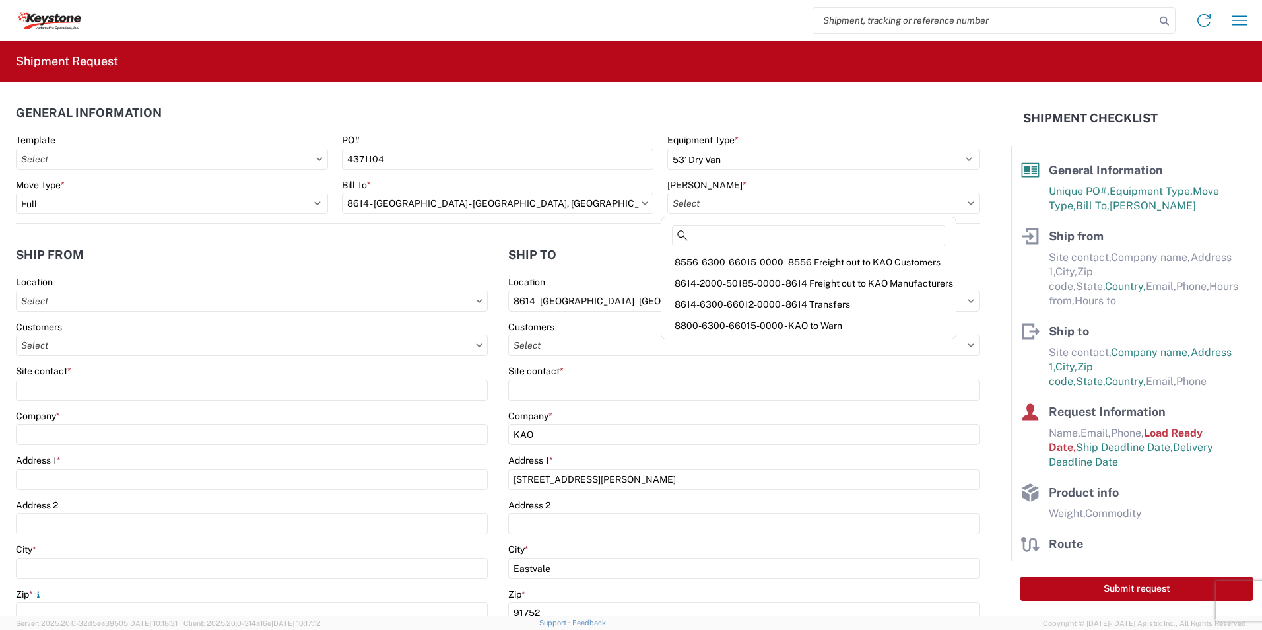
click at [884, 284] on div "8614-2000-50185-0000 - 8614 Freight out to KAO Manufacturers" at bounding box center [808, 283] width 289 height 21
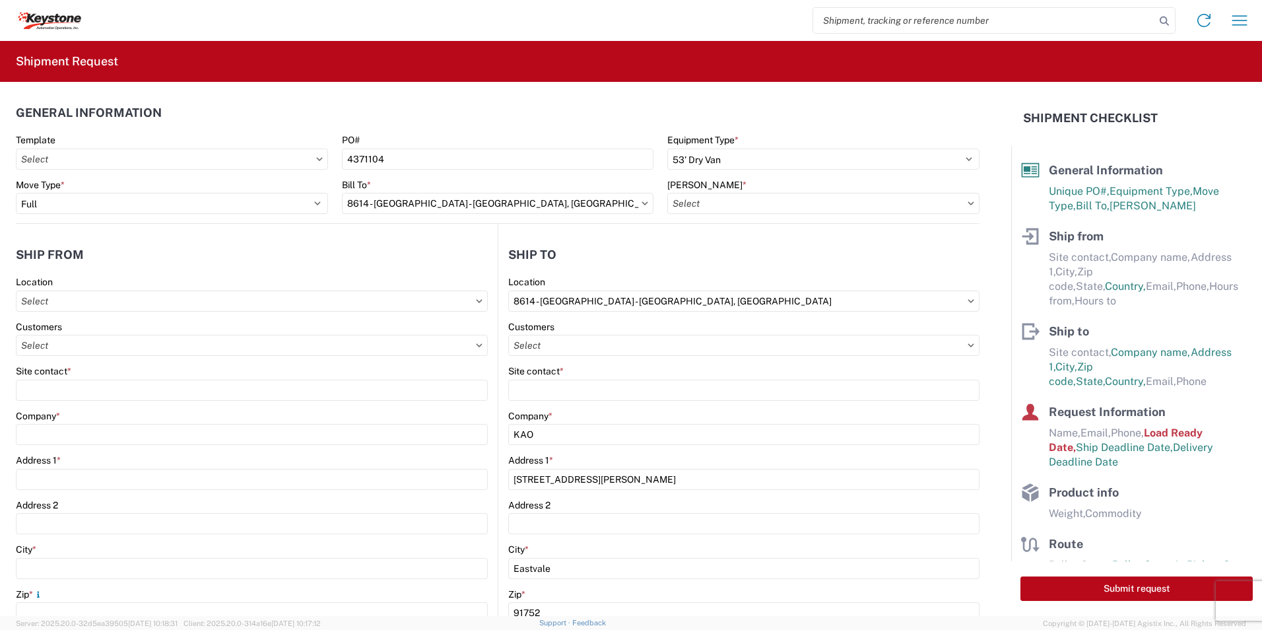
type input "8614-2000-50185-0000 - 8614 Freight out to KAO Manufacturers"
click at [119, 306] on input "text" at bounding box center [252, 300] width 472 height 21
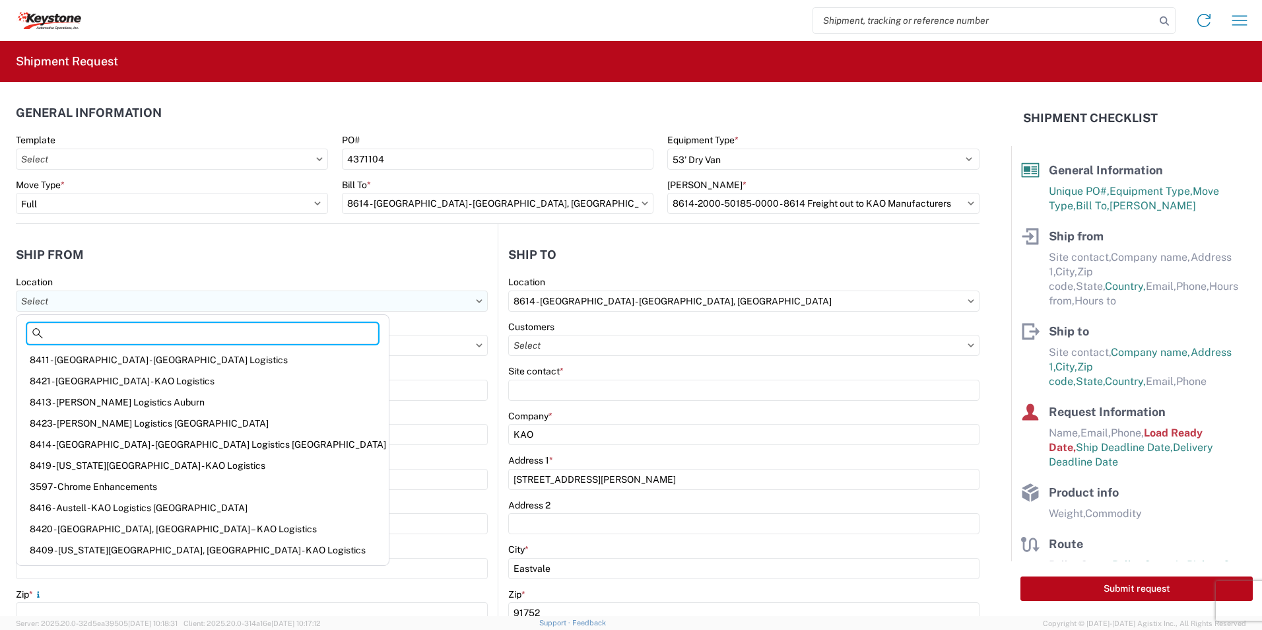
click at [97, 302] on input "text" at bounding box center [252, 300] width 472 height 21
click at [118, 335] on input at bounding box center [202, 333] width 351 height 21
paste input "Dometic Corp"
click at [379, 301] on input "text" at bounding box center [252, 300] width 472 height 21
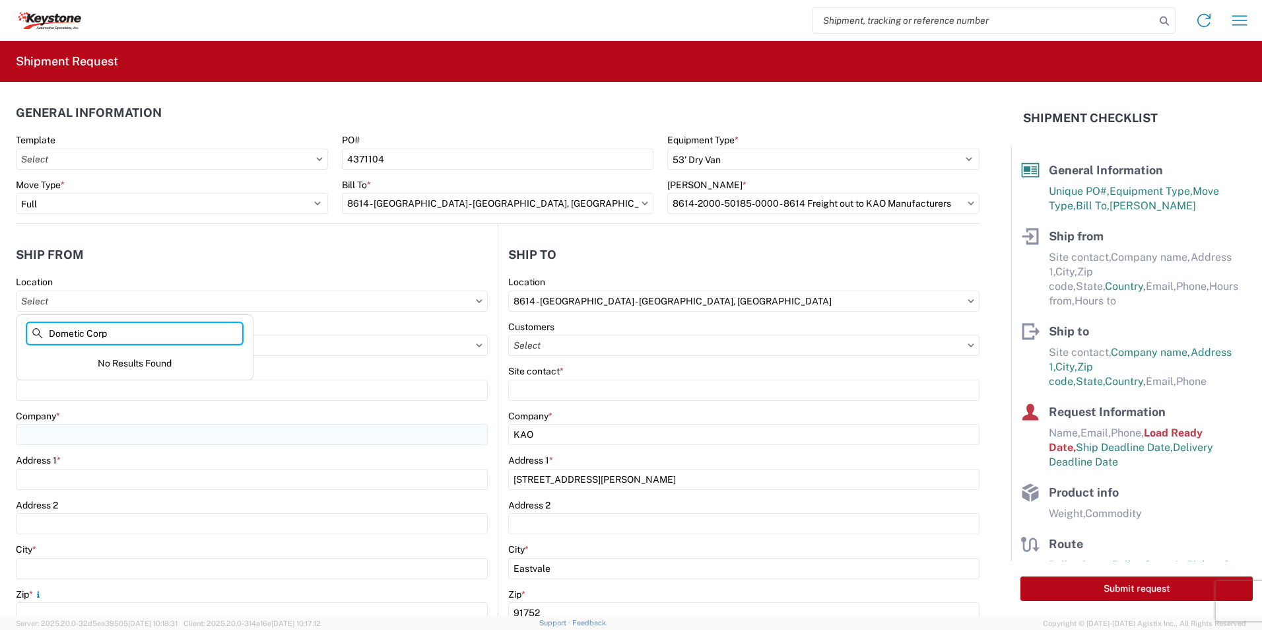
type input "Dometic Corp"
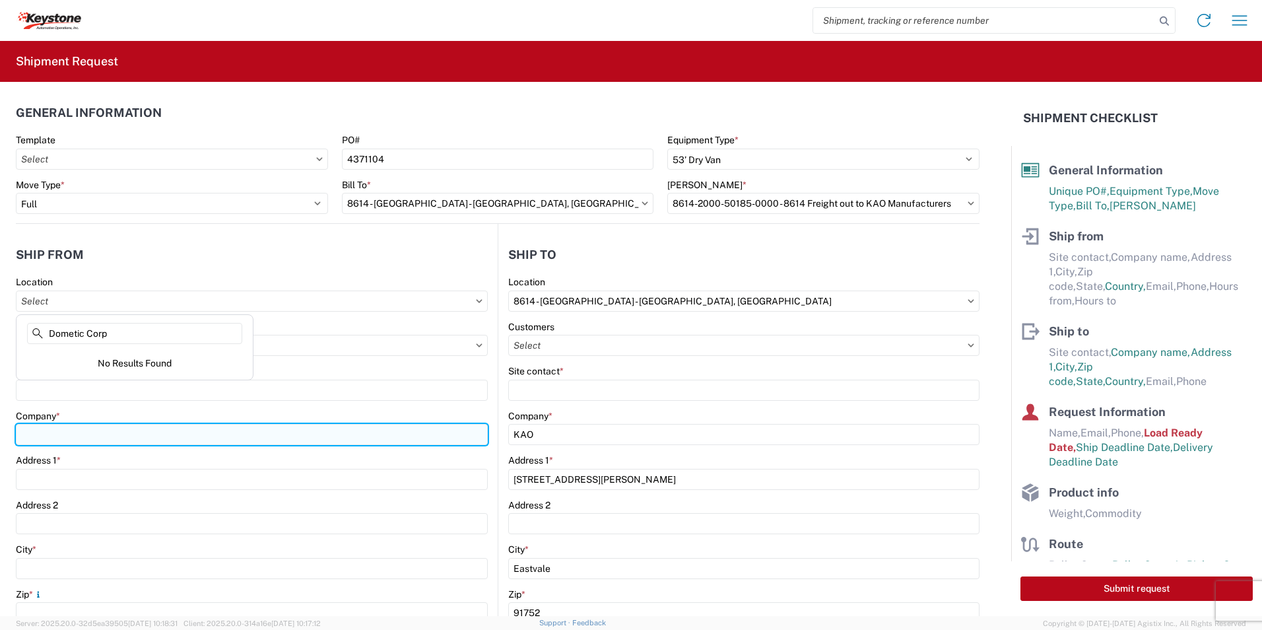
click at [62, 432] on input "Company *" at bounding box center [252, 434] width 472 height 21
paste input "Dometic Corp"
type input "Dometic Corp"
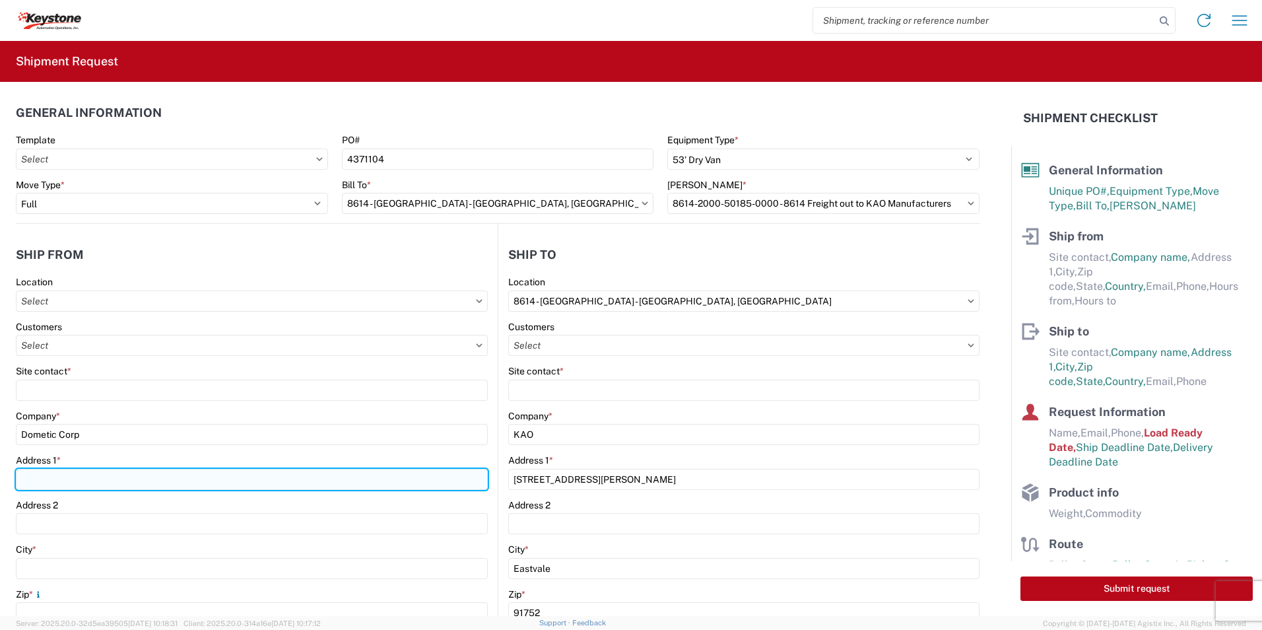
click at [48, 473] on input "Address 1 *" at bounding box center [252, 479] width 472 height 21
paste input "2710 N Forum Dr"
type input "2710 N Forum Dr"
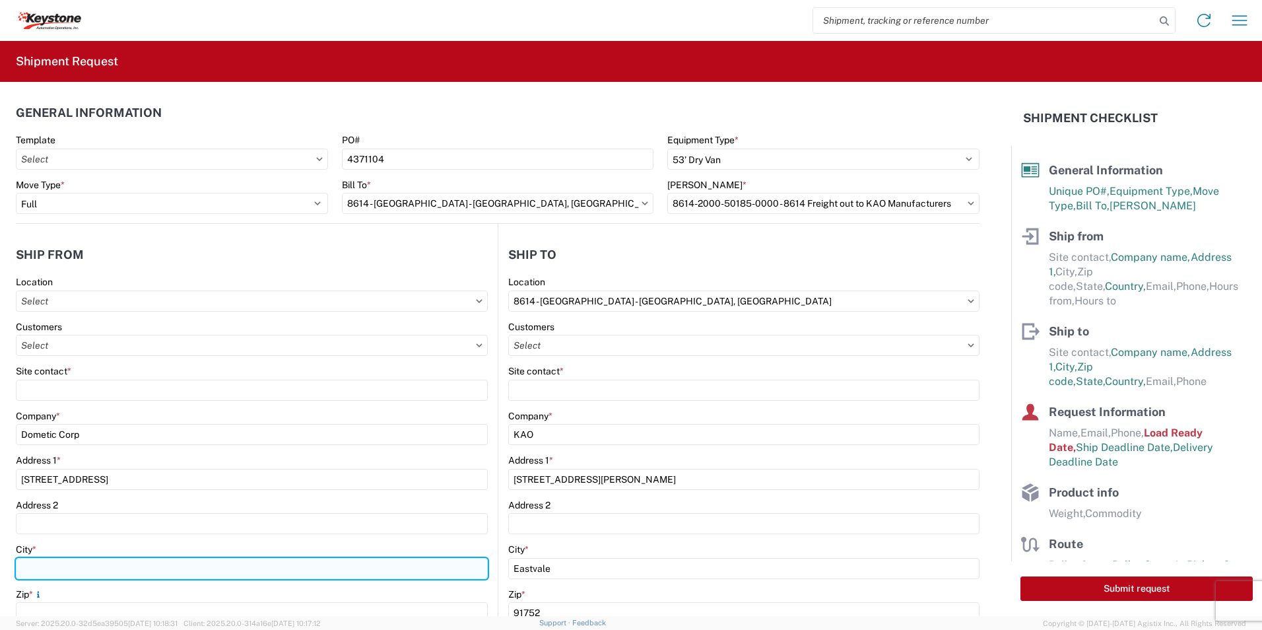
click at [51, 566] on input "City *" at bounding box center [252, 568] width 472 height 21
click at [48, 566] on input "City *" at bounding box center [252, 568] width 472 height 21
paste input "Grand Prairie"
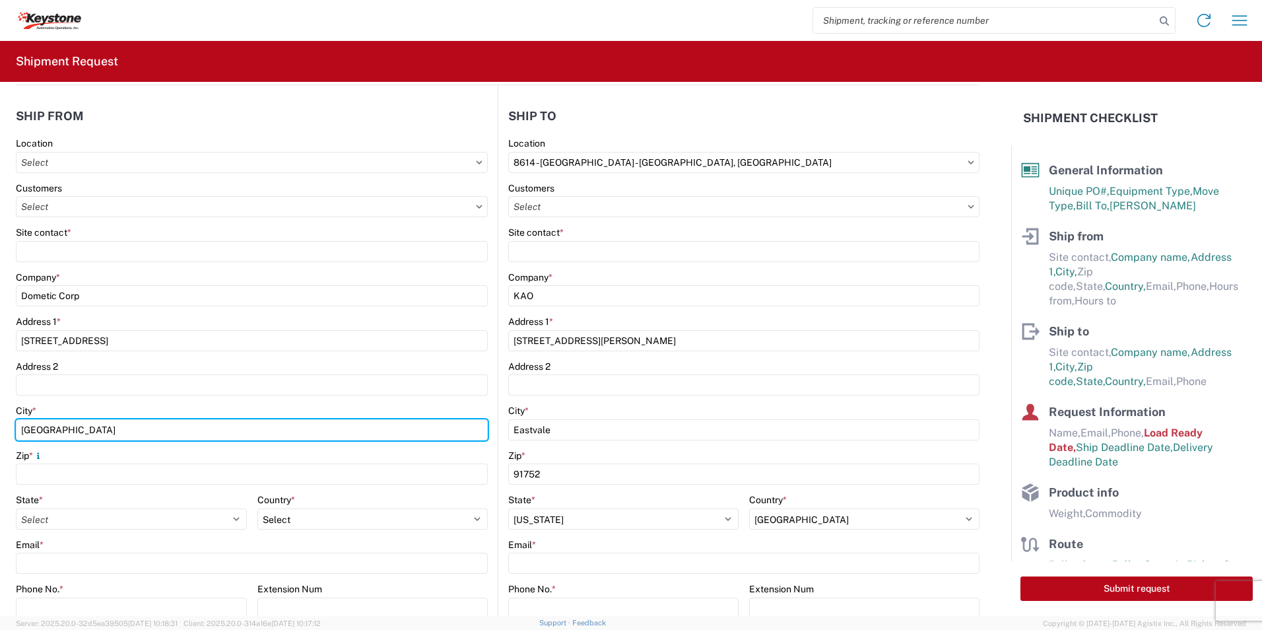
scroll to position [198, 0]
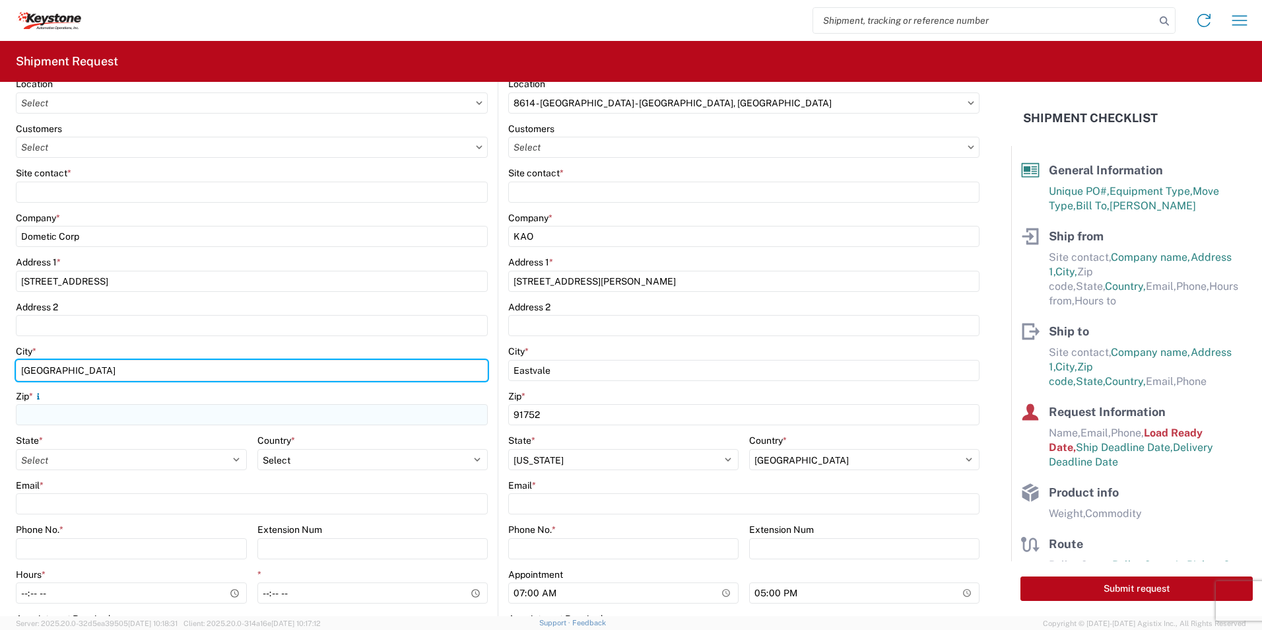
type input "Grand Prairie"
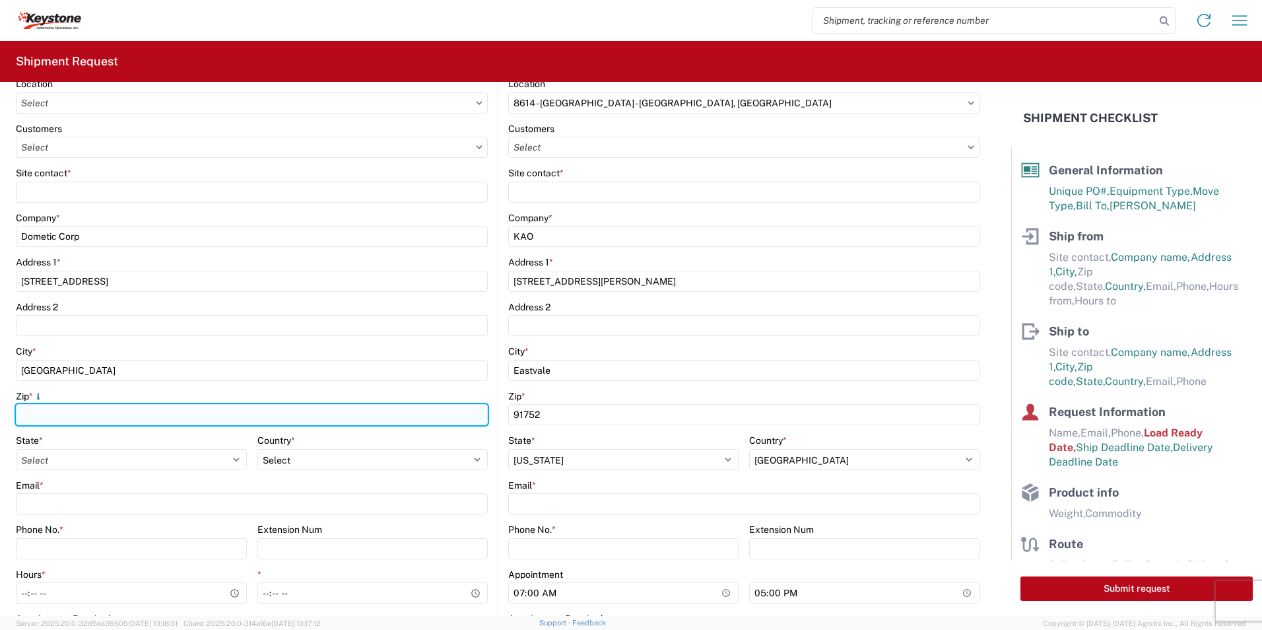
click at [35, 407] on input "Zip *" at bounding box center [252, 414] width 472 height 21
type input "75052"
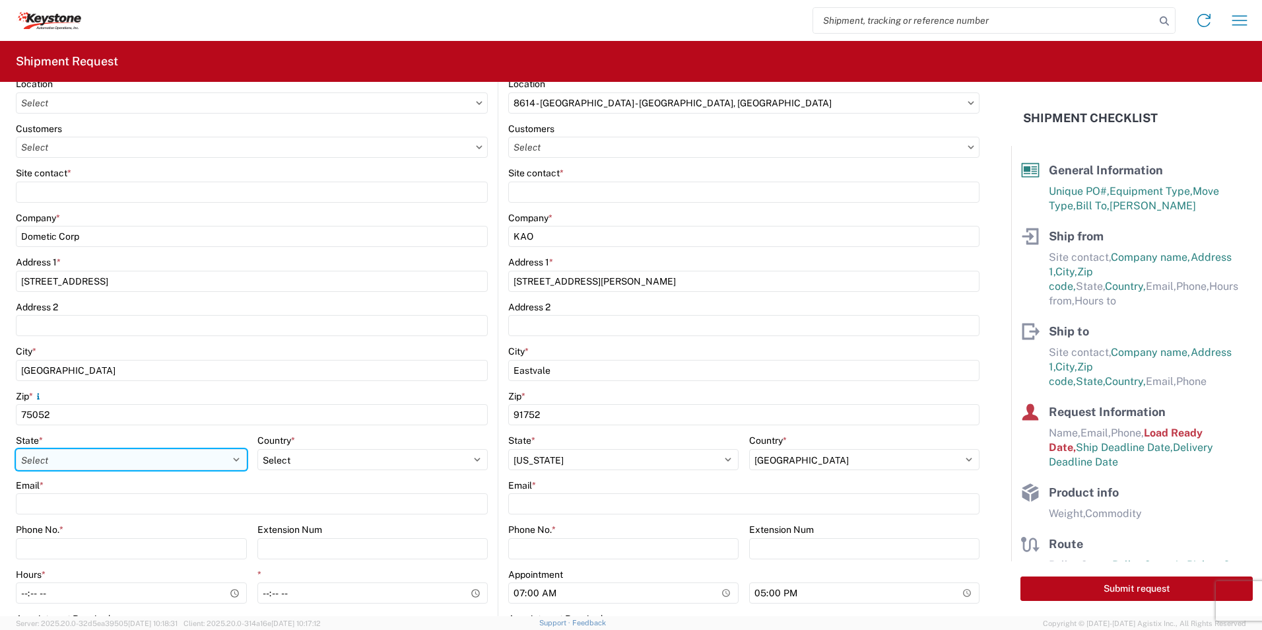
click at [57, 464] on select "Select [US_STATE] [US_STATE] [US_STATE] [US_STATE] Armed Forces Americas Armed …" at bounding box center [131, 459] width 231 height 21
select select "[GEOGRAPHIC_DATA]"
click at [16, 449] on select "Select [US_STATE] [US_STATE] [US_STATE] [US_STATE] Armed Forces Americas Armed …" at bounding box center [131, 459] width 231 height 21
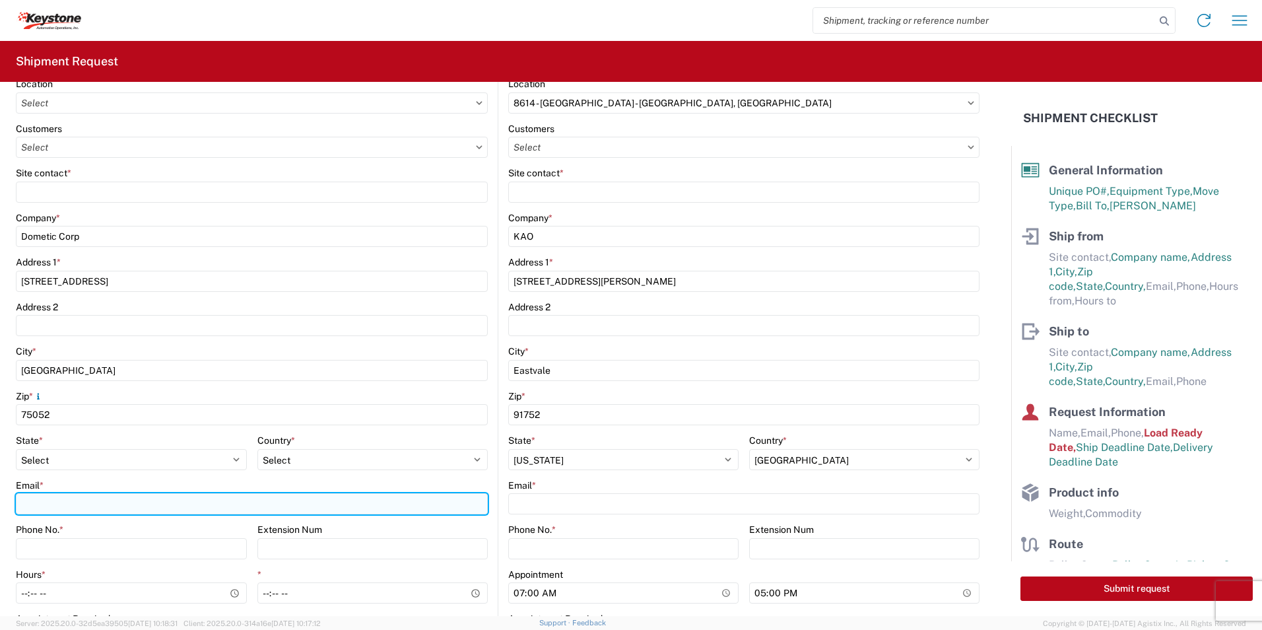
click at [44, 507] on input "Email *" at bounding box center [252, 503] width 472 height 21
type input "[PERSON_NAME][EMAIL_ADDRESS][DOMAIN_NAME]"
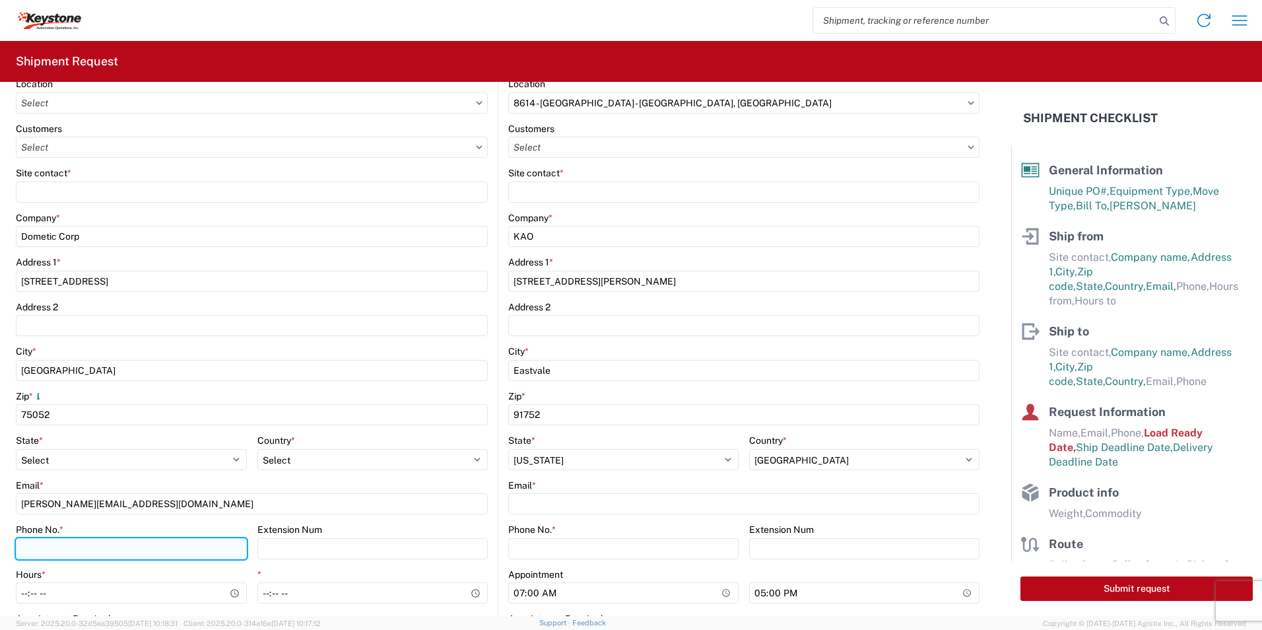
click at [55, 547] on input "Phone No. *" at bounding box center [131, 548] width 231 height 21
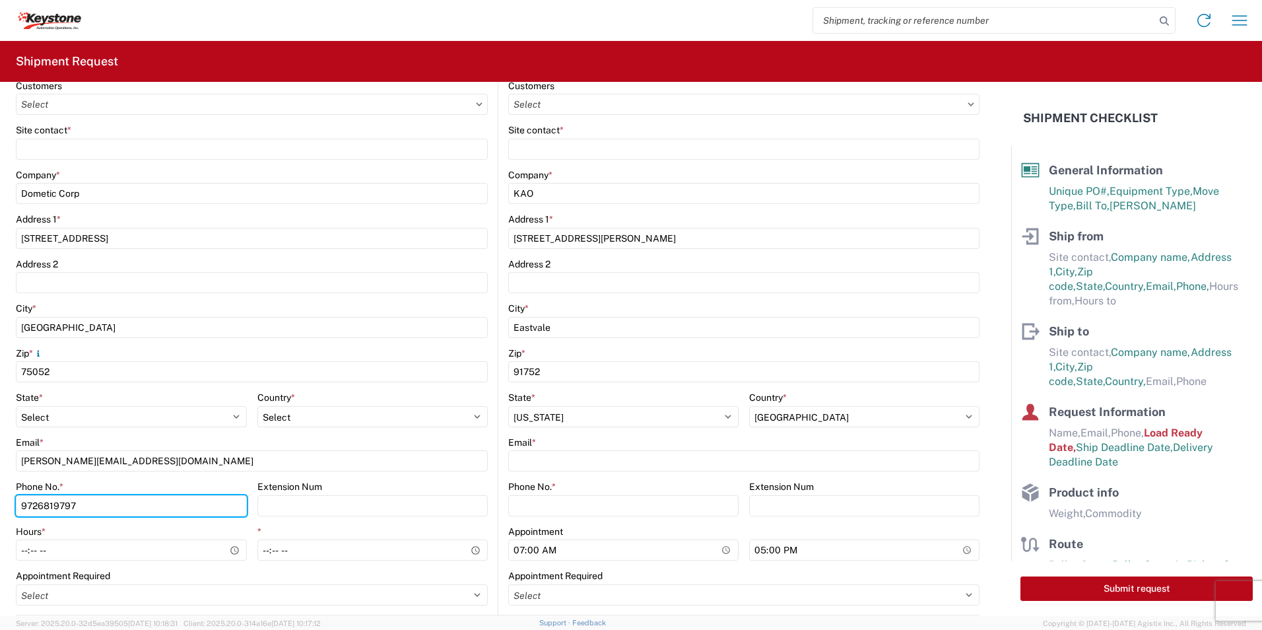
scroll to position [264, 0]
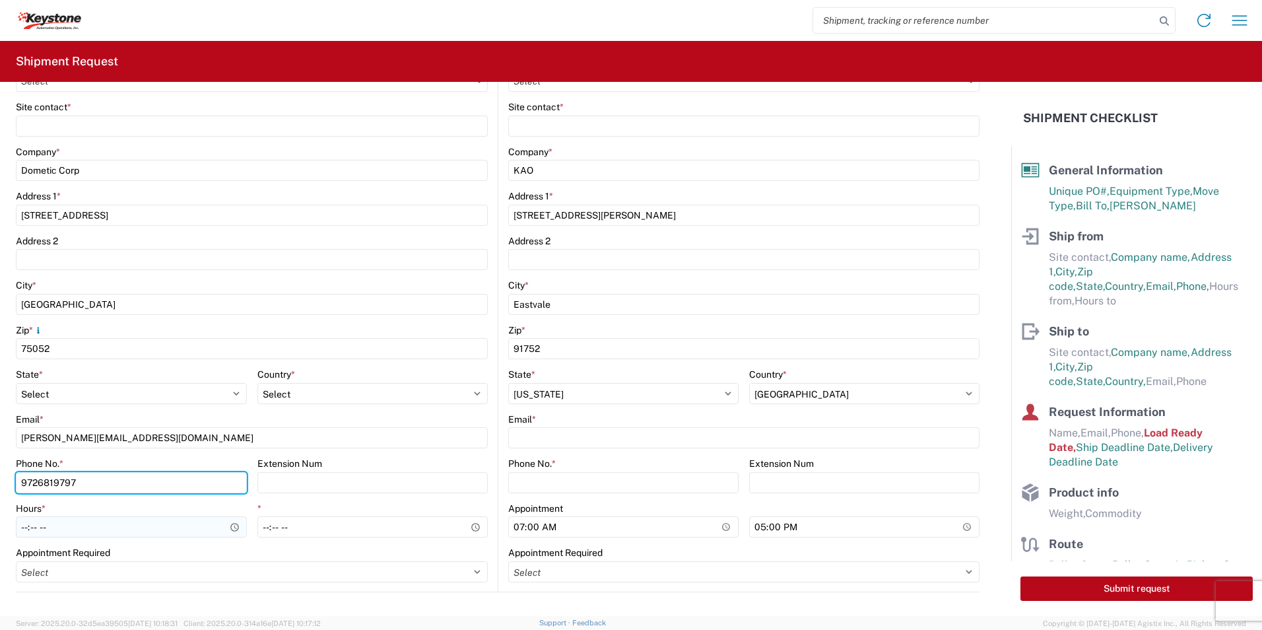
type input "9726819797"
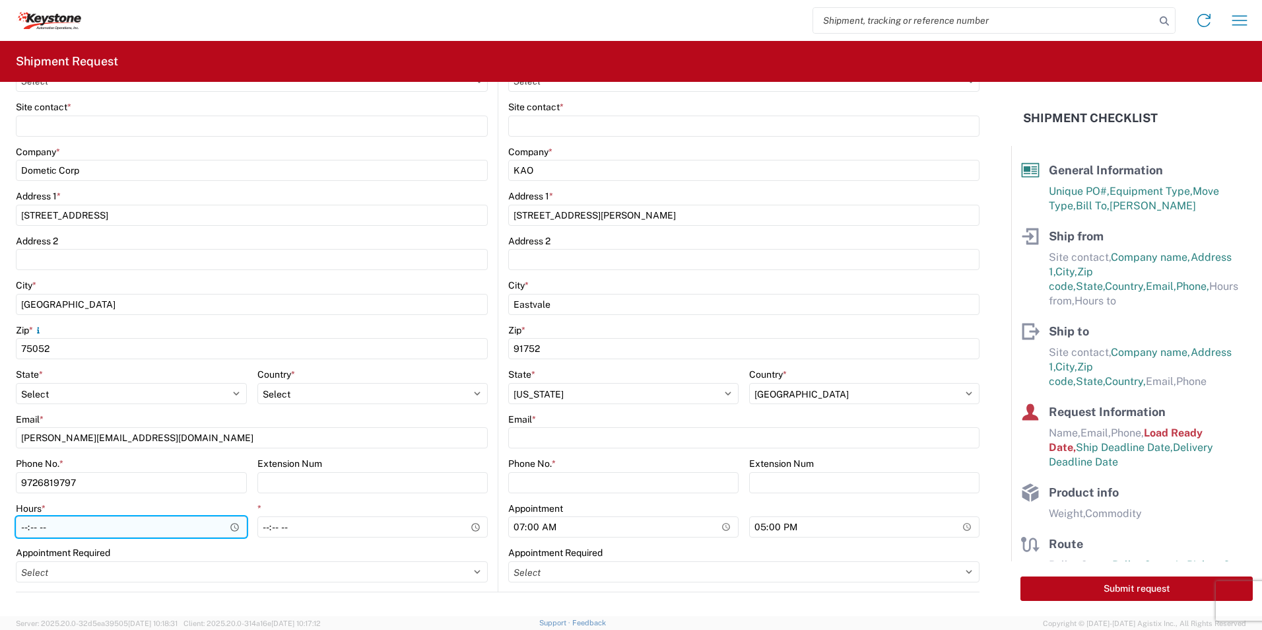
click at [72, 519] on input "Hours *" at bounding box center [131, 526] width 231 height 21
click at [238, 525] on input "Hours *" at bounding box center [131, 526] width 231 height 21
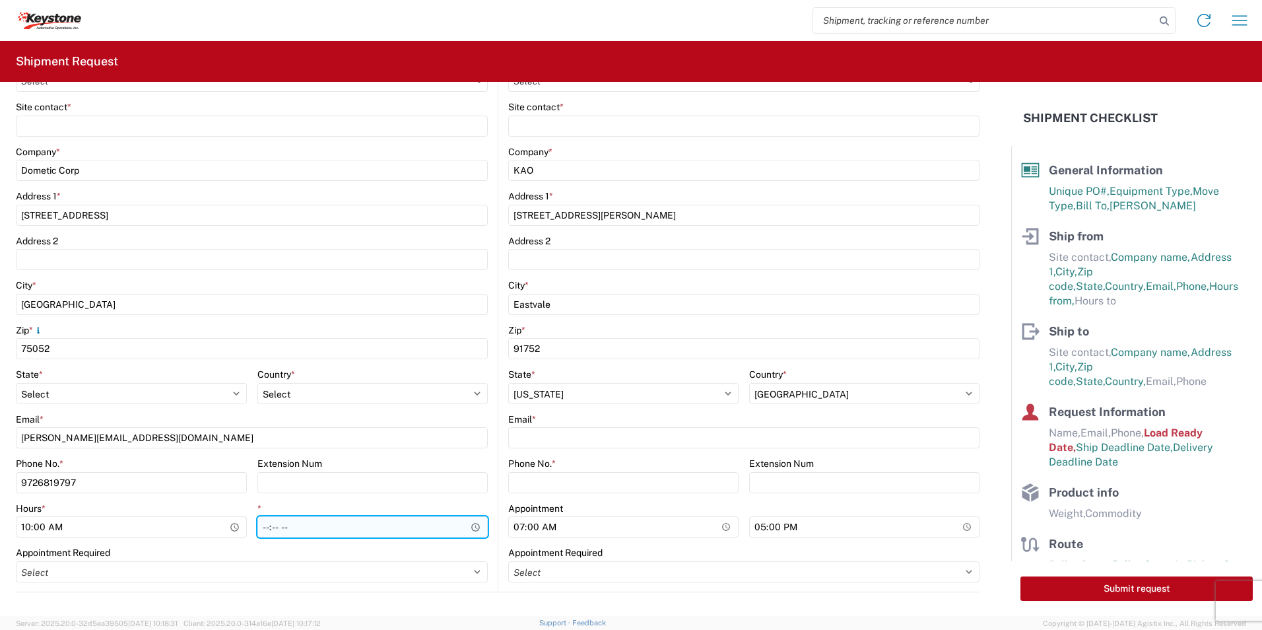
type input "10:00"
click at [363, 531] on input "*" at bounding box center [372, 526] width 231 height 21
click at [475, 523] on input "*" at bounding box center [372, 526] width 231 height 21
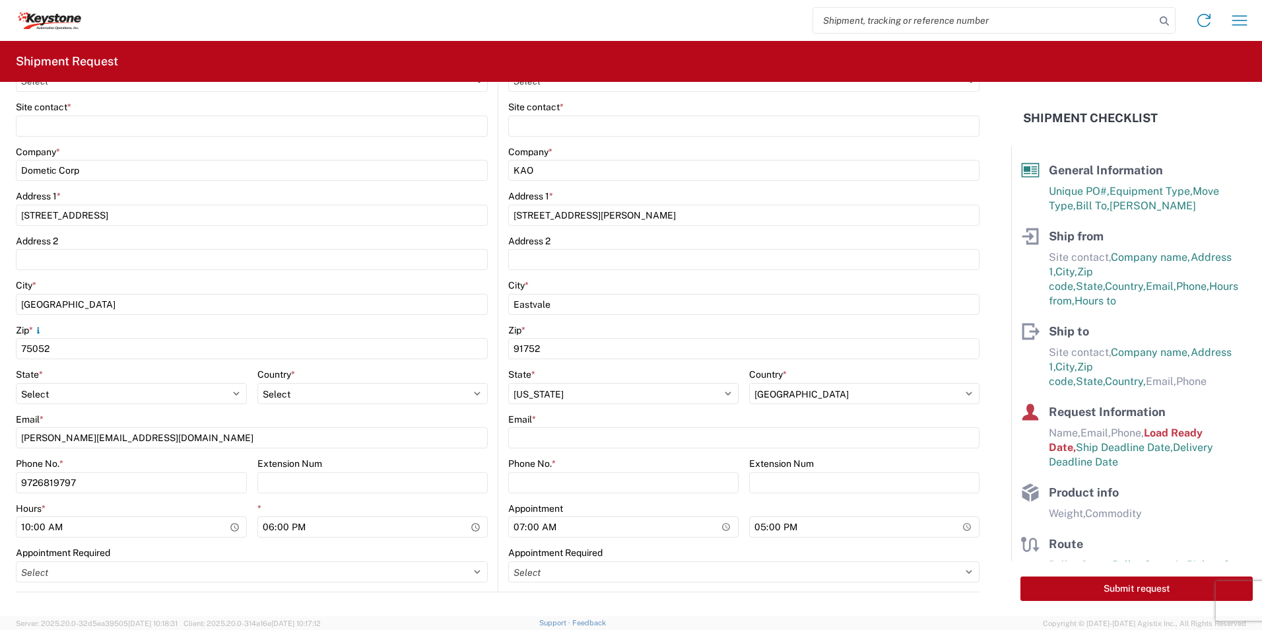
type input "18:00"
drag, startPoint x: 455, startPoint y: 463, endPoint x: 449, endPoint y: 471, distance: 10.8
click at [455, 463] on div "Extension Num" at bounding box center [372, 463] width 231 height 12
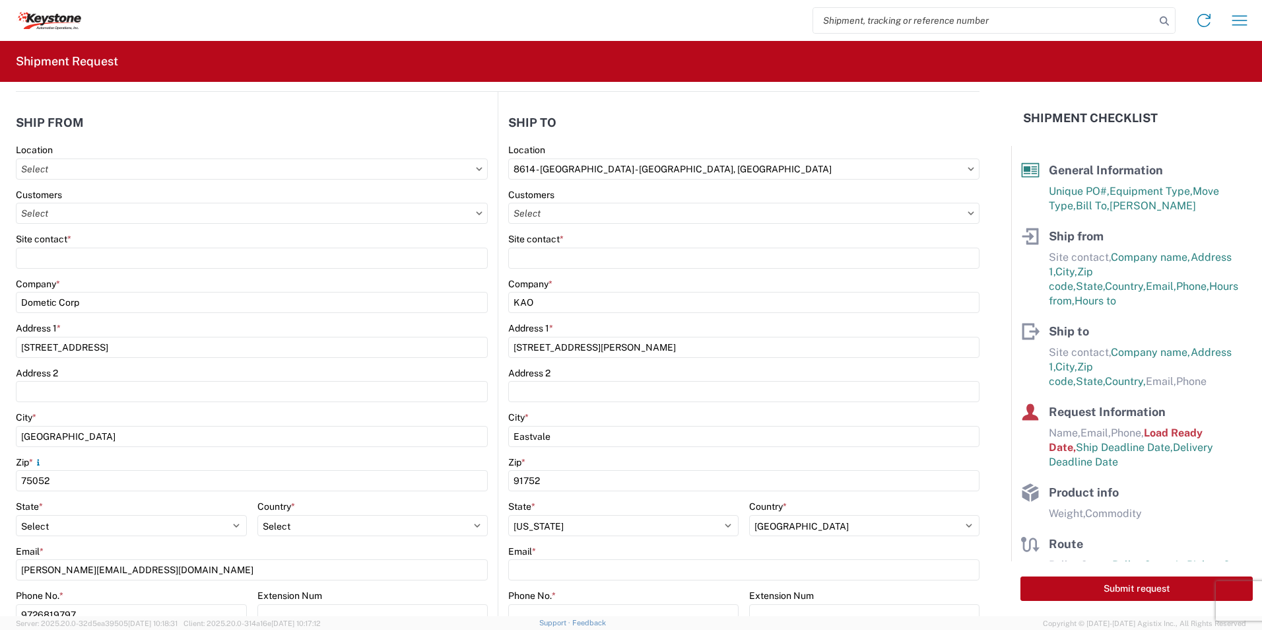
scroll to position [198, 0]
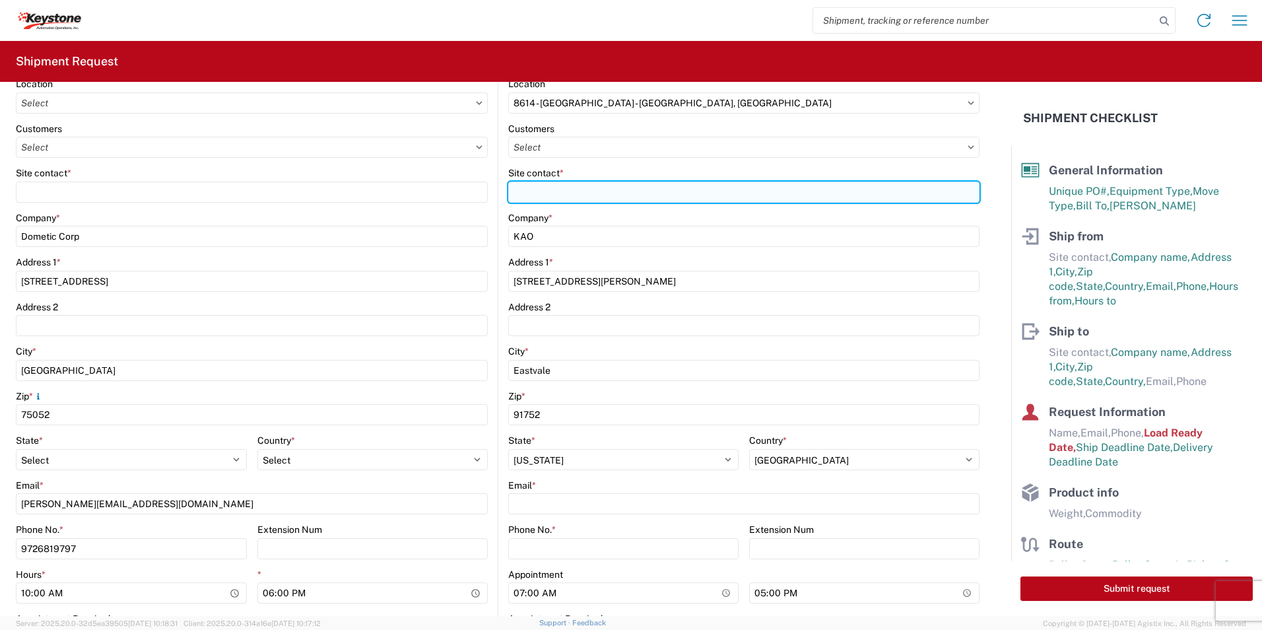
click at [540, 194] on input "Site contact *" at bounding box center [743, 191] width 471 height 21
paste input "KEYSTONE AUTO OPERATIONS RV"
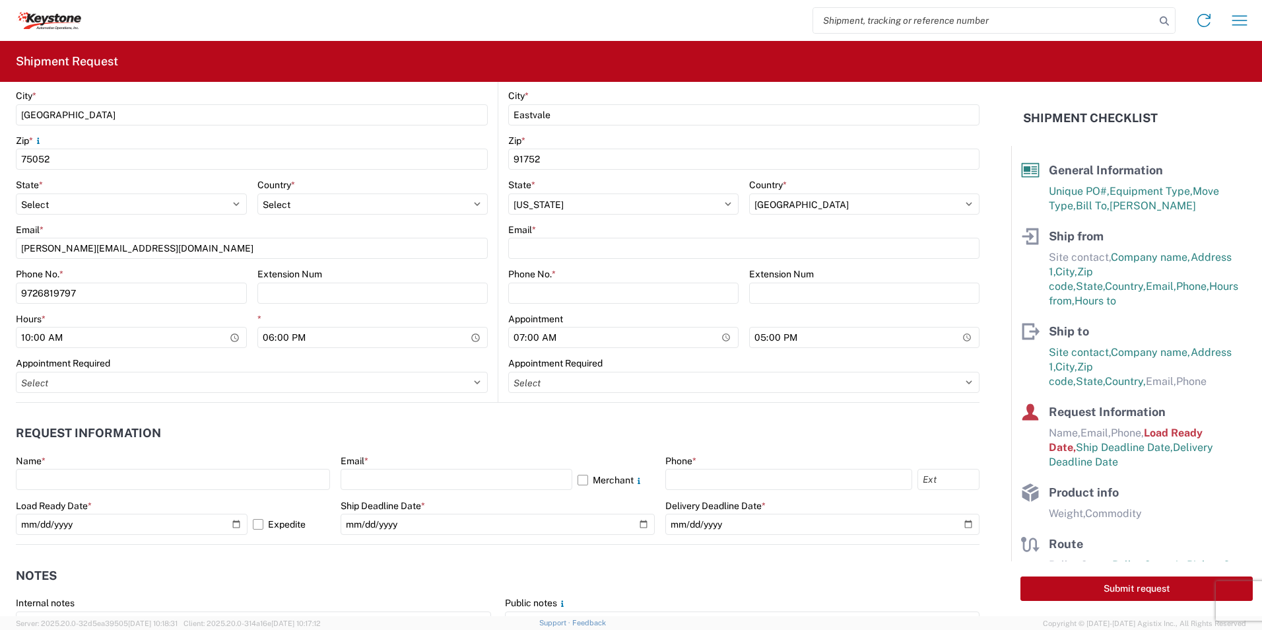
scroll to position [462, 0]
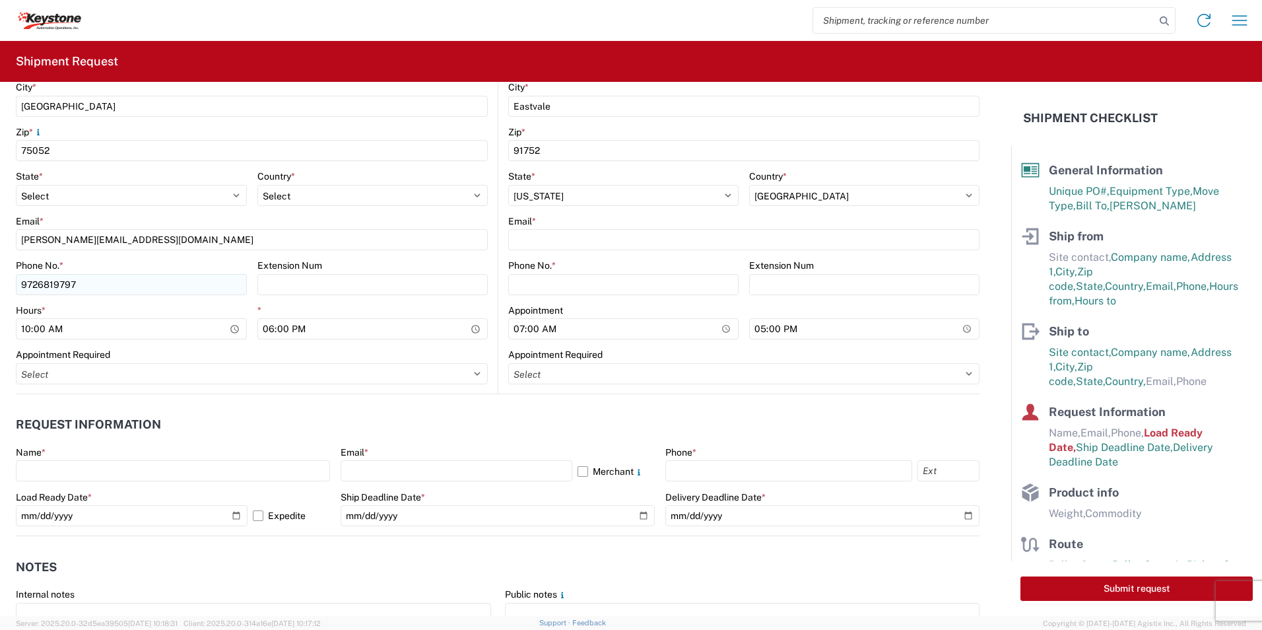
type input "KEYSTONE AUTO OPERATIONS RV"
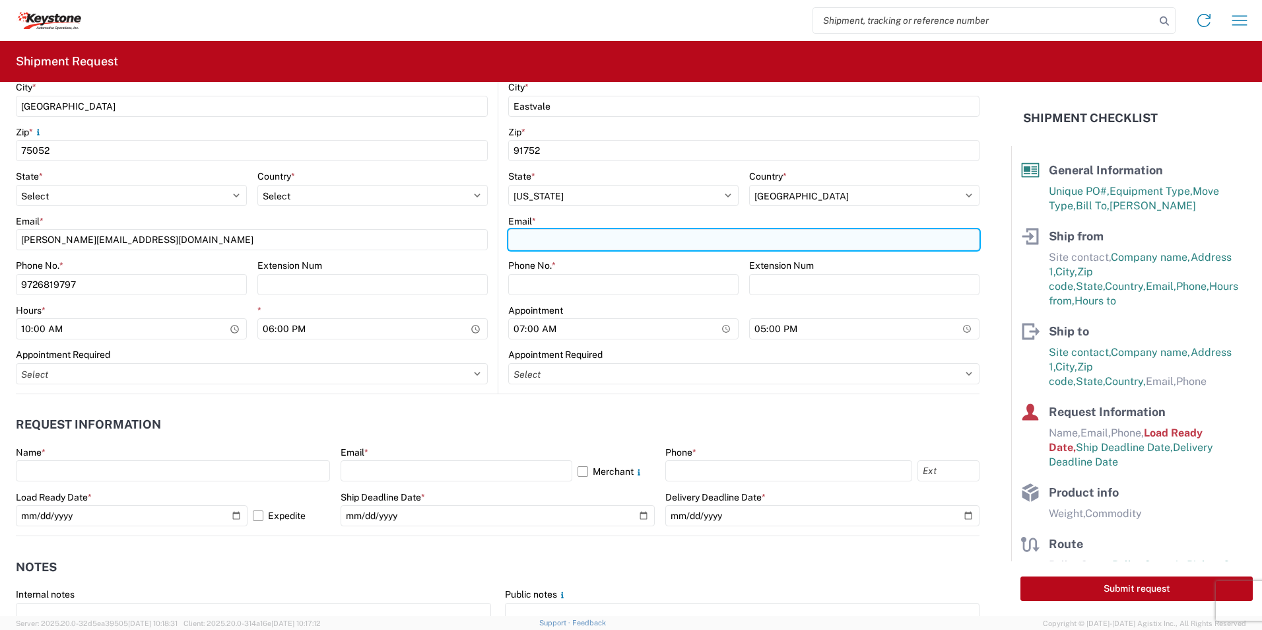
click at [539, 238] on input "Email *" at bounding box center [743, 239] width 471 height 21
paste input "[EMAIL_ADDRESS][DOMAIN_NAME]"
type input "[EMAIL_ADDRESS][DOMAIN_NAME]"
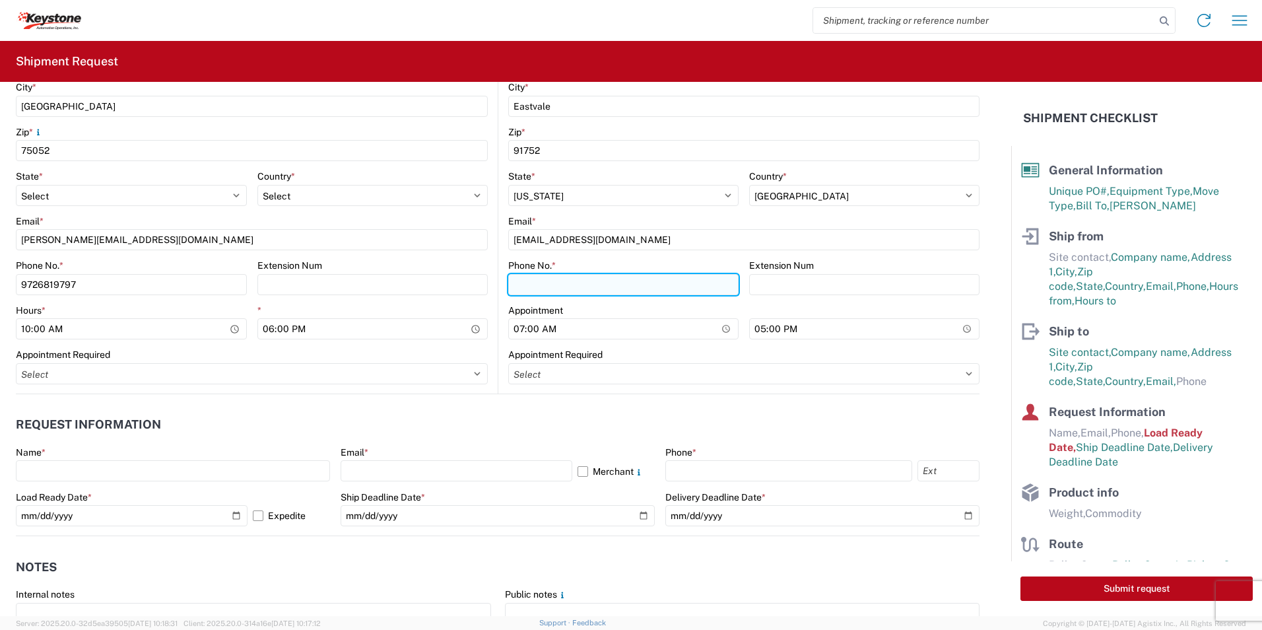
click at [548, 282] on input "Phone No. *" at bounding box center [623, 284] width 230 height 21
type input "5706554514"
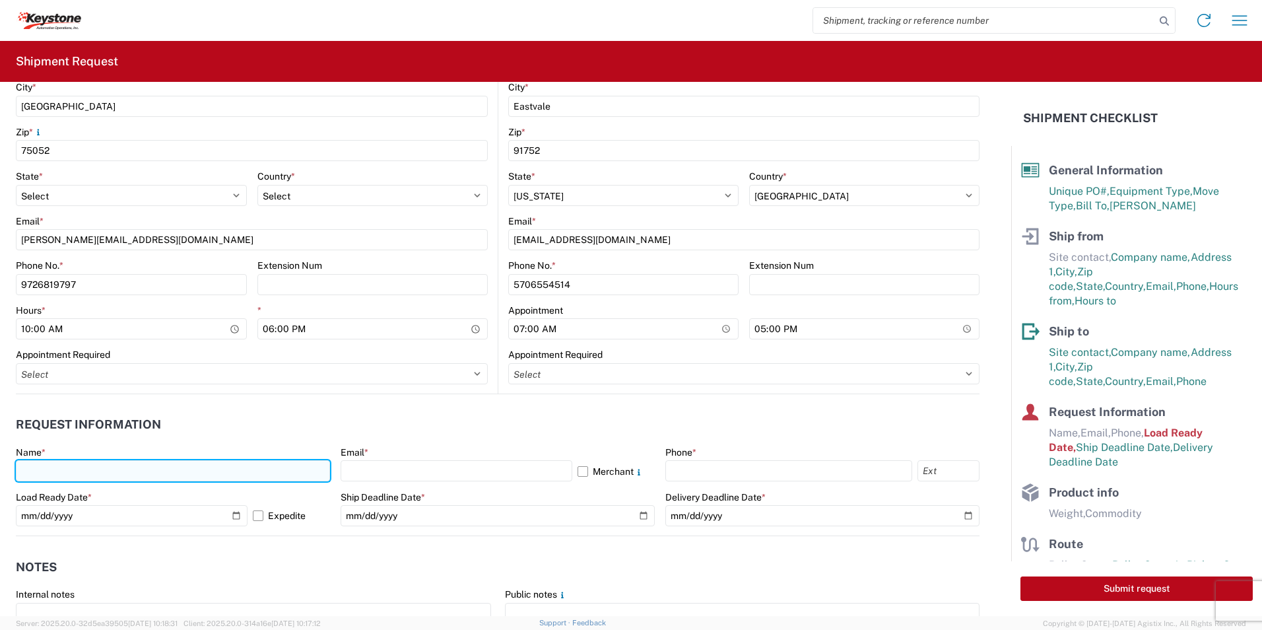
click at [149, 477] on input "text" at bounding box center [173, 470] width 314 height 21
type input "Shamina Merchant"
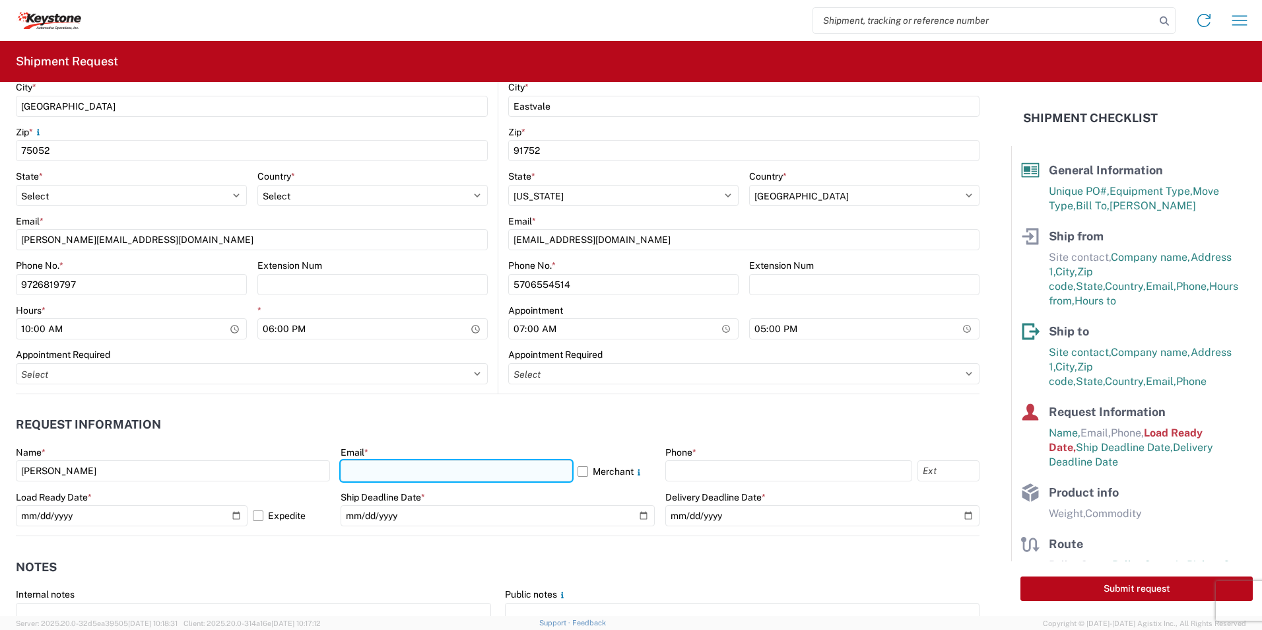
click at [484, 474] on input "text" at bounding box center [457, 470] width 232 height 21
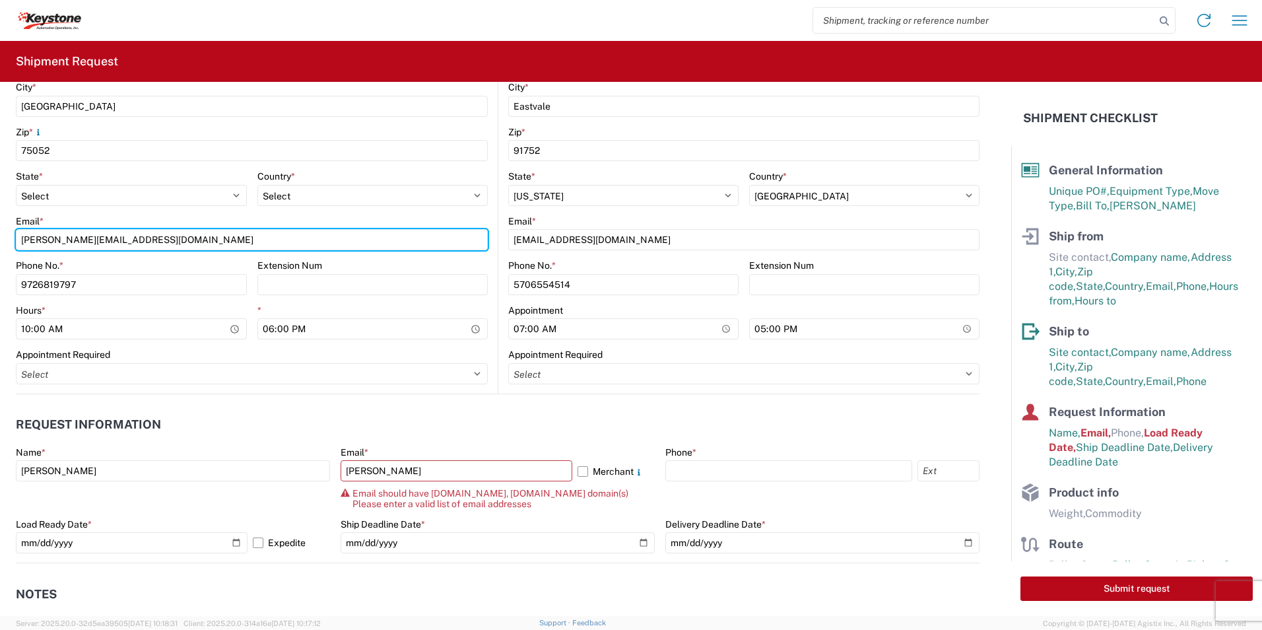
drag, startPoint x: 172, startPoint y: 236, endPoint x: -328, endPoint y: 197, distance: 501.1
click at [0, 197] on html "Home Shipment request Shipment tracking Shipment Request General Information Te…" at bounding box center [631, 315] width 1262 height 630
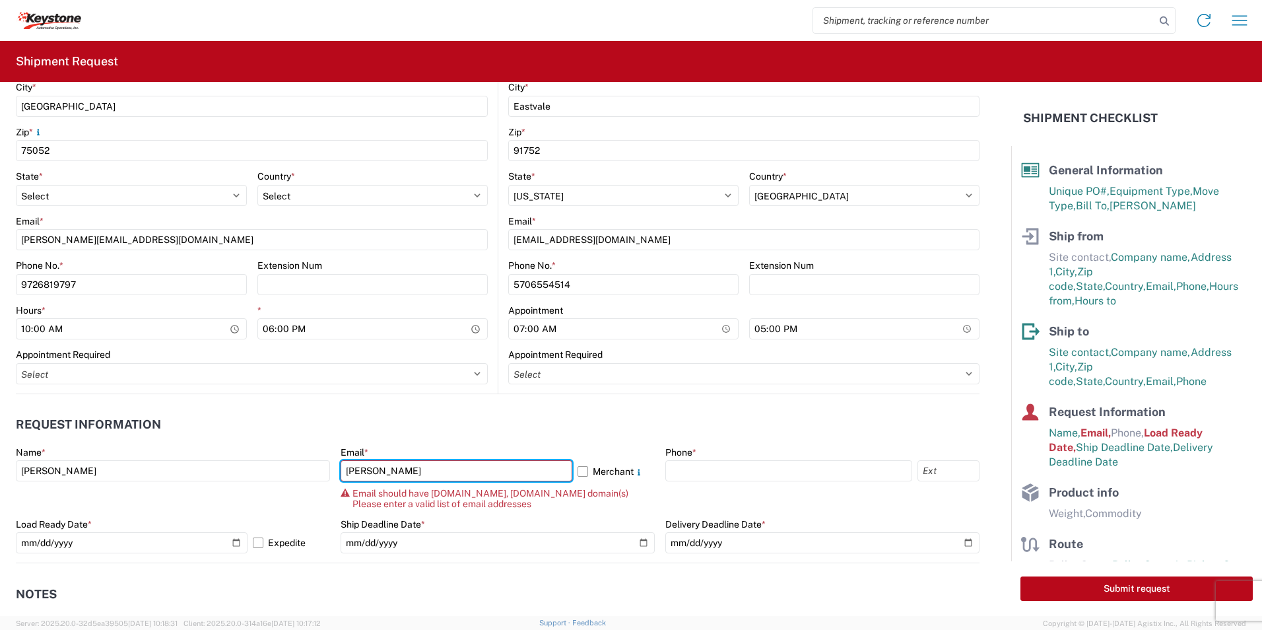
drag, startPoint x: 388, startPoint y: 473, endPoint x: 162, endPoint y: 446, distance: 227.2
click at [162, 446] on div "Name * Shamina Merchant Email * shamina Merchant Email should have lkqcorp.com,…" at bounding box center [498, 504] width 964 height 116
paste input ".merchant@dometic.com"
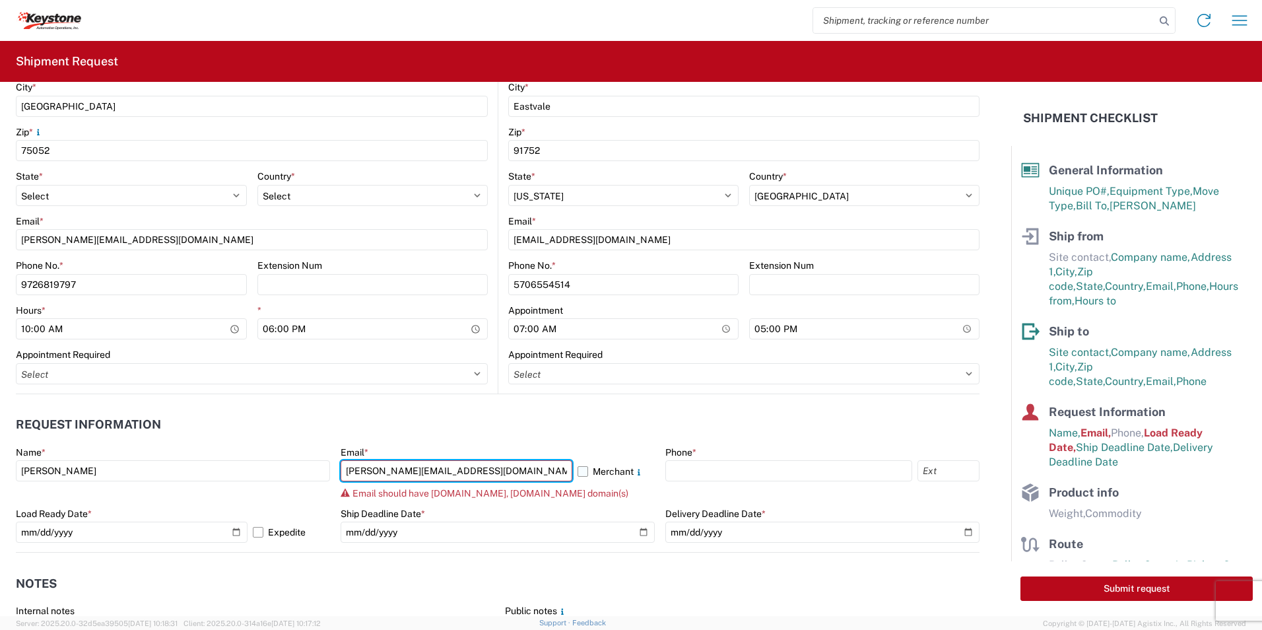
type input "[PERSON_NAME][EMAIL_ADDRESS][DOMAIN_NAME]"
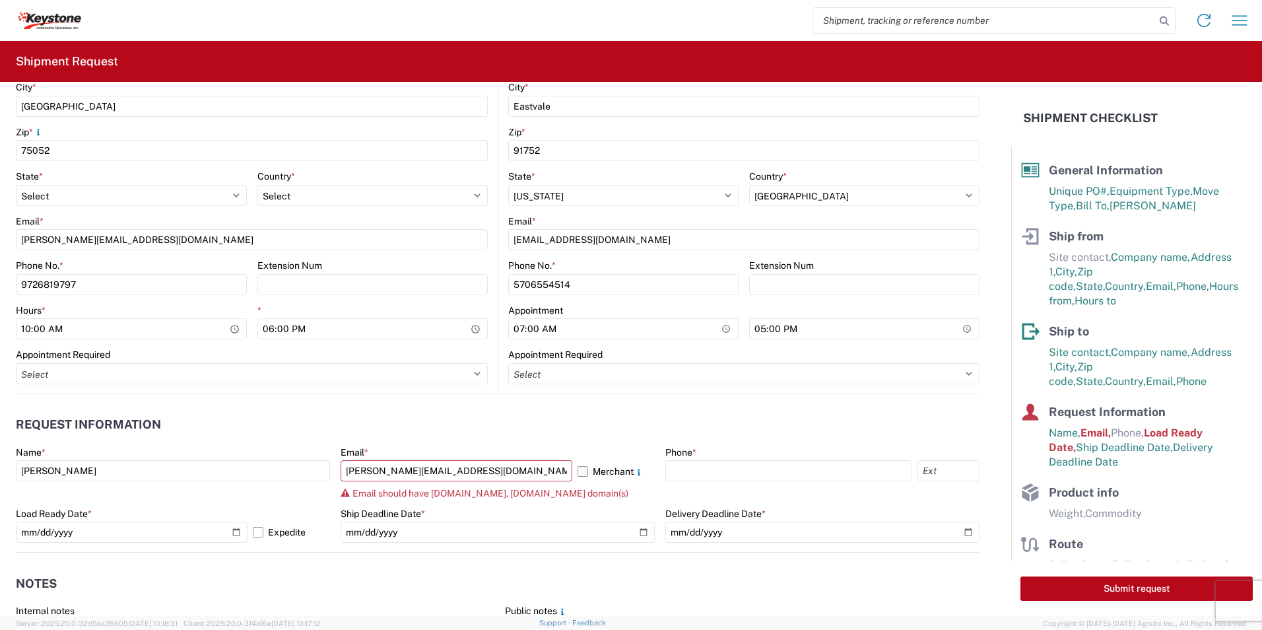
click at [577, 474] on label "Merchant" at bounding box center [615, 470] width 77 height 21
click at [0, 0] on input "Merchant" at bounding box center [0, 0] width 0 height 0
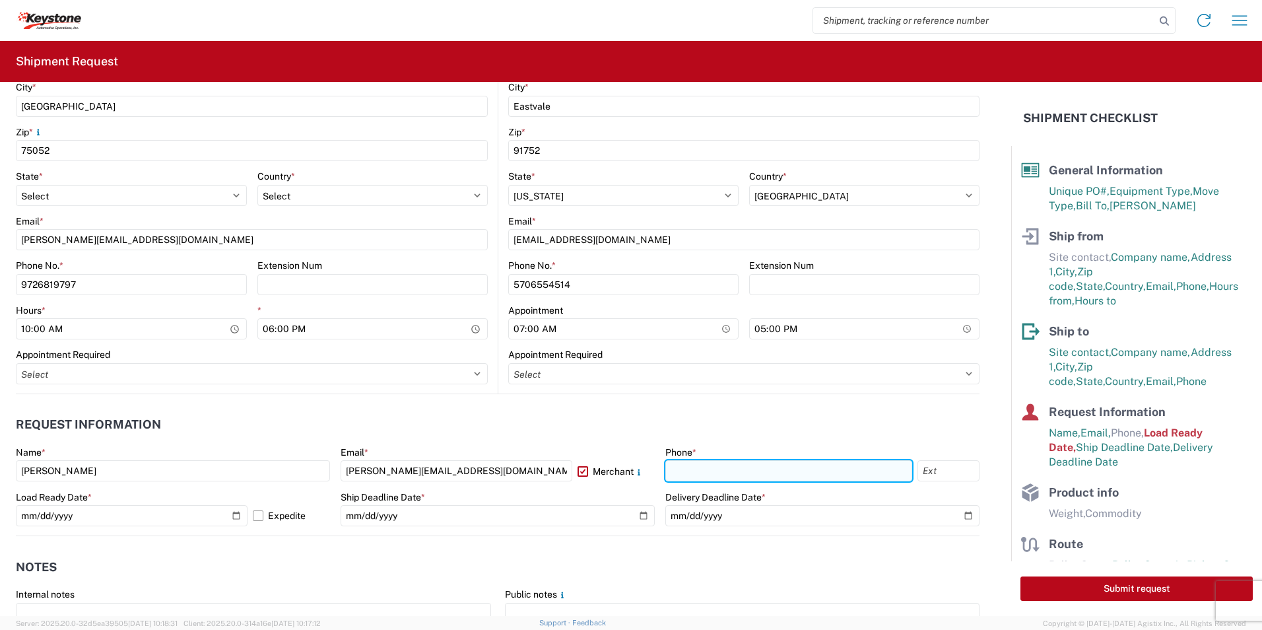
click at [773, 467] on input "text" at bounding box center [788, 470] width 247 height 21
type input "9726819797"
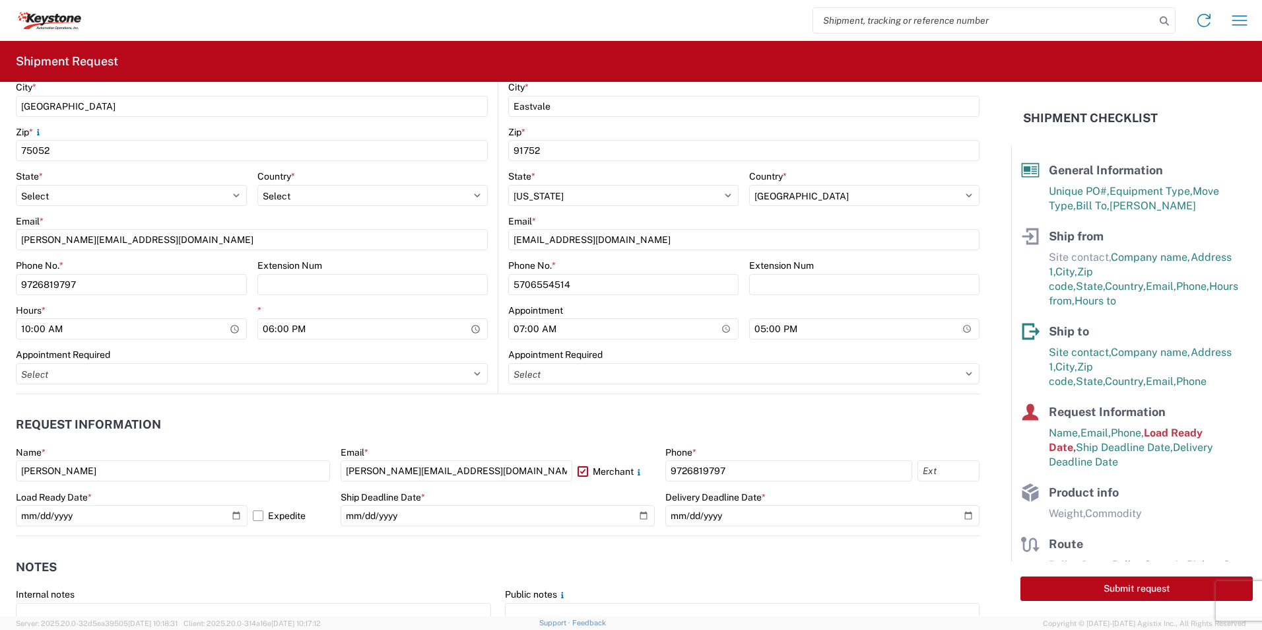
click at [398, 561] on header "Notes" at bounding box center [498, 567] width 964 height 30
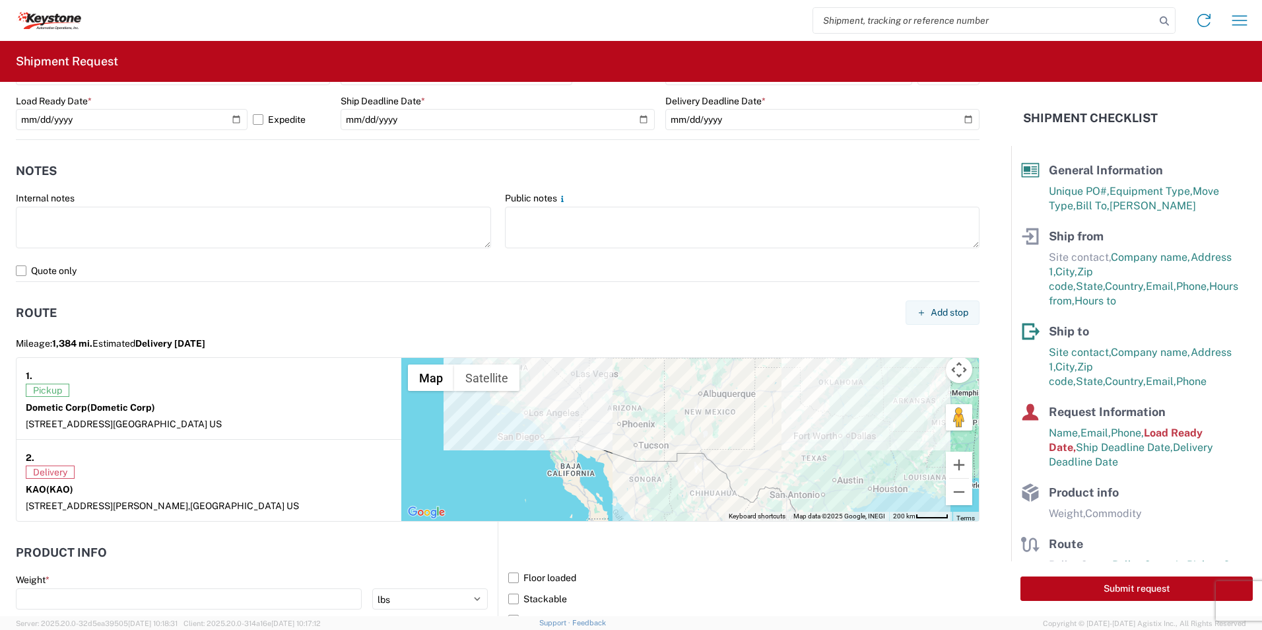
scroll to position [990, 0]
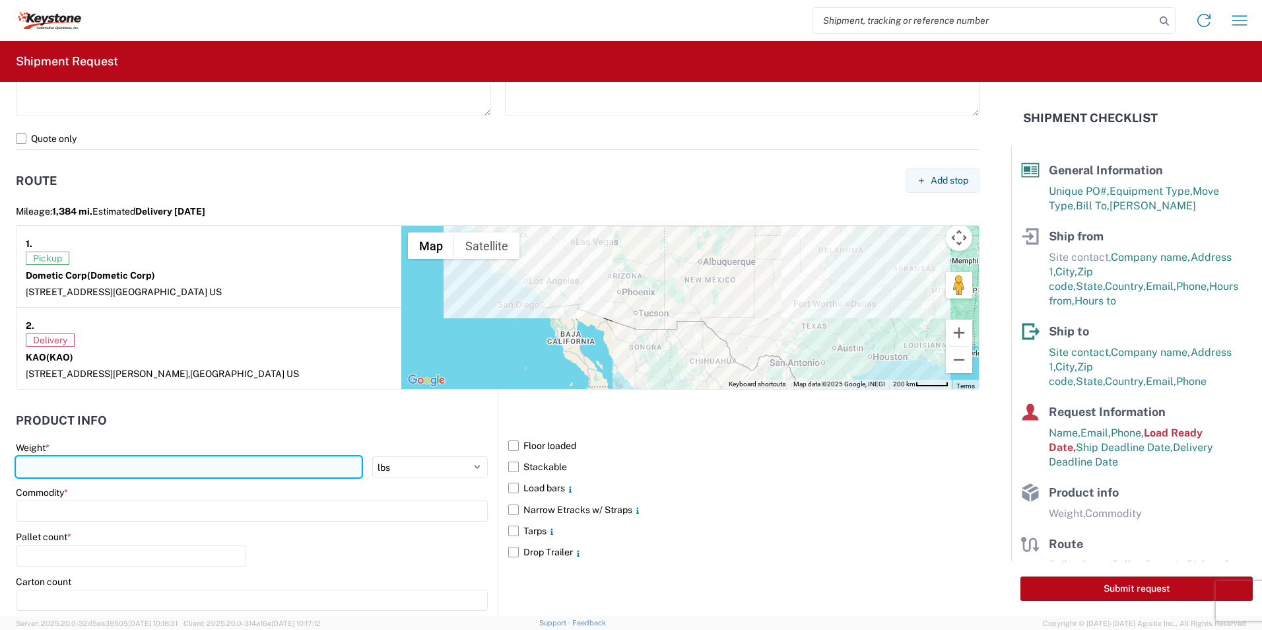
click at [93, 462] on input "number" at bounding box center [189, 466] width 346 height 21
type input "15000"
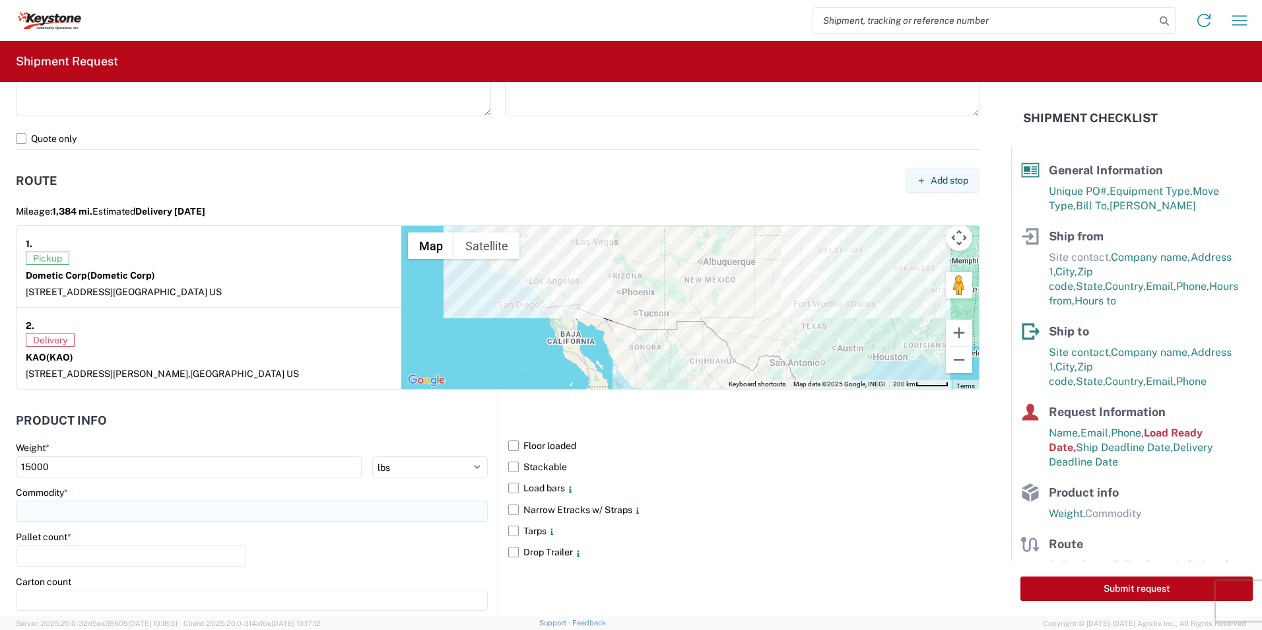
click at [92, 502] on input at bounding box center [252, 510] width 472 height 21
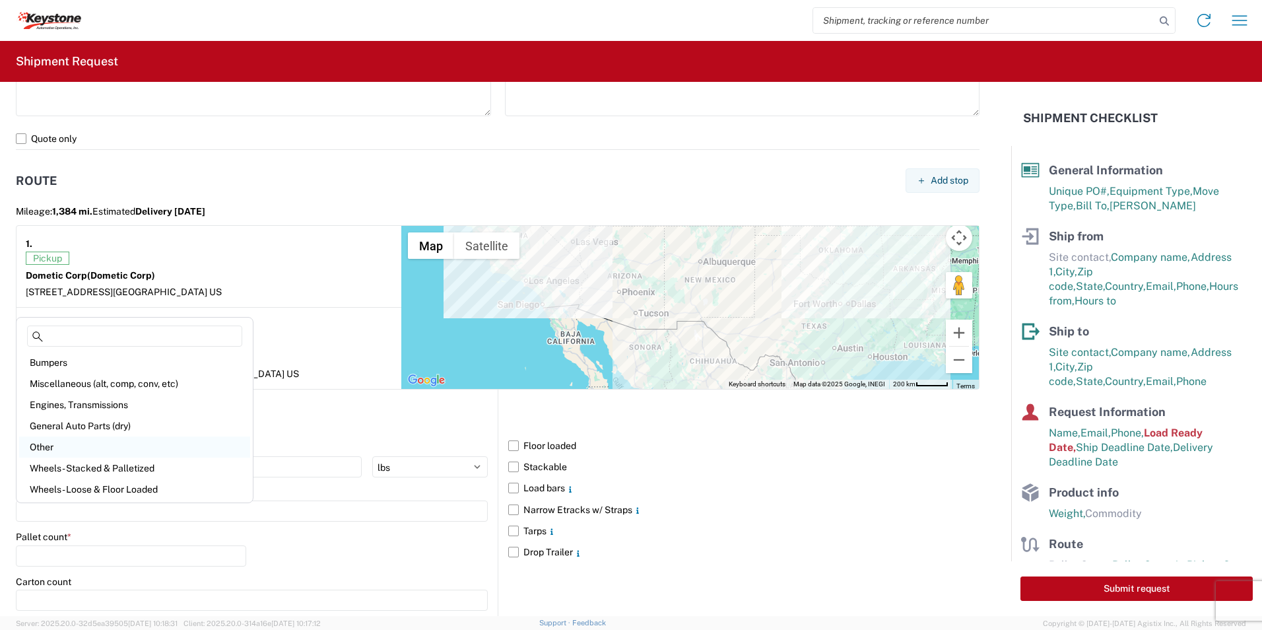
click at [47, 448] on div "Other" at bounding box center [134, 446] width 231 height 21
type input "Other"
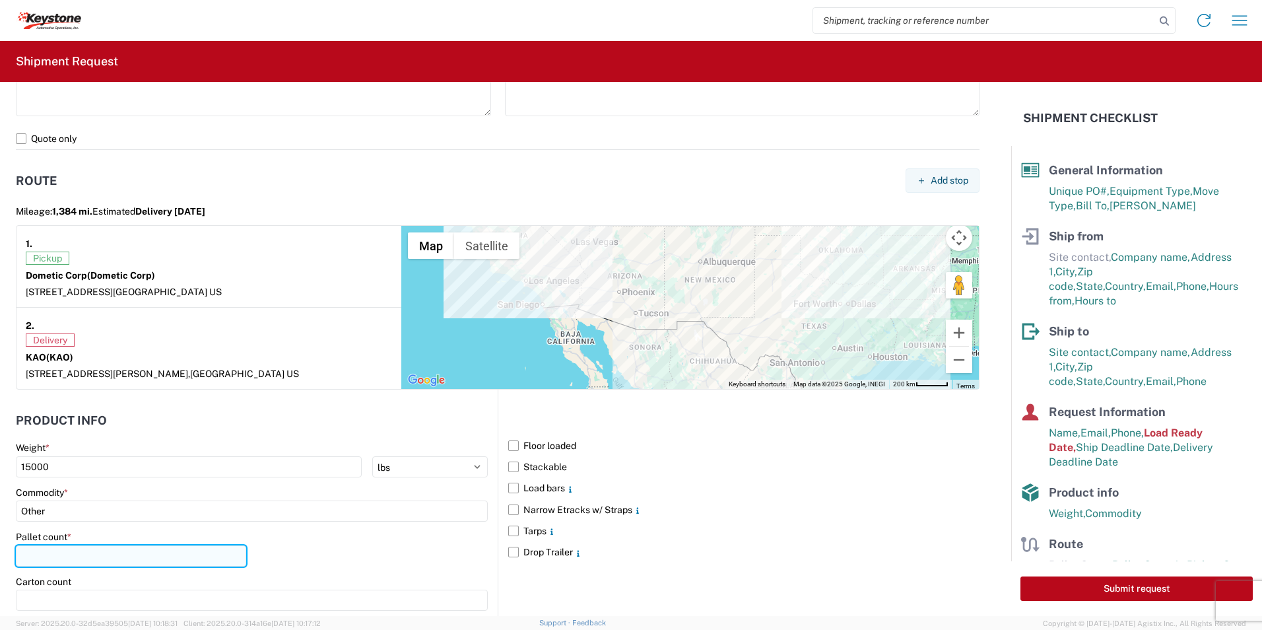
click at [53, 555] on input "number" at bounding box center [131, 555] width 230 height 21
type input "19"
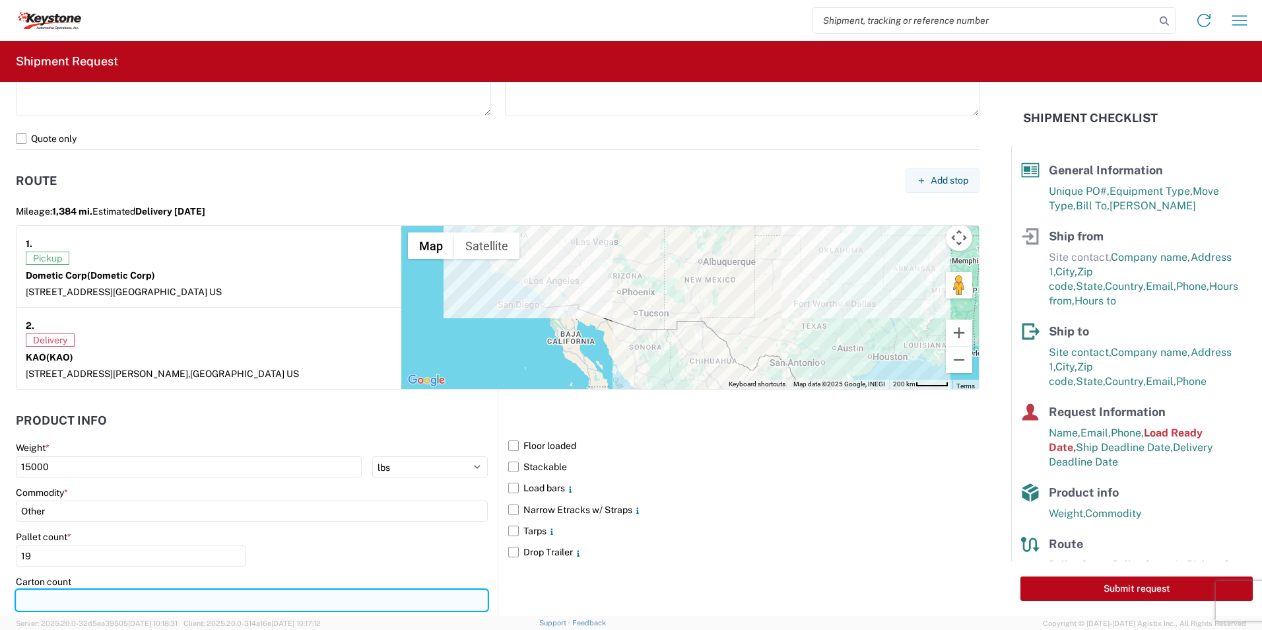
click at [104, 609] on input "number" at bounding box center [252, 599] width 472 height 21
type input "19"
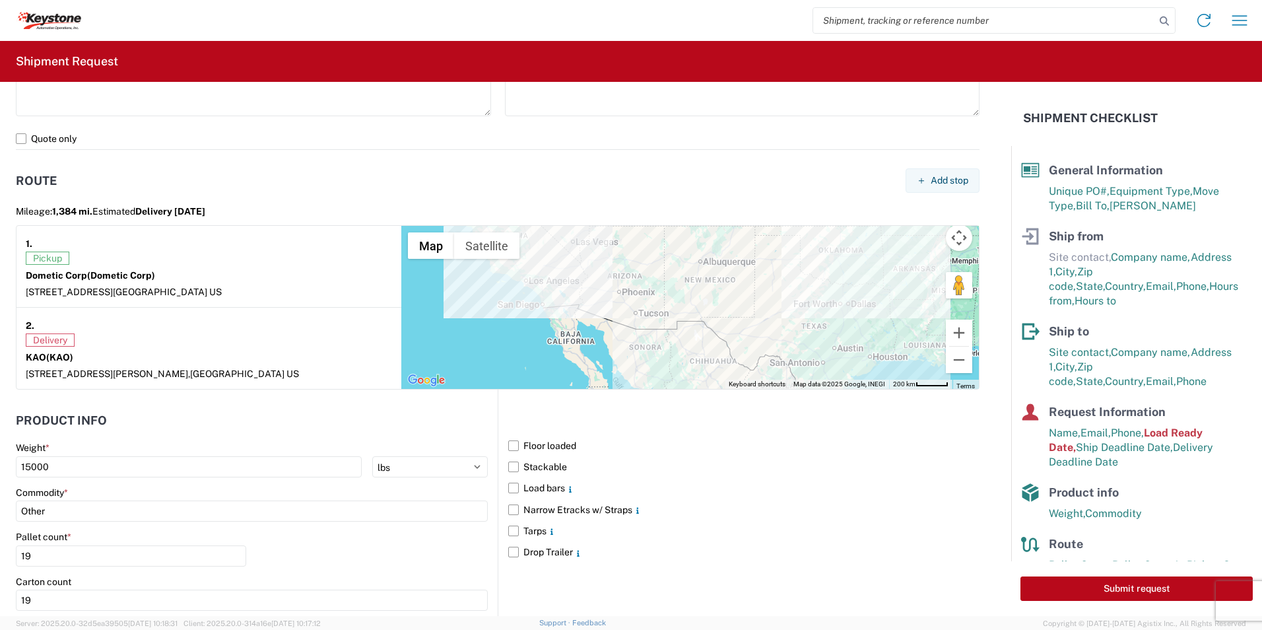
click at [671, 571] on div "Floor loaded Stackable Load bars Narrow Etracks w/ Straps Tarps Drop Trailer" at bounding box center [739, 560] width 482 height 343
click at [1152, 591] on button "Submit request" at bounding box center [1136, 588] width 232 height 24
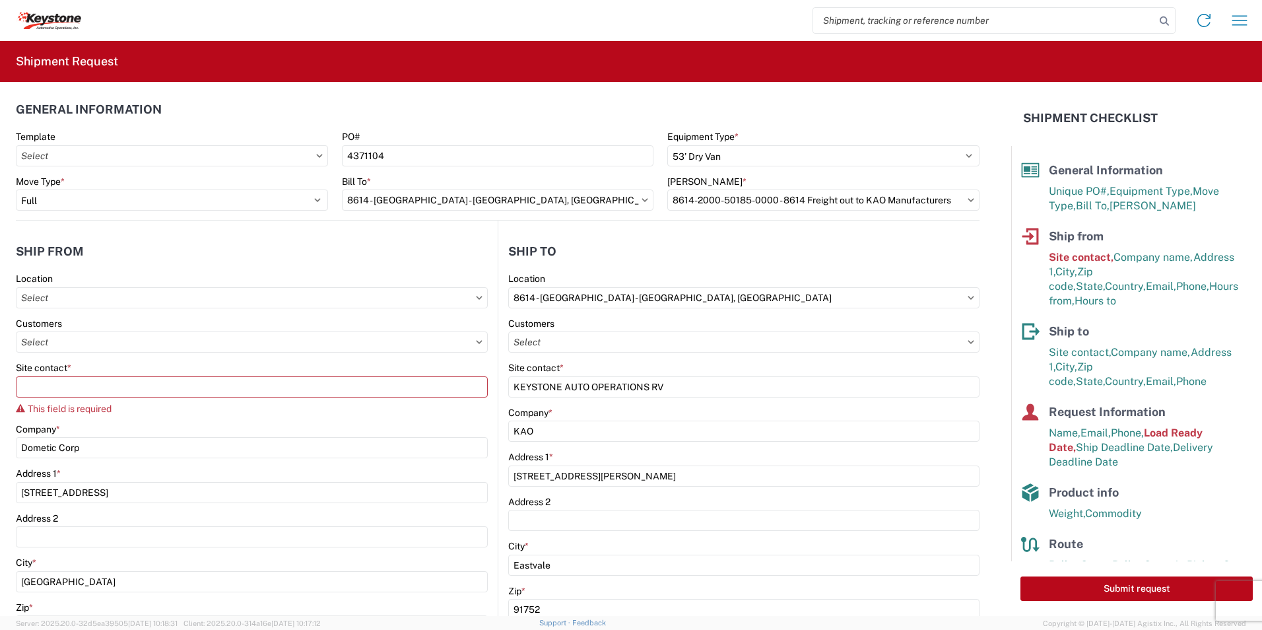
scroll to position [0, 0]
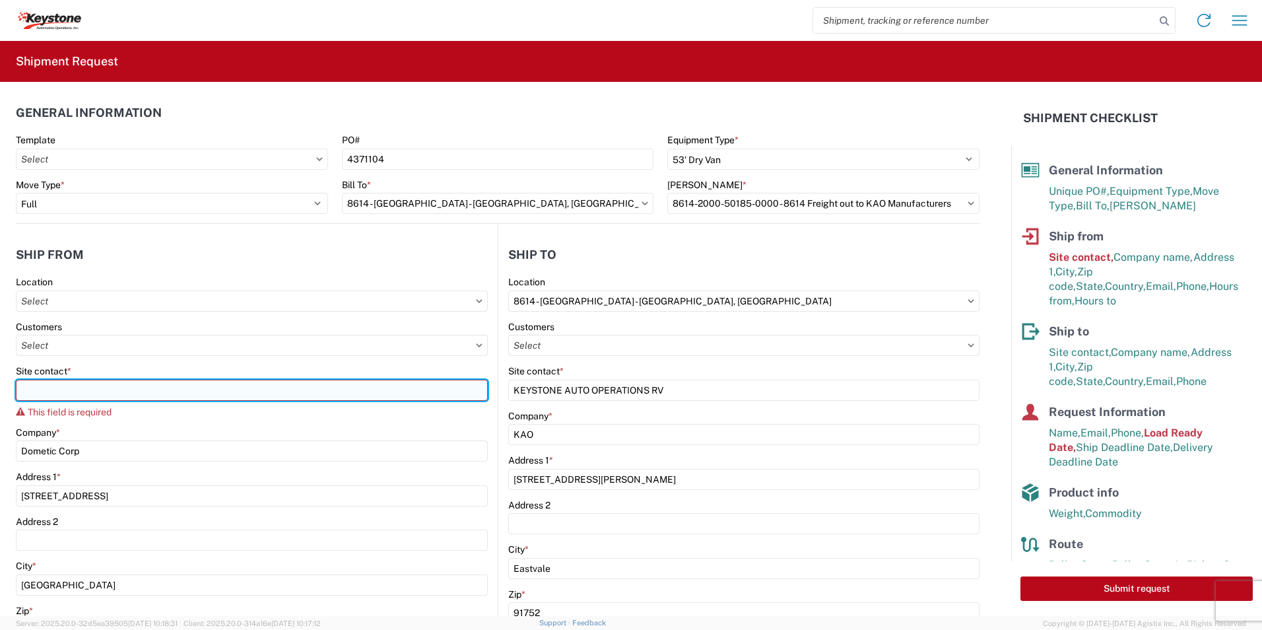
click at [74, 398] on input "Site contact *" at bounding box center [252, 389] width 472 height 21
click at [63, 393] on input "Site contact *" at bounding box center [252, 389] width 472 height 21
paste input "Dometic Corp"
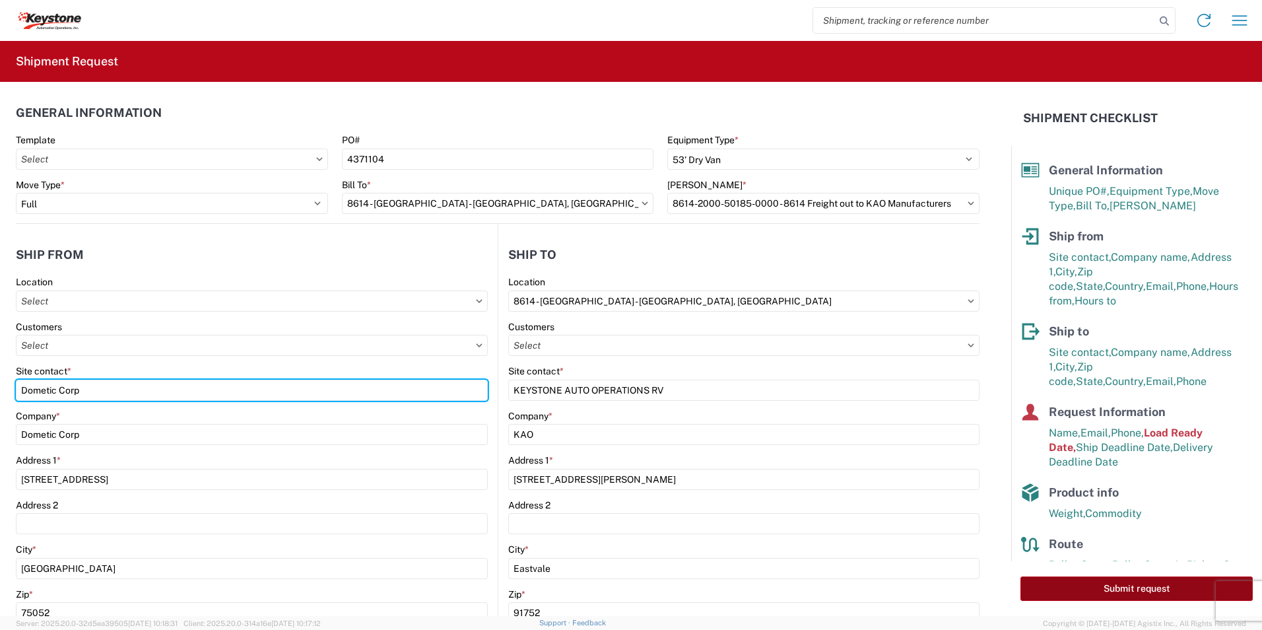
type input "Dometic Corp"
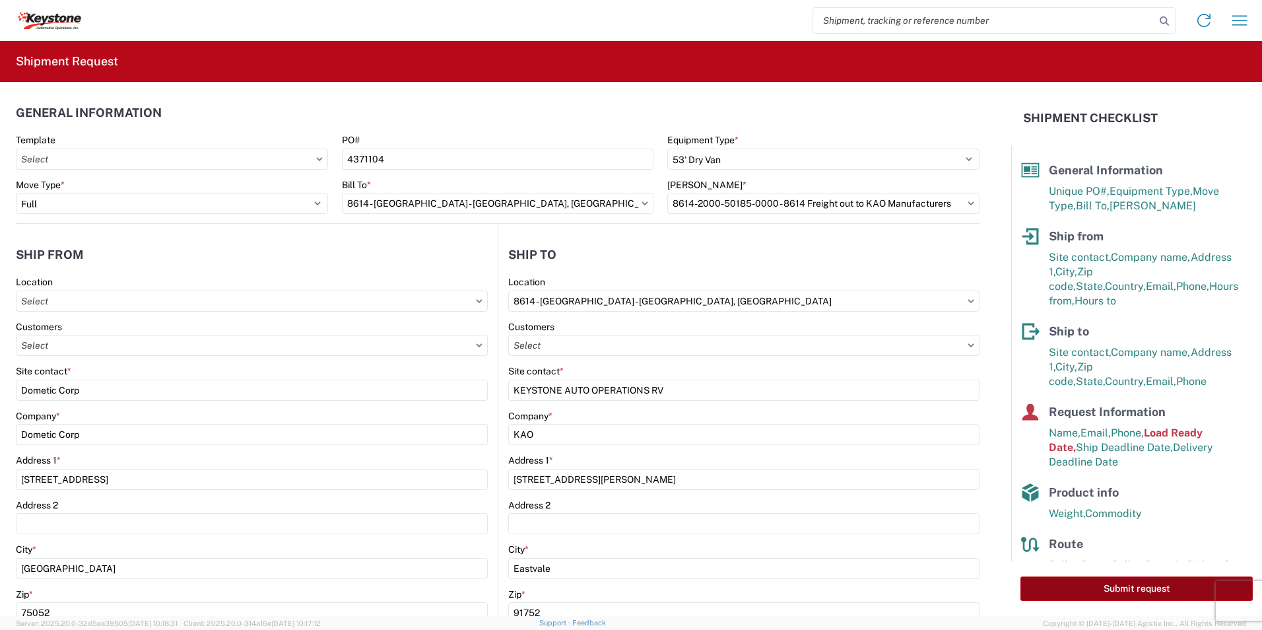
click at [1134, 595] on button "Submit request" at bounding box center [1136, 588] width 232 height 24
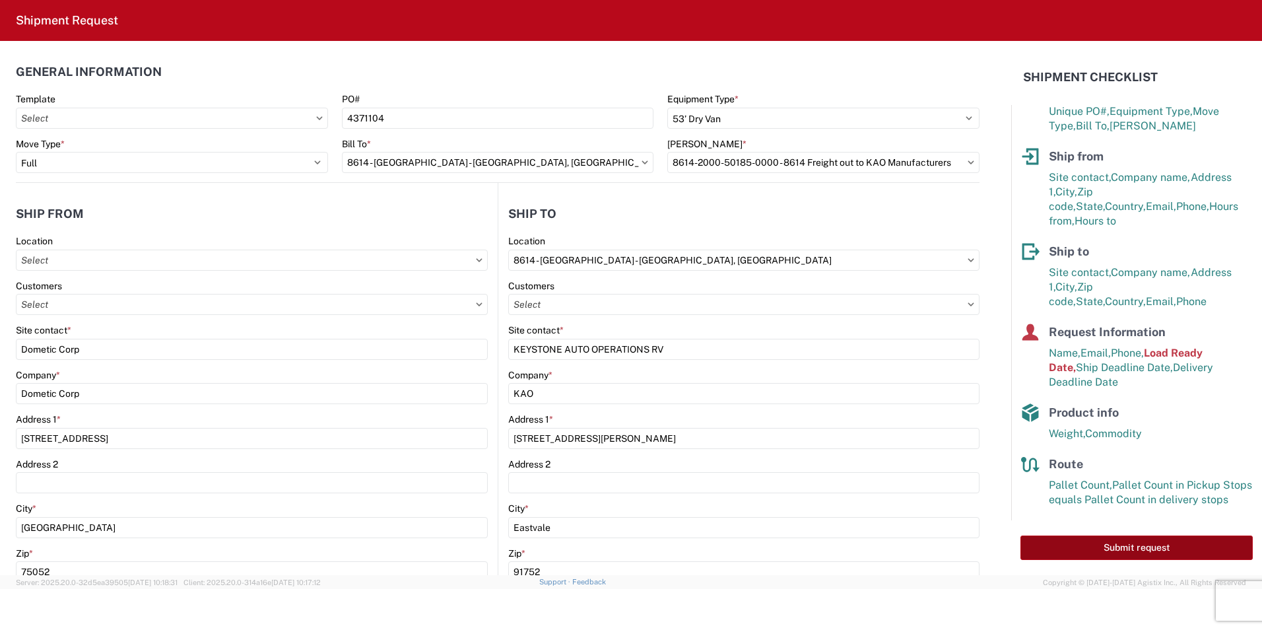
scroll to position [54, 0]
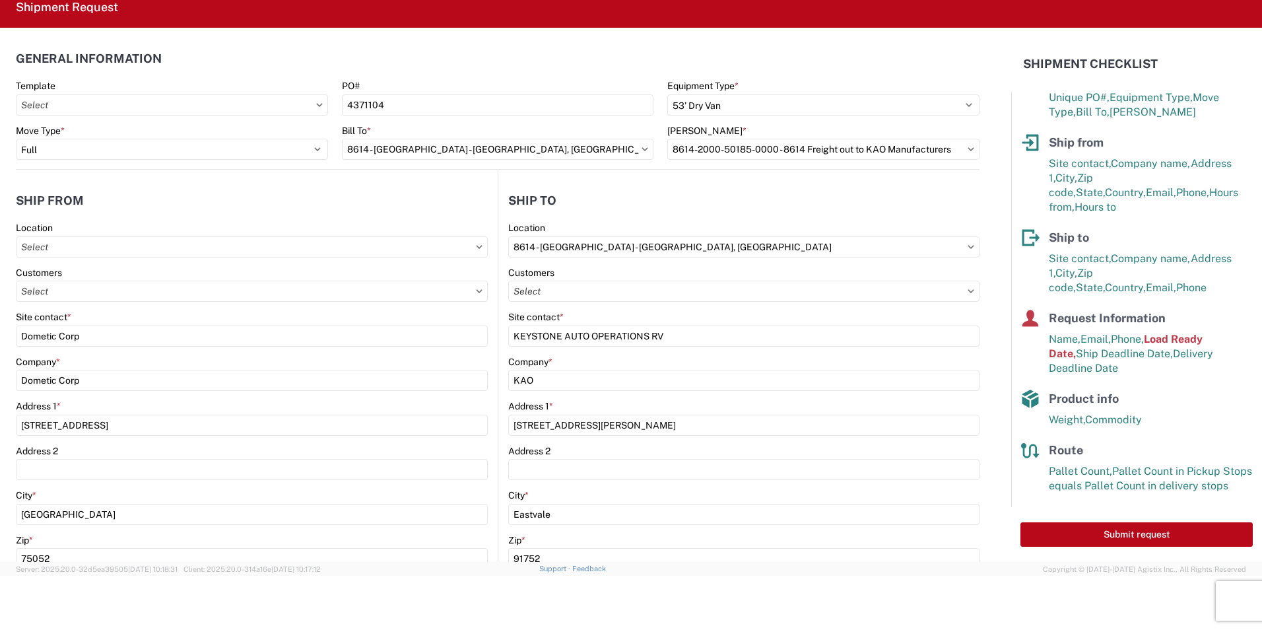
click at [678, 212] on header "Ship to" at bounding box center [738, 200] width 481 height 30
click at [79, 238] on input "text" at bounding box center [252, 246] width 472 height 21
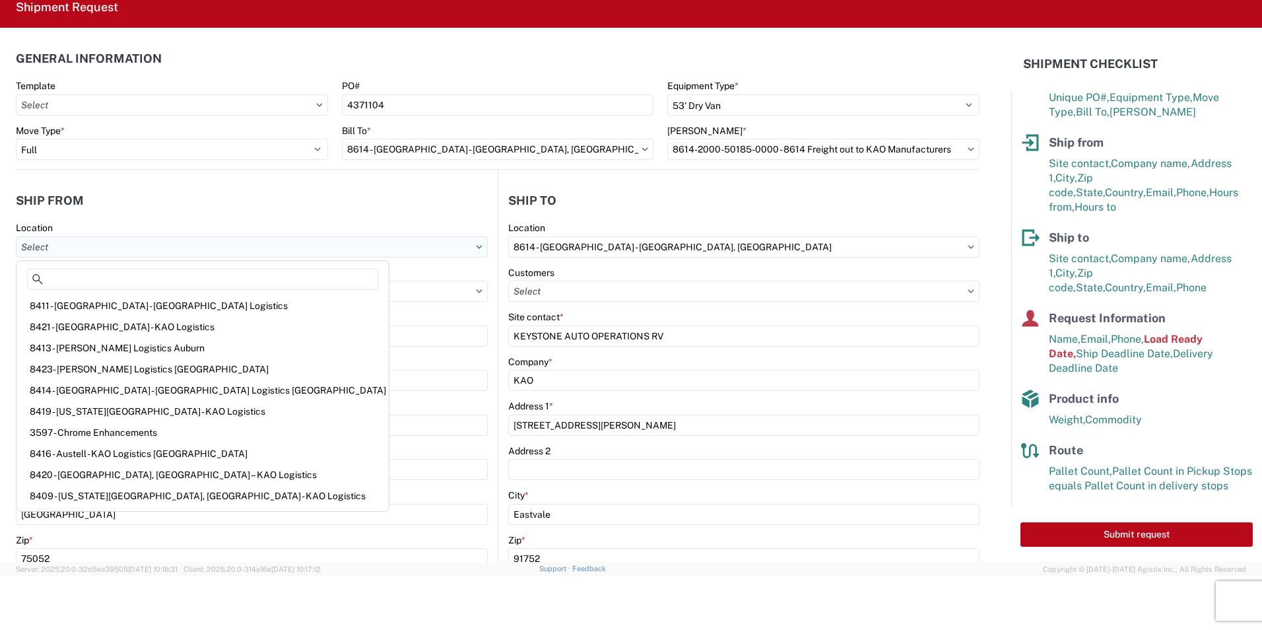
click at [371, 252] on input "text" at bounding box center [252, 246] width 472 height 21
click at [327, 214] on header "Ship from" at bounding box center [257, 200] width 482 height 30
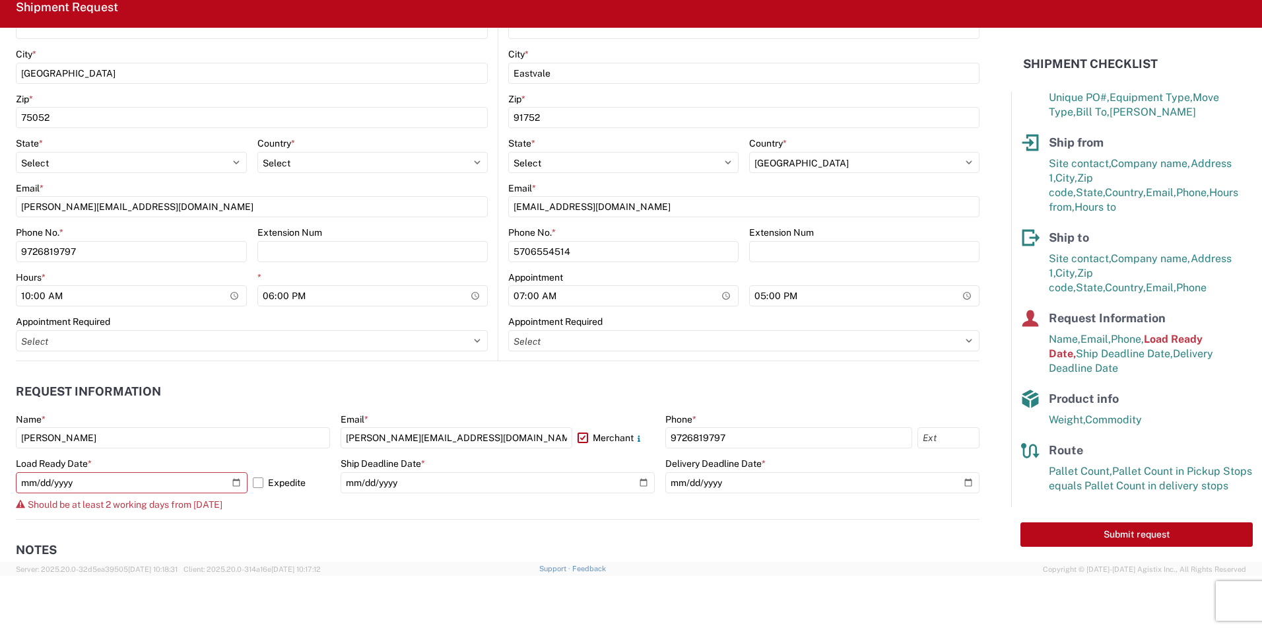
scroll to position [462, 0]
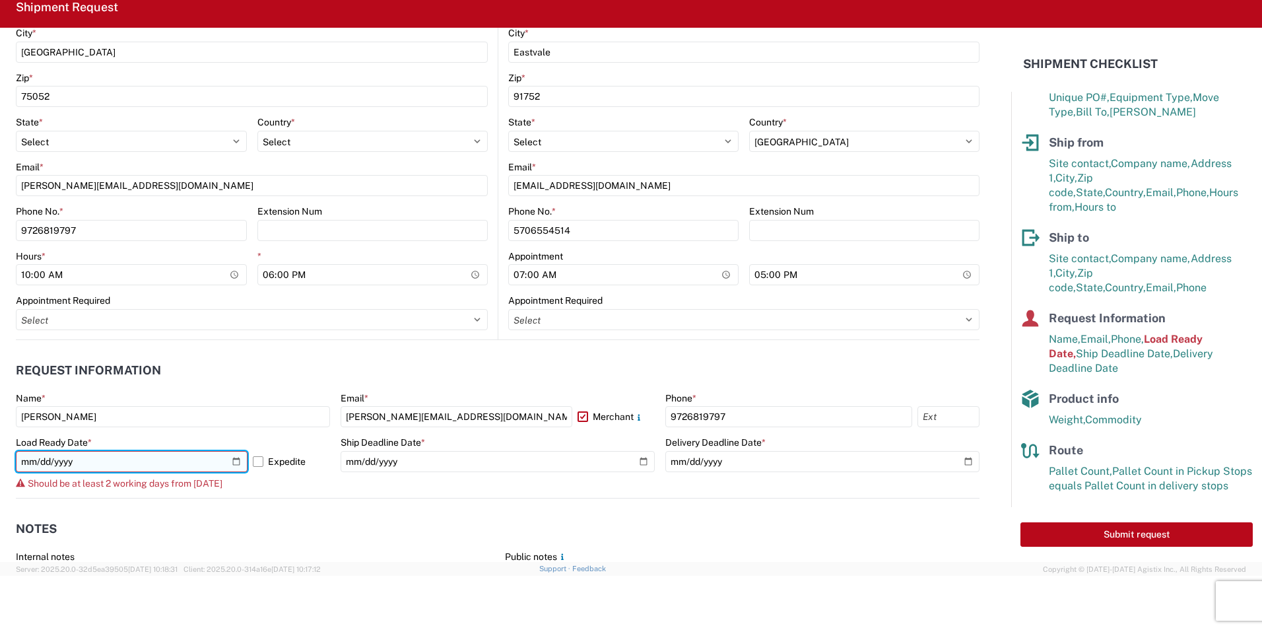
click at [232, 463] on input "[DATE]" at bounding box center [132, 461] width 232 height 21
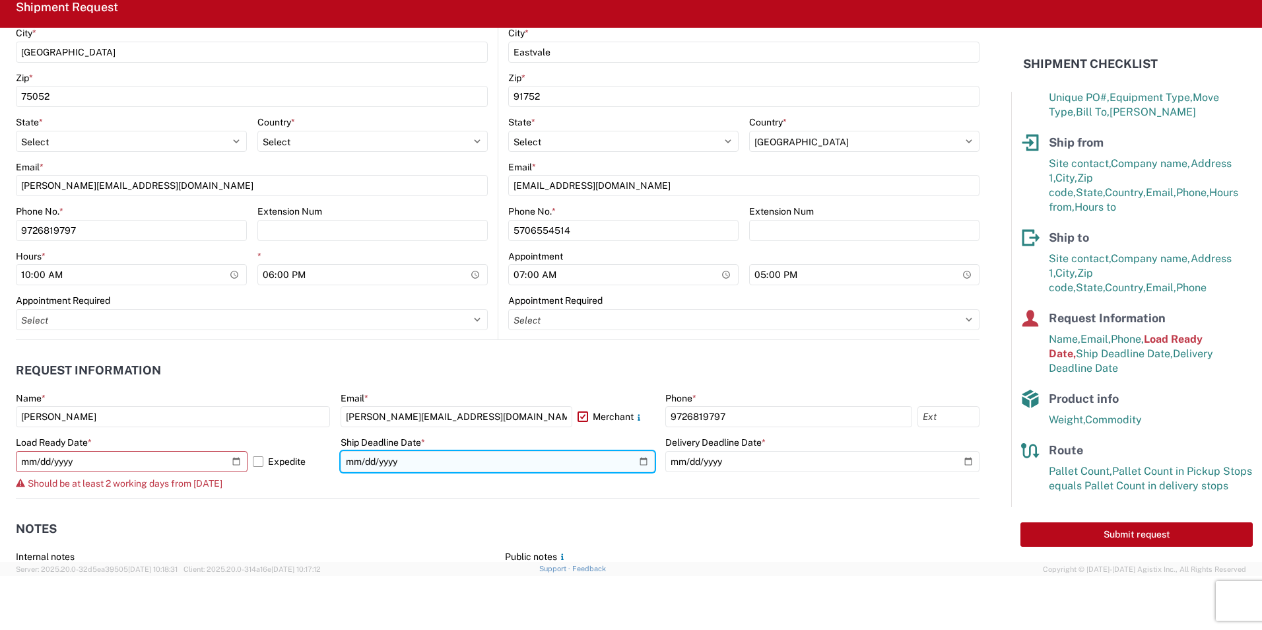
click at [636, 463] on input "[DATE]" at bounding box center [498, 461] width 314 height 21
type input "[DATE]"
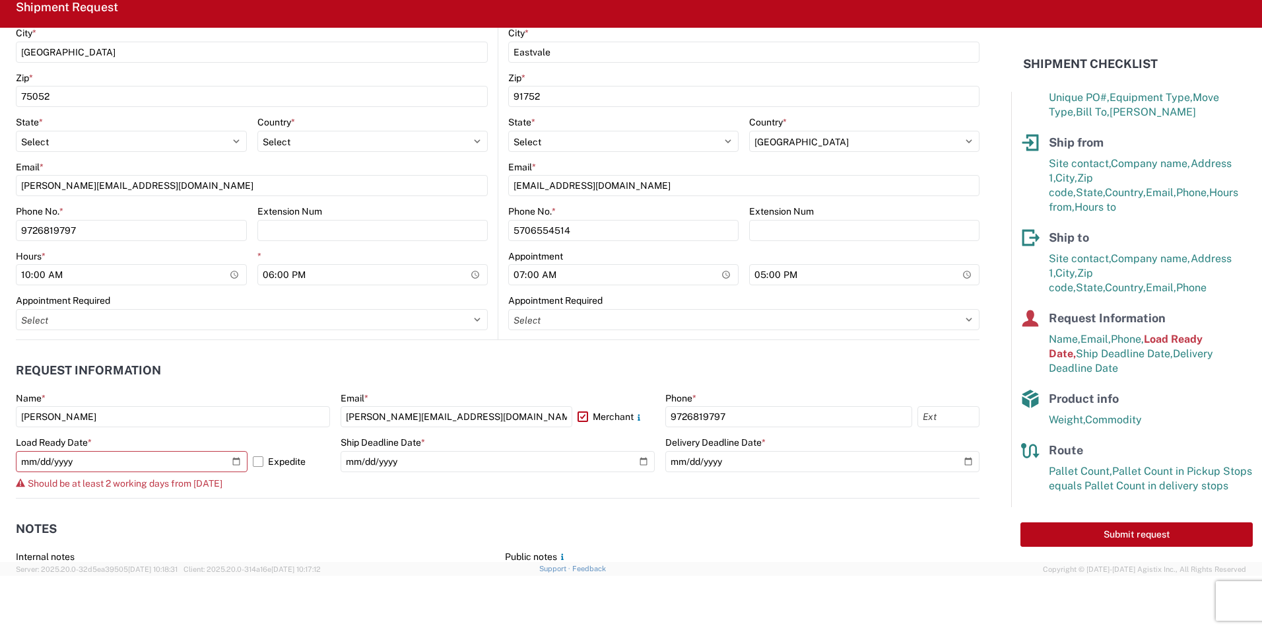
click at [370, 488] on agx-form-control-wrapper-v2 "Ship Deadline Date * [DATE]" at bounding box center [498, 466] width 314 height 61
click at [1172, 535] on button "Submit request" at bounding box center [1136, 534] width 232 height 24
click at [239, 460] on input "[DATE]" at bounding box center [132, 461] width 232 height 21
click at [234, 462] on input "[DATE]" at bounding box center [132, 461] width 232 height 21
type input "[DATE]"
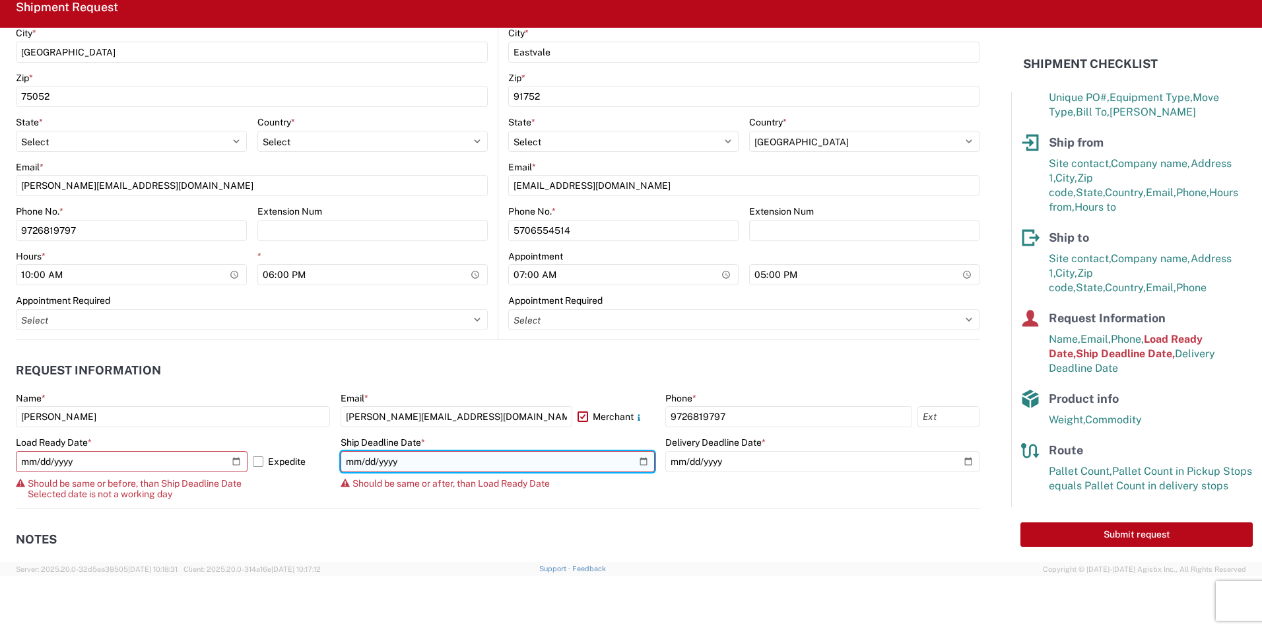
click at [632, 457] on input "[DATE]" at bounding box center [498, 461] width 314 height 21
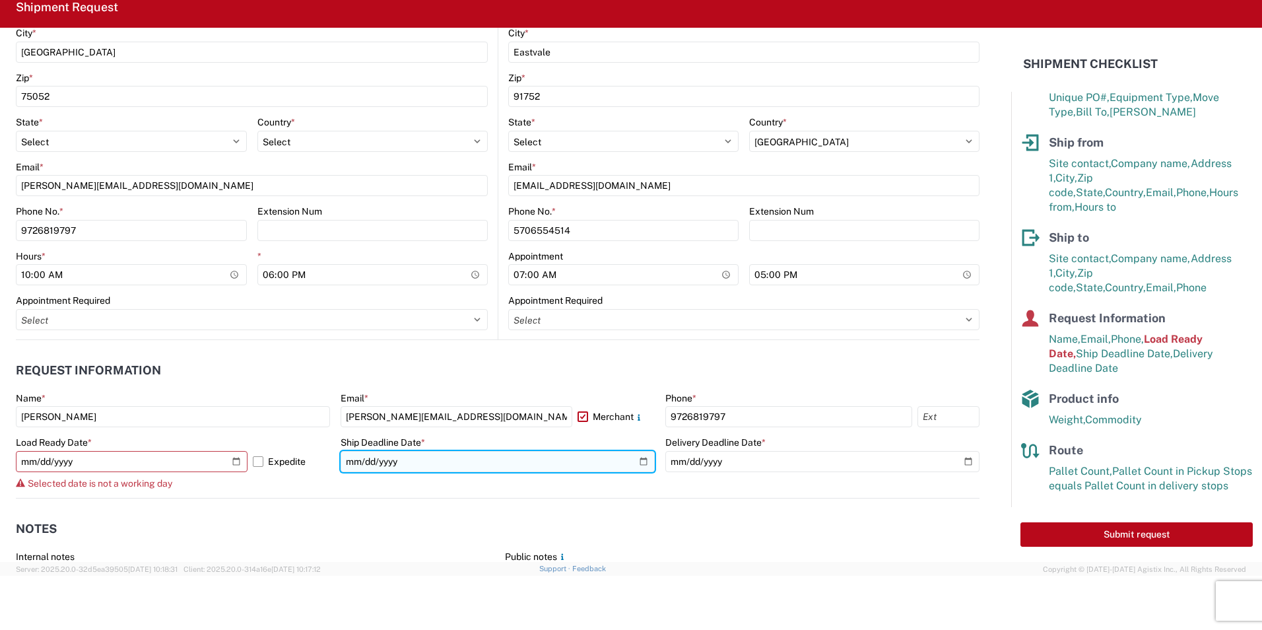
click at [641, 462] on input "[DATE]" at bounding box center [498, 461] width 314 height 21
type input "[DATE]"
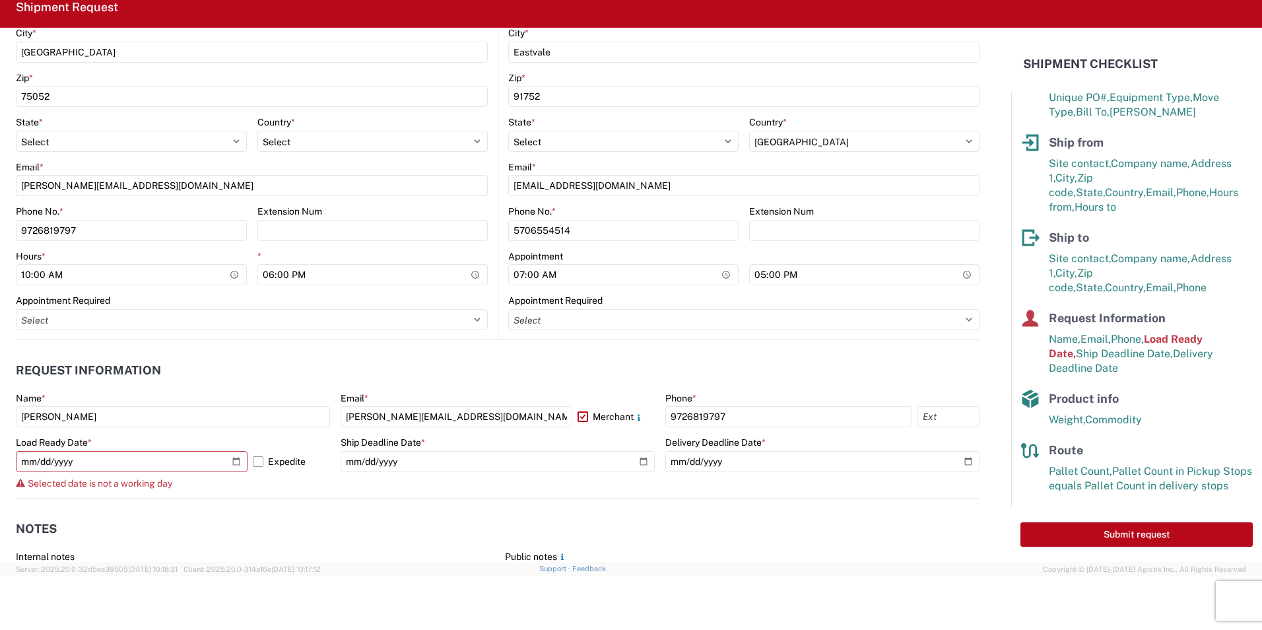
click at [414, 481] on agx-form-control-wrapper-v2 "Ship Deadline Date * 2025-10-15" at bounding box center [498, 466] width 314 height 61
click at [1185, 538] on button "Submit request" at bounding box center [1136, 534] width 232 height 24
click at [235, 459] on input "[DATE]" at bounding box center [132, 461] width 232 height 21
type input "[DATE]"
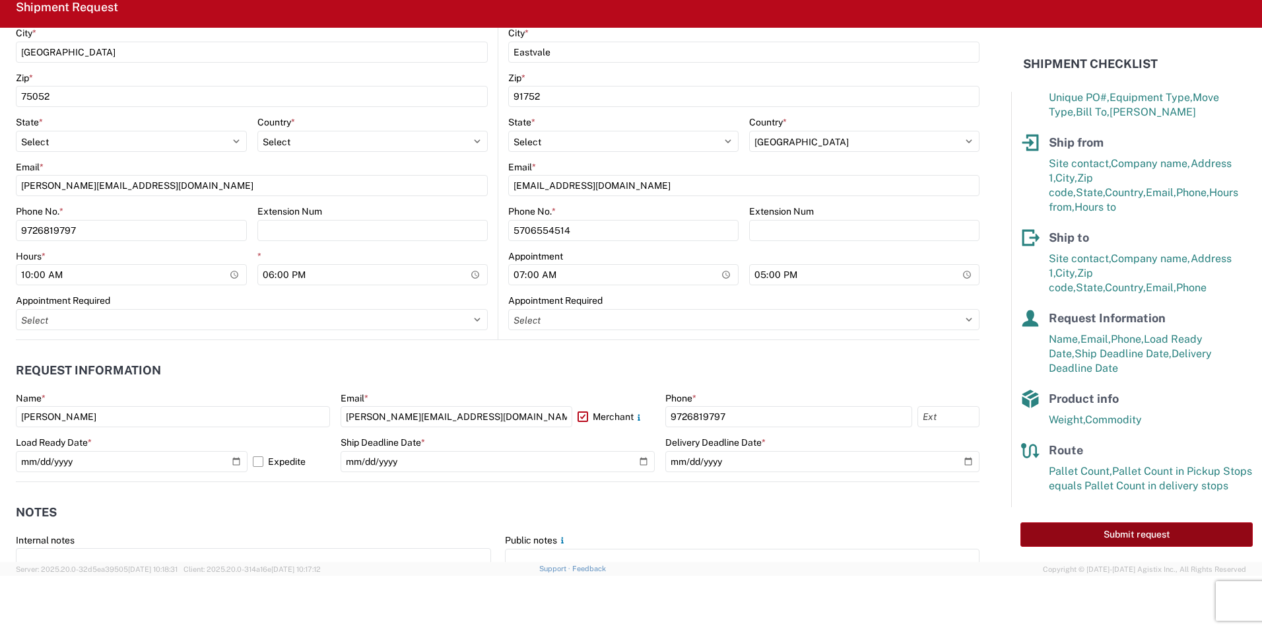
click at [1129, 525] on button "Submit request" at bounding box center [1136, 534] width 232 height 24
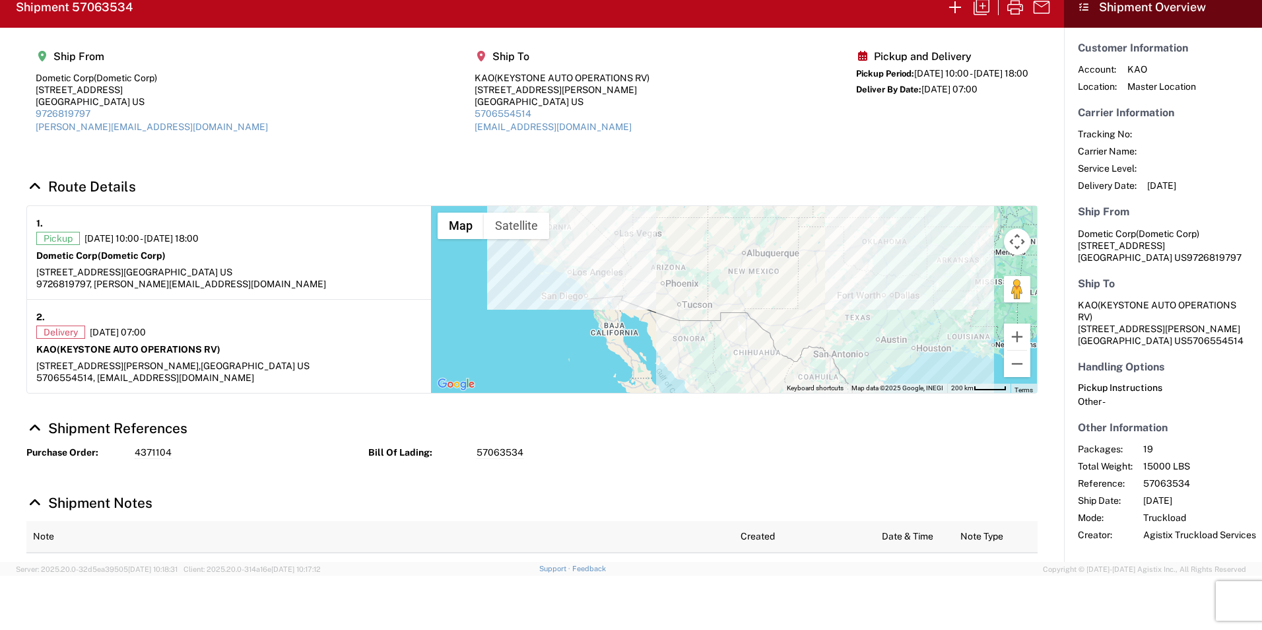
click at [267, 114] on agx-shipment-main-routing-info "Ship From Dometic Corp (Dometic Corp) 2710 N Forum Dr Grand Prairie, TX 75052 U…" at bounding box center [531, 96] width 1011 height 111
click at [100, 10] on h2 "Shipment 57063534" at bounding box center [74, 7] width 117 height 16
click at [103, 11] on h2 "Shipment 57063534" at bounding box center [74, 7] width 117 height 16
copy h2 "57063534"
